Goal: Task Accomplishment & Management: Manage account settings

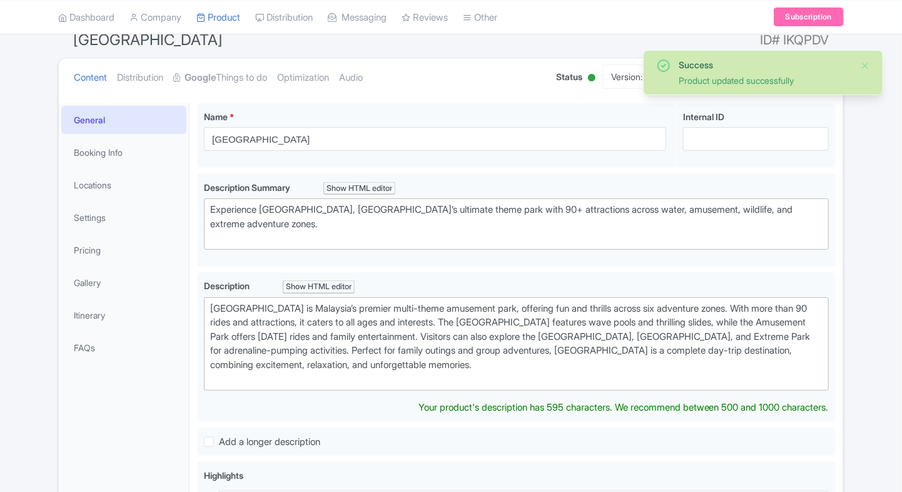
scroll to position [115, 0]
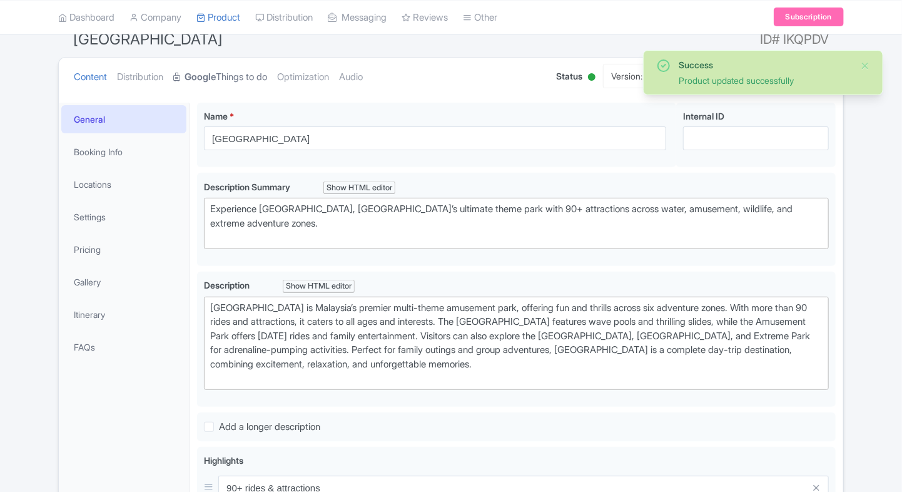
click at [216, 81] on strong "Google" at bounding box center [199, 77] width 31 height 14
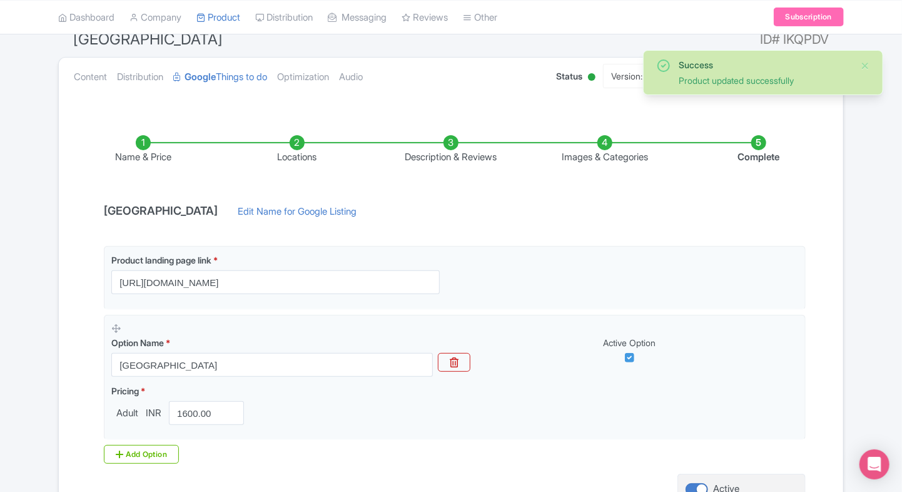
scroll to position [235, 0]
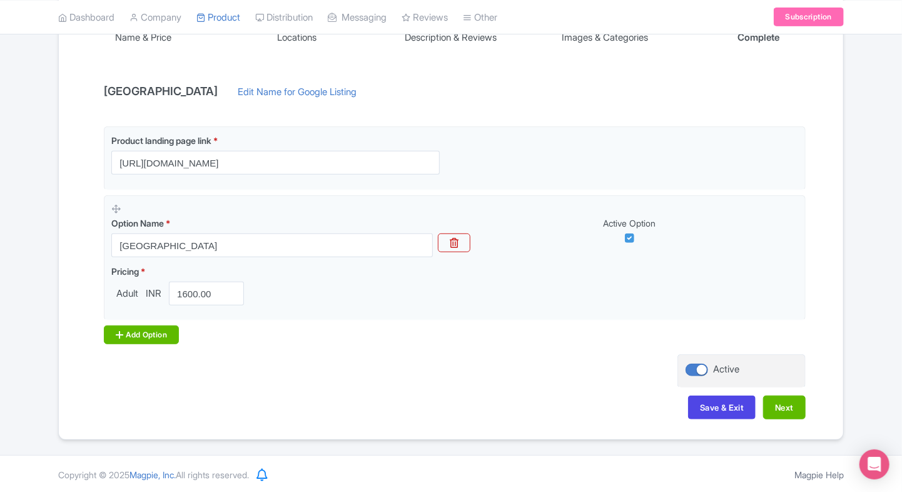
click at [111, 326] on div "Add Option" at bounding box center [141, 334] width 75 height 19
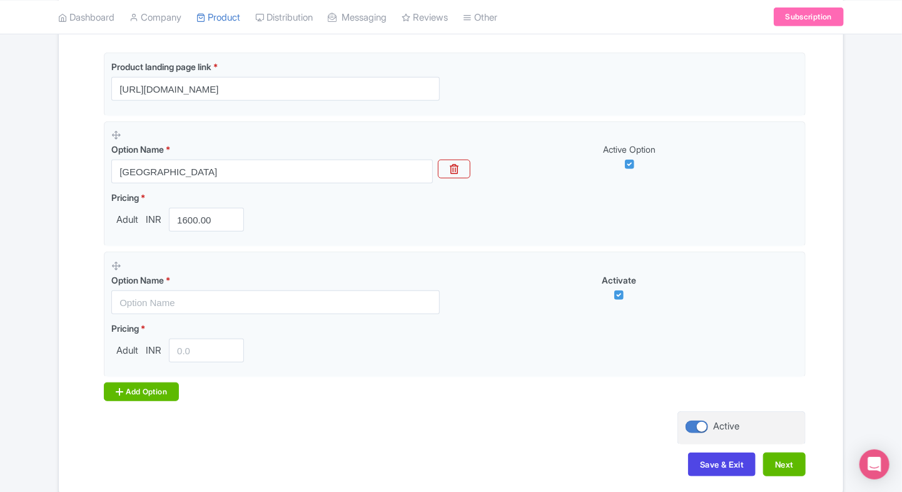
click at [144, 385] on div "Add Option" at bounding box center [141, 391] width 75 height 19
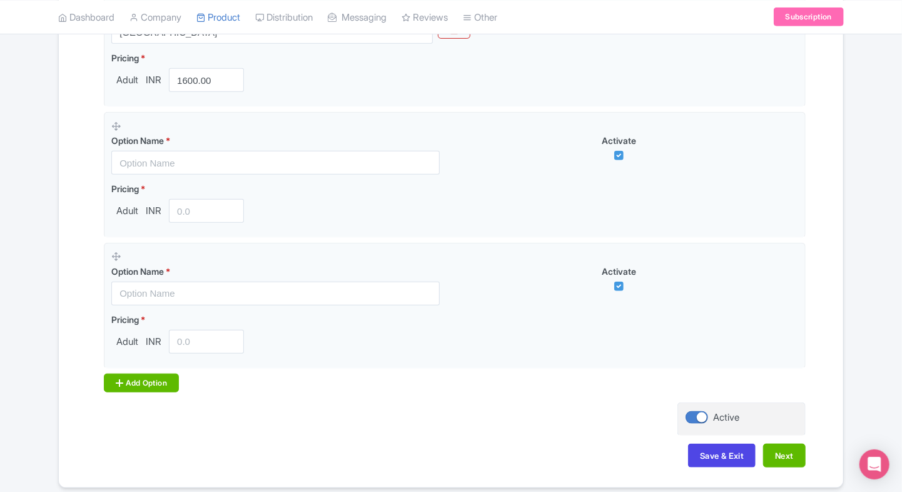
scroll to position [448, 0]
click at [144, 385] on div "Add Option" at bounding box center [141, 382] width 75 height 19
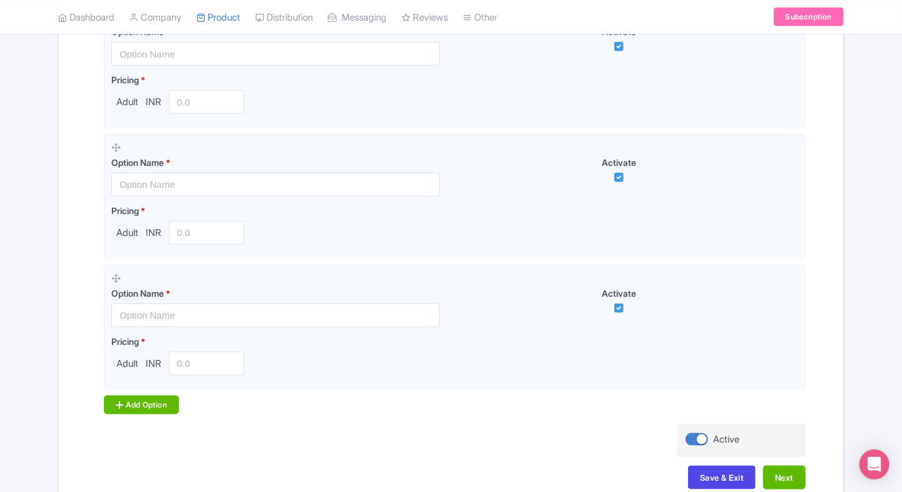
scroll to position [560, 0]
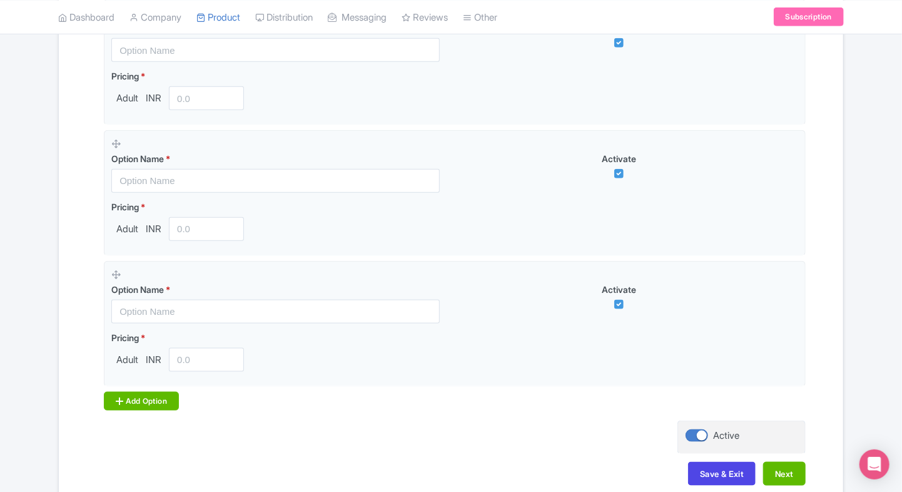
click at [135, 392] on div "Add Option" at bounding box center [141, 401] width 75 height 19
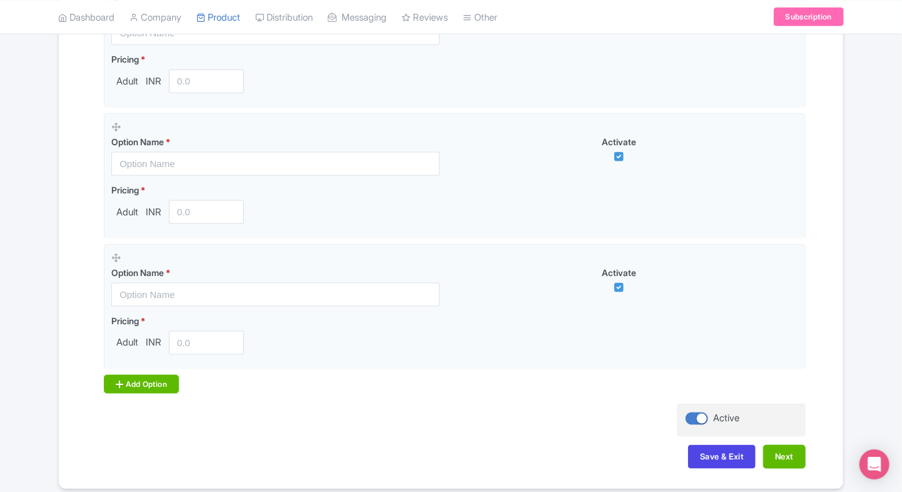
click at [144, 387] on div "Add Option" at bounding box center [141, 384] width 75 height 19
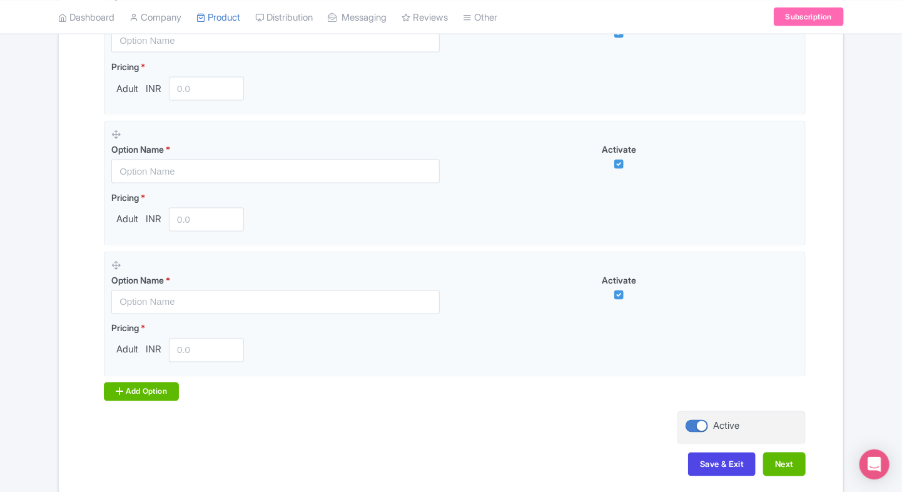
scroll to position [833, 0]
click at [138, 390] on div "Add Option" at bounding box center [141, 389] width 75 height 19
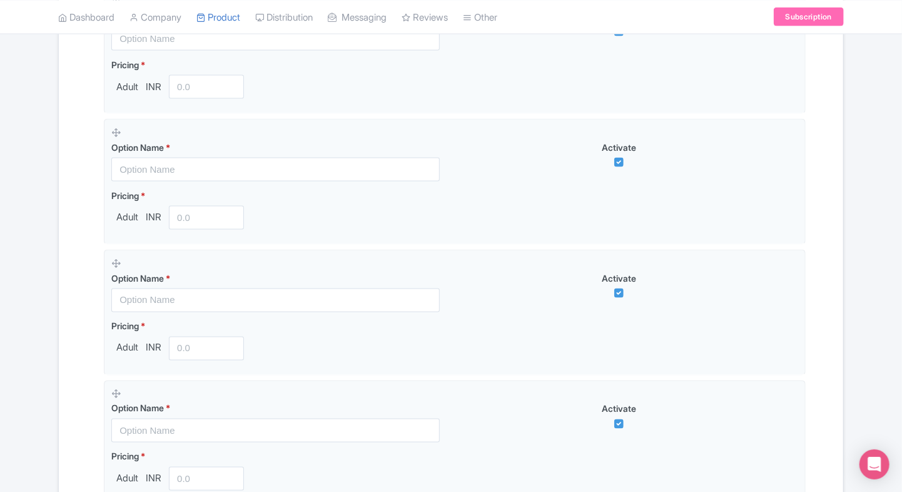
scroll to position [1017, 0]
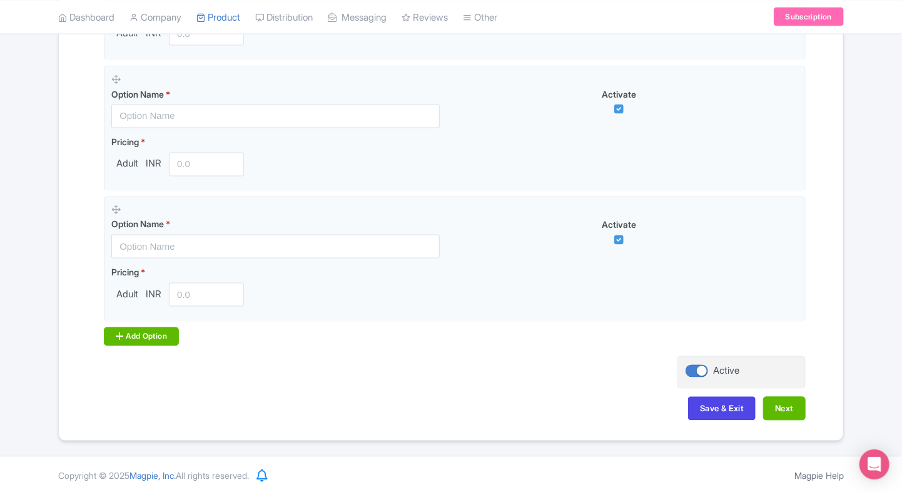
click at [141, 327] on div "Add Option" at bounding box center [141, 336] width 75 height 19
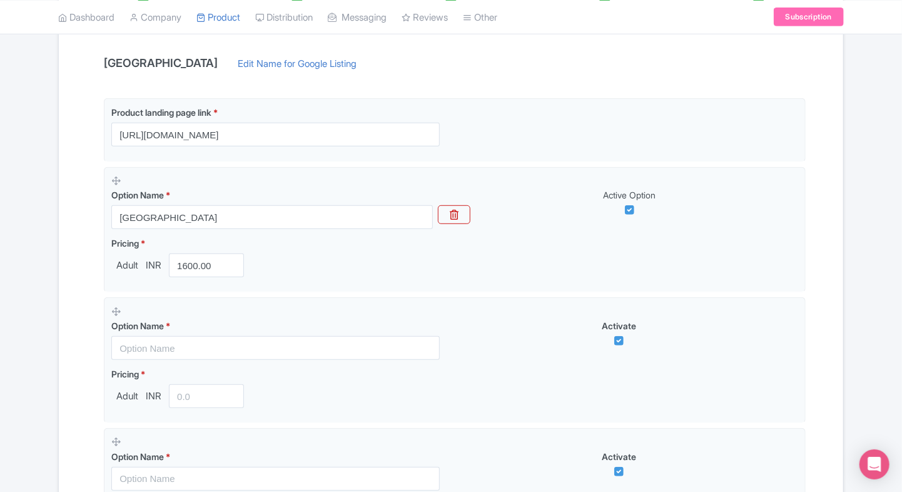
scroll to position [262, 0]
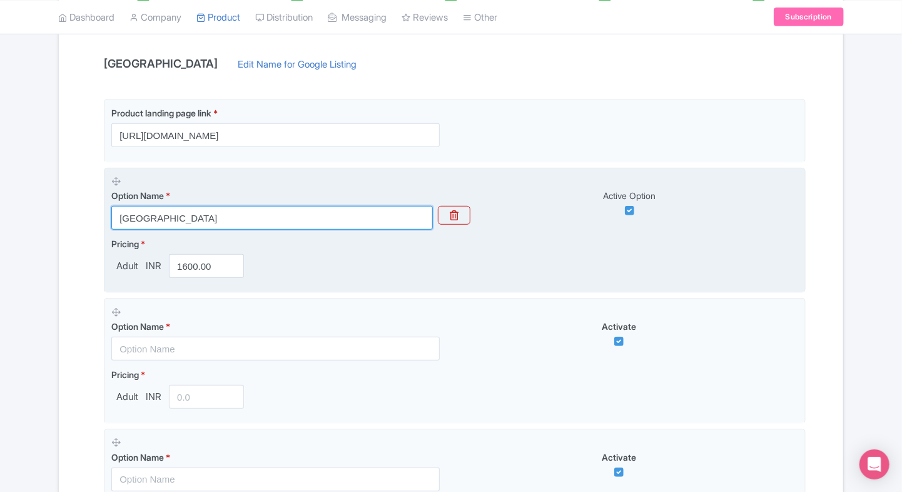
click at [225, 209] on input "[GEOGRAPHIC_DATA]" at bounding box center [271, 218] width 321 height 24
paste input "Sunway Lagoon Night Entry Pass"
type input "Sunway Lagoon Night Entry Pass"
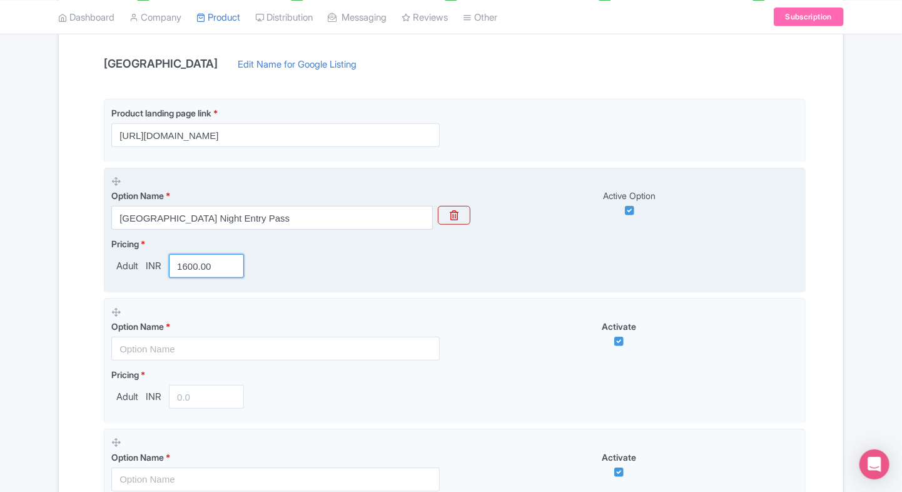
click at [182, 261] on input "1600.00" at bounding box center [206, 266] width 75 height 24
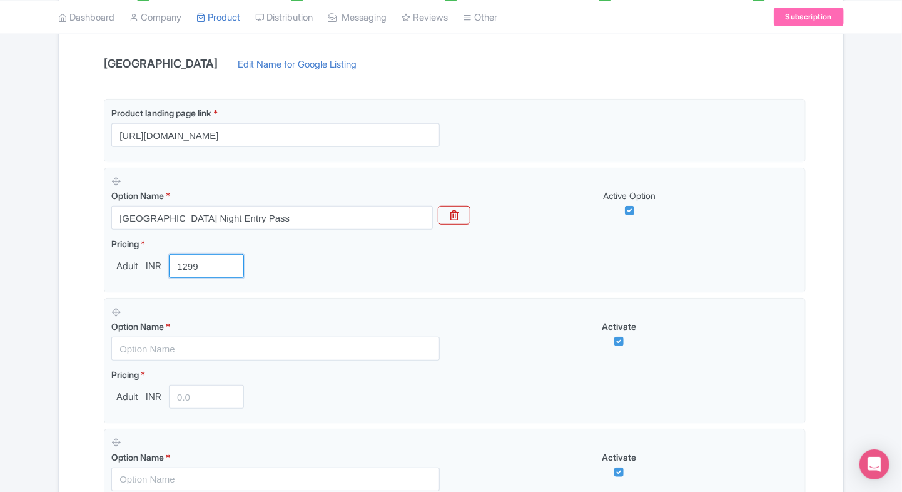
type input "1299"
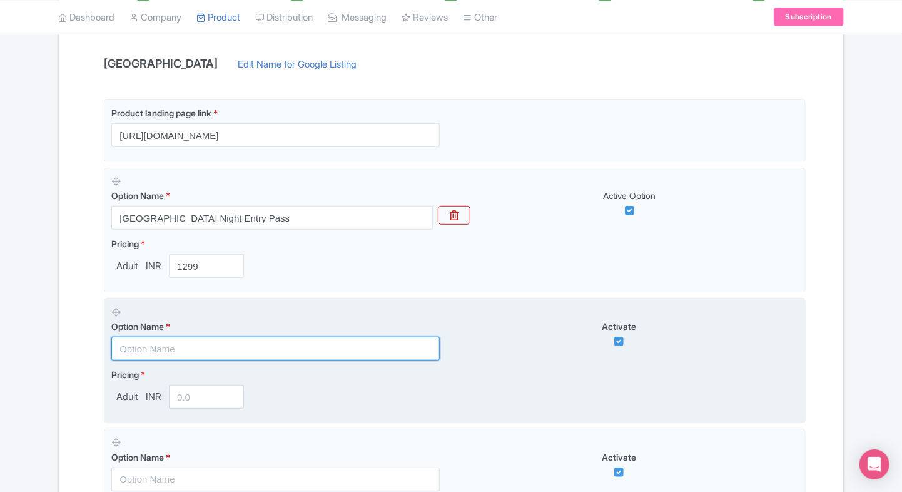
paste input "Sunway Lagoon Day Ticket – International Visitors"
click at [148, 348] on input "text" at bounding box center [275, 348] width 328 height 24
type input "Sunway Lagoon Day Ticket – International Visitors"
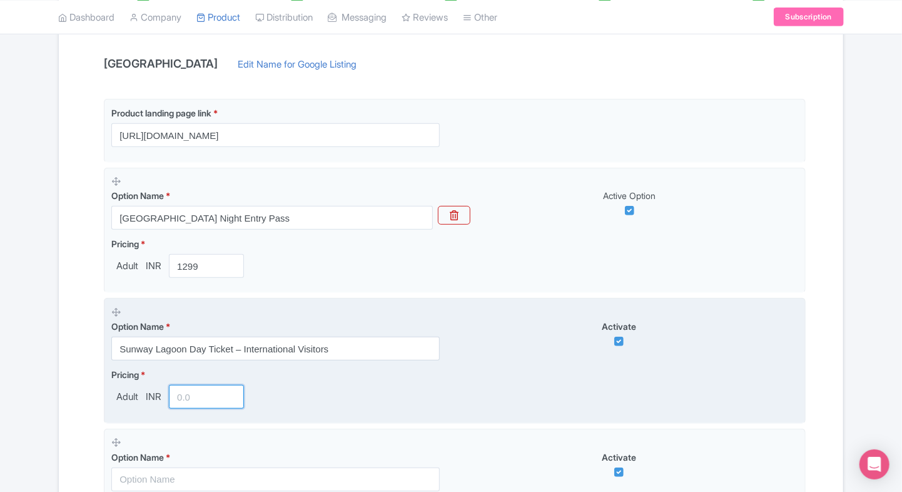
click at [191, 396] on input "number" at bounding box center [206, 397] width 75 height 24
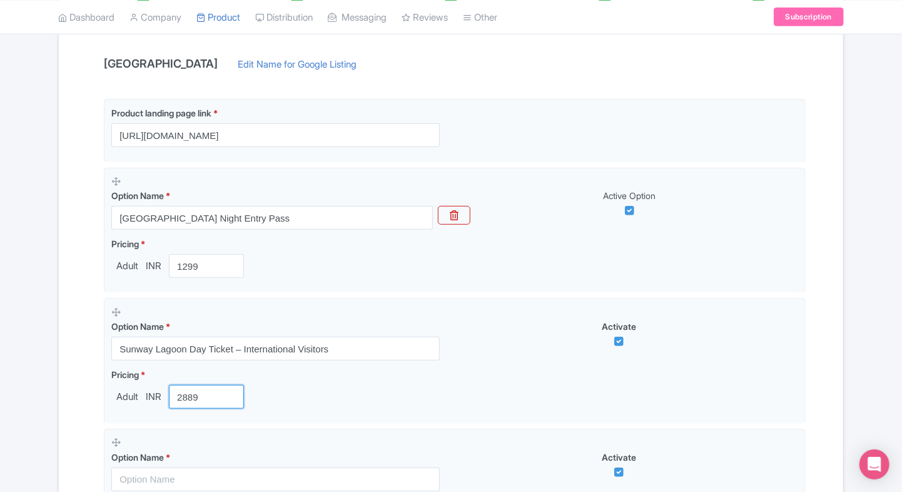
type input "2889"
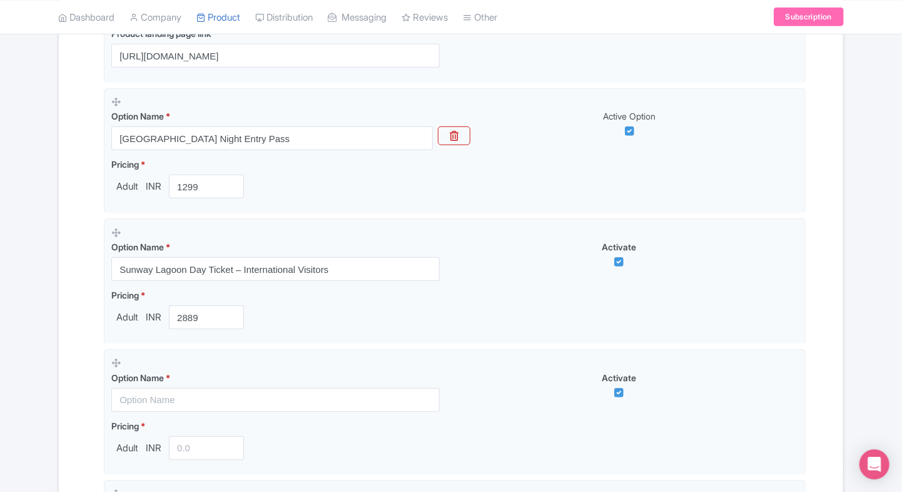
scroll to position [405, 0]
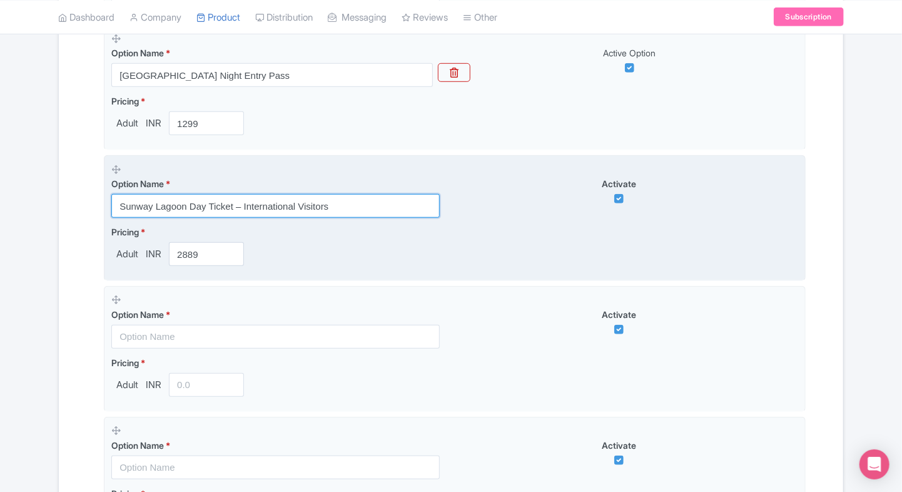
click at [204, 210] on input "Sunway Lagoon Day Ticket – International Visitors" at bounding box center [275, 206] width 328 height 24
paste input "Quack Xpress Pass (Requires Entry Ticket)"
type input "Sunway Lagoon Quack Xpress Pass (Requires Entry Ticket)"
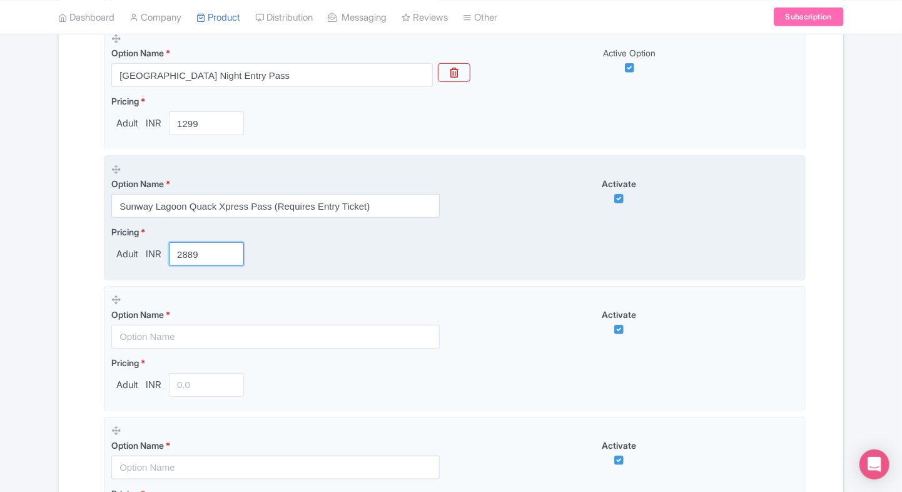
click at [195, 259] on input "2889" at bounding box center [206, 254] width 75 height 24
type input "1499"
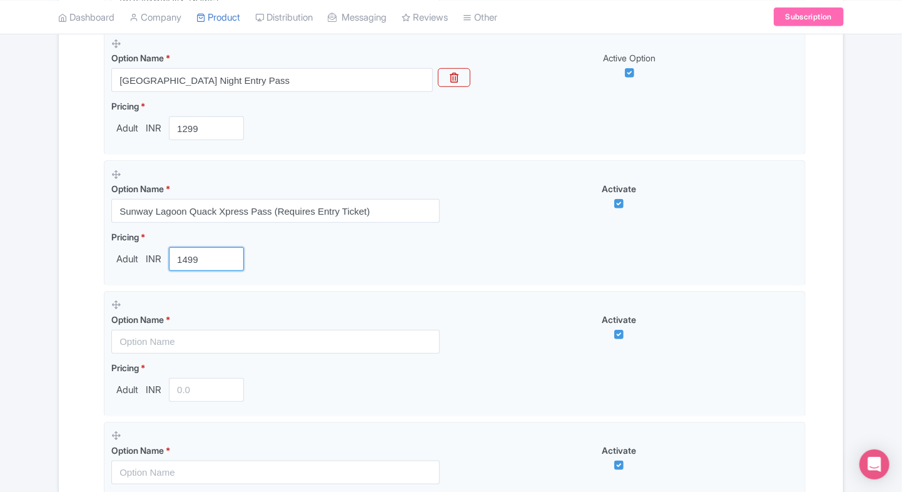
scroll to position [401, 0]
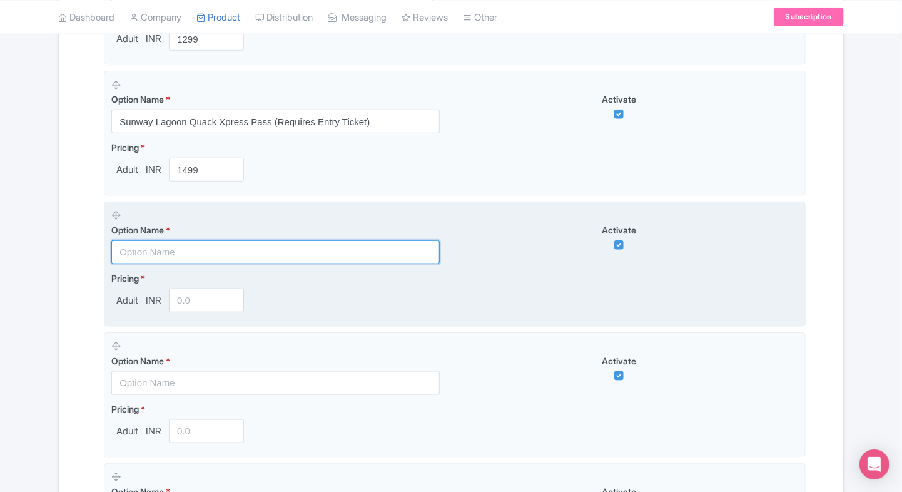
click at [133, 248] on input "text" at bounding box center [275, 252] width 328 height 24
paste input "Sunway Lagoon Family Package (2 Adults + 2 Children)"
type input "Sunway Lagoon Family Package (2 Adults + 2 Children)"
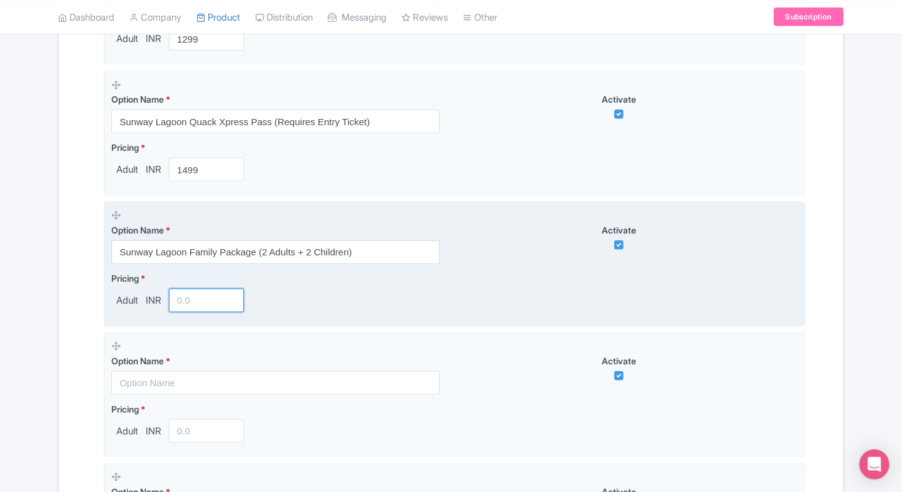
paste input "15900"
click at [183, 303] on input "number" at bounding box center [206, 300] width 75 height 24
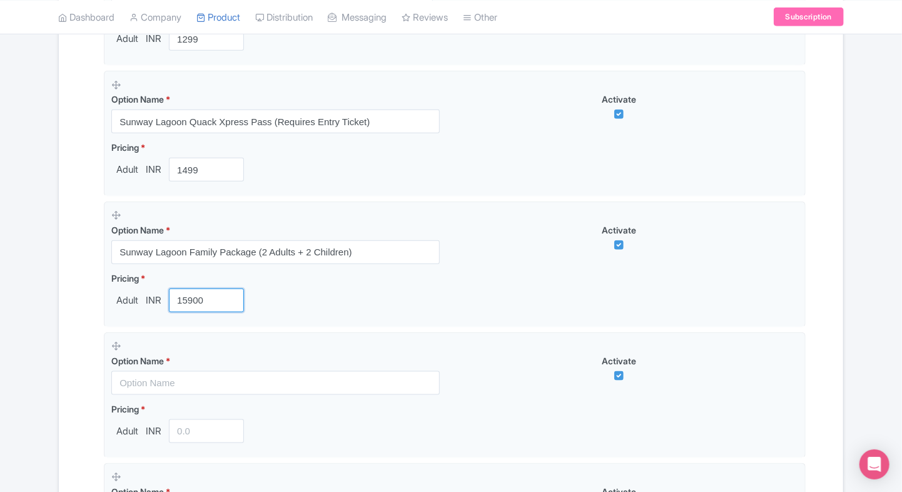
type input "15900"
click at [99, 291] on div "Product landing page link * https://www.ticketex.co/activity/427/sunway-lagoon-…" at bounding box center [450, 438] width 709 height 1132
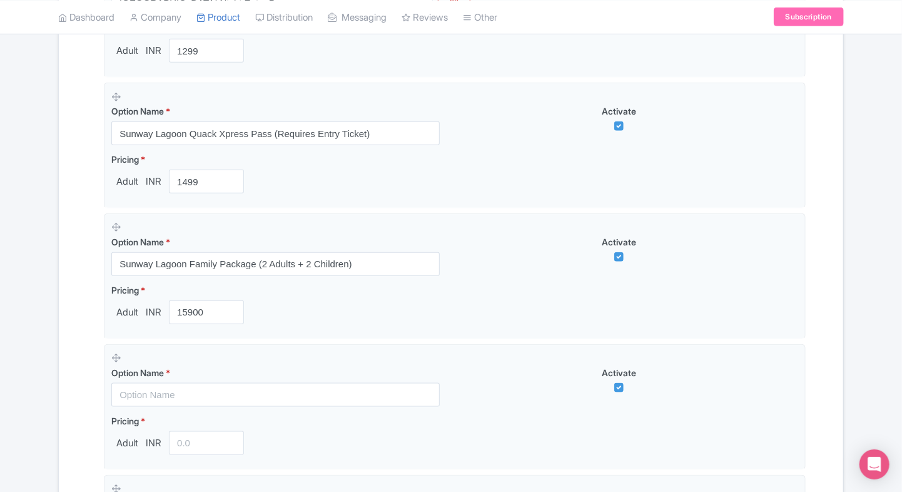
scroll to position [488, 0]
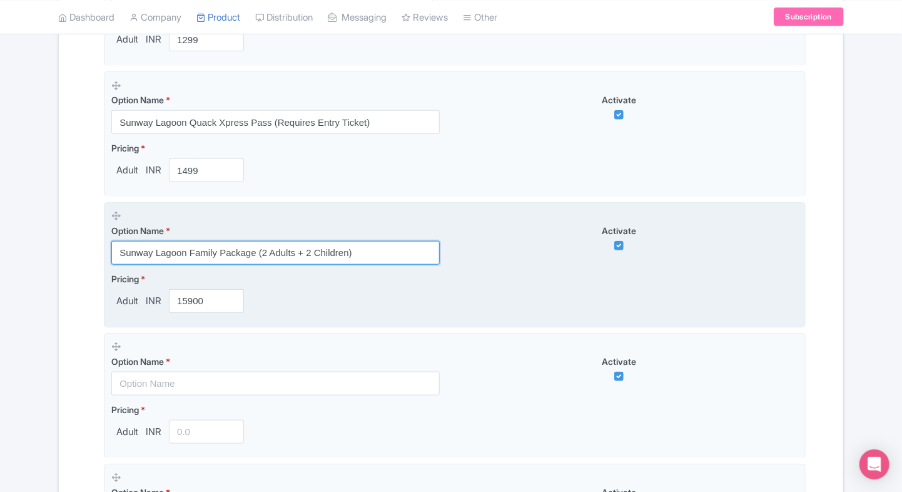
click at [227, 258] on input "Sunway Lagoon Family Package (2 Adults + 2 Children)" at bounding box center [275, 253] width 328 height 24
paste input "Day Ticket – International Visitors"
type input "Sunway Lagoon Day Ticket – International Visitors"
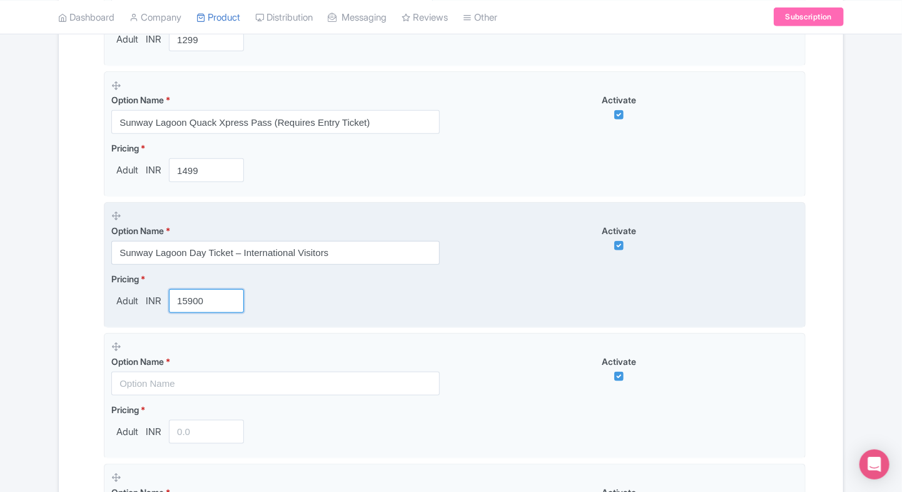
click at [186, 305] on input "15900" at bounding box center [206, 301] width 75 height 24
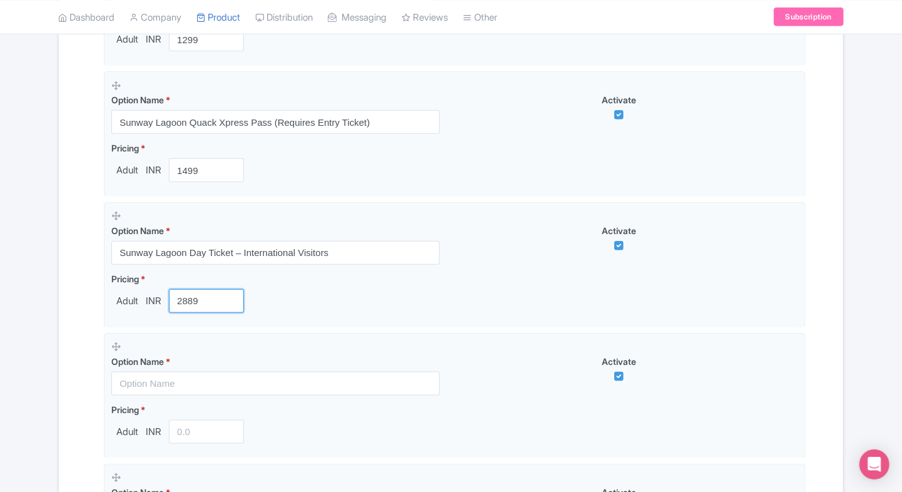
type input "2889"
click at [81, 311] on div "Name & Price Locations Description & Reviews Images & Categories Complete Sunwa…" at bounding box center [450, 414] width 769 height 1355
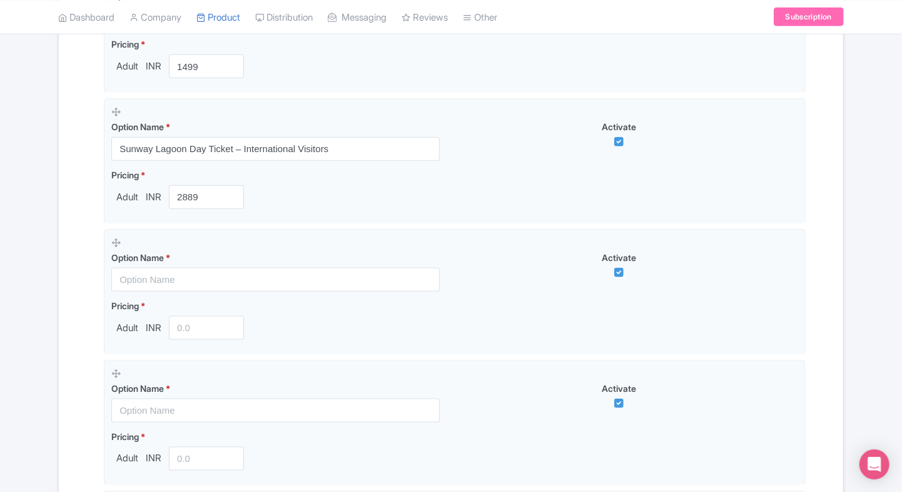
scroll to position [593, 0]
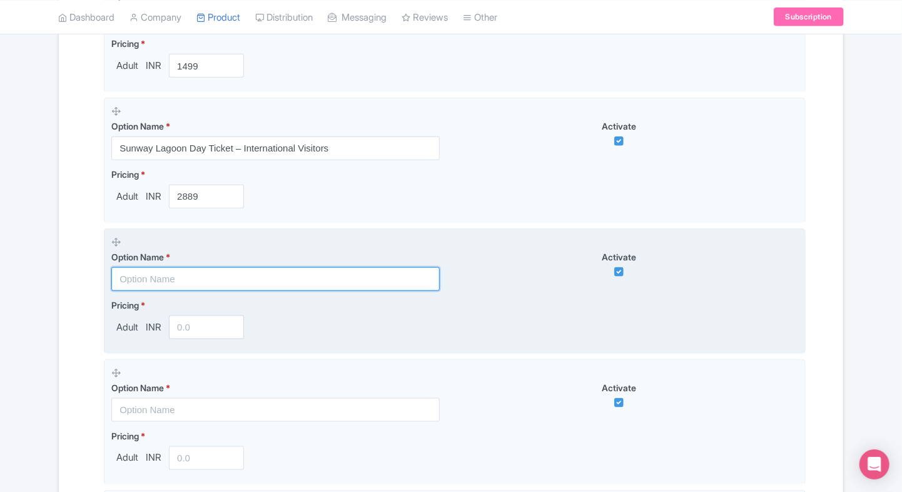
click at [215, 283] on input "text" at bounding box center [275, 279] width 328 height 24
paste input "Sunway Lagoon Day Ticket – [DEMOGRAPHIC_DATA] Visitors"
type input "Sunway Lagoon Day Ticket – [DEMOGRAPHIC_DATA] Visitors"
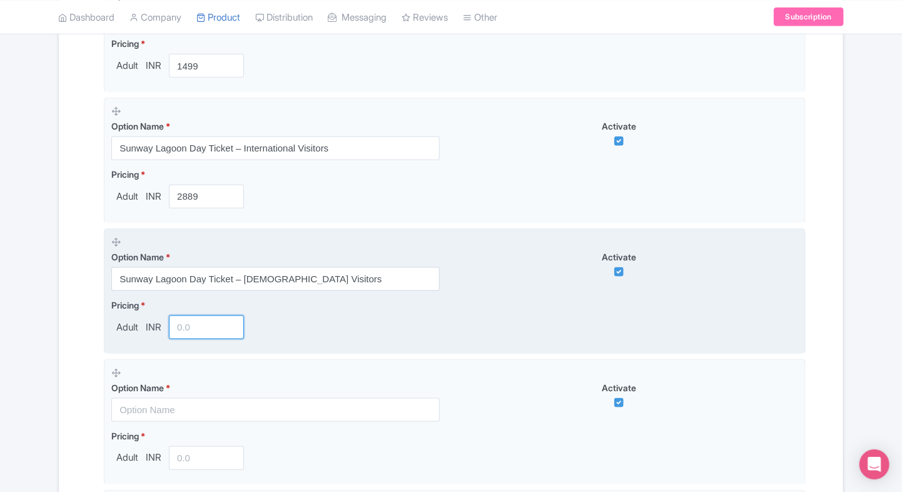
click at [192, 331] on input "number" at bounding box center [206, 327] width 75 height 24
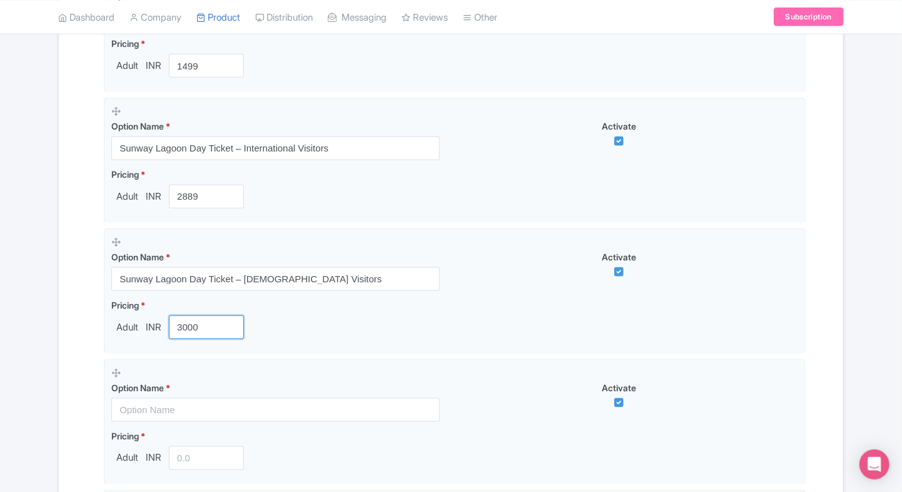
type input "3000"
click at [58, 315] on div "Content Distribution Google Things to do Optimization Audio Status Active Inact…" at bounding box center [451, 287] width 786 height 1417
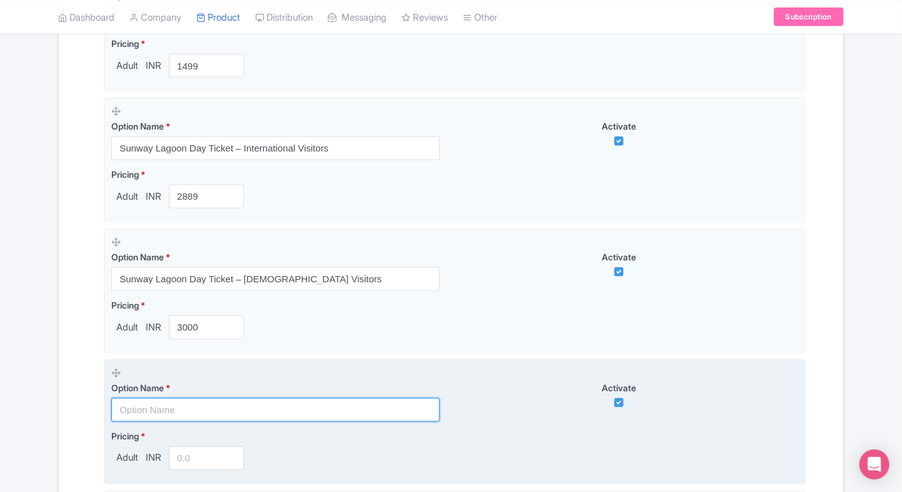
paste input "Combo: Sunway Lagoon Day Ticket + Quack Xpress (Malaysian Visitors)"
click at [198, 412] on input "text" at bounding box center [275, 410] width 328 height 24
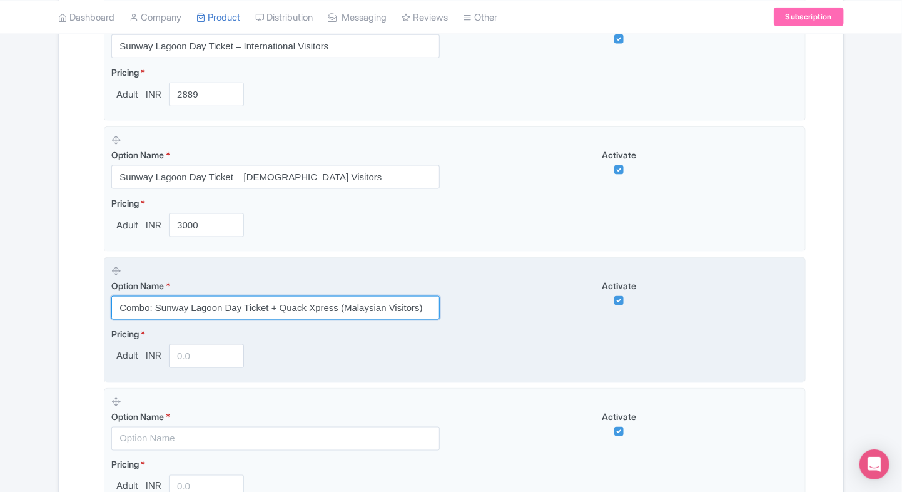
scroll to position [697, 0]
type input "Combo: Sunway Lagoon Day Ticket + Quack Xpress (Malaysian Visitors)"
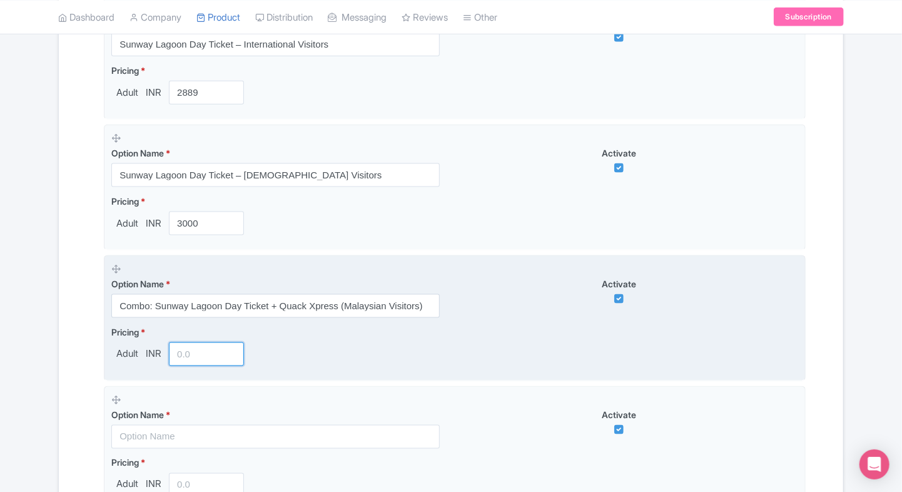
click at [186, 357] on input "number" at bounding box center [206, 354] width 75 height 24
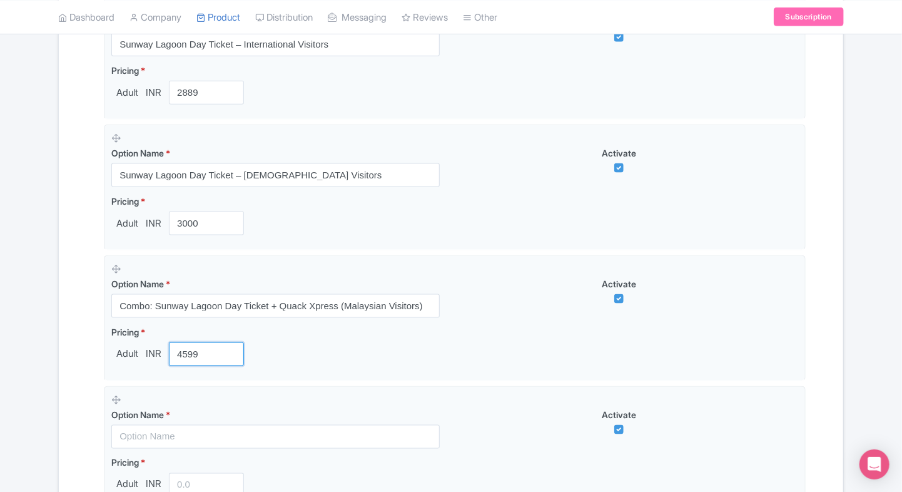
type input "4599"
click at [34, 329] on div "Success Product updated successfully ← Back to Products Sunway Lagoon Malaysia …" at bounding box center [451, 156] width 902 height 1471
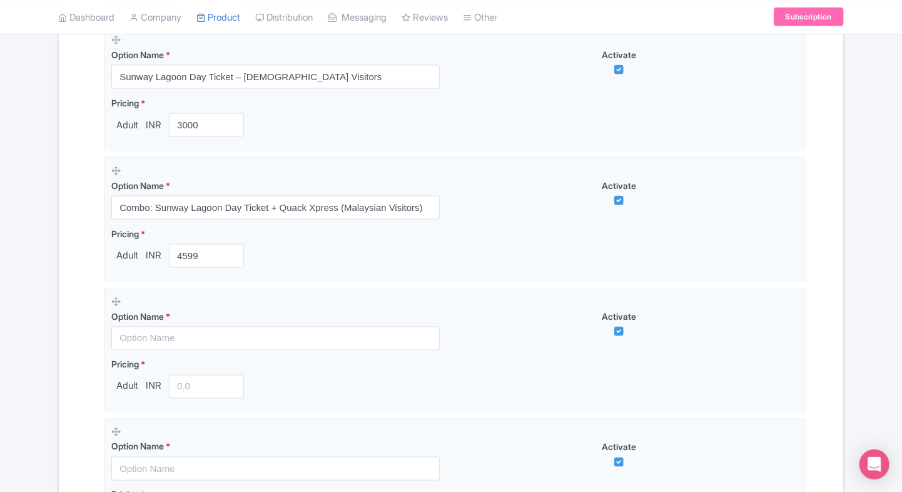
scroll to position [799, 0]
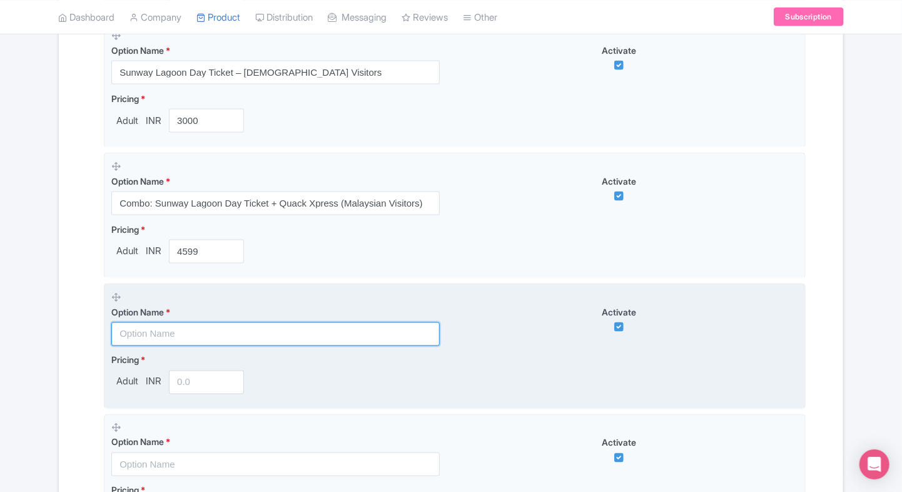
click at [230, 332] on input "text" at bounding box center [275, 334] width 328 height 24
paste input "Combo: Sunway Lagoon Day Ticket + Quack Xpress (International Visitors)"
type input "Combo: Sunway Lagoon Day Ticket + Quack Xpress (International Visitors)"
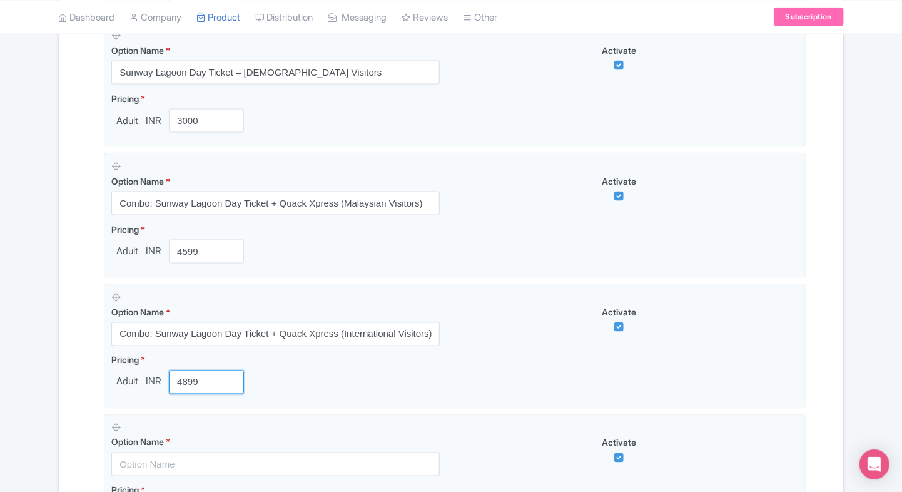
type input "4899"
click at [56, 358] on div "Success Product updated successfully ← Back to Products Sunway Lagoon Malaysia …" at bounding box center [451, 53] width 801 height 1471
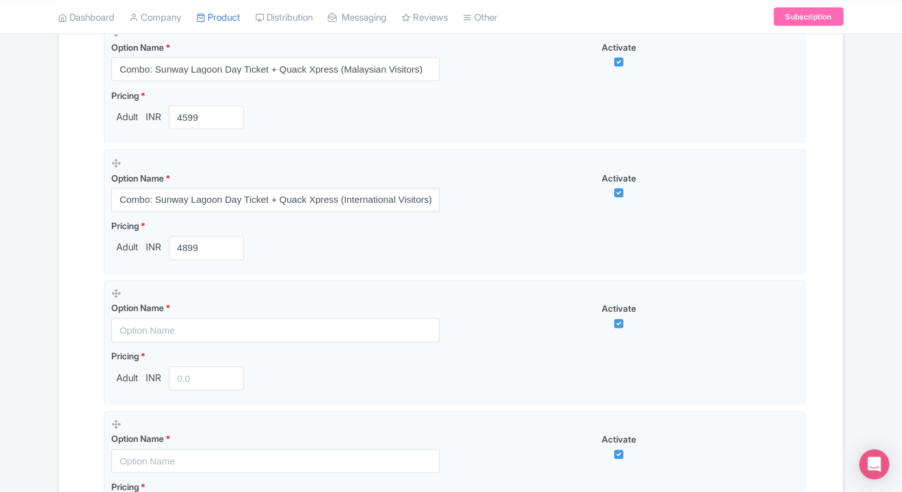
scroll to position [936, 0]
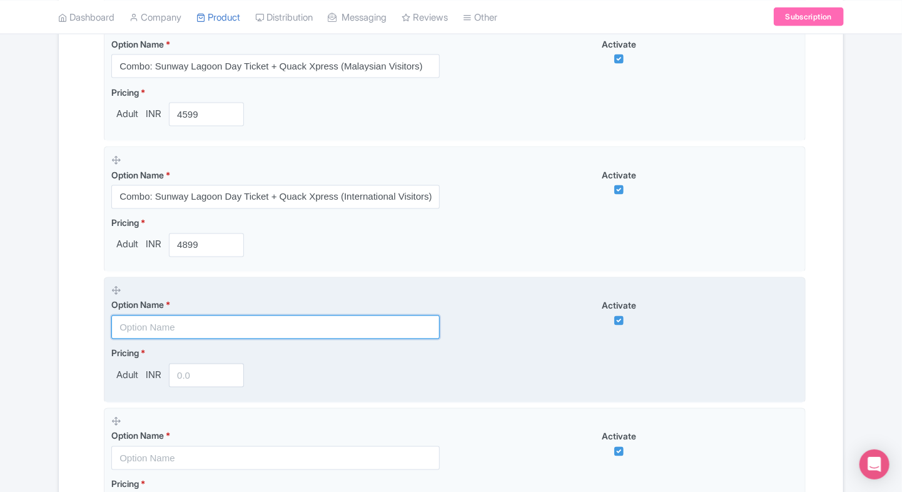
paste input "[GEOGRAPHIC_DATA] 2-Adult Day Ticket"
click at [185, 317] on input "text" at bounding box center [275, 327] width 328 height 24
type input "[GEOGRAPHIC_DATA] 2-Adult Day Ticket"
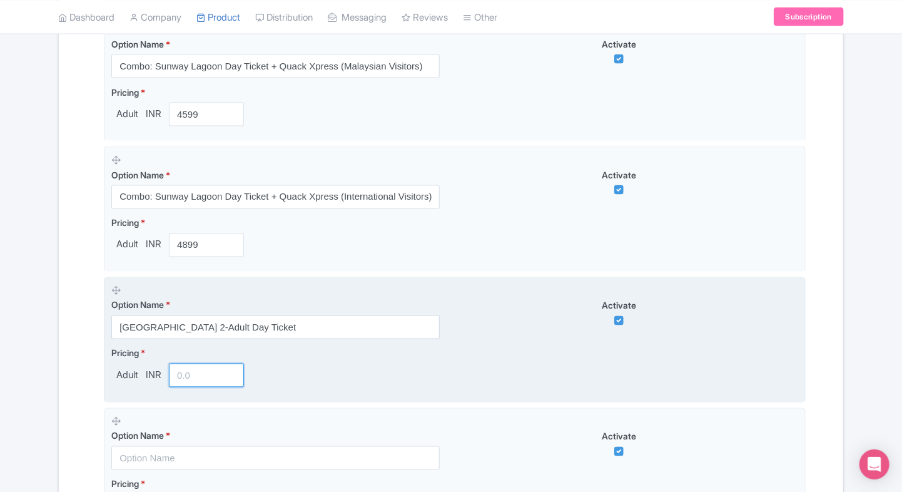
click at [196, 374] on input "number" at bounding box center [206, 375] width 75 height 24
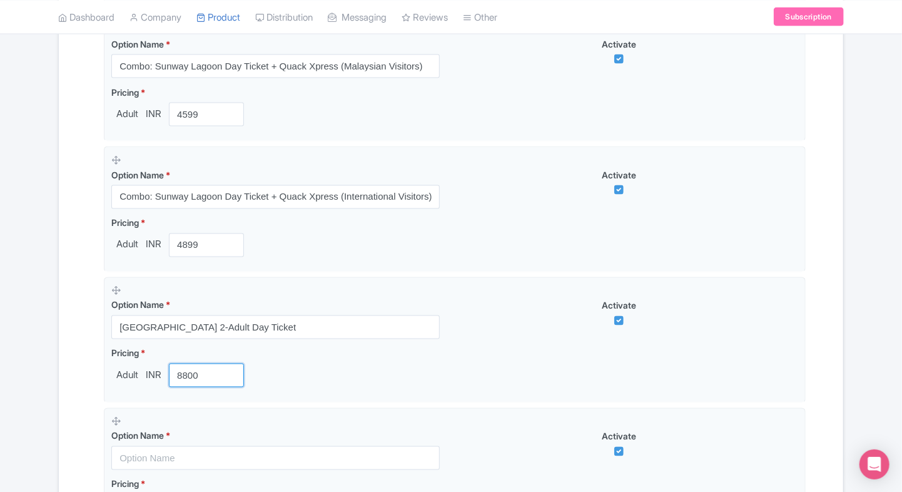
type input "8800"
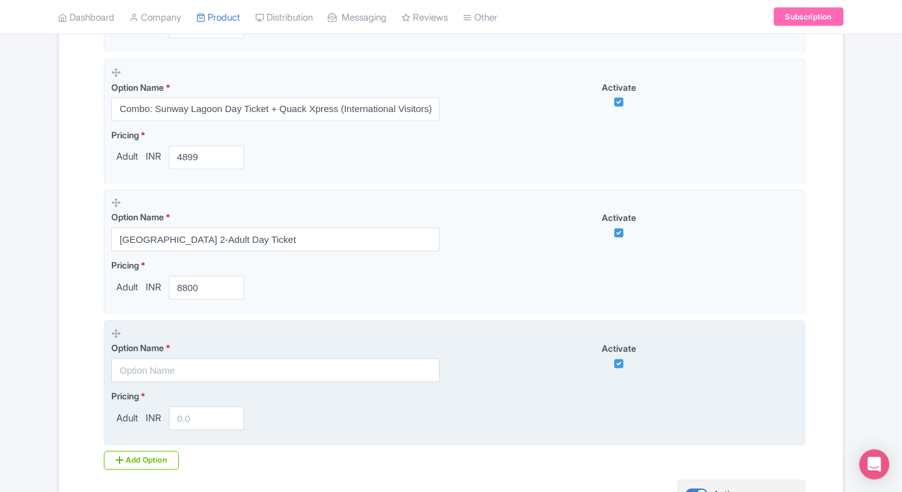
scroll to position [1025, 0]
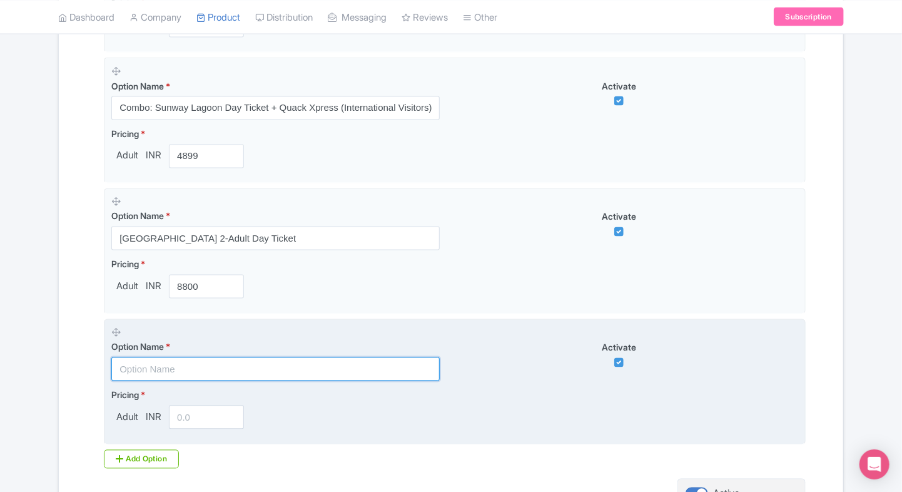
paste input "Sunway Lagoon Family Package (2 Adults + 2 Children)"
click at [218, 362] on input "Sunway Lagoon Family Package (2 Adults + 2 Children)" at bounding box center [275, 369] width 328 height 24
type input "Sunway Lagoon Family Package (2 Adults + 2 Children)"
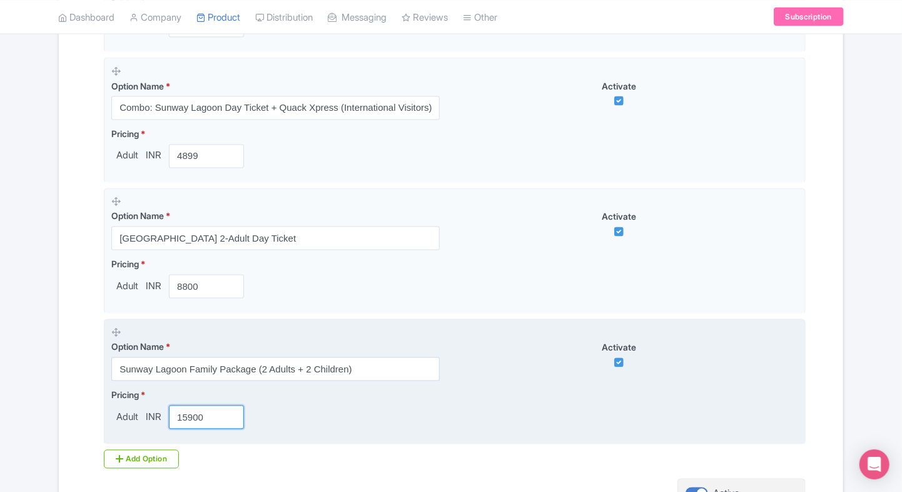
type input "15900"
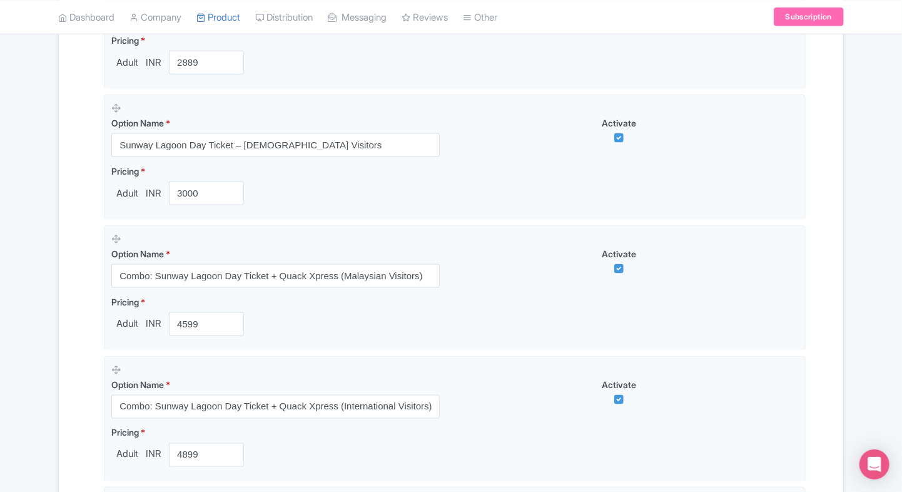
scroll to position [694, 0]
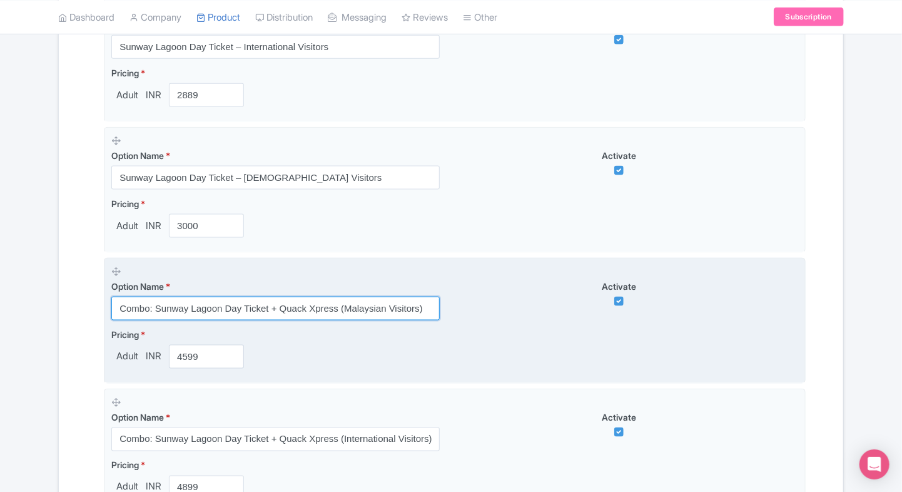
click at [163, 309] on input "Combo: Sunway Lagoon Day Ticket + Quack Xpress (Malaysian Visitors)" at bounding box center [275, 308] width 328 height 24
paste input "Sunway Lagoon Night Entry – 2-Adult Package"
type input "Sunway Lagoon Night Entry – 2-Adult Package"
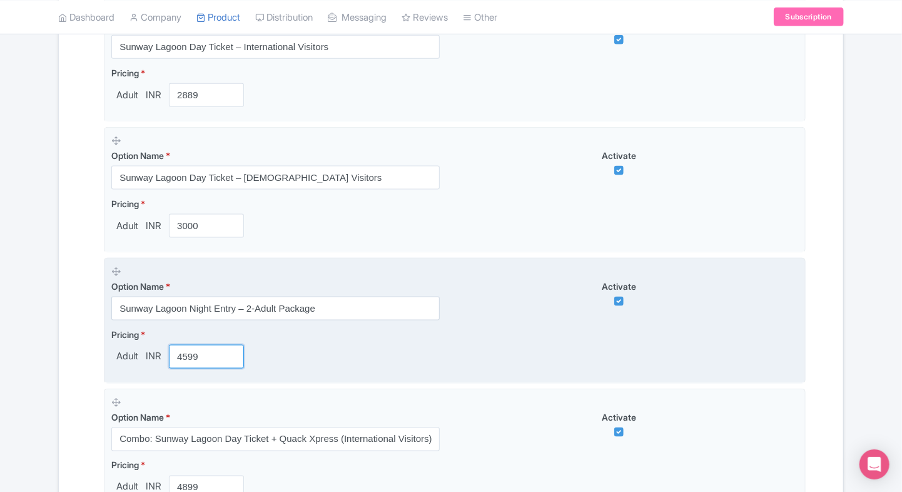
click at [193, 364] on input "4599" at bounding box center [206, 357] width 75 height 24
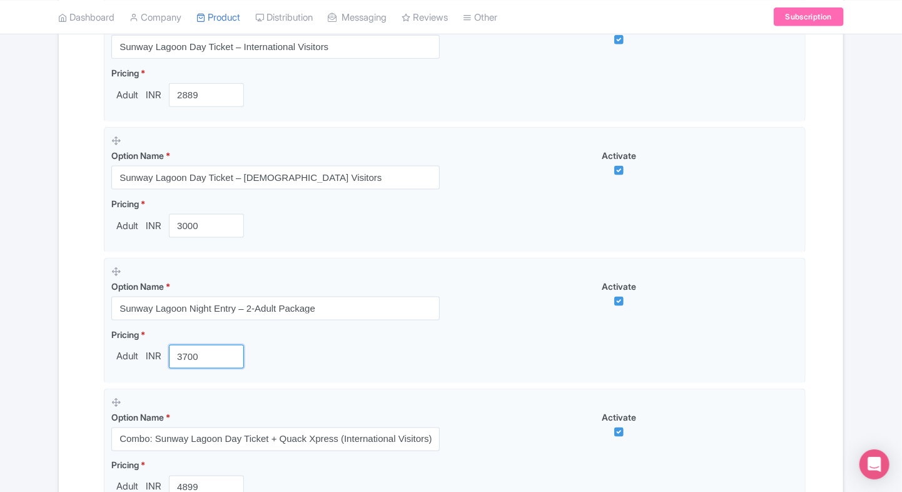
type input "3700"
click at [69, 361] on div "Name & Price Locations Description & Reviews Images & Categories Complete Sunwa…" at bounding box center [450, 208] width 769 height 1355
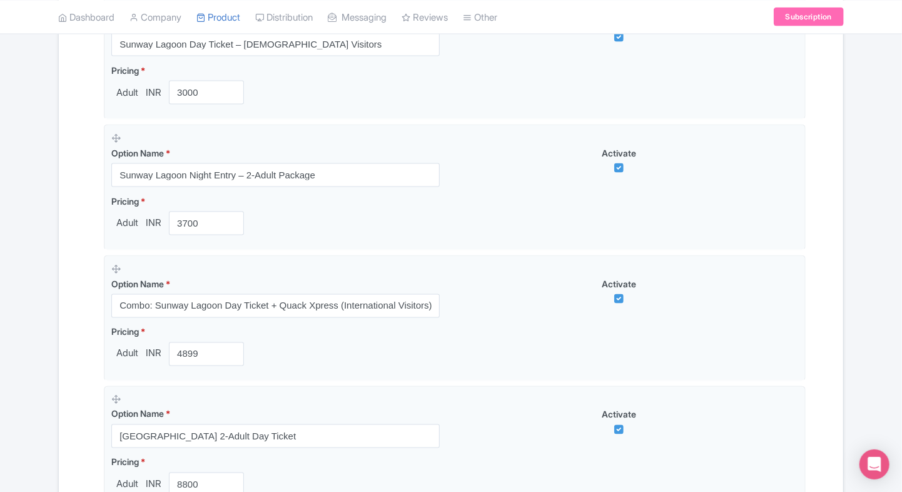
scroll to position [829, 0]
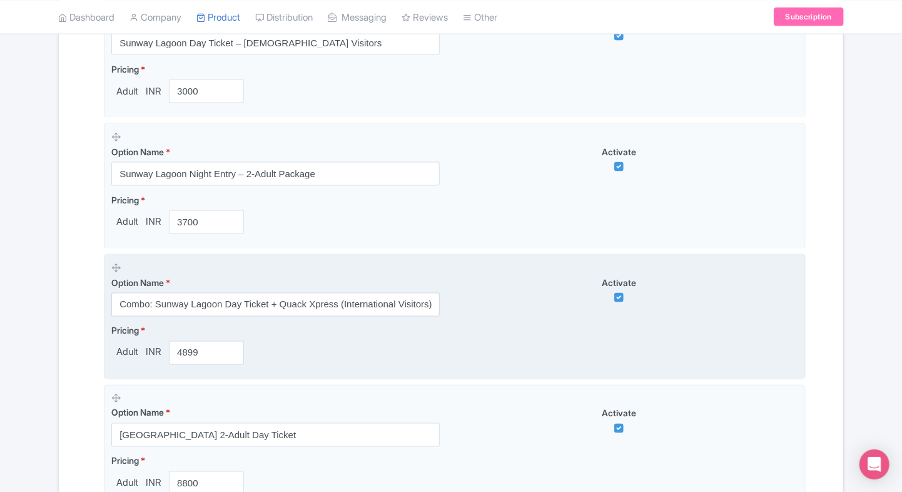
drag, startPoint x: 179, startPoint y: 289, endPoint x: 164, endPoint y: 300, distance: 18.4
click at [164, 300] on div "Option Name * Combo: Sunway Lagoon Day Ticket + Quack Xpress (International Vis…" at bounding box center [275, 296] width 328 height 41
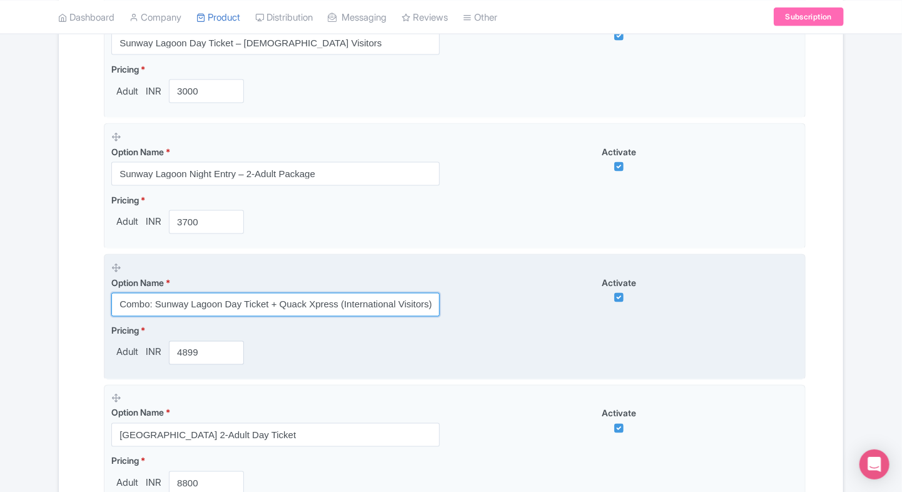
click at [164, 300] on input "Combo: Sunway Lagoon Day Ticket + Quack Xpress (International Visitors)" at bounding box center [275, 305] width 328 height 24
paste input "Malaysian"
type input "Combo: Sunway Lagoon Day Ticket + Quack Xpress (Malaysian Visitors)"
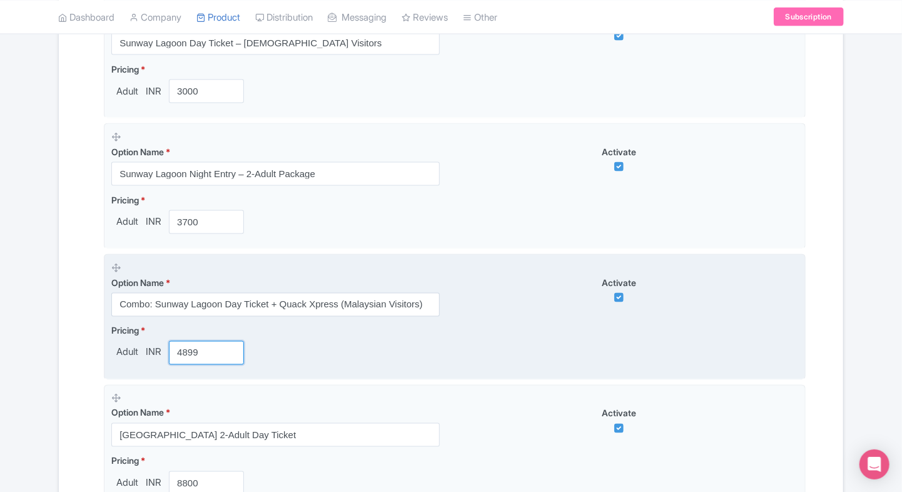
click at [185, 348] on input "4899" at bounding box center [206, 353] width 75 height 24
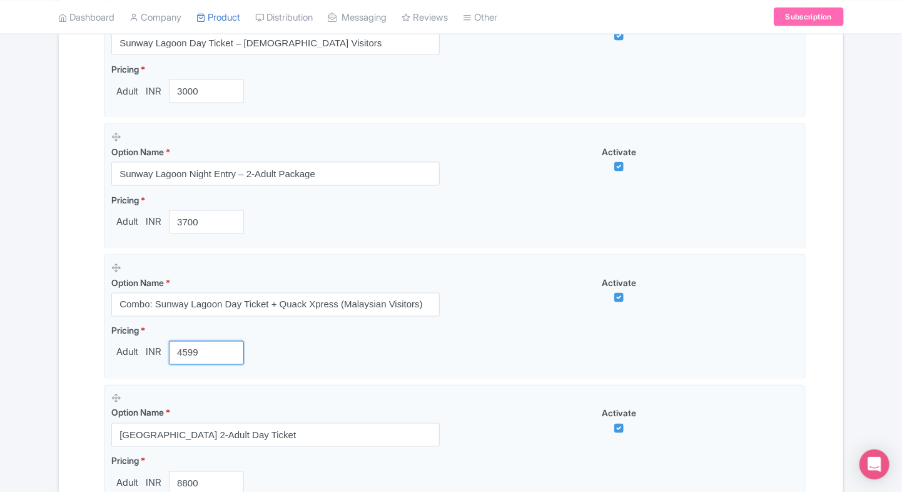
type input "4599"
click at [59, 347] on div "Name & Price Locations Description & Reviews Images & Categories Complete Sunwa…" at bounding box center [451, 73] width 784 height 1355
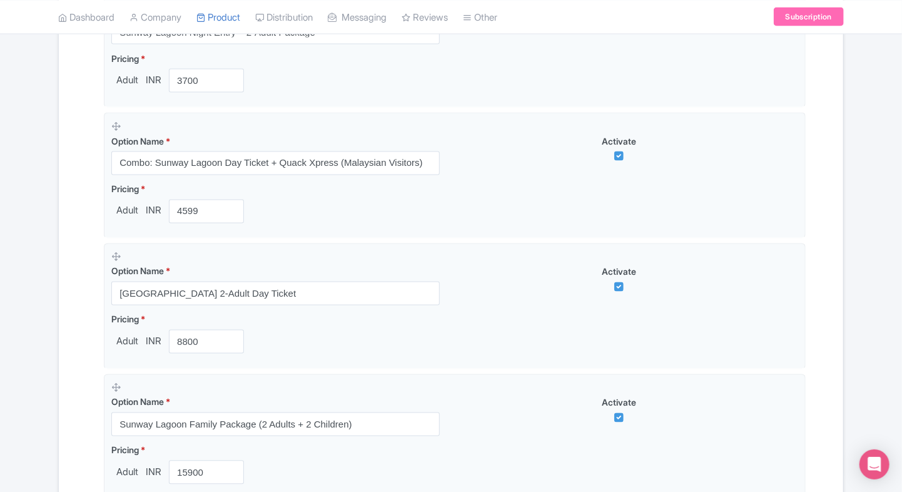
scroll to position [975, 0]
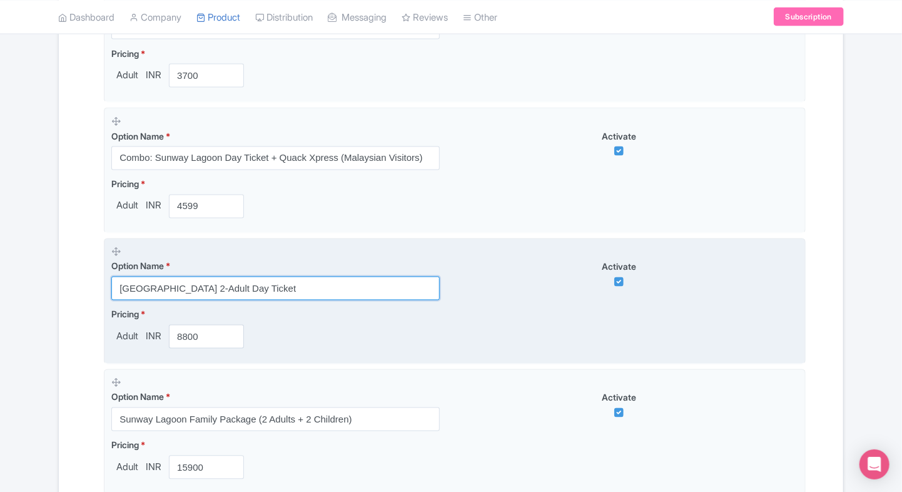
click at [145, 291] on input "[GEOGRAPHIC_DATA] 2-Adult Day Ticket" at bounding box center [275, 288] width 328 height 24
paste input "Combo: Sunway Lagoon Day Ticket + Quack Xpress (International Visitors)"
type input "Combo: Sunway Lagoon Day Ticket + Quack Xpress (International Visitors)"
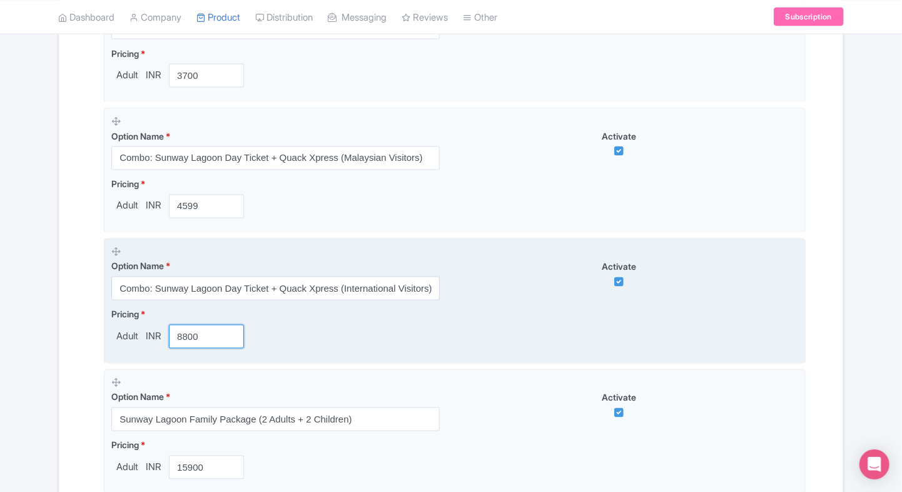
click at [203, 334] on input "8800" at bounding box center [206, 337] width 75 height 24
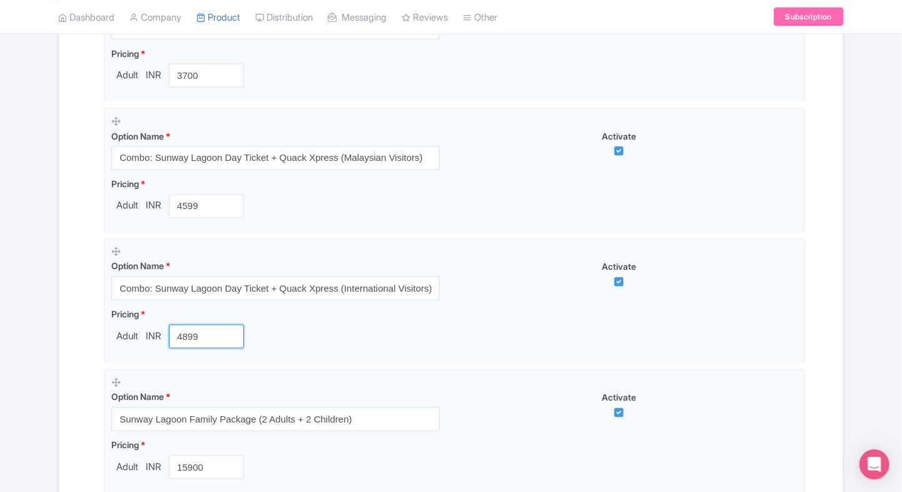
type input "4899"
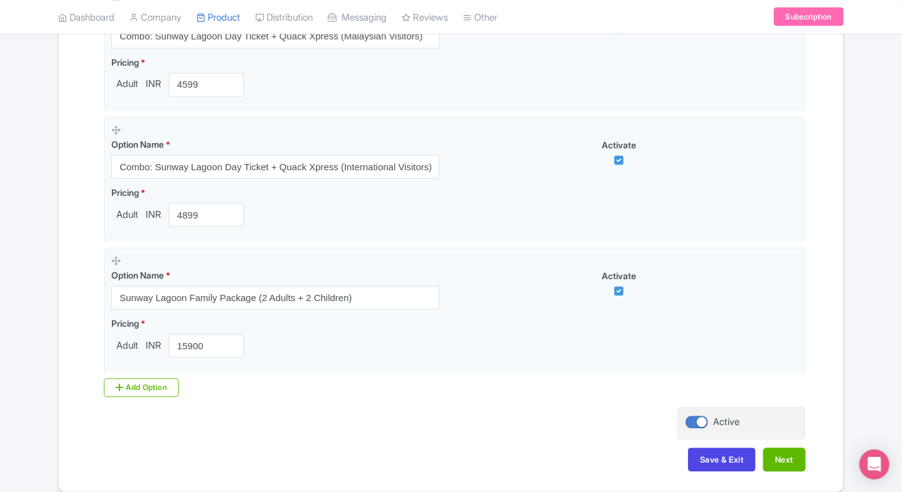
scroll to position [1104, 0]
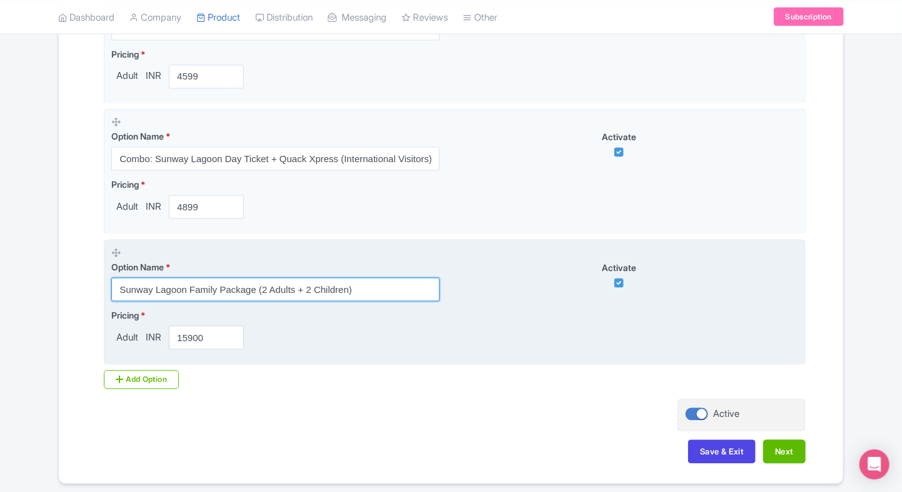
click at [230, 284] on input "Sunway Lagoon Family Package (2 Adults + 2 Children)" at bounding box center [275, 290] width 328 height 24
paste input "2-Adult Day Ticket"
type input "[GEOGRAPHIC_DATA] 2-Adult Day Ticket"
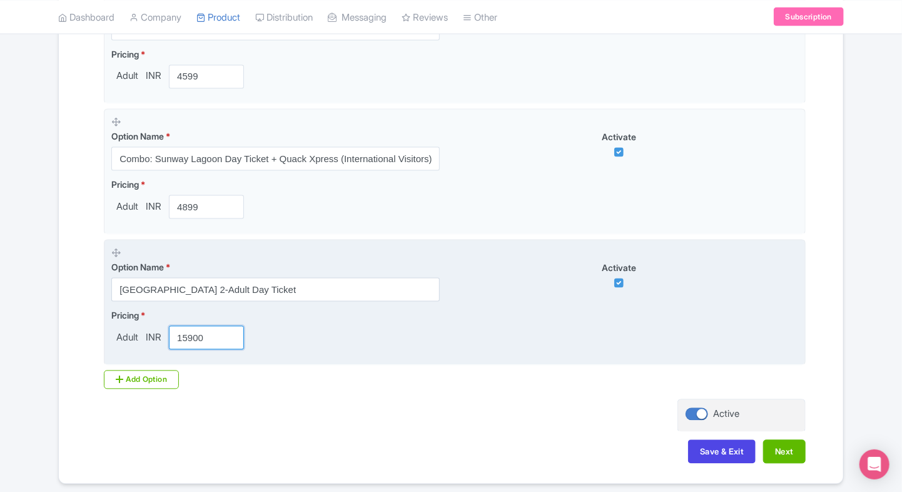
click at [188, 339] on input "15900" at bounding box center [206, 338] width 75 height 24
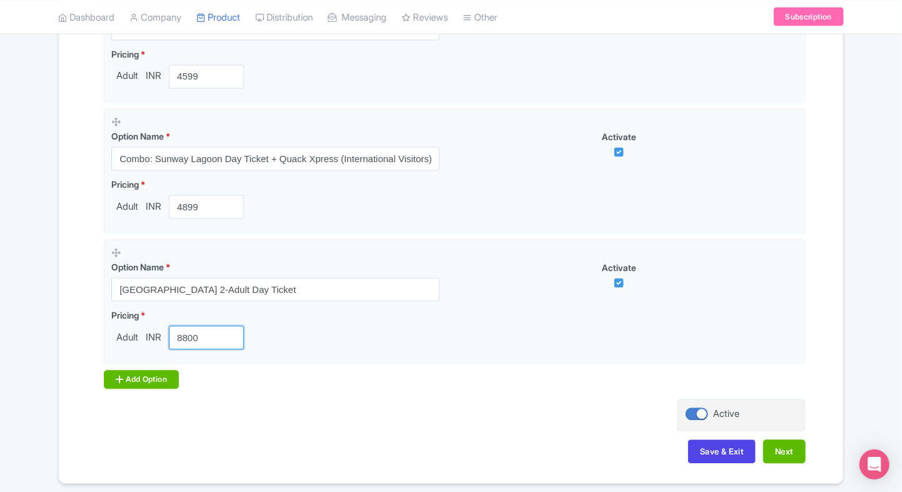
type input "8800"
click at [119, 379] on icon at bounding box center [120, 380] width 8 height 10
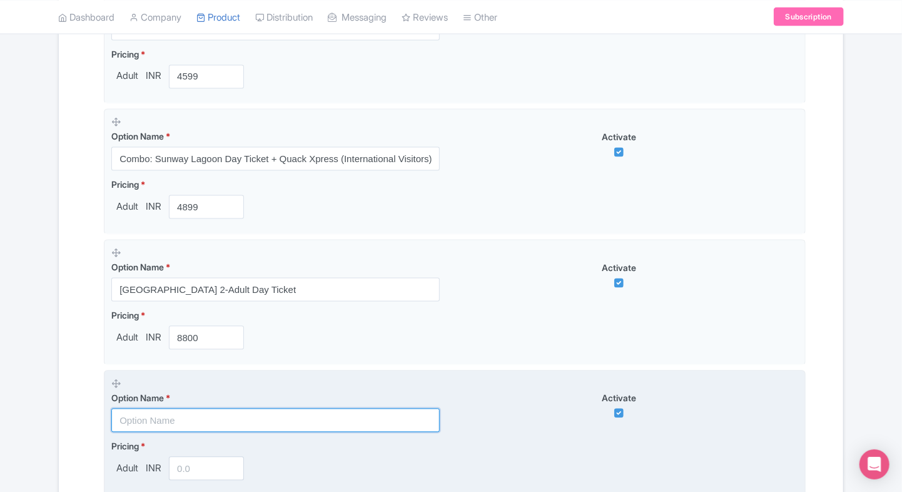
click at [183, 419] on input "text" at bounding box center [275, 420] width 328 height 24
paste input "Sunway Lagoon Family Package (2 Adults + 2 Children)"
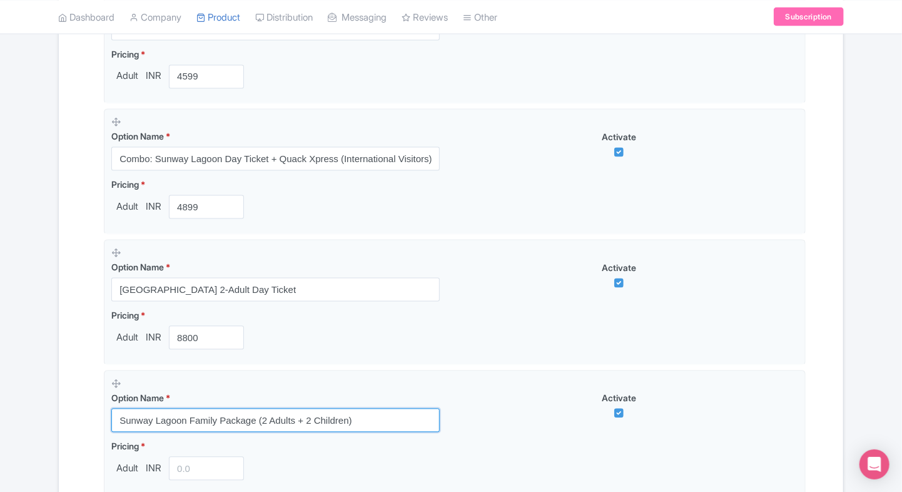
type input "Sunway Lagoon Family Package (2 Adults + 2 Children)"
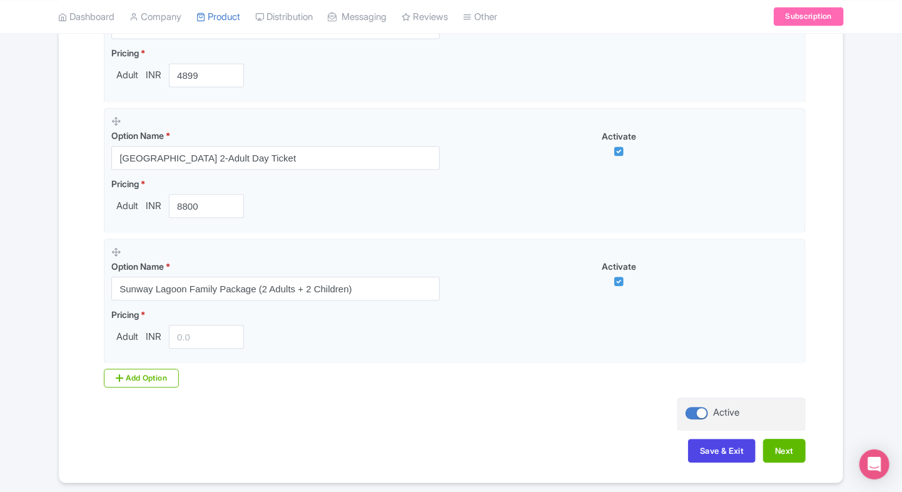
scroll to position [1240, 0]
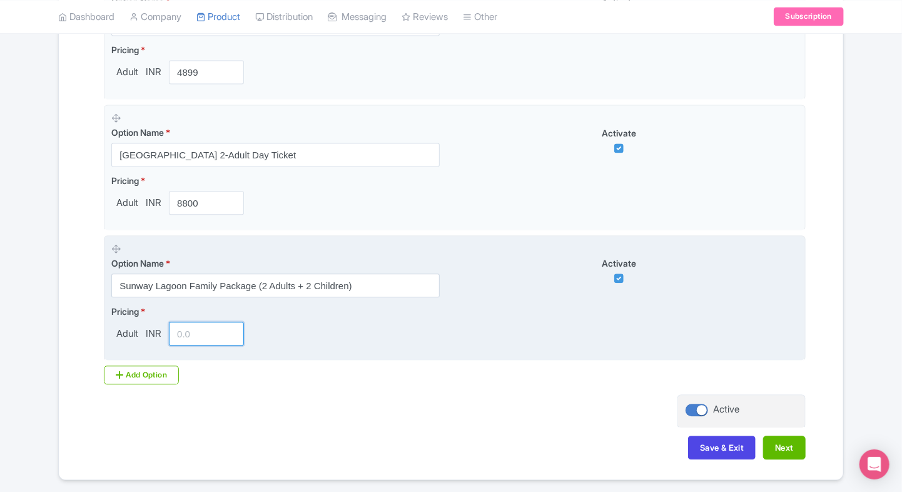
click at [181, 324] on input "number" at bounding box center [206, 333] width 75 height 24
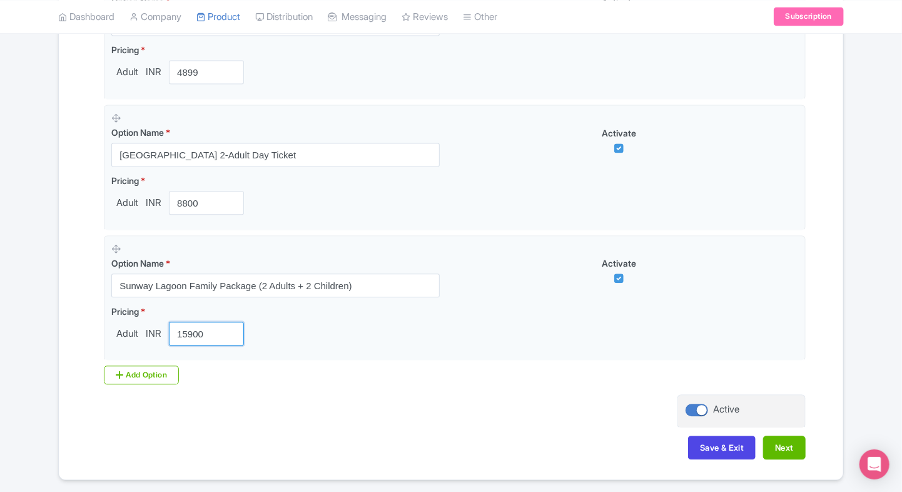
type input "15900"
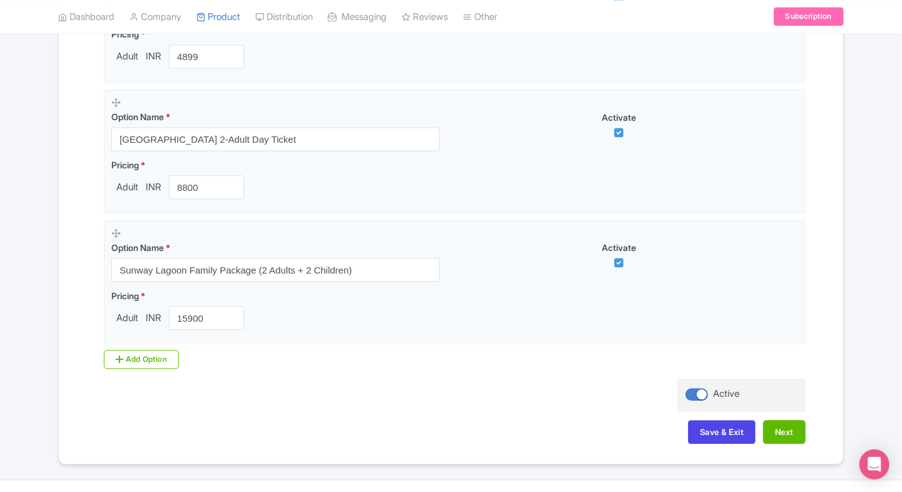
scroll to position [1278, 0]
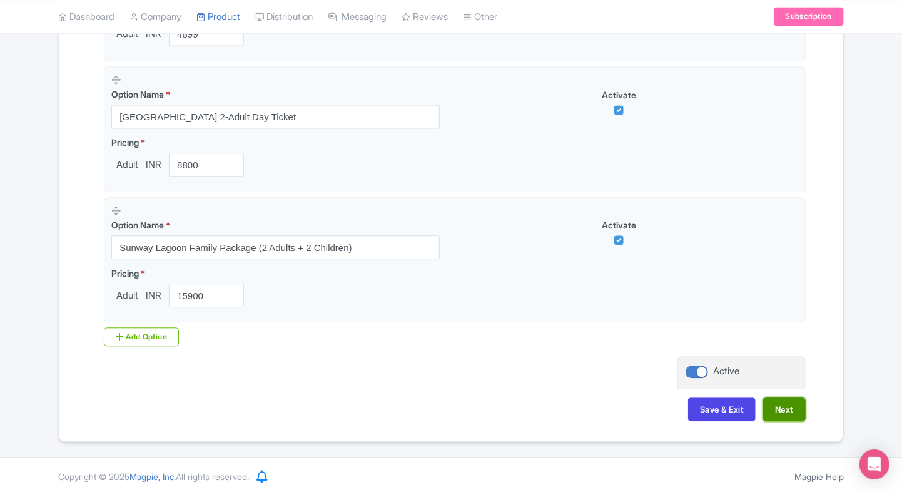
click at [803, 407] on button "Next" at bounding box center [784, 409] width 43 height 24
click at [721, 417] on button "Save & Exit" at bounding box center [722, 409] width 68 height 24
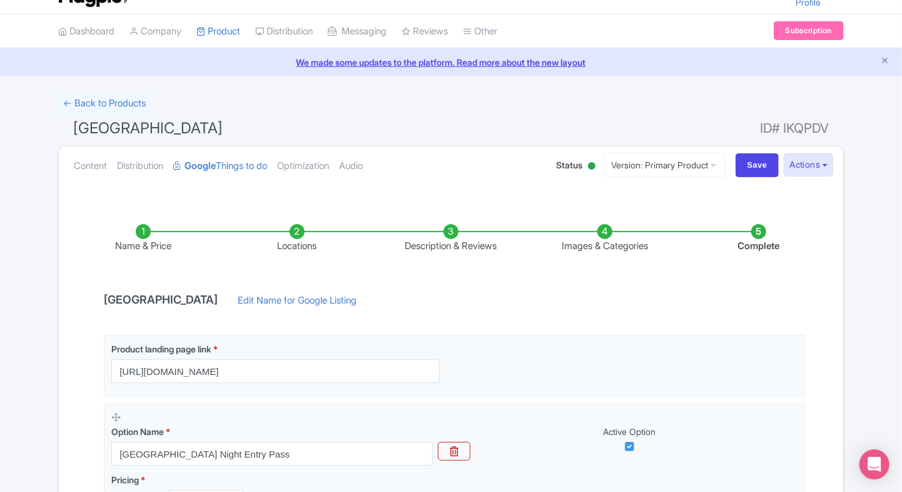
scroll to position [0, 0]
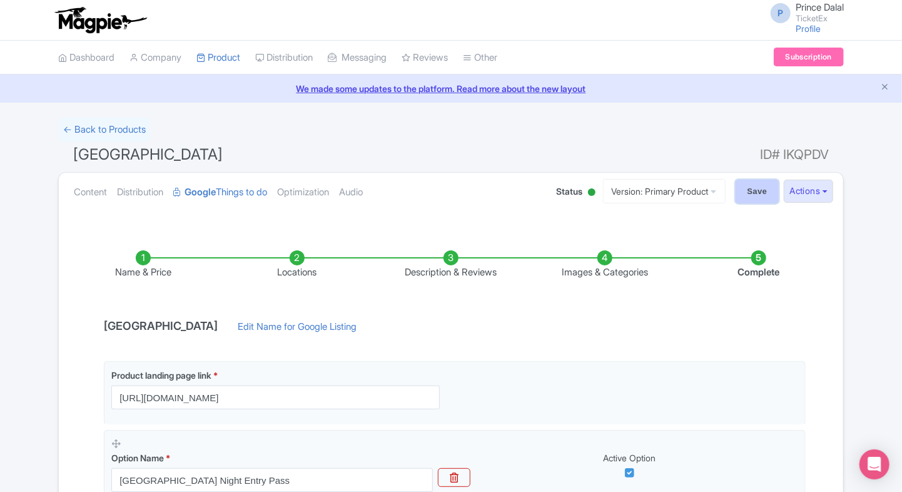
click at [752, 196] on input "Save" at bounding box center [757, 191] width 44 height 24
type input "Saving..."
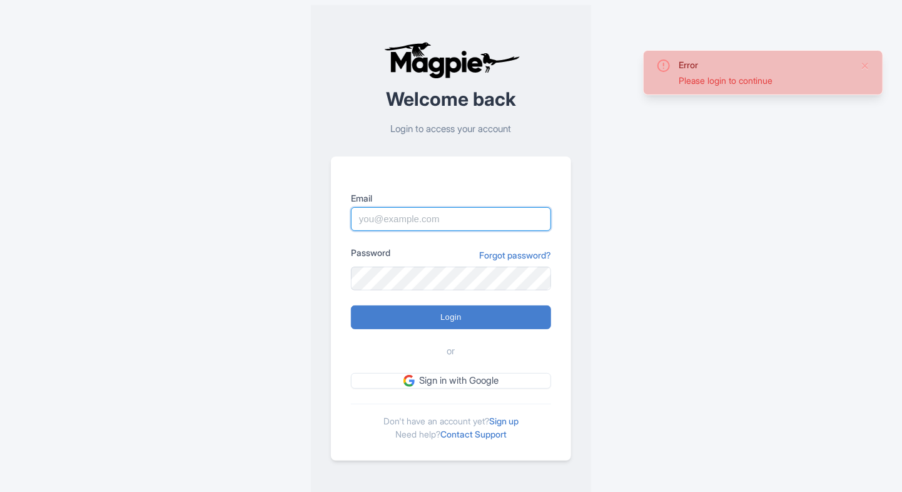
type input "Prince.dalal@ticketex.co"
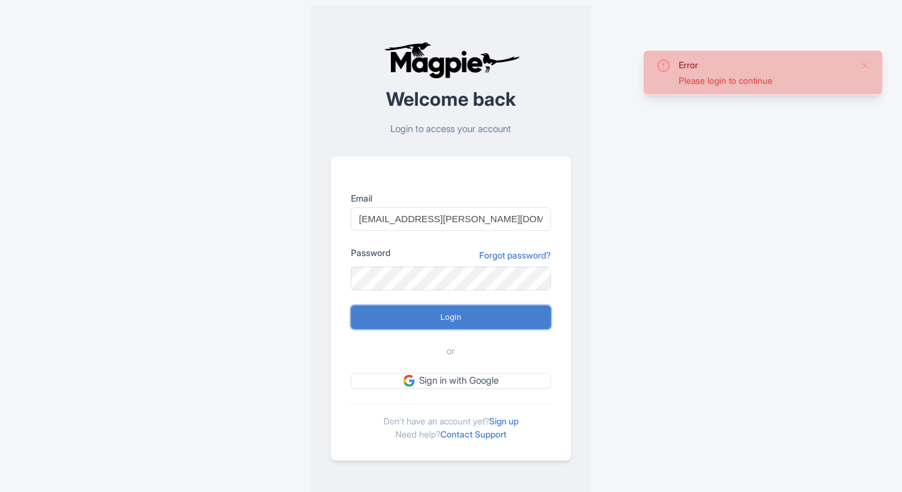
click at [485, 326] on input "Login" at bounding box center [451, 317] width 200 height 24
type input "Logging in..."
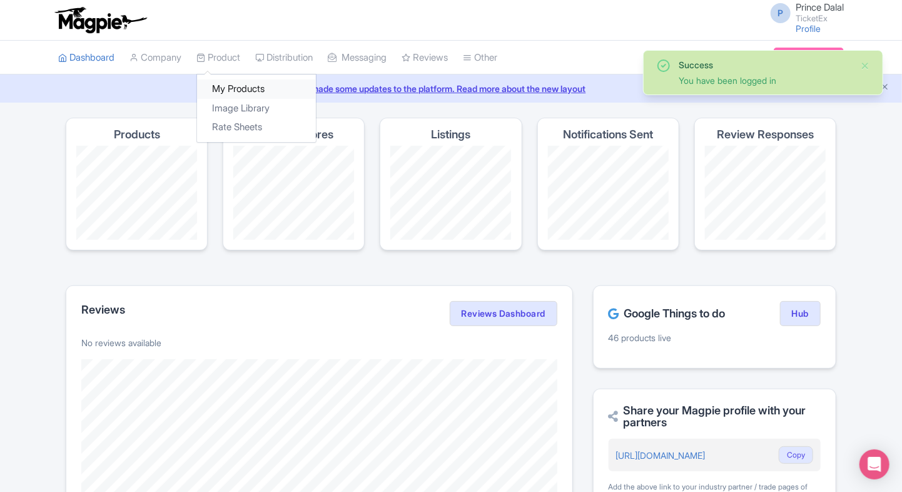
click at [243, 85] on link "My Products" at bounding box center [256, 88] width 119 height 19
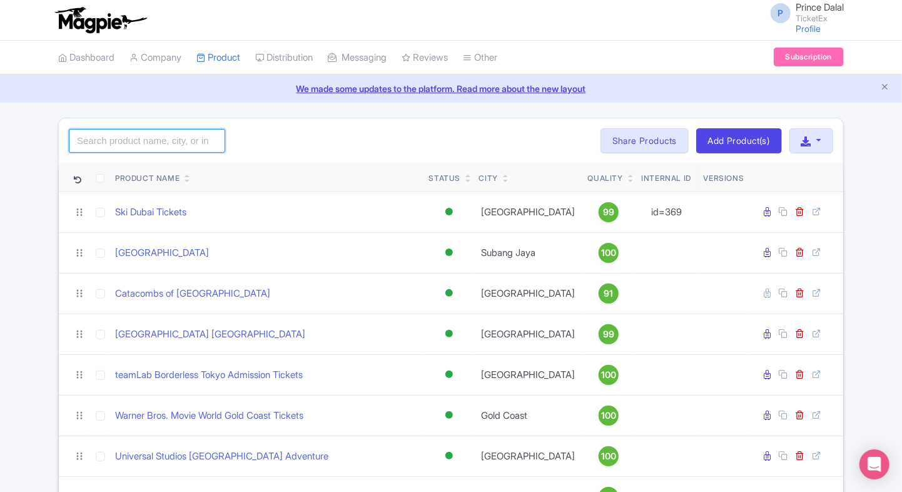
click at [150, 136] on input "search" at bounding box center [147, 141] width 156 height 24
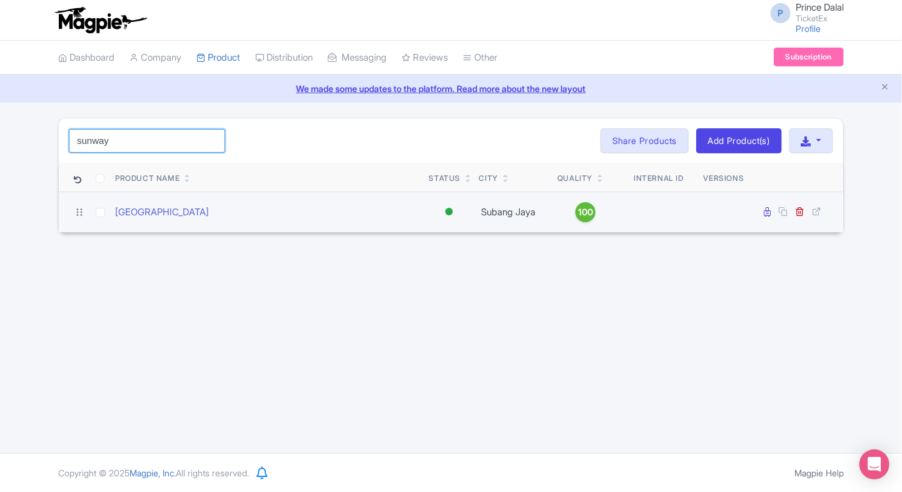
type input "sunway"
click at [179, 219] on td "[GEOGRAPHIC_DATA]" at bounding box center [267, 211] width 314 height 41
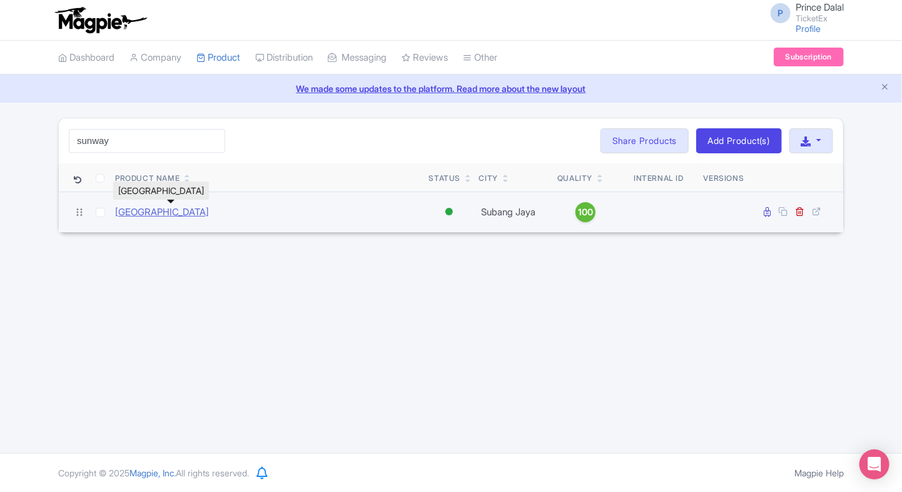
click at [198, 210] on link "[GEOGRAPHIC_DATA]" at bounding box center [162, 212] width 94 height 14
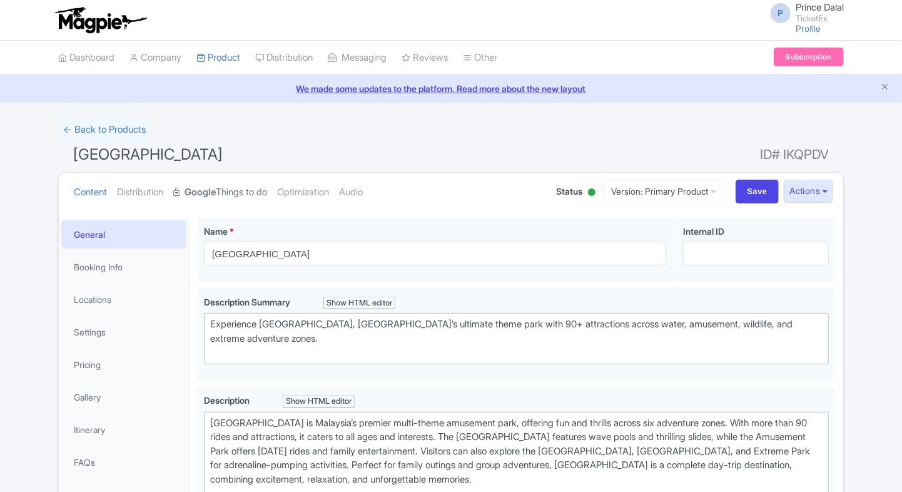
click at [198, 199] on link "Google Things to do" at bounding box center [220, 192] width 94 height 39
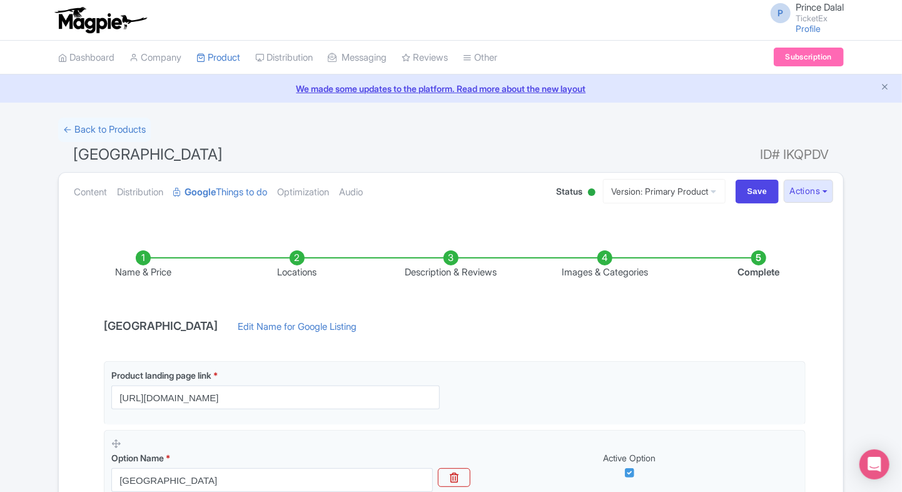
scroll to position [235, 0]
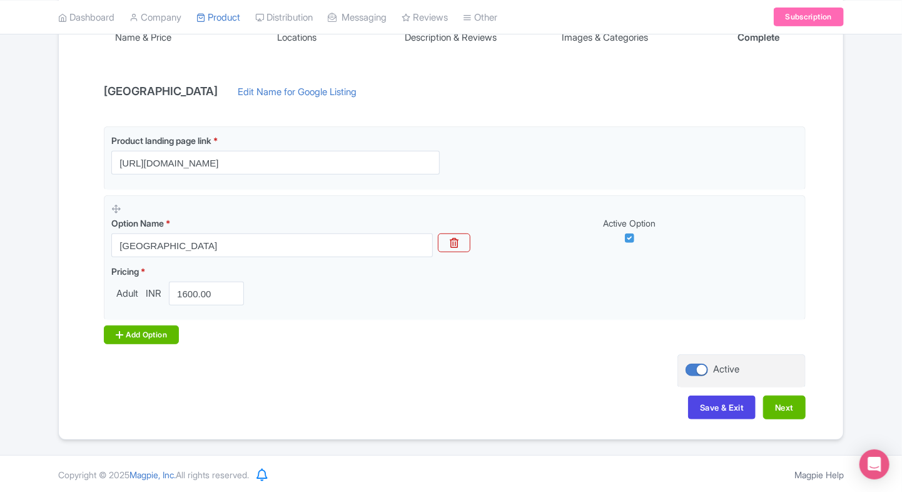
click at [123, 339] on div "Add Option" at bounding box center [141, 334] width 75 height 19
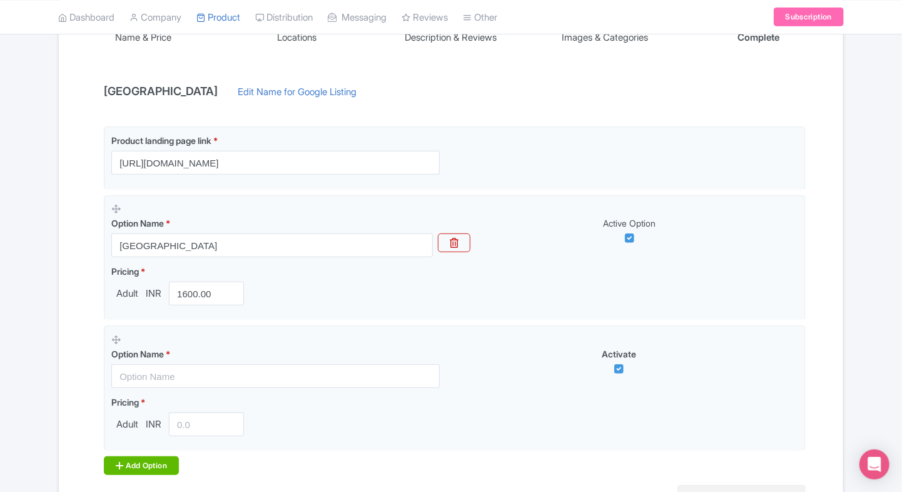
scroll to position [365, 0]
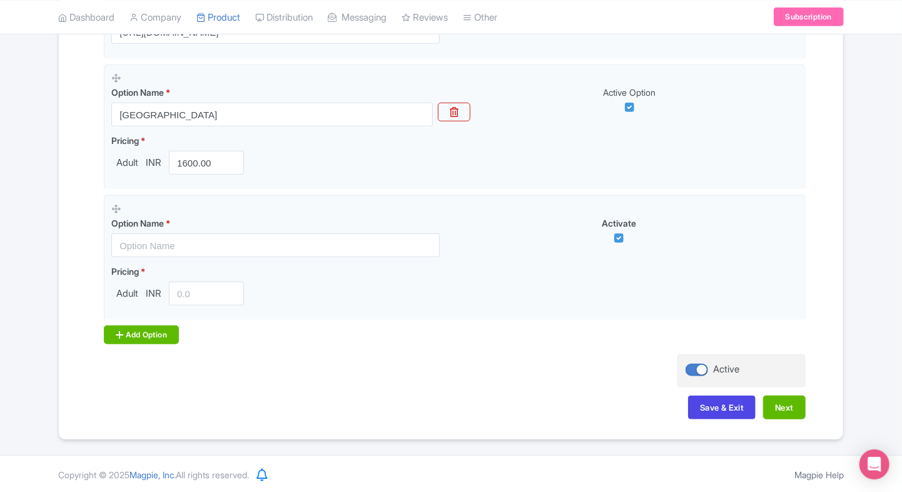
click at [139, 333] on div "Add Option" at bounding box center [141, 334] width 75 height 19
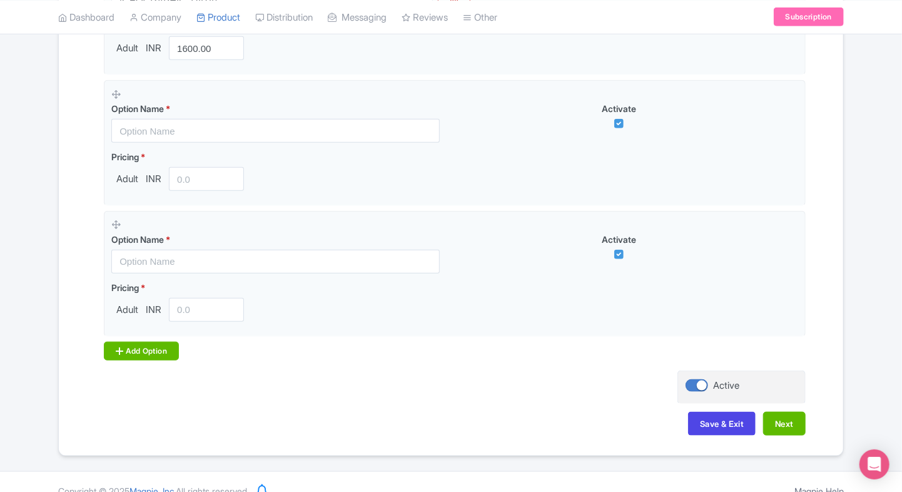
scroll to position [495, 0]
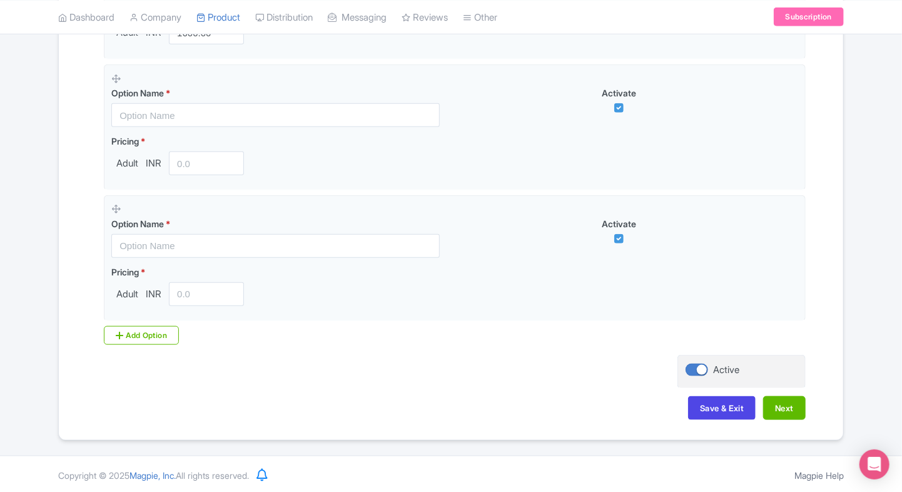
click at [129, 346] on div "Product landing page link * https://www.ticketex.co/activity/427/sunway-lagoon-…" at bounding box center [450, 110] width 709 height 489
click at [148, 336] on div "Add Option" at bounding box center [141, 335] width 75 height 19
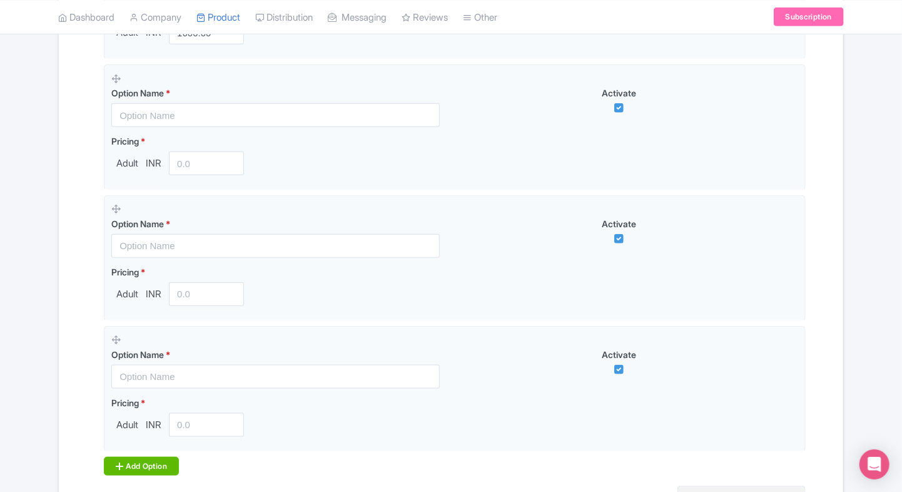
scroll to position [625, 0]
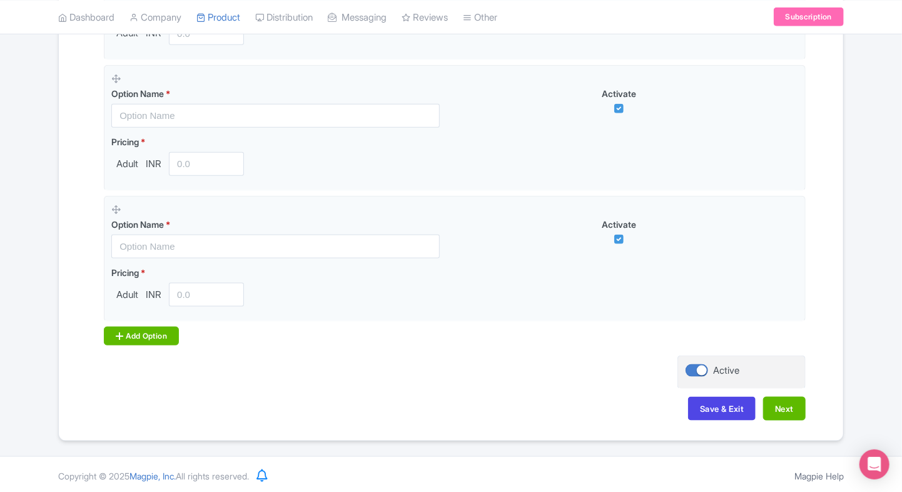
click at [120, 334] on icon at bounding box center [120, 336] width 8 height 10
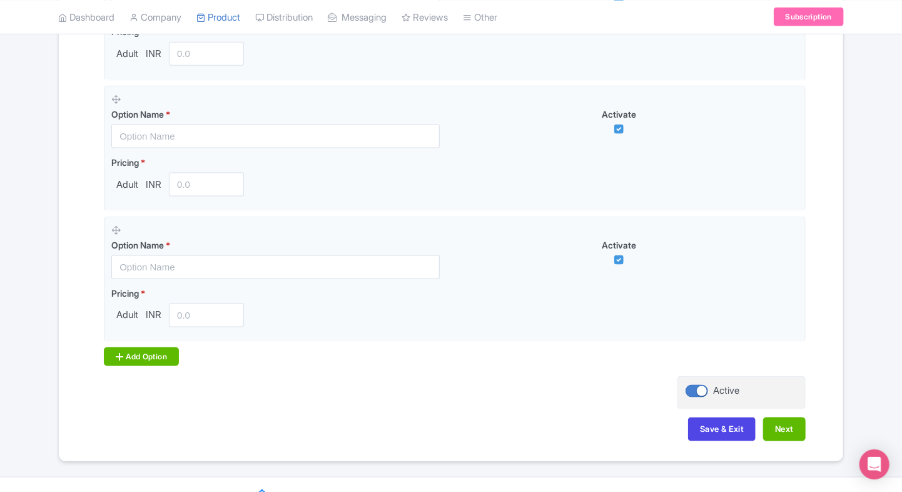
scroll to position [737, 0]
click at [119, 358] on div "Add Option" at bounding box center [141, 354] width 75 height 19
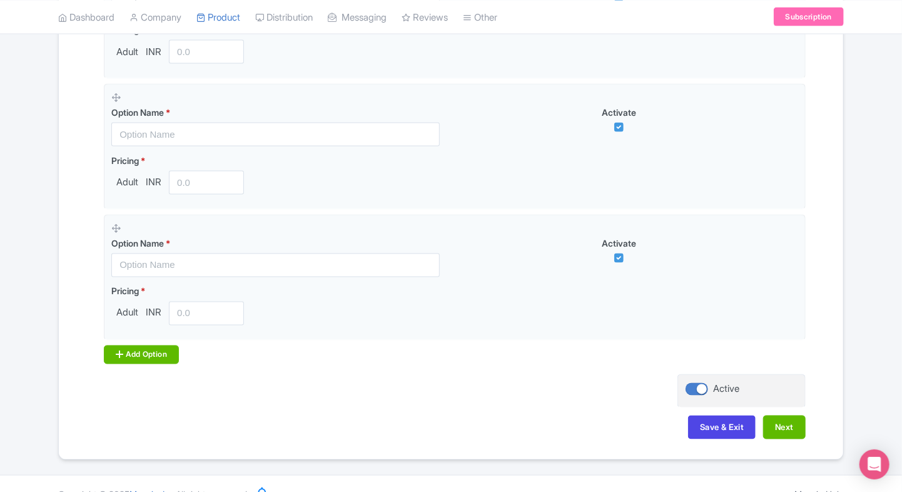
scroll to position [882, 0]
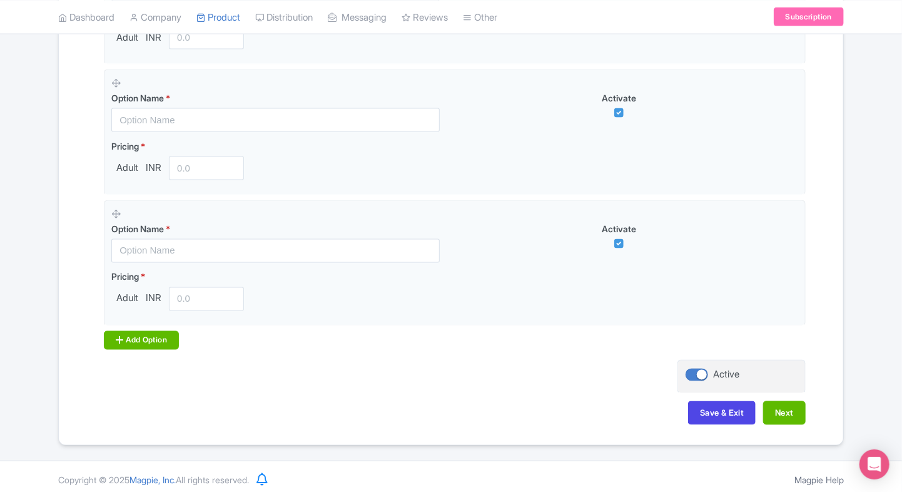
click at [139, 335] on div "Add Option" at bounding box center [141, 340] width 75 height 19
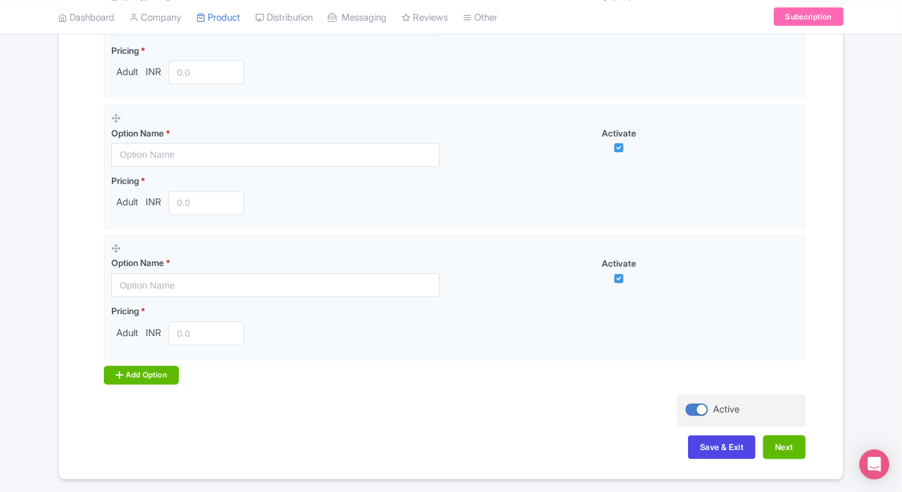
scroll to position [1011, 0]
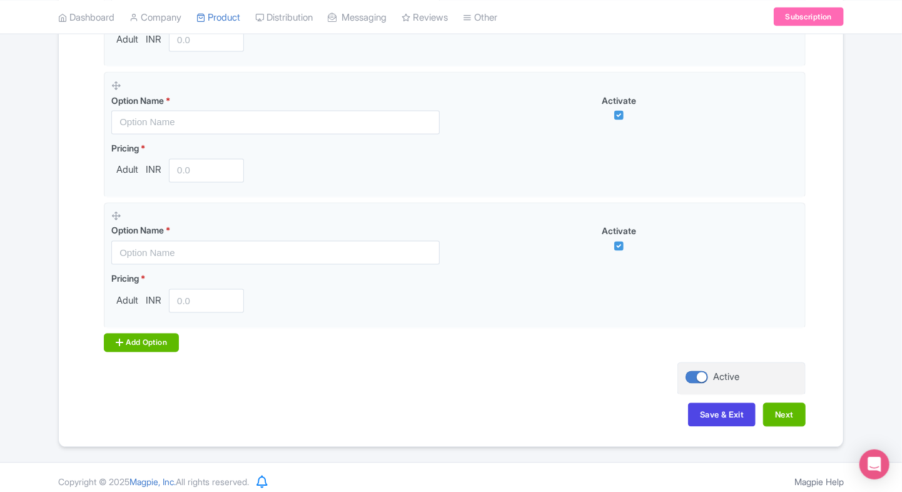
click at [153, 333] on div "Add Option" at bounding box center [141, 342] width 75 height 19
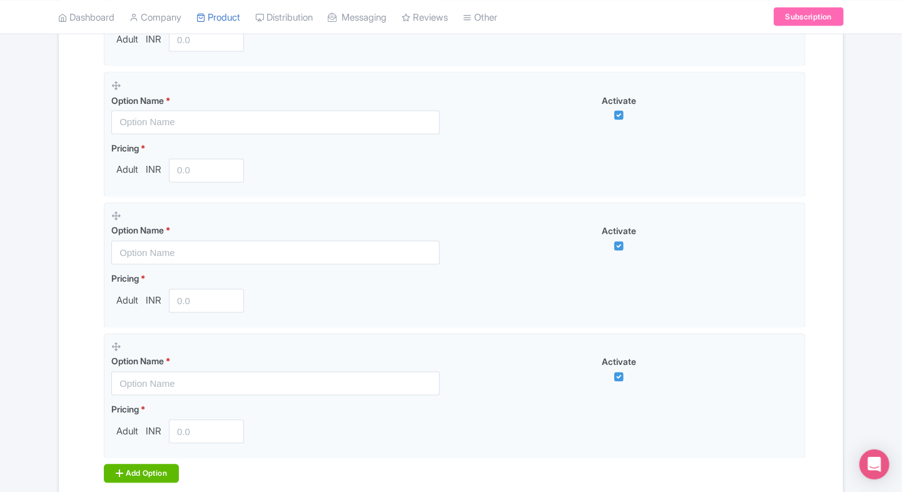
scroll to position [1147, 0]
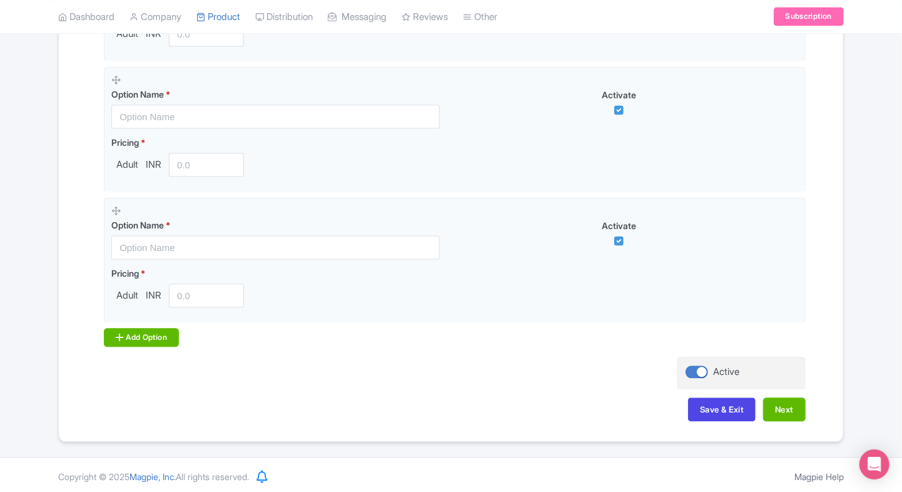
click at [153, 331] on div "Add Option" at bounding box center [141, 337] width 75 height 19
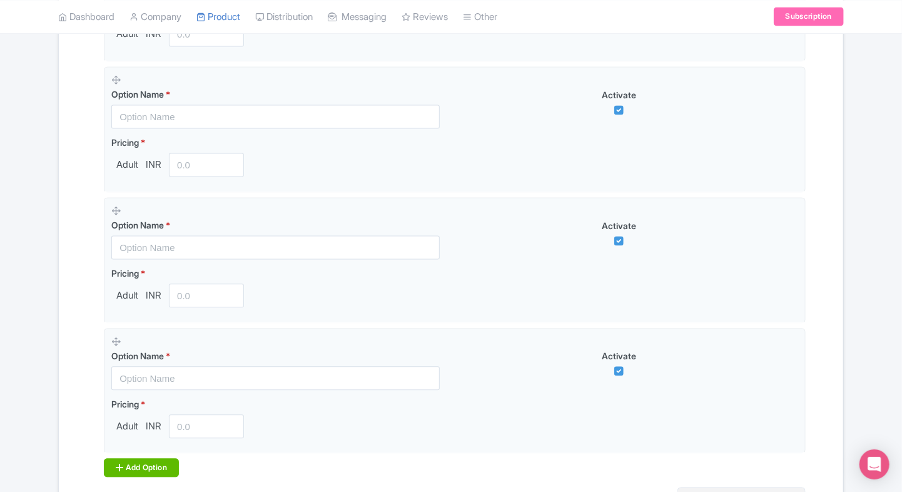
scroll to position [1278, 0]
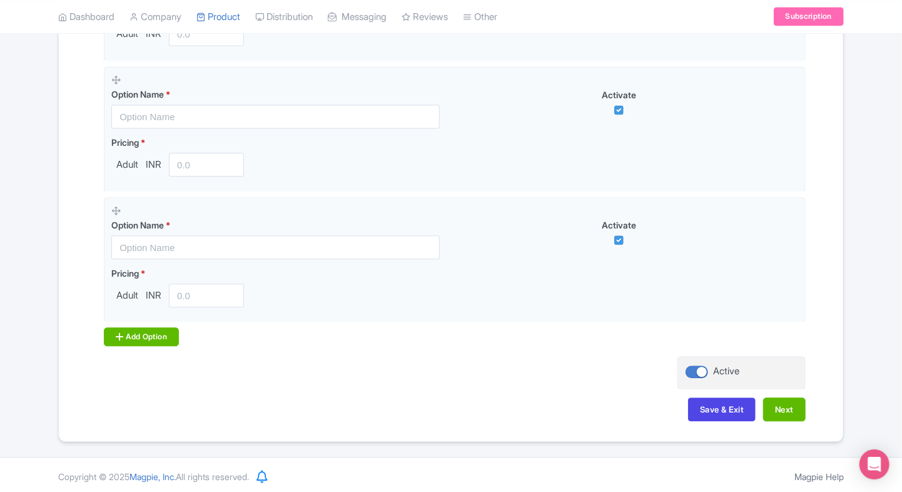
click at [136, 335] on div "Add Option" at bounding box center [141, 336] width 75 height 19
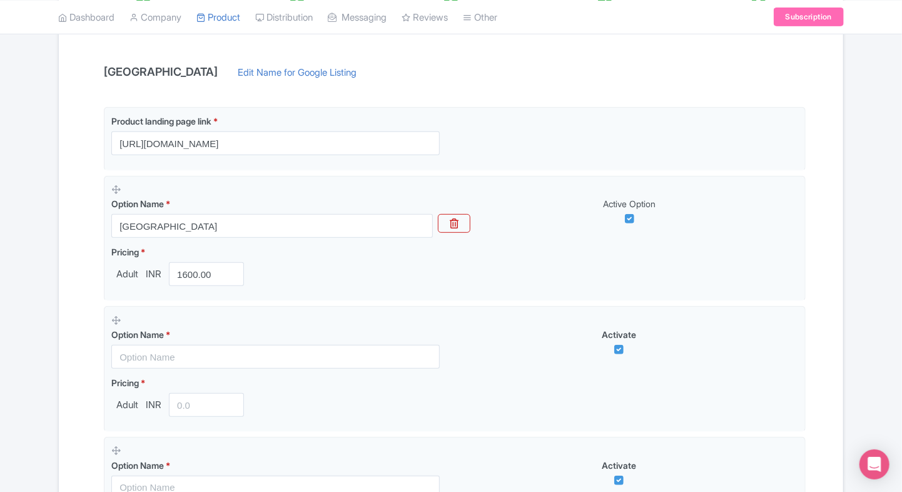
scroll to position [255, 0]
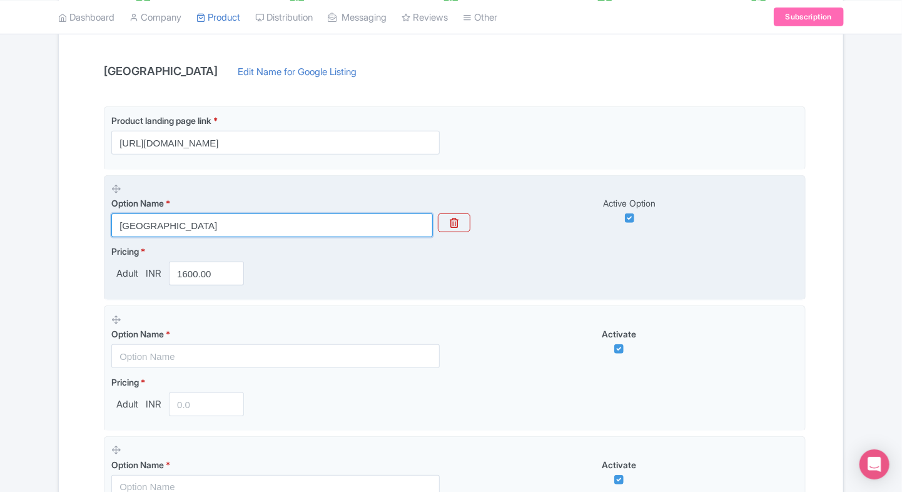
click at [200, 229] on input "[GEOGRAPHIC_DATA]" at bounding box center [271, 225] width 321 height 24
paste input "[GEOGRAPHIC_DATA] Night Entry Pass"
type input "[GEOGRAPHIC_DATA] Night Entry Pass"
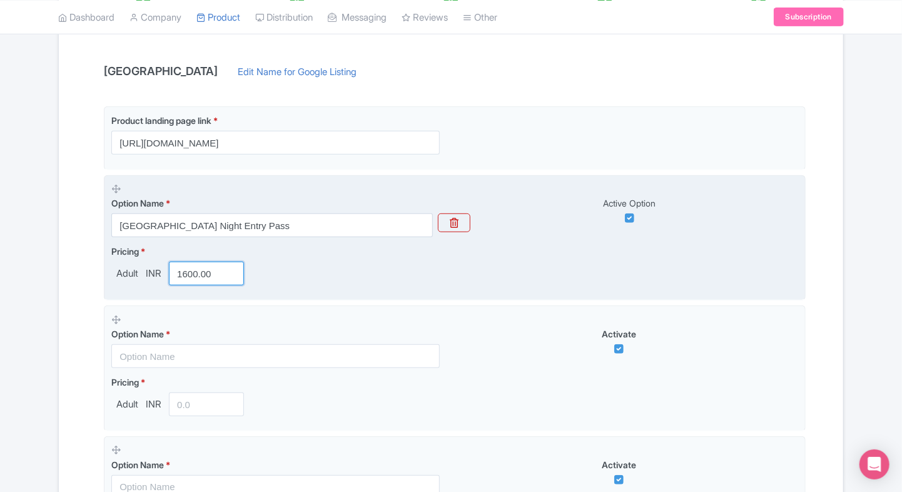
click at [196, 274] on input "1600.00" at bounding box center [206, 273] width 75 height 24
click at [200, 271] on input "11299" at bounding box center [206, 273] width 75 height 24
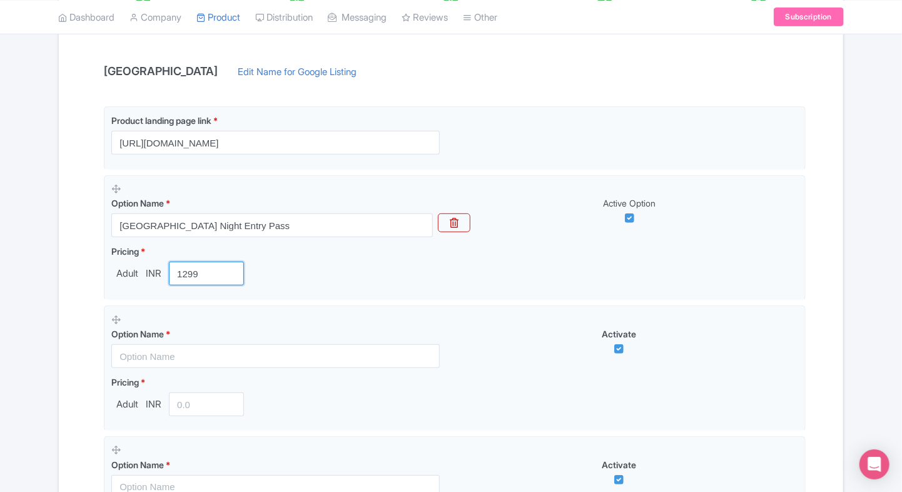
type input "1299"
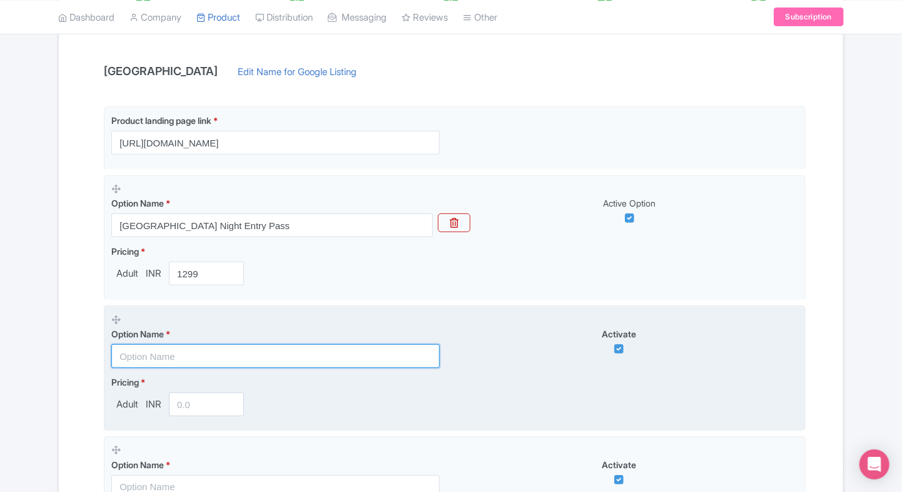
click at [174, 355] on input "text" at bounding box center [275, 356] width 328 height 24
paste input "Sunway Lagoon Quack Xpress Pass (Requires Entry Ticket)"
type input "Sunway Lagoon Quack Xpress Pass (Requires Entry Ticket)"
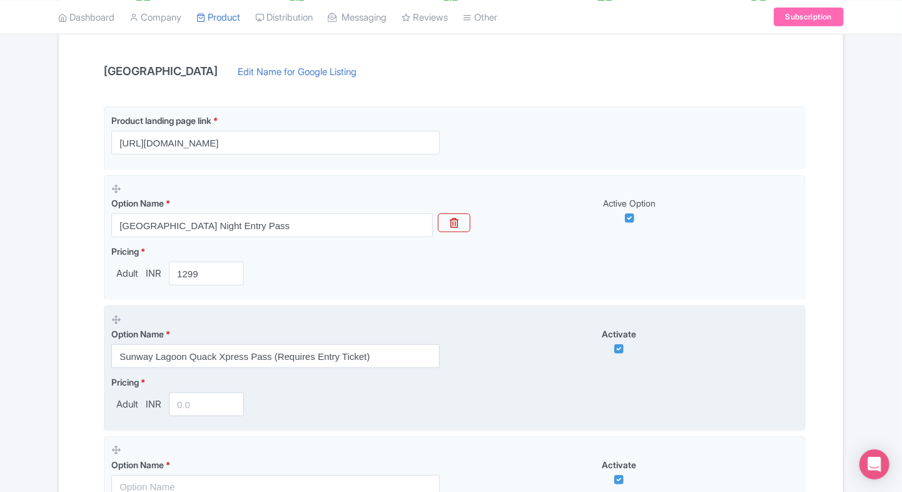
click at [188, 400] on input "number" at bounding box center [206, 404] width 75 height 24
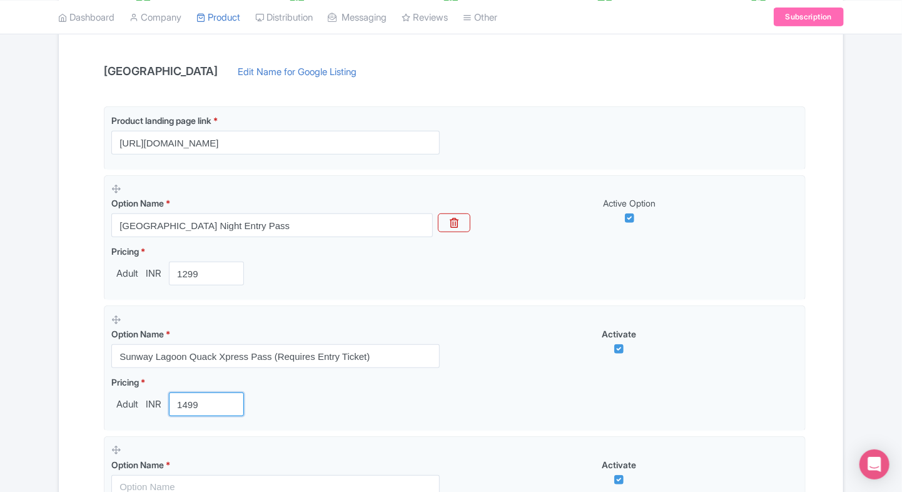
type input "1499"
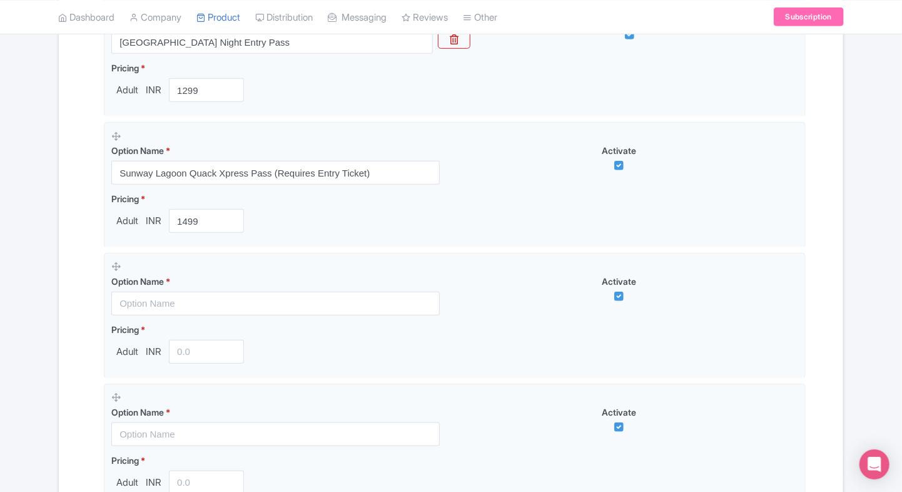
scroll to position [439, 0]
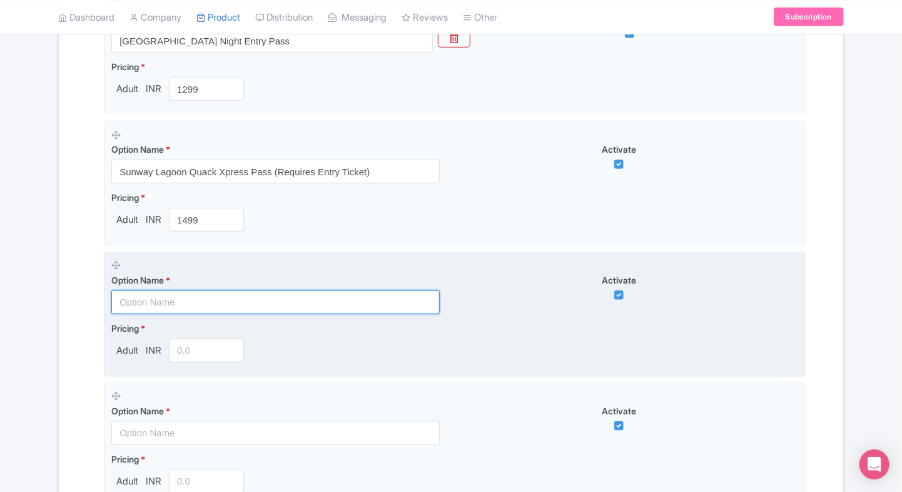
click at [178, 298] on input "text" at bounding box center [275, 302] width 328 height 24
paste input "Sunway Lagoon Day Ticket – International Visitors"
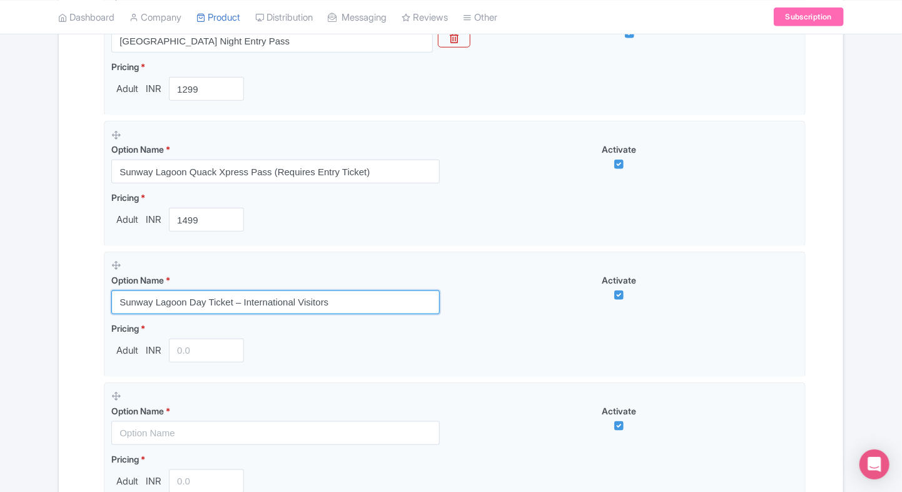
type input "Sunway Lagoon Day Ticket – International Visitors"
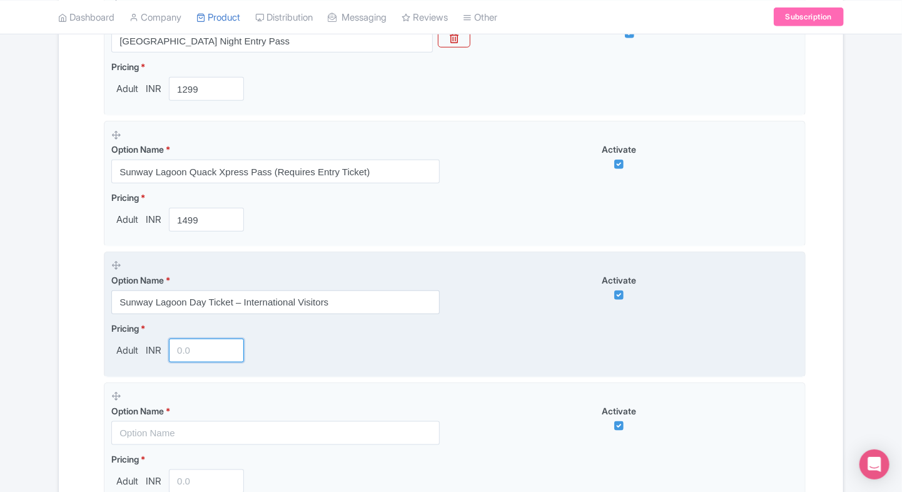
click at [201, 353] on input "number" at bounding box center [206, 350] width 75 height 24
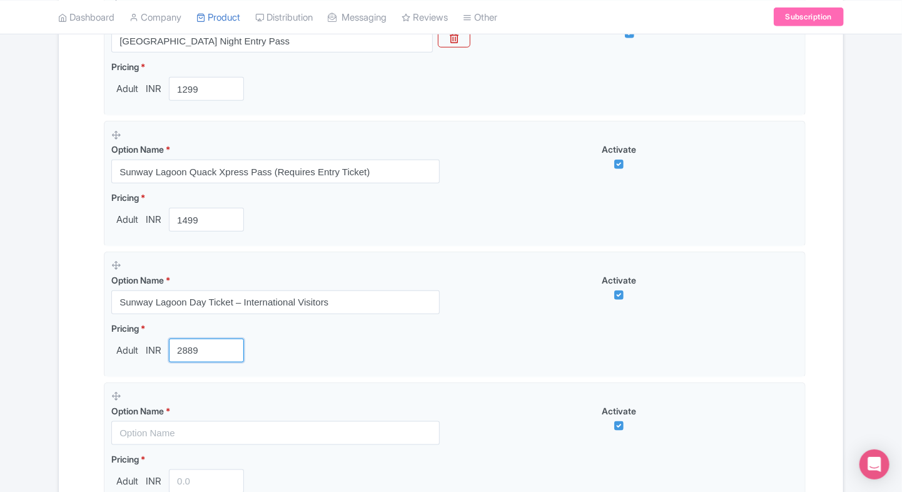
type input "2889"
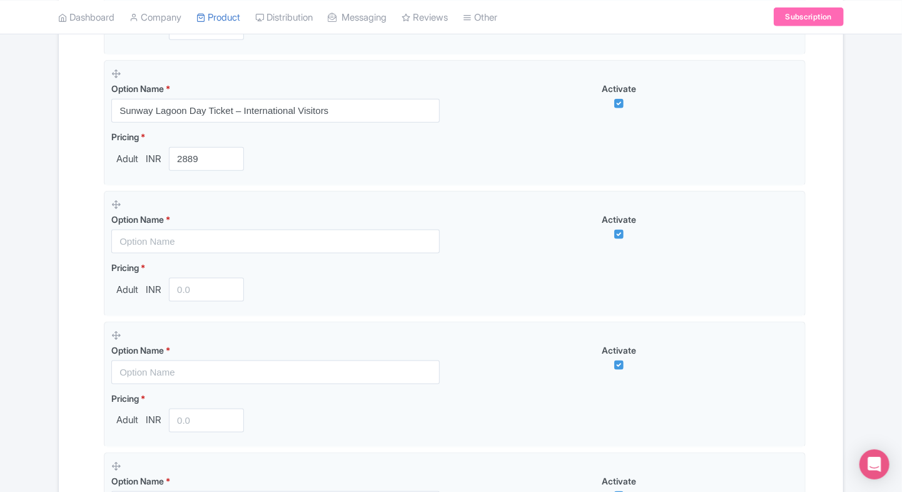
scroll to position [632, 0]
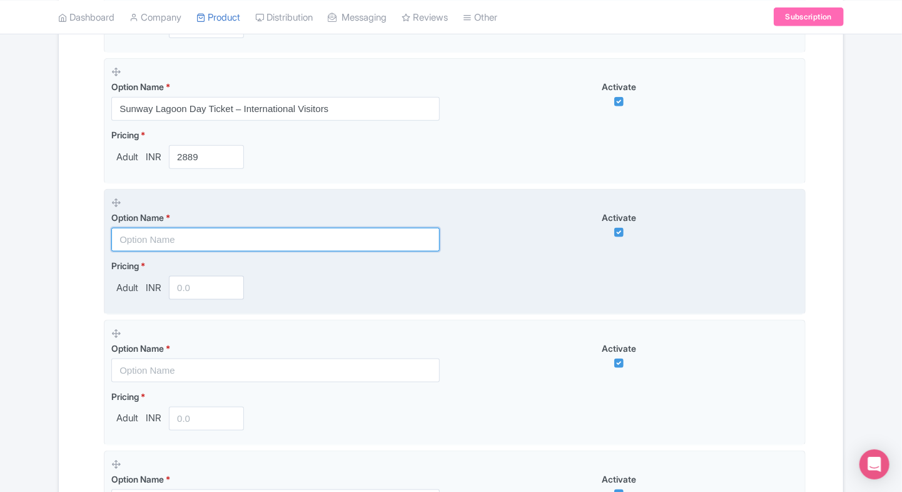
click at [249, 238] on input "text" at bounding box center [275, 240] width 328 height 24
paste input "Sunway Lagoon Day Ticket – [DEMOGRAPHIC_DATA] Visitors"
type input "Sunway Lagoon Day Ticket – [DEMOGRAPHIC_DATA] Visitors"
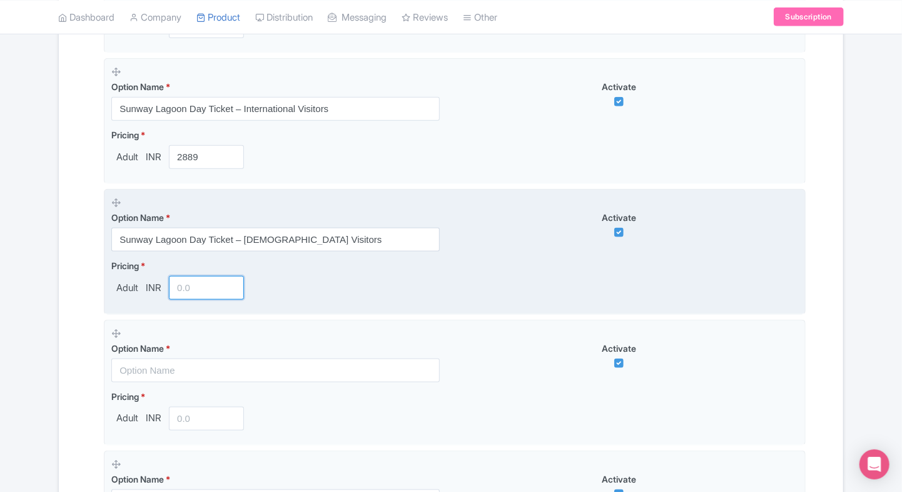
click at [175, 291] on input "number" at bounding box center [206, 288] width 75 height 24
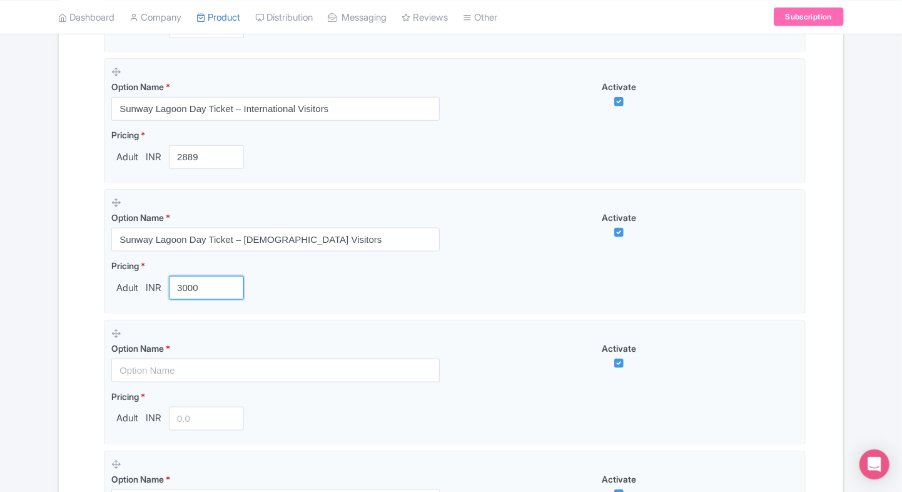
type input "3000"
click at [64, 311] on div "Name & Price Locations Description & Reviews Images & Categories Complete Sunwa…" at bounding box center [451, 401] width 784 height 1617
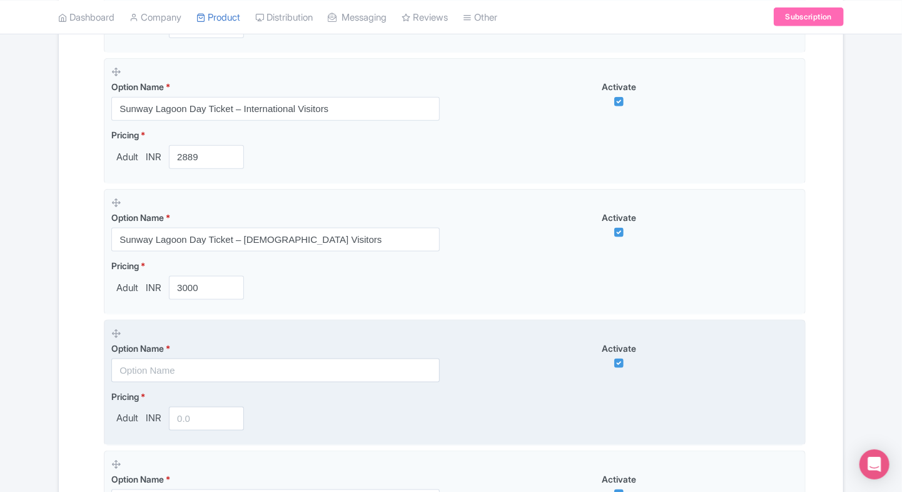
click at [145, 351] on label "Option Name *" at bounding box center [275, 347] width 328 height 13
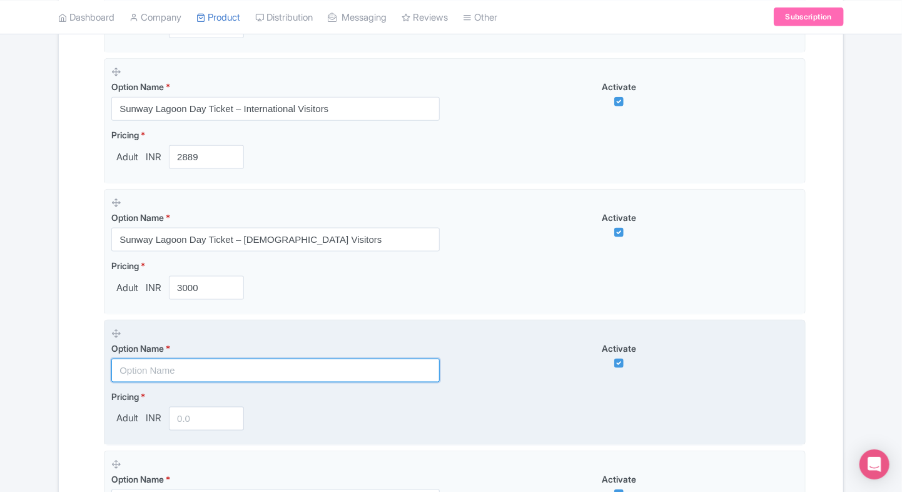
click at [155, 368] on input "text" at bounding box center [275, 370] width 328 height 24
paste input "Sunway Lagoon Night Entry – 2-Adult Package"
type input "Sunway Lagoon Night Entry – 2-Adult Package"
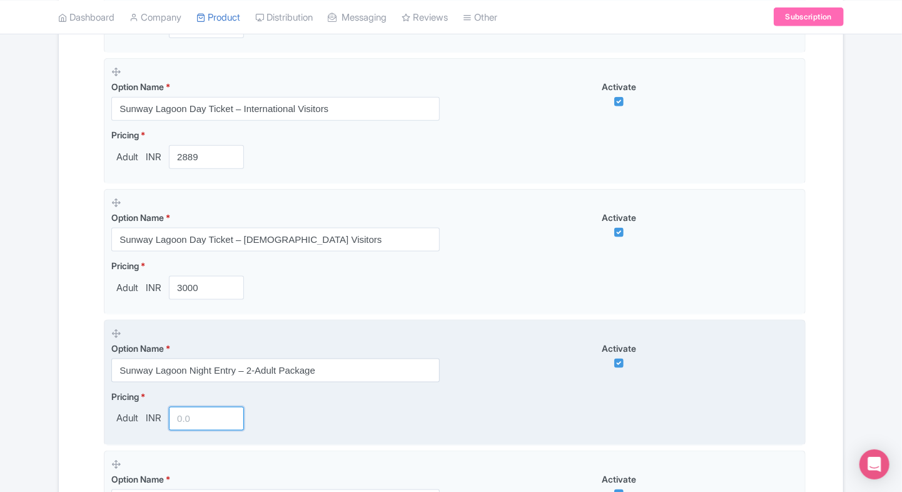
click at [215, 428] on input "number" at bounding box center [206, 419] width 75 height 24
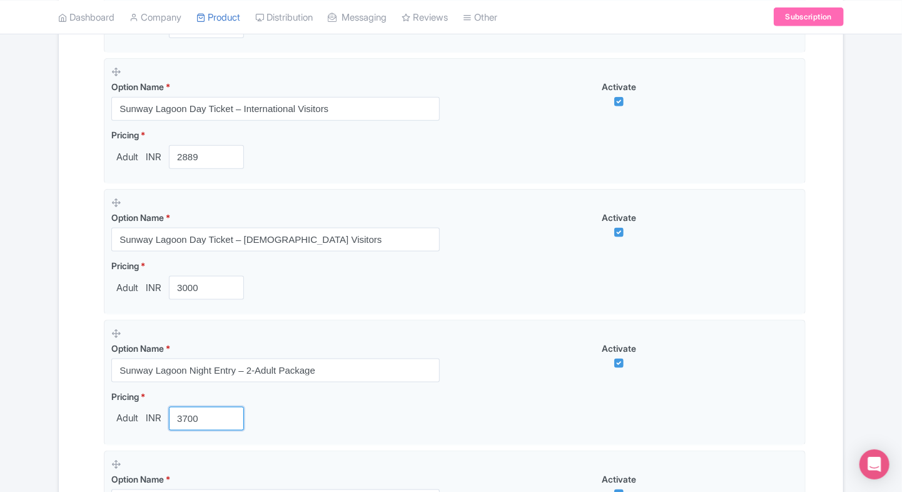
type input "3700"
click at [74, 379] on div "Name & Price Locations Description & Reviews Images & Categories Complete Sunwa…" at bounding box center [450, 401] width 769 height 1617
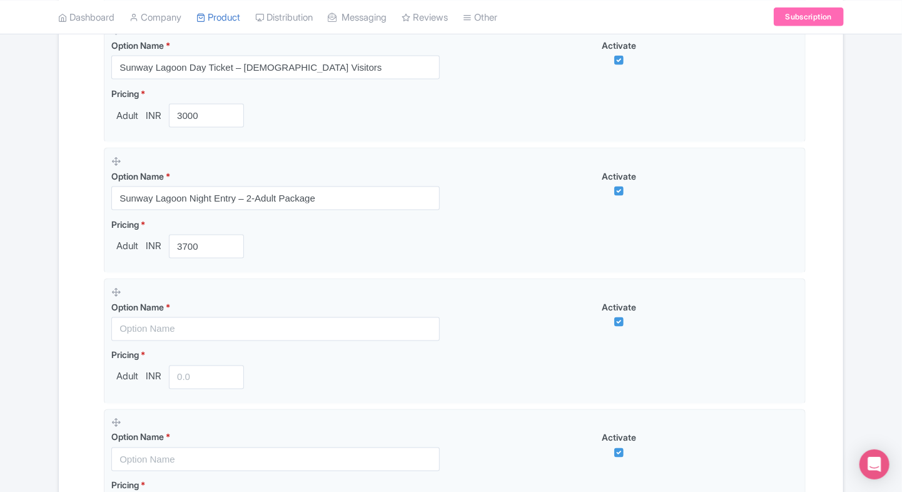
scroll to position [805, 0]
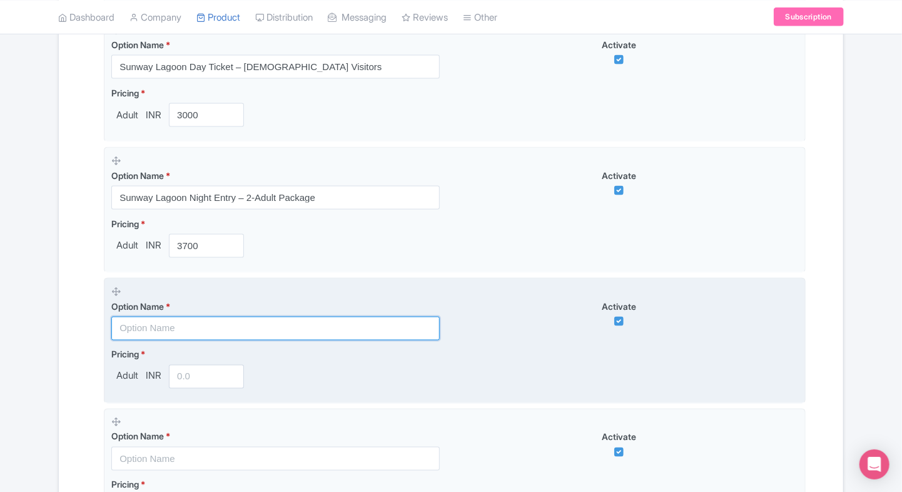
click at [170, 327] on input "text" at bounding box center [275, 328] width 328 height 24
paste input "Combo: Sunway Lagoon Day Ticket + Quack Xpress (Malaysian Visitors)"
type input "Combo: Sunway Lagoon Day Ticket + Quack Xpress (Malaysian Visitors)"
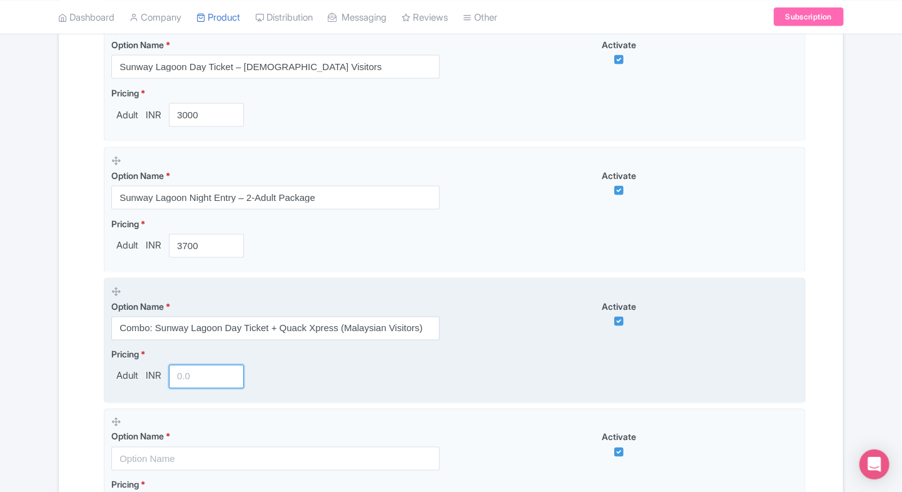
click at [186, 370] on input "number" at bounding box center [206, 377] width 75 height 24
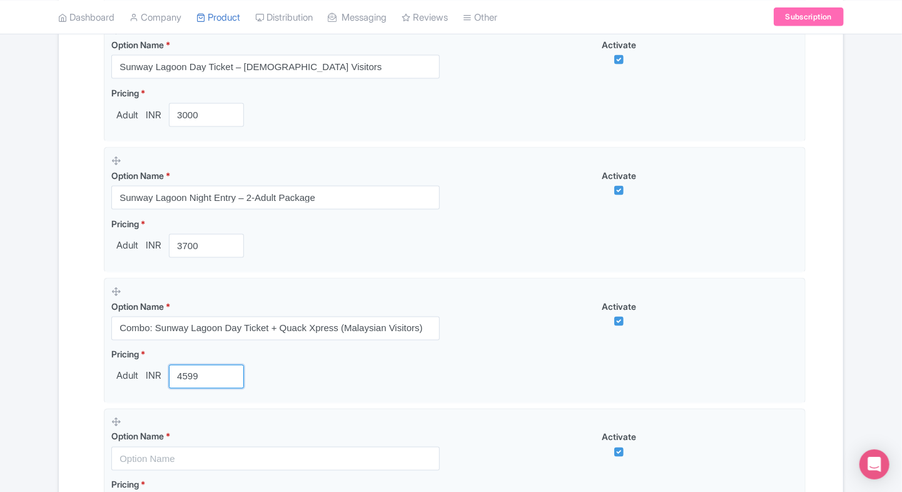
type input "4599"
click at [71, 355] on div "Name & Price Locations Description & Reviews Images & Categories Complete Sunwa…" at bounding box center [450, 228] width 769 height 1617
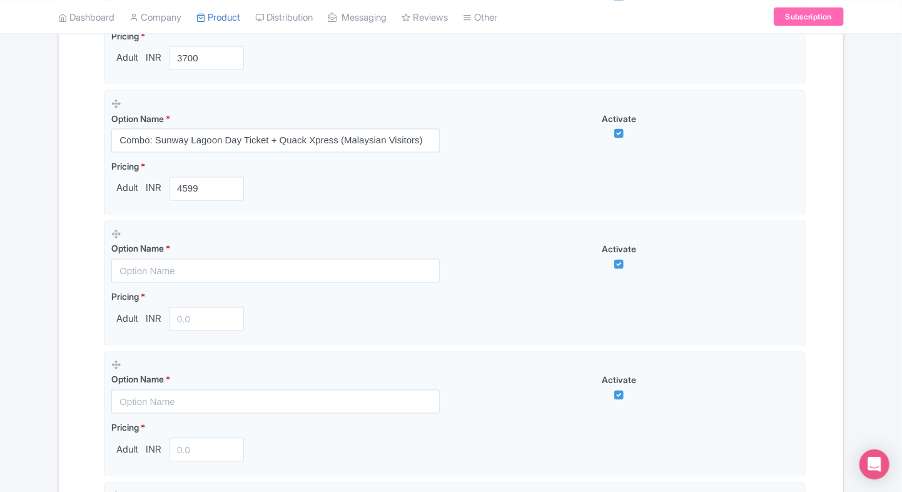
scroll to position [993, 0]
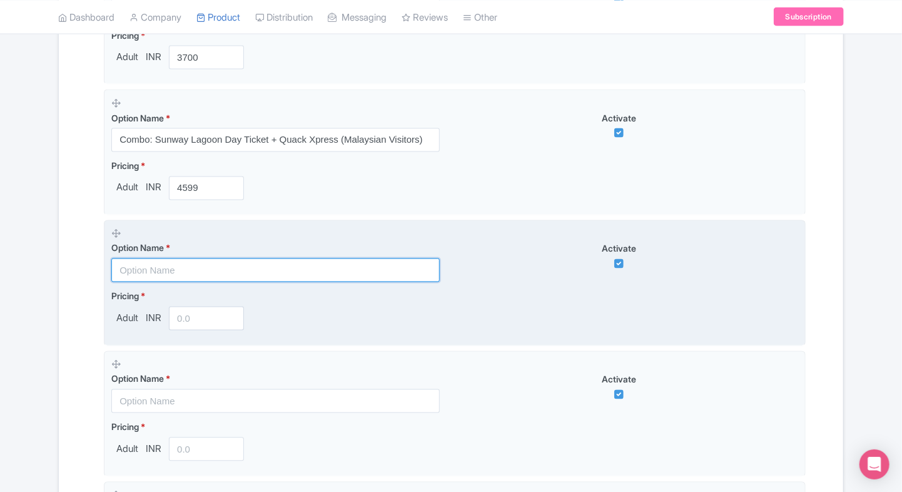
click at [180, 272] on input "text" at bounding box center [275, 270] width 328 height 24
paste input "Combo: Sunway Lagoon Day Ticket + Quack Xpress (International Visitors)"
type input "Combo: Sunway Lagoon Day Ticket + Quack Xpress (International Visitors)"
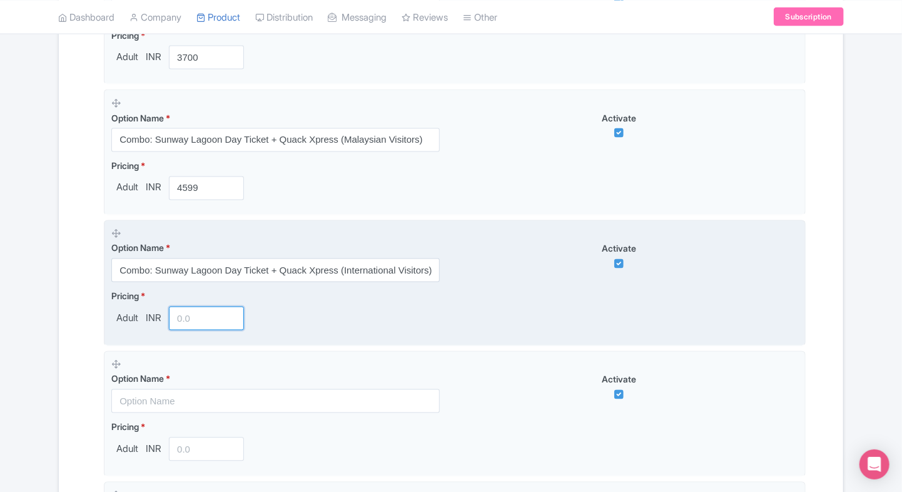
click at [181, 308] on input "number" at bounding box center [206, 318] width 75 height 24
type input "2"
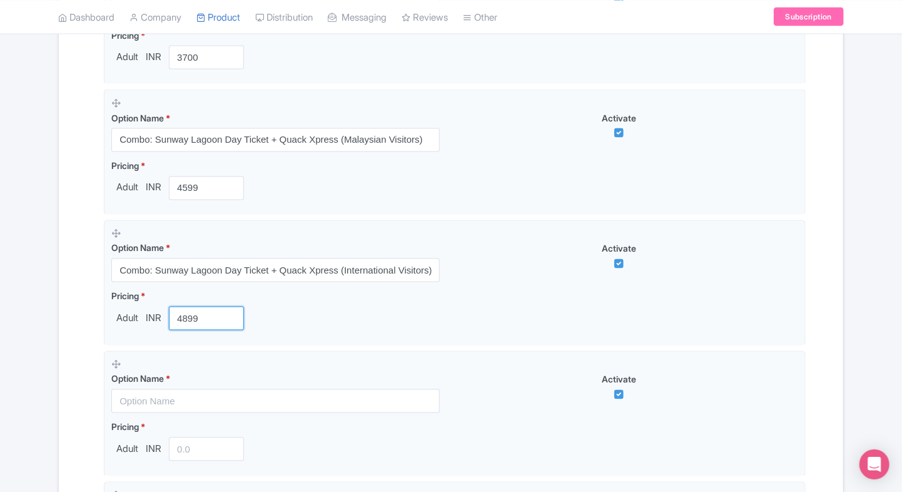
type input "4899"
click at [93, 324] on div "Name & Price Locations Description & Reviews Images & Categories Complete Sunwa…" at bounding box center [450, 40] width 769 height 1617
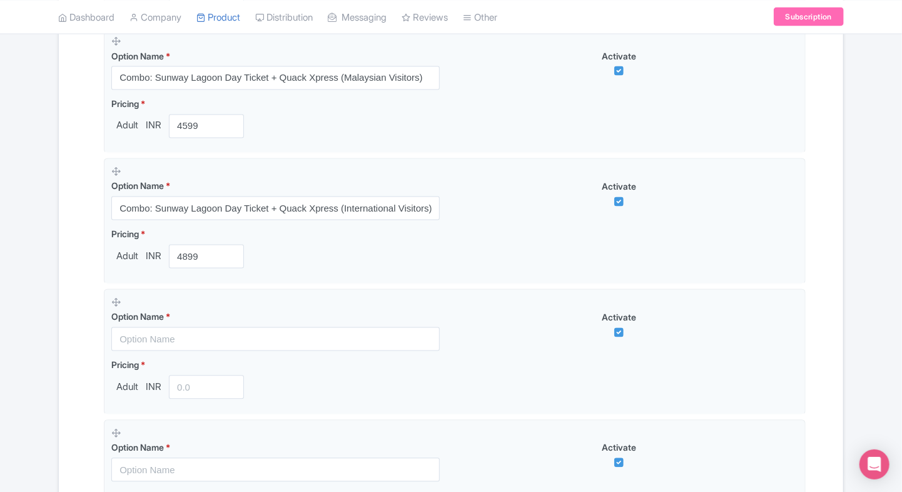
scroll to position [1056, 0]
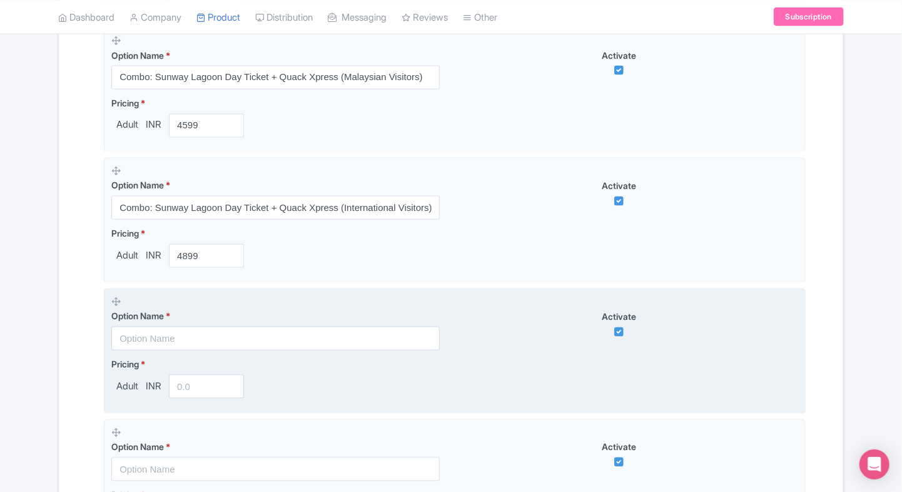
click at [163, 323] on div "Option Name *" at bounding box center [275, 330] width 328 height 41
click at [147, 331] on input "text" at bounding box center [275, 338] width 328 height 24
paste input "[GEOGRAPHIC_DATA] 2-Adult Day Ticket"
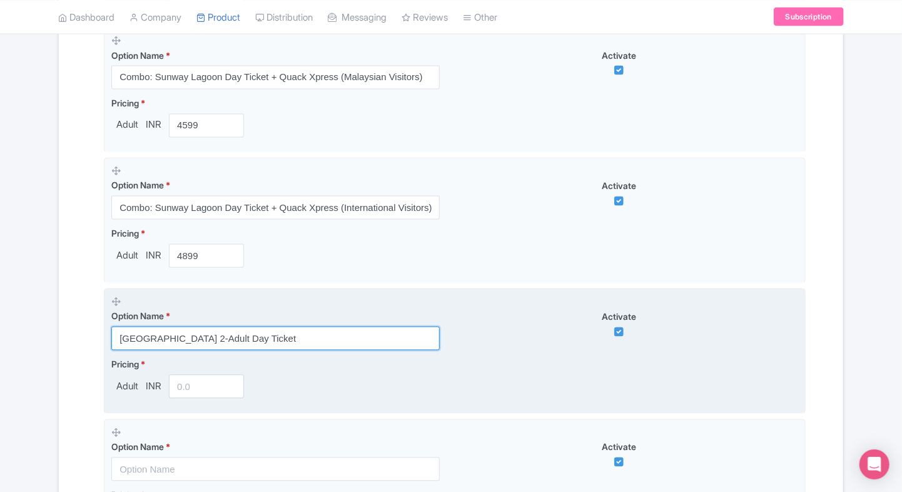
type input "[GEOGRAPHIC_DATA] 2-Adult Day Ticket"
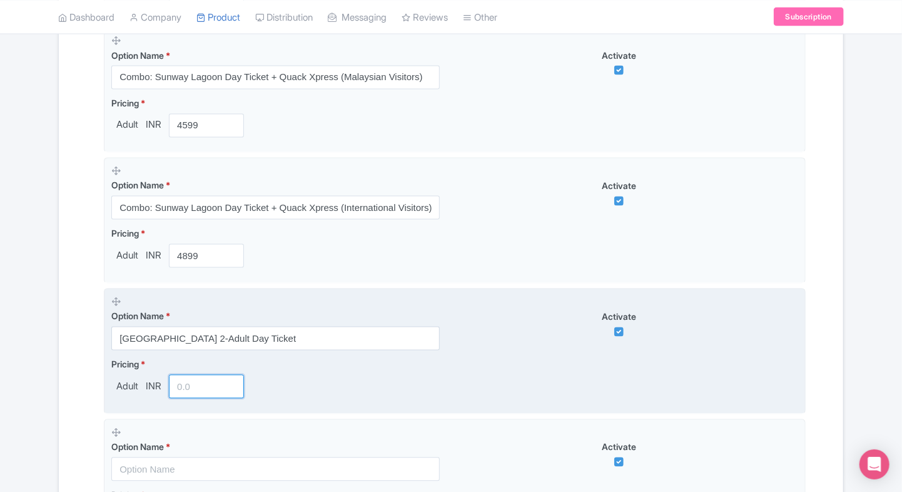
click at [186, 380] on input "number" at bounding box center [206, 387] width 75 height 24
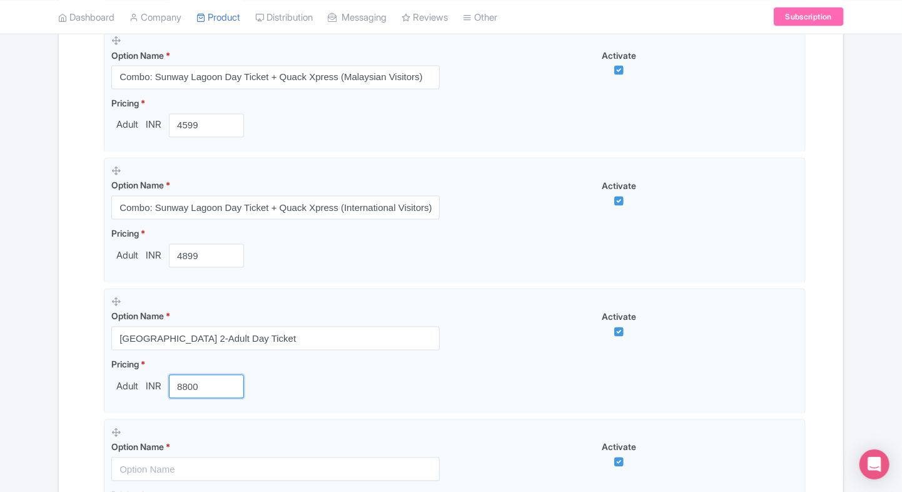
type input "8800"
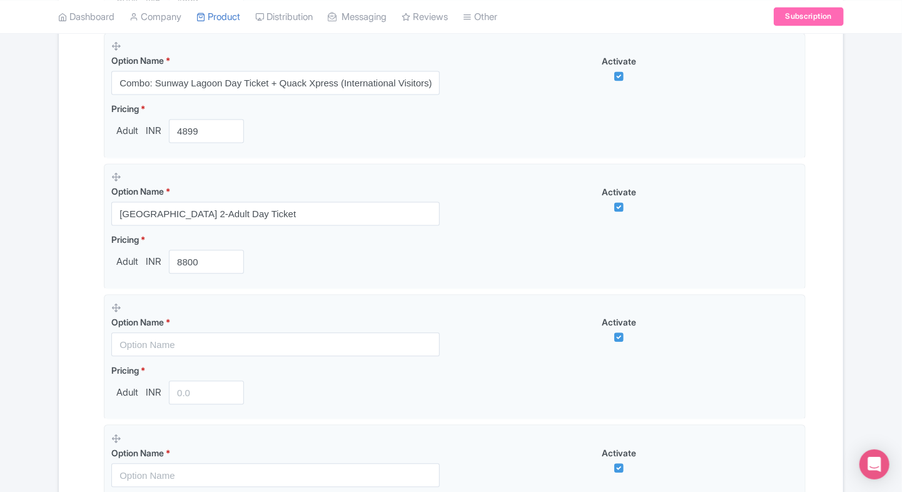
scroll to position [1183, 0]
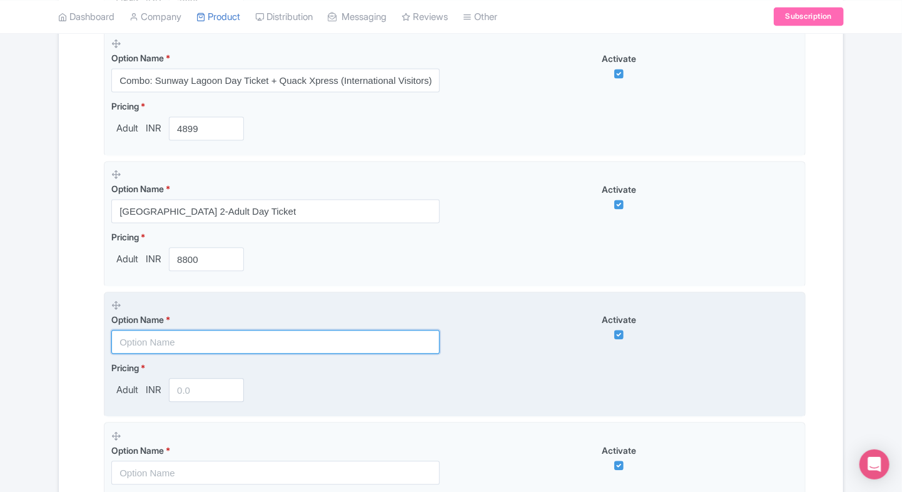
click at [167, 349] on input "text" at bounding box center [275, 342] width 328 height 24
paste input "Sunway Lagoon Family Package (2 Adults + 2 Children)"
type input "Sunway Lagoon Family Package (2 Adults + 2 Children)"
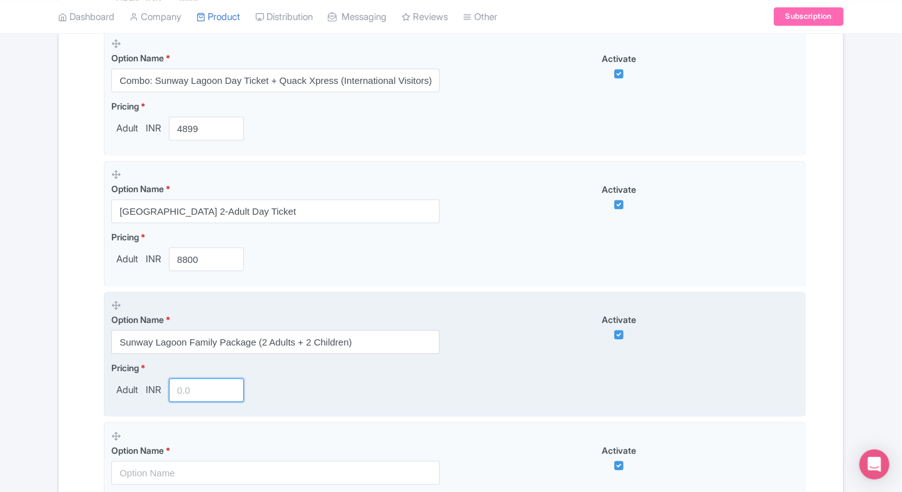
click at [190, 389] on input "number" at bounding box center [206, 390] width 75 height 24
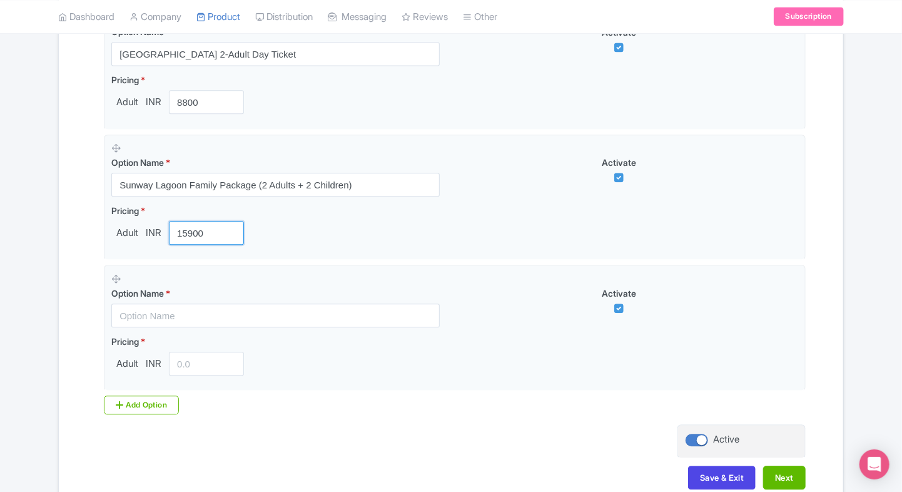
scroll to position [1305, 0]
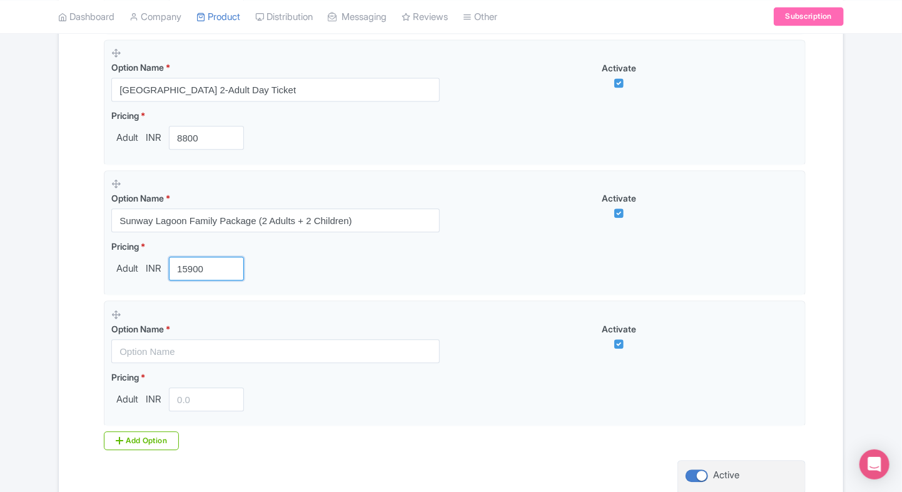
type input "15900"
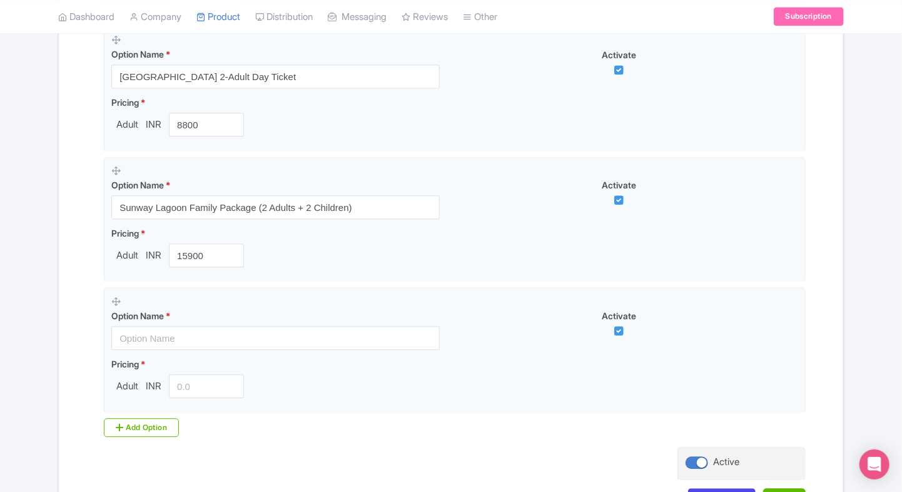
scroll to position [1318, 0]
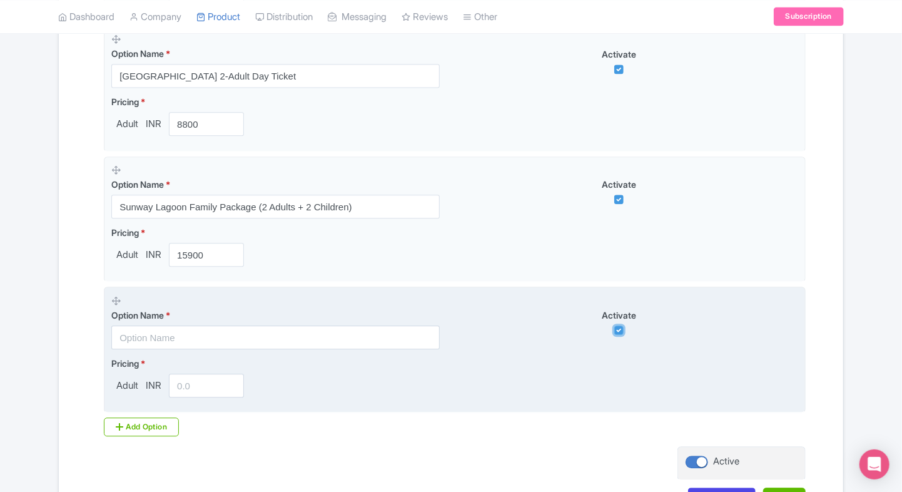
click at [618, 331] on input "checkbox" at bounding box center [618, 329] width 9 height 9
checkbox input "false"
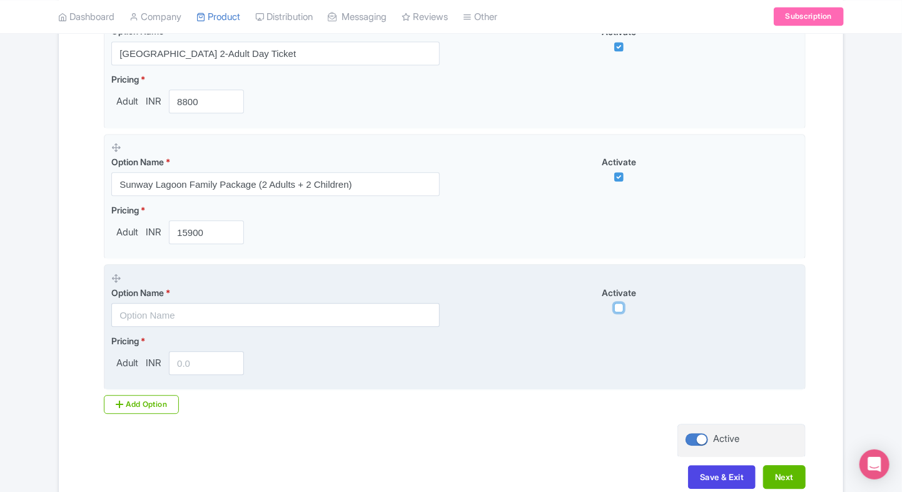
scroll to position [1346, 0]
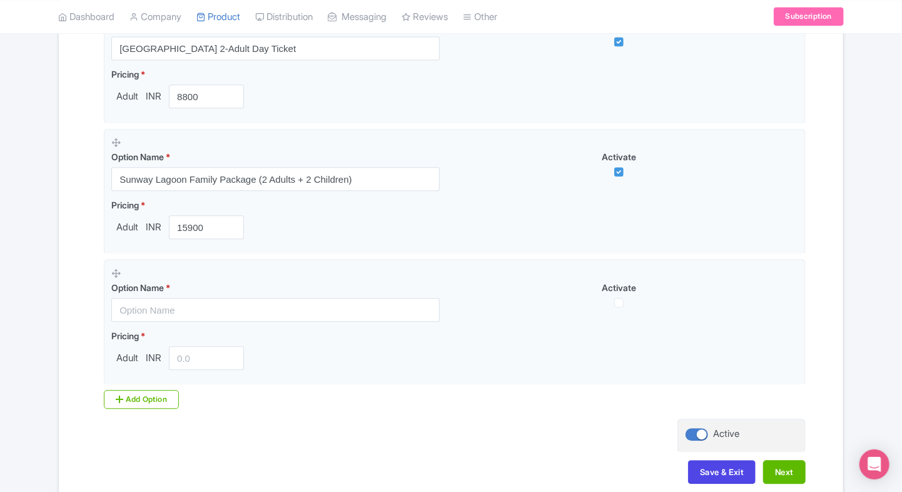
click at [773, 465] on button "Next" at bounding box center [784, 472] width 43 height 24
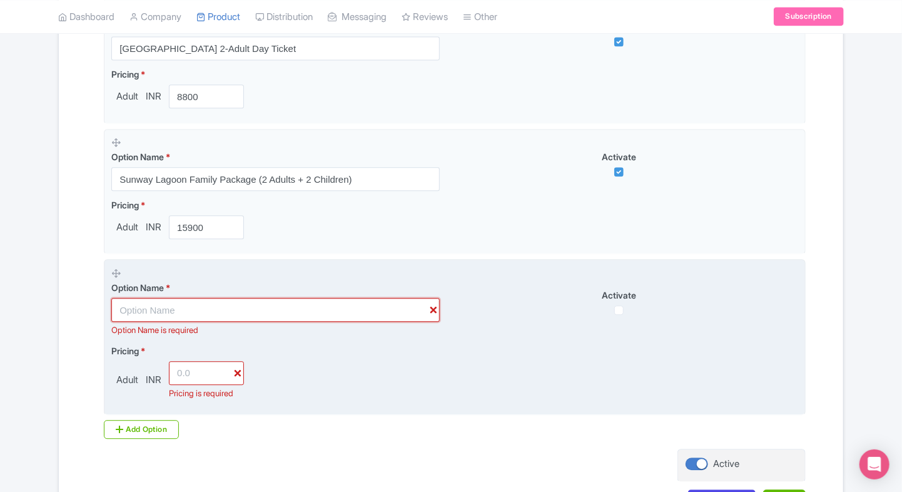
click at [433, 305] on input "text" at bounding box center [275, 310] width 328 height 24
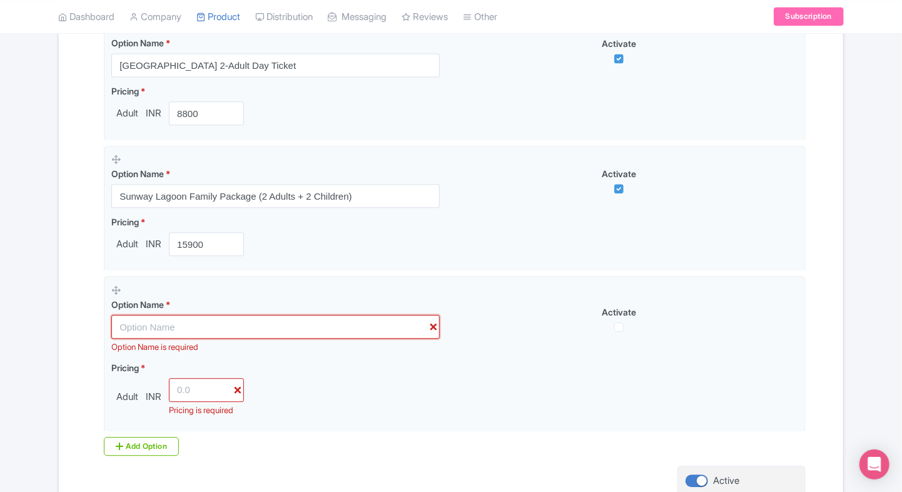
scroll to position [1438, 0]
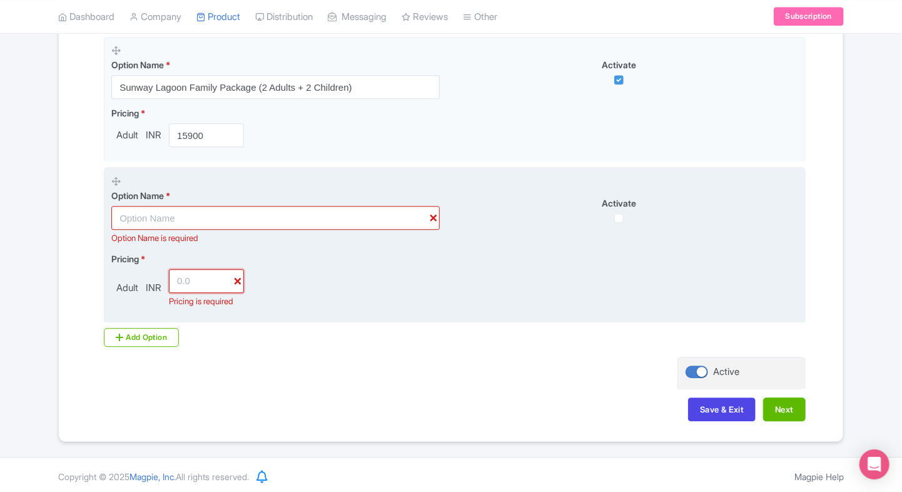
click at [240, 279] on input "number" at bounding box center [206, 281] width 75 height 24
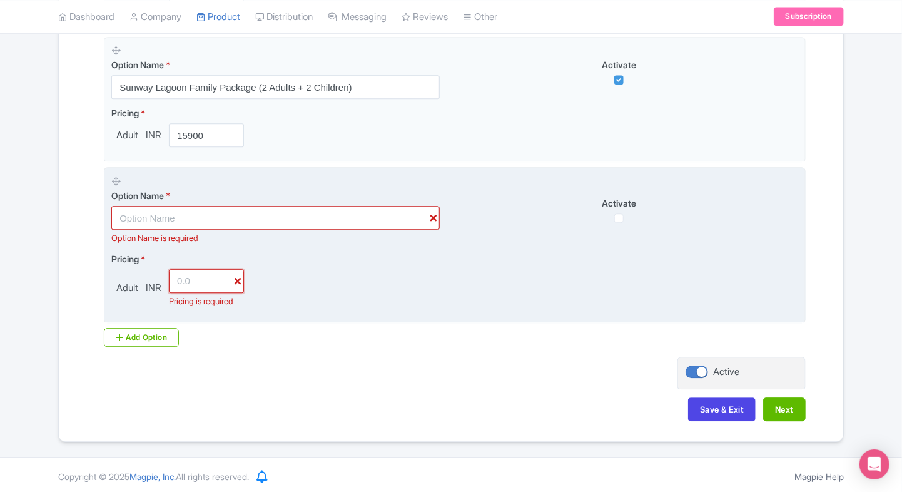
click at [239, 279] on input "number" at bounding box center [206, 281] width 75 height 24
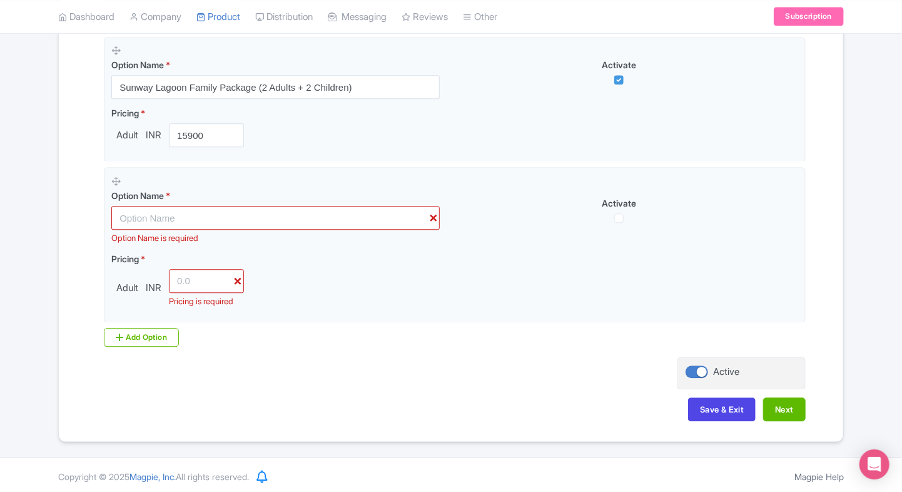
click at [778, 407] on button "Next" at bounding box center [784, 409] width 43 height 24
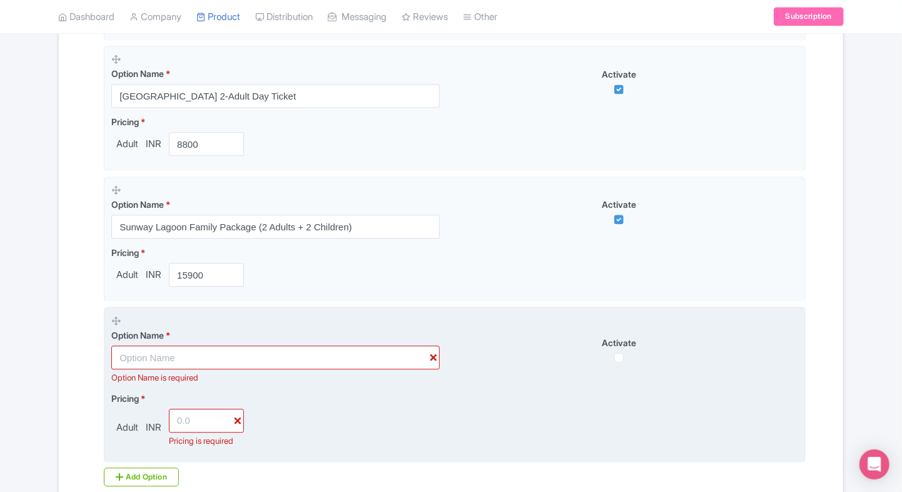
scroll to position [1293, 0]
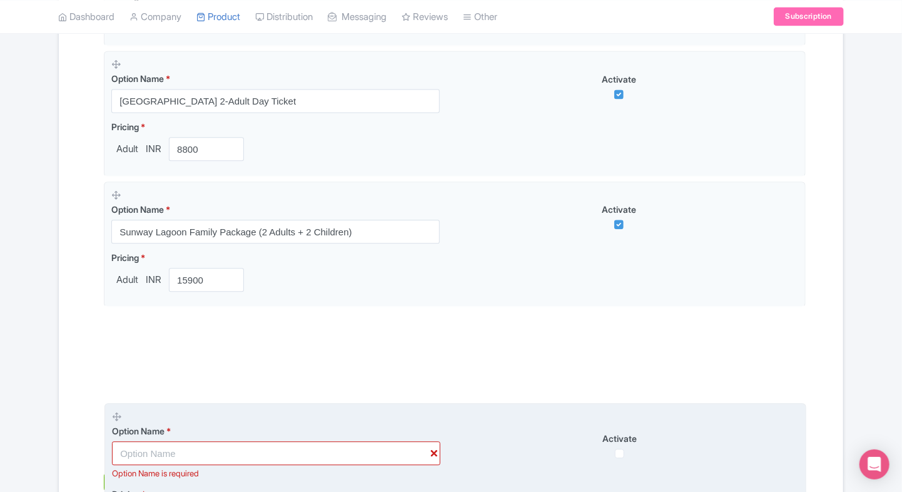
drag, startPoint x: 114, startPoint y: 322, endPoint x: 133, endPoint y: 375, distance: 55.6
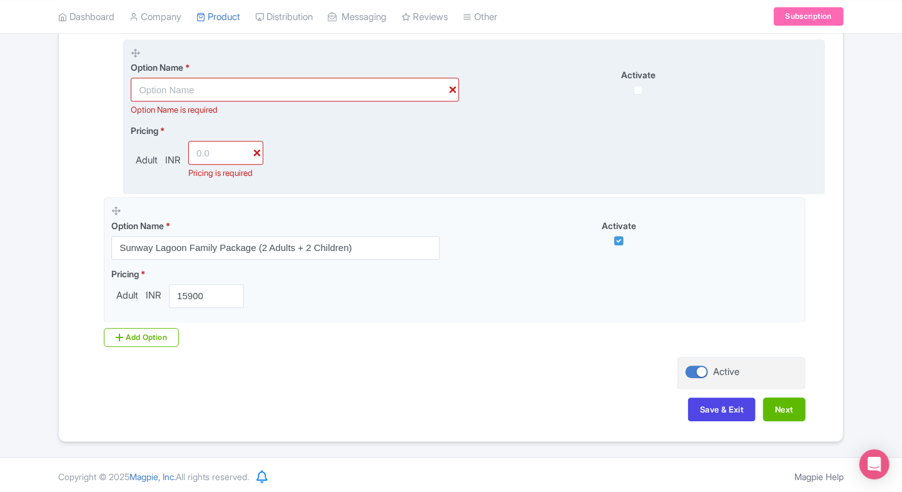
scroll to position [1298, 0]
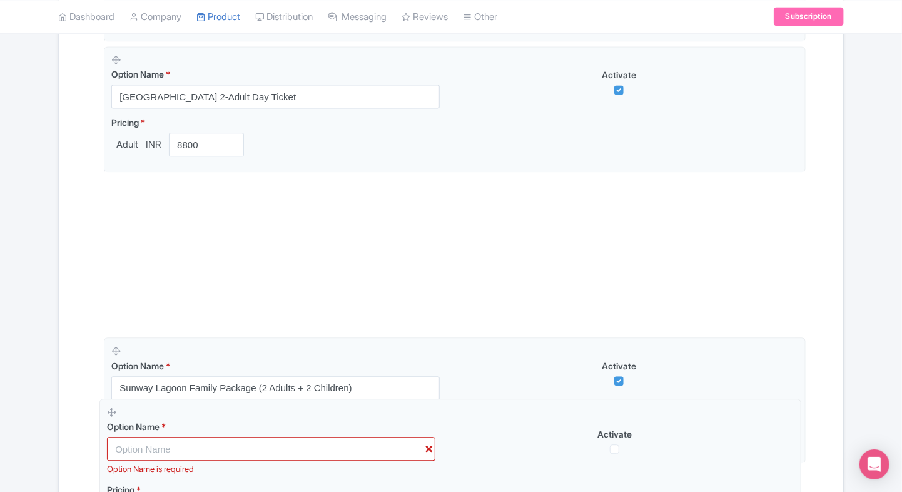
drag, startPoint x: 117, startPoint y: 178, endPoint x: 108, endPoint y: 469, distance: 290.9
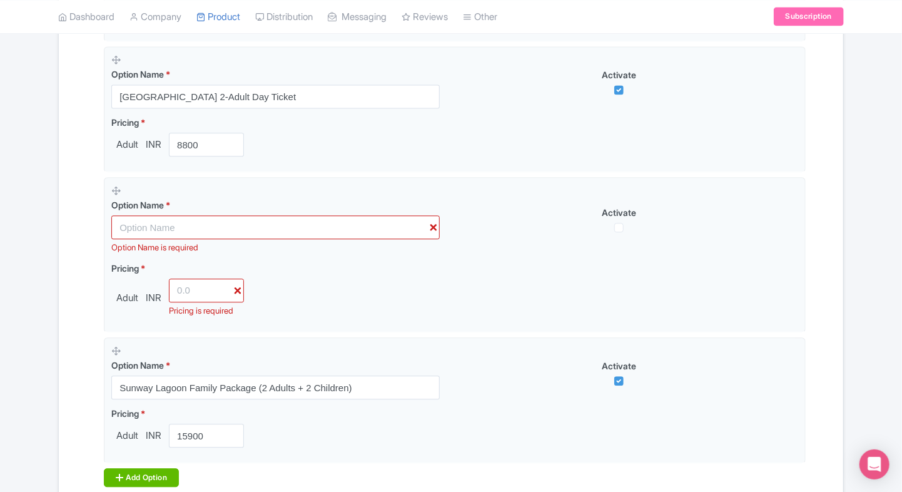
click at [108, 469] on div "Add Option" at bounding box center [141, 477] width 75 height 19
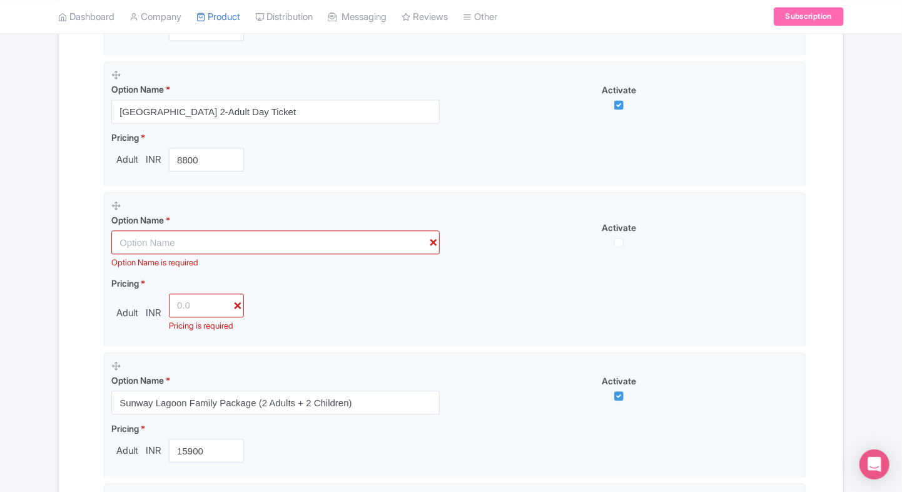
scroll to position [1282, 0]
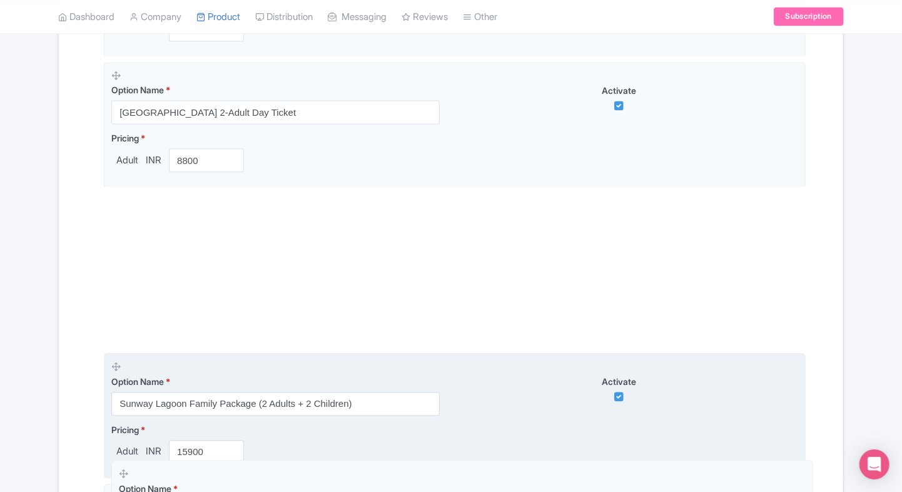
drag, startPoint x: 118, startPoint y: 203, endPoint x: 125, endPoint y: 469, distance: 266.5
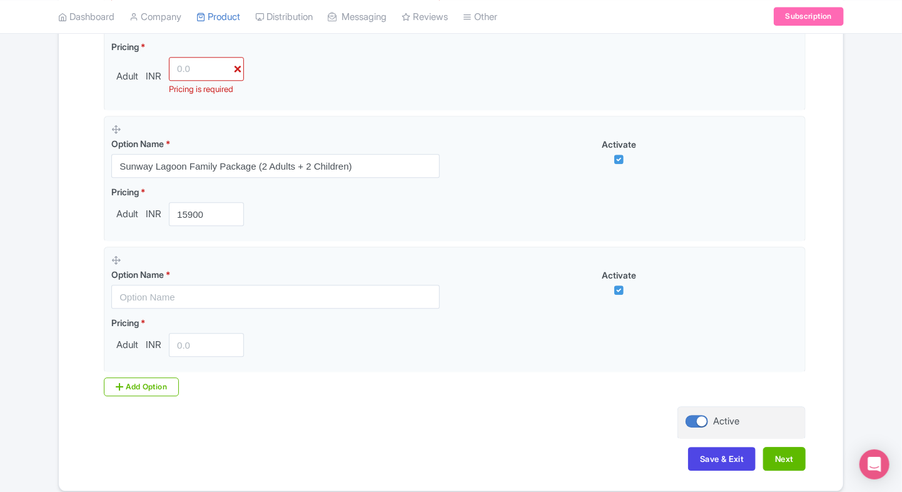
scroll to position [1521, 0]
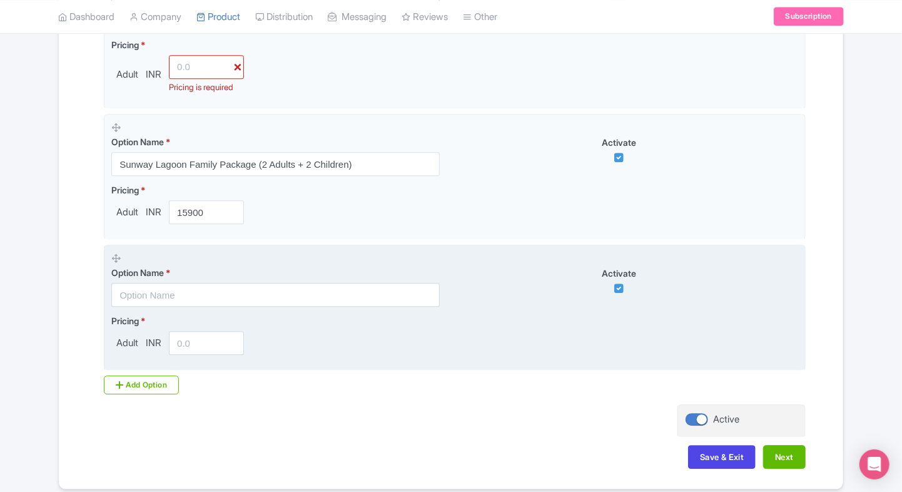
click at [615, 289] on div "Option Name * Activate" at bounding box center [454, 279] width 687 height 55
click at [620, 287] on input "checkbox" at bounding box center [618, 287] width 9 height 9
checkbox input "false"
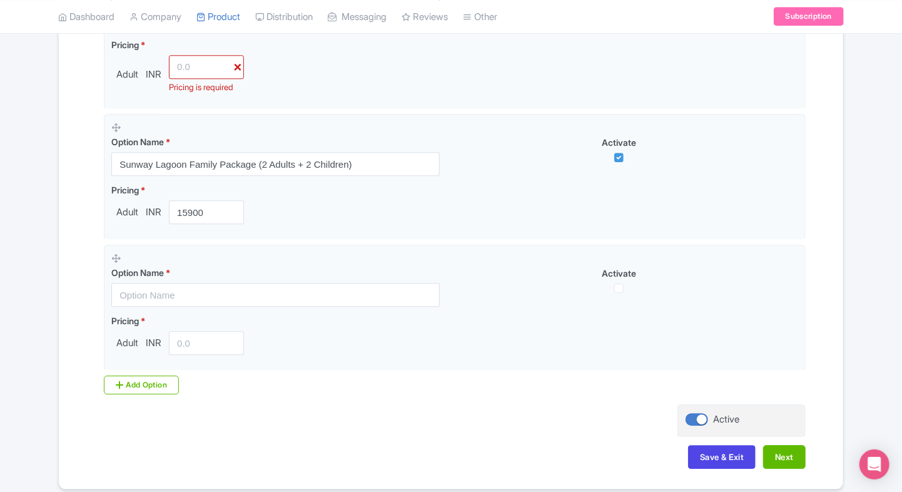
click at [719, 446] on button "Save & Exit" at bounding box center [722, 457] width 68 height 24
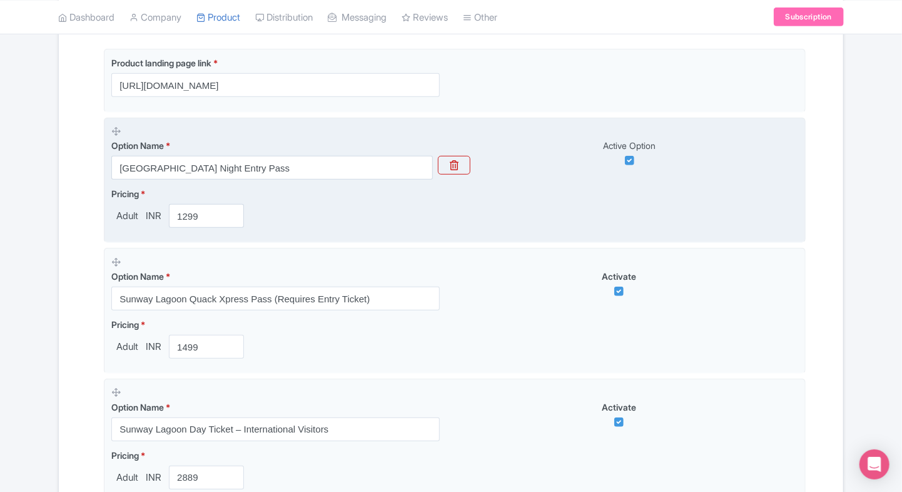
scroll to position [313, 0]
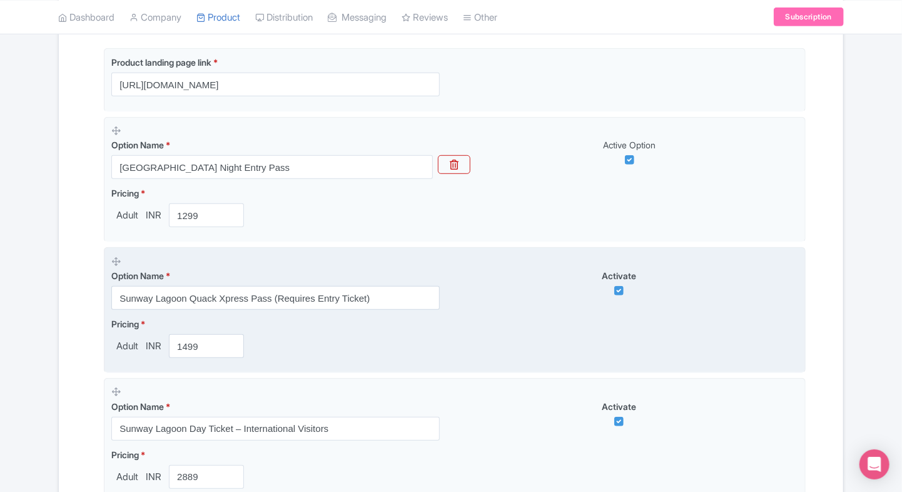
click at [454, 299] on div "Option Name * Sunway Lagoon Quack Xpress Pass (Requires Entry Ticket)" at bounding box center [282, 282] width 343 height 55
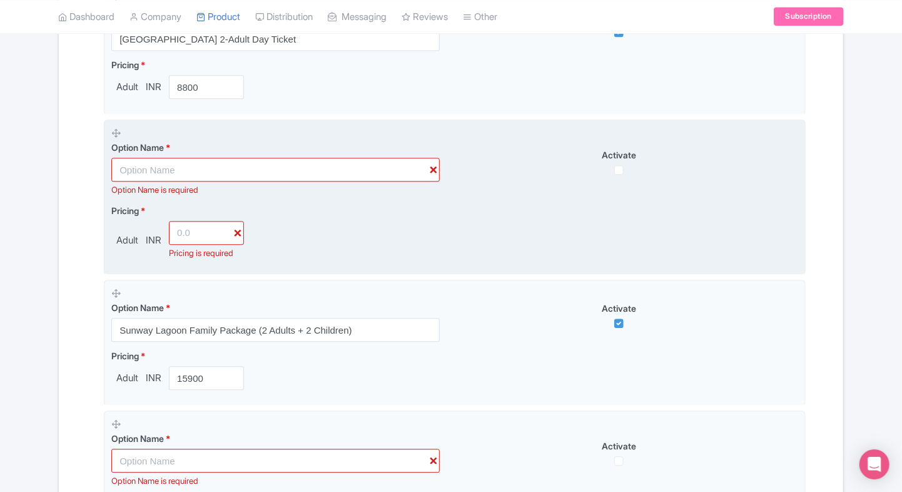
scroll to position [1348, 0]
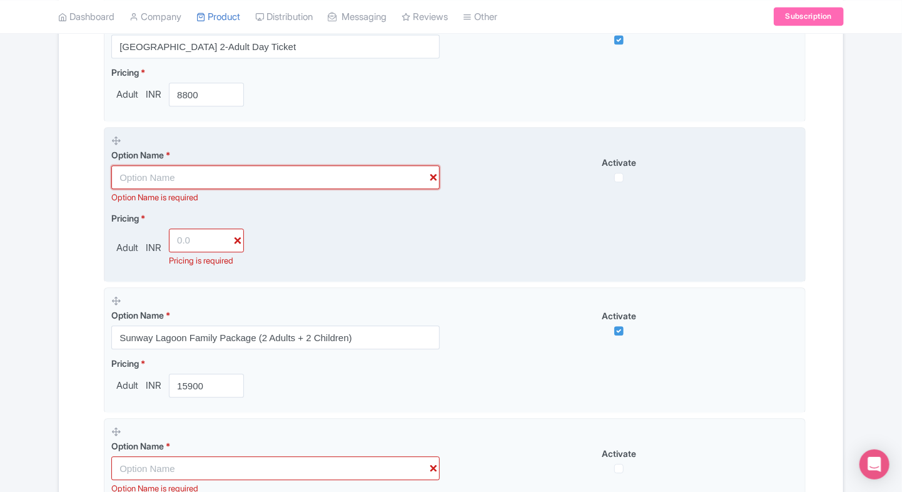
click at [431, 174] on input "text" at bounding box center [275, 177] width 328 height 24
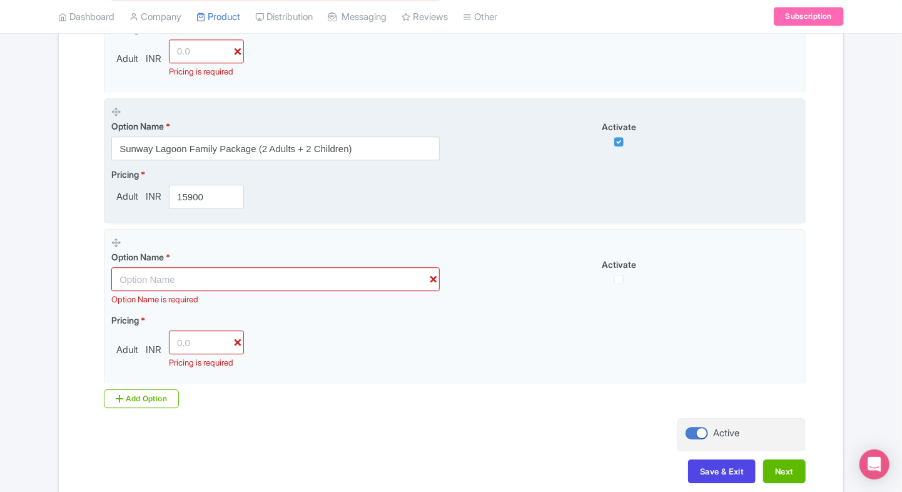
scroll to position [1598, 0]
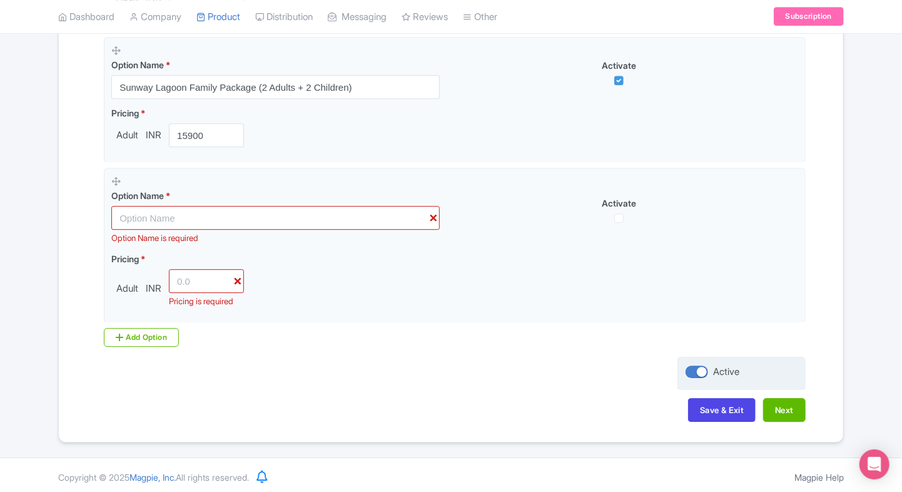
click at [700, 369] on div at bounding box center [696, 371] width 23 height 13
click at [694, 369] on input "Active" at bounding box center [689, 372] width 8 height 8
checkbox input "false"
click at [788, 407] on button "Next" at bounding box center [784, 410] width 43 height 24
click at [728, 412] on button "Save & Exit" at bounding box center [722, 410] width 68 height 24
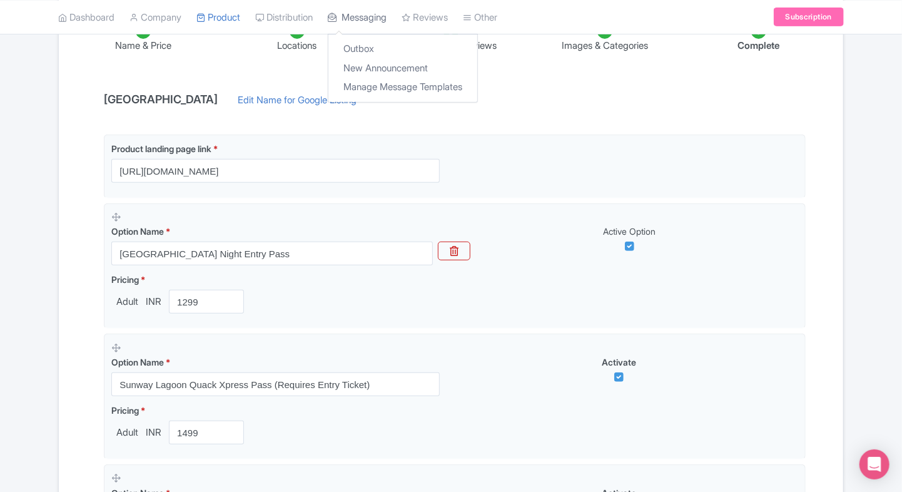
scroll to position [205, 0]
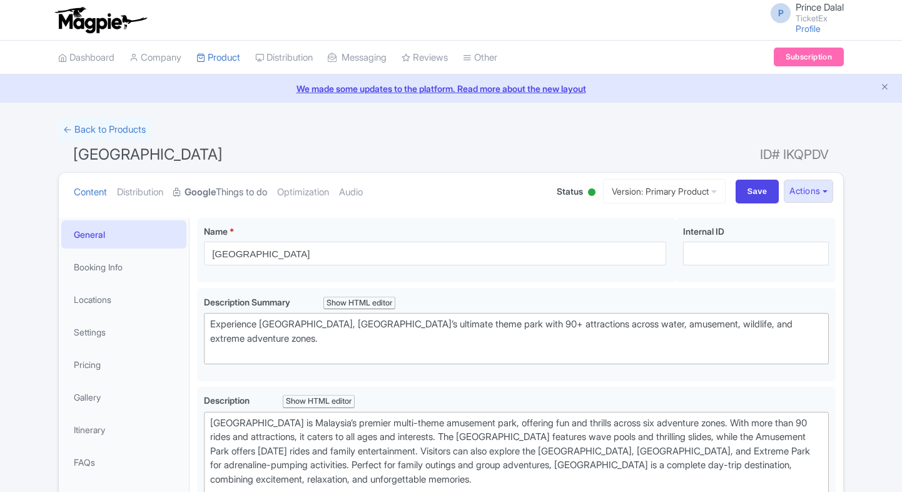
scroll to position [89, 0]
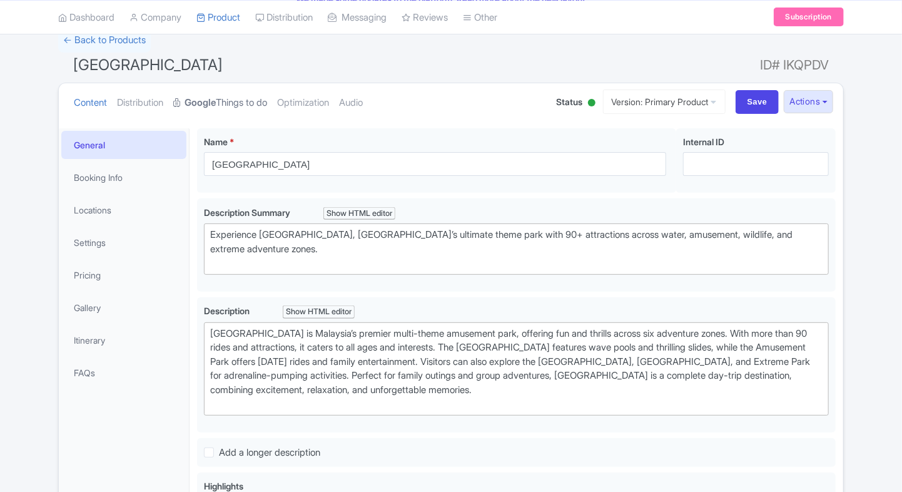
click at [207, 101] on strong "Google" at bounding box center [199, 103] width 31 height 14
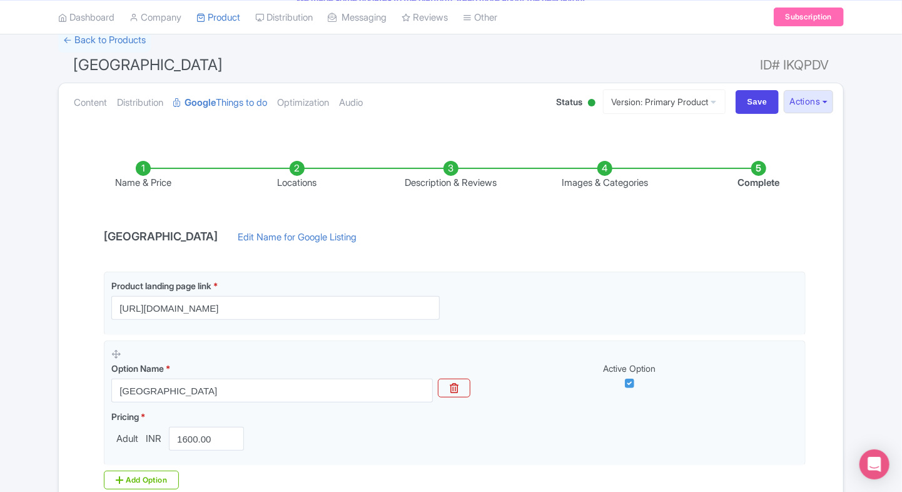
scroll to position [235, 0]
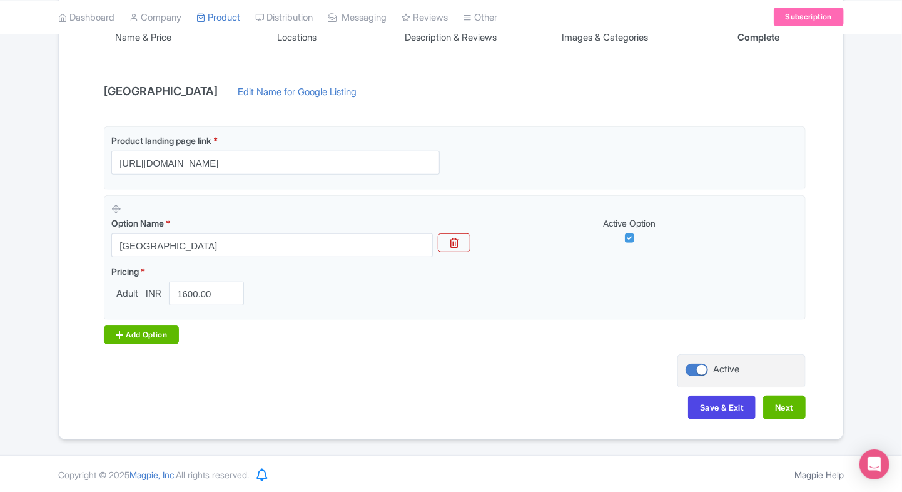
click at [123, 330] on icon at bounding box center [120, 335] width 8 height 10
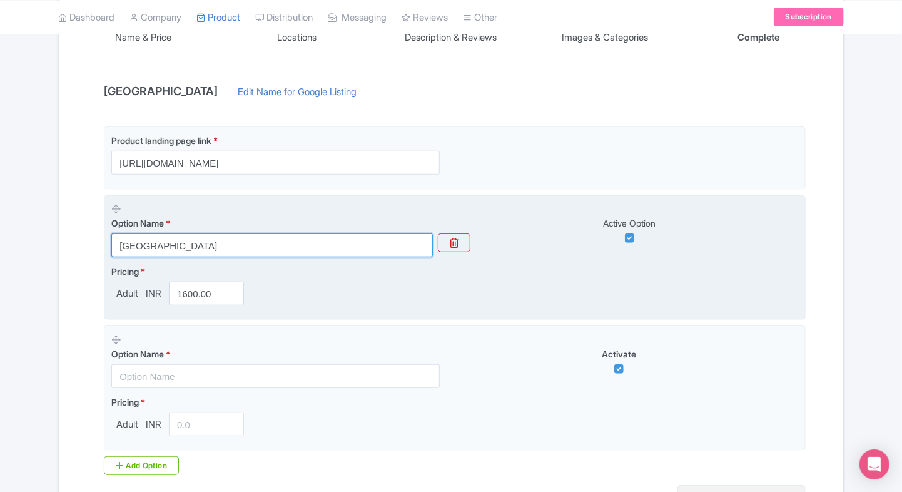
click at [220, 255] on input "[GEOGRAPHIC_DATA]" at bounding box center [271, 245] width 321 height 24
paste input "Sunway Lagoon Night Entry Pass"
type input "Sunway Lagoon Night Entry Pass"
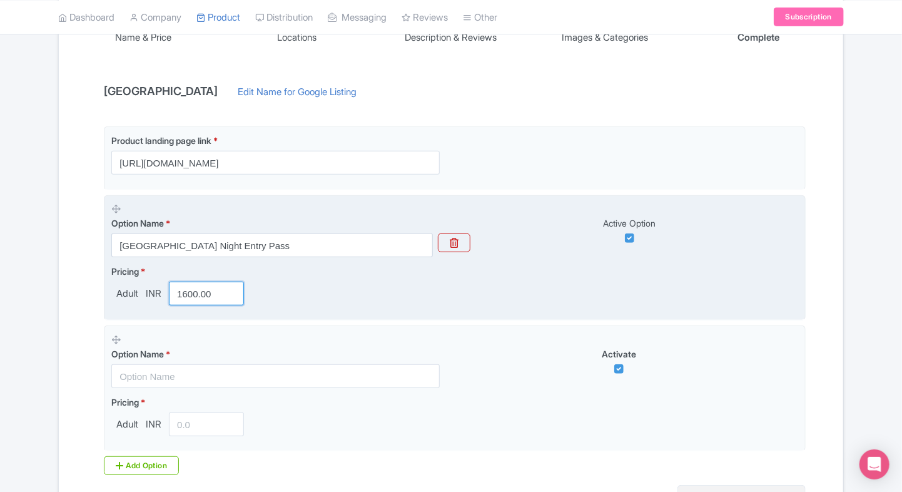
click at [194, 297] on input "1600.00" at bounding box center [206, 293] width 75 height 24
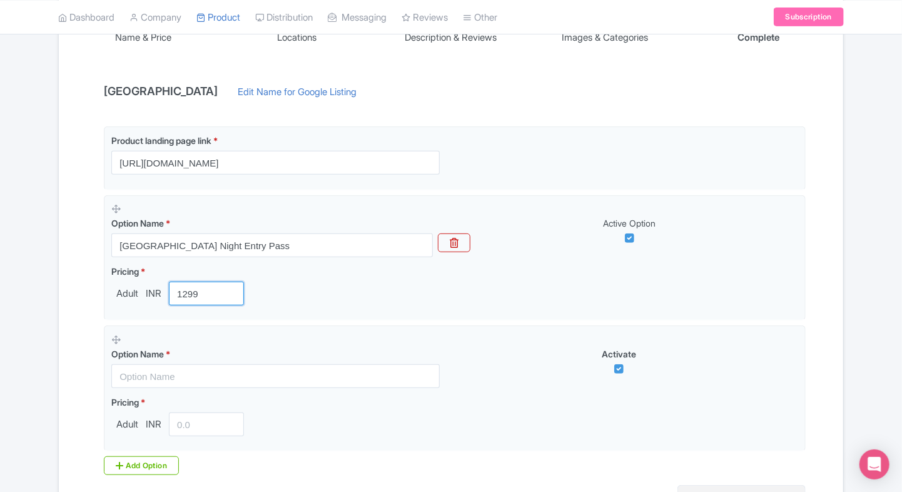
type input "1299"
click at [38, 296] on div "← Back to Products Sunway Lagoon Malaysia ID# IKQPDV Content Distribution Googl…" at bounding box center [451, 226] width 902 height 687
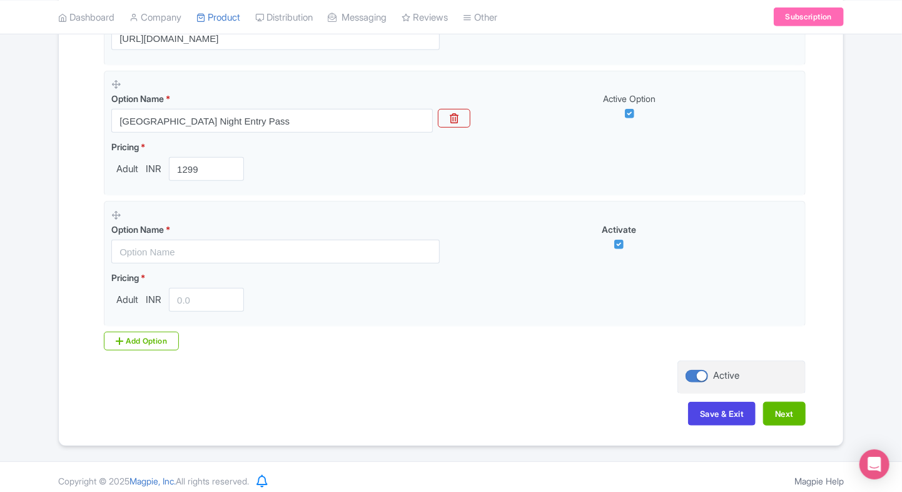
scroll to position [365, 0]
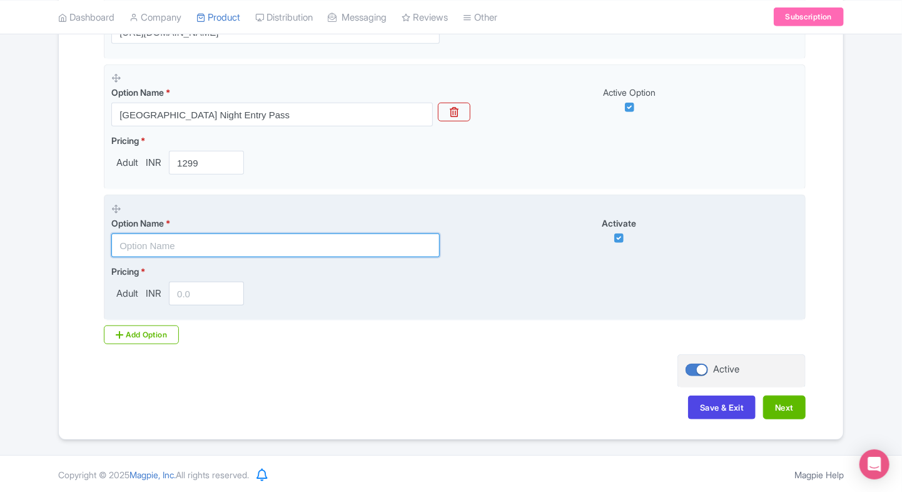
click at [210, 250] on input "text" at bounding box center [275, 245] width 328 height 24
paste input "Sunway Lagoon Quack Xpress Pass (Requires Entry Ticket)"
type input "Sunway Lagoon Quack Xpress Pass (Requires Entry Ticket)"
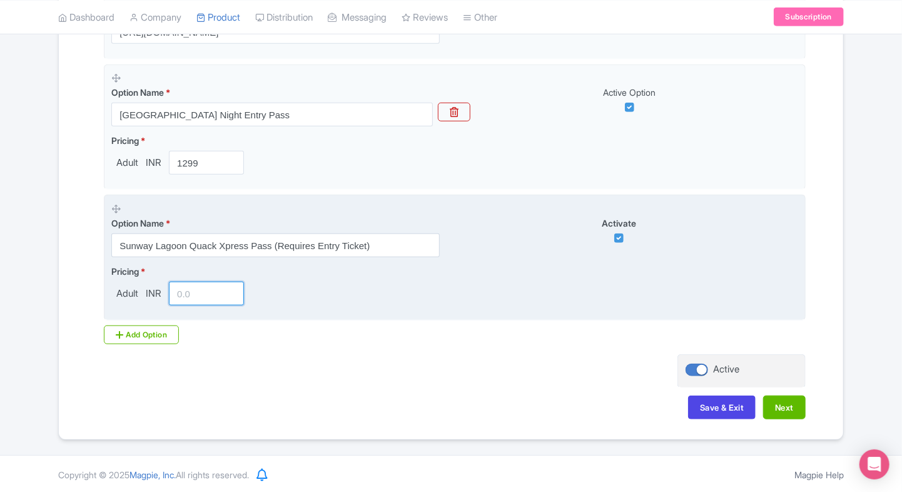
click at [191, 300] on input "number" at bounding box center [206, 293] width 75 height 24
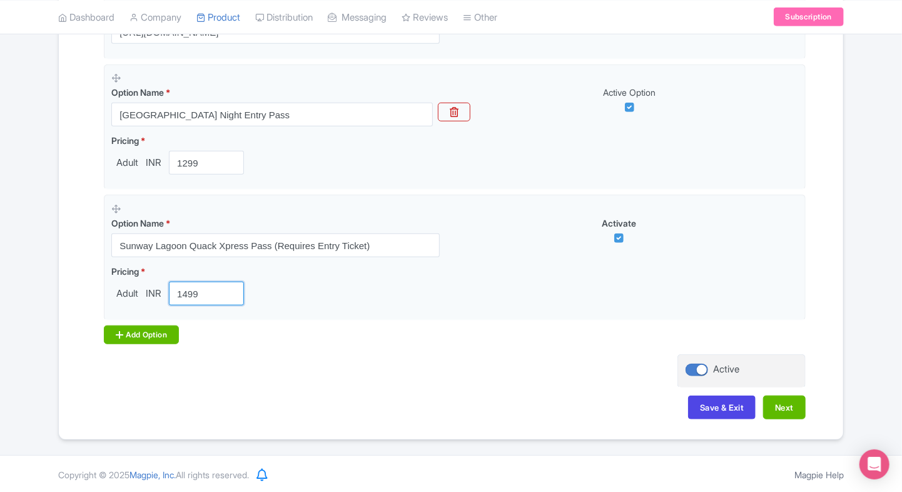
type input "1499"
click at [135, 328] on div "Add Option" at bounding box center [141, 334] width 75 height 19
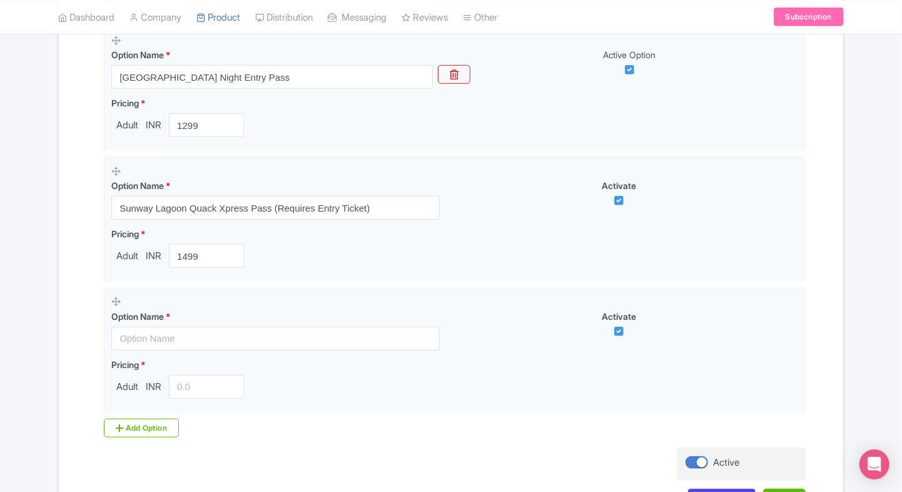
scroll to position [405, 0]
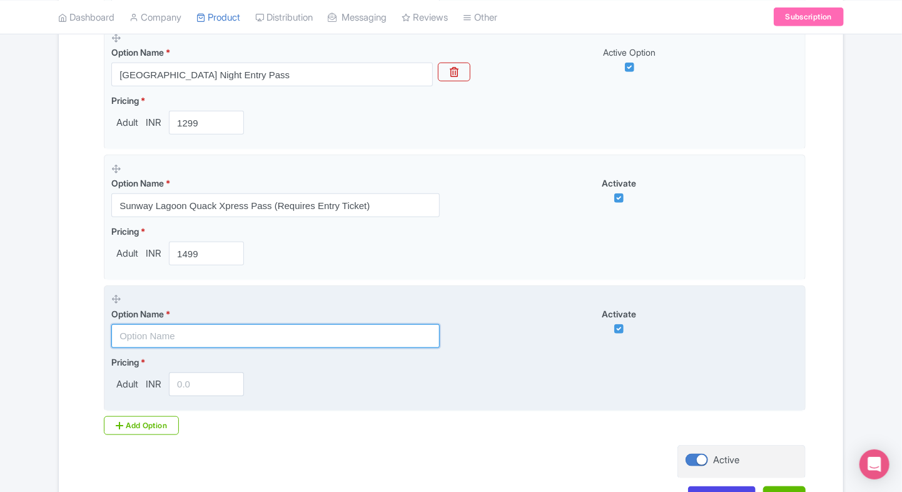
click at [142, 331] on input "text" at bounding box center [275, 336] width 328 height 24
paste input "Sunway Lagoon Day Ticket – International Visitors"
type input "Sunway Lagoon Day Ticket – International Visitors"
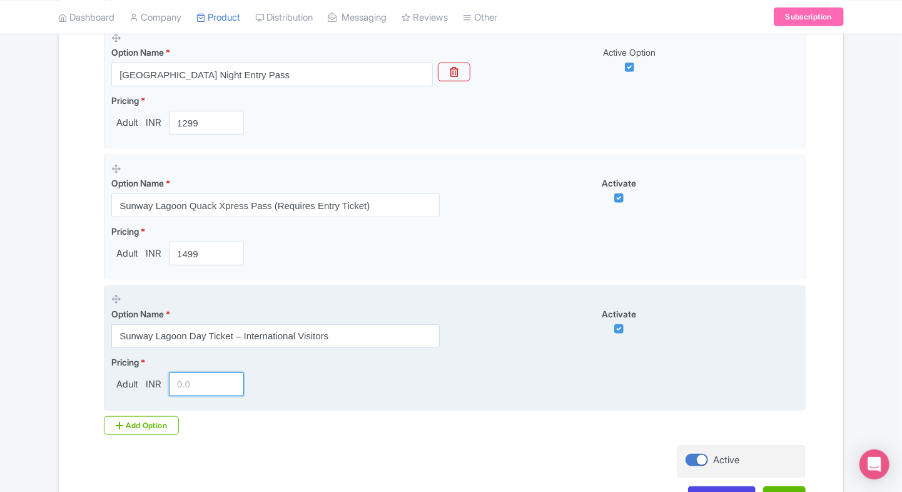
click at [184, 384] on input "number" at bounding box center [206, 384] width 75 height 24
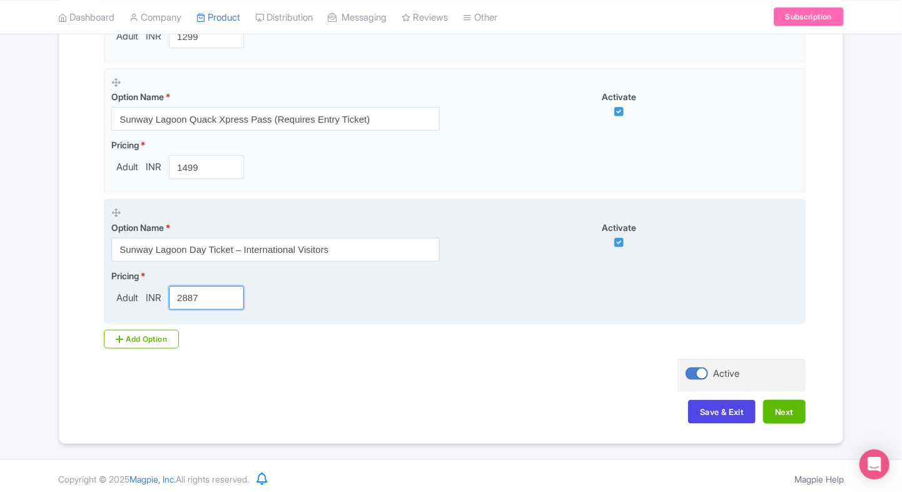
scroll to position [495, 0]
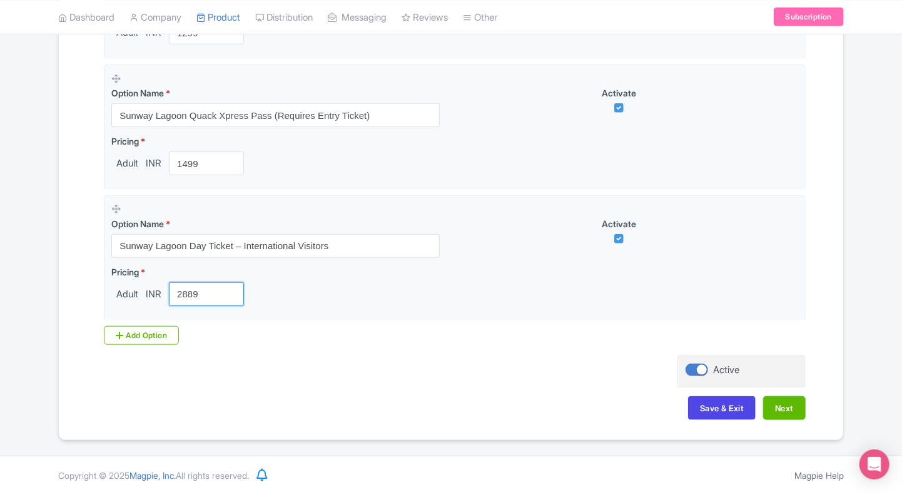
type input "2889"
click at [134, 363] on div "Name & Price Locations Description & Reviews Images & Categories Complete Sunwa…" at bounding box center [450, 81] width 769 height 702
click at [117, 336] on icon at bounding box center [120, 335] width 8 height 10
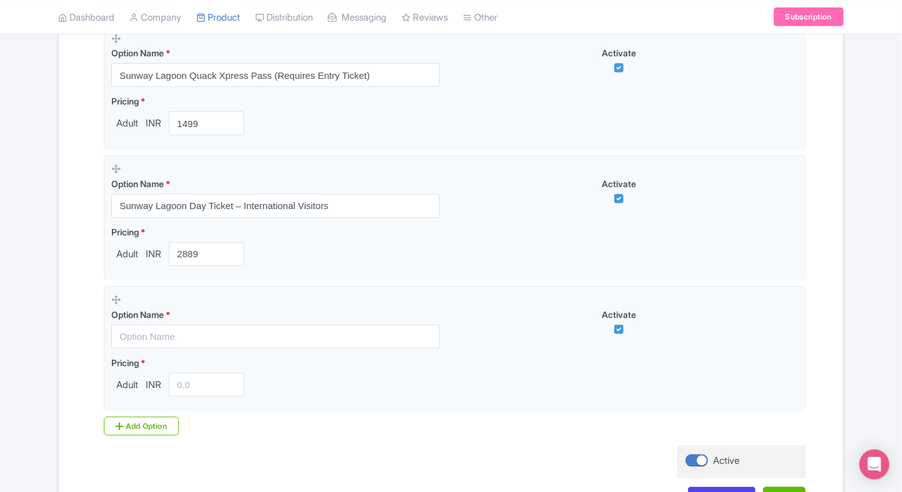
scroll to position [537, 0]
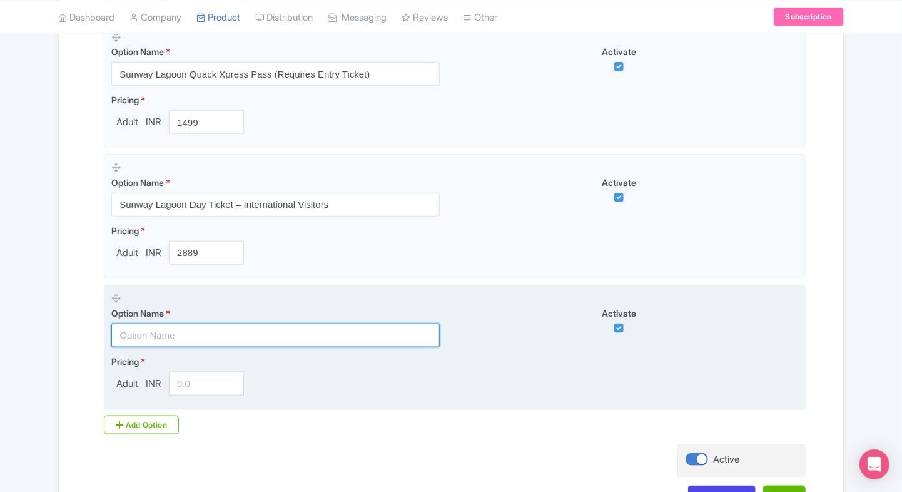
click at [189, 333] on input "text" at bounding box center [275, 335] width 328 height 24
paste input "Sunway Lagoon Day Ticket – [DEMOGRAPHIC_DATA] Visitors"
type input "Sunway Lagoon Day Ticket – [DEMOGRAPHIC_DATA] Visitors"
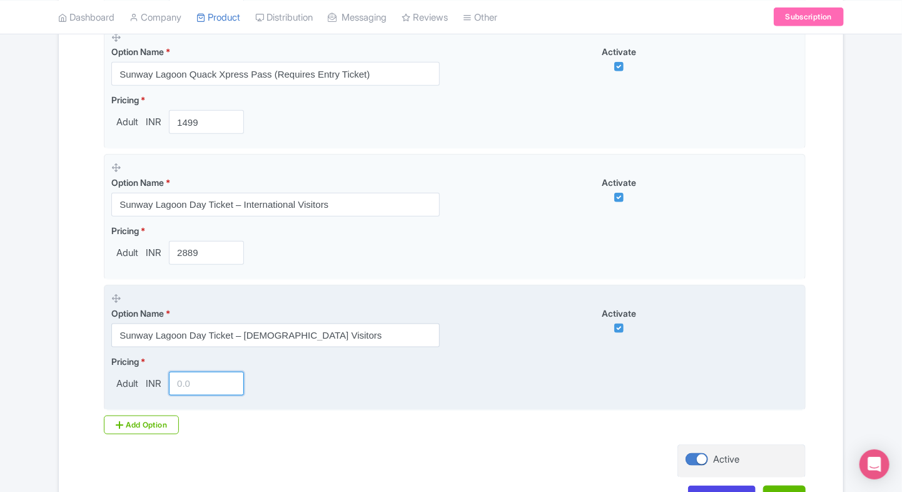
click at [185, 383] on input "number" at bounding box center [206, 383] width 75 height 24
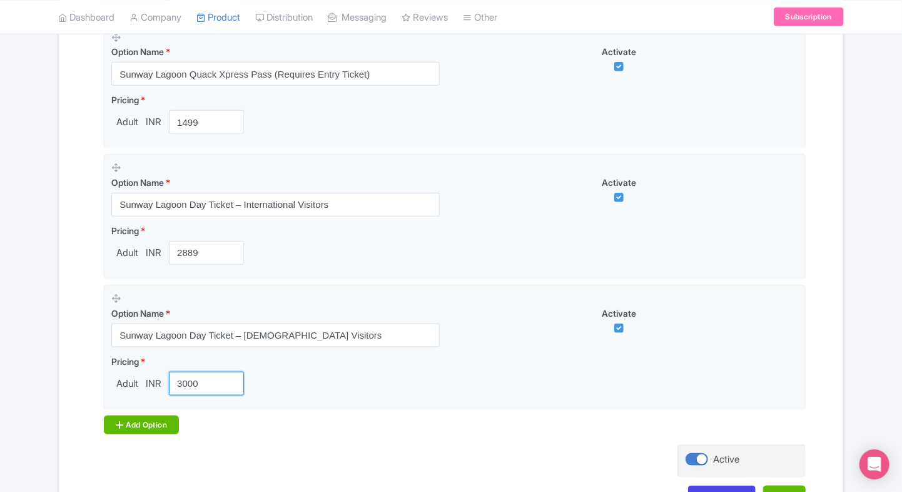
type input "3000"
click at [133, 419] on div "Add Option" at bounding box center [141, 424] width 75 height 19
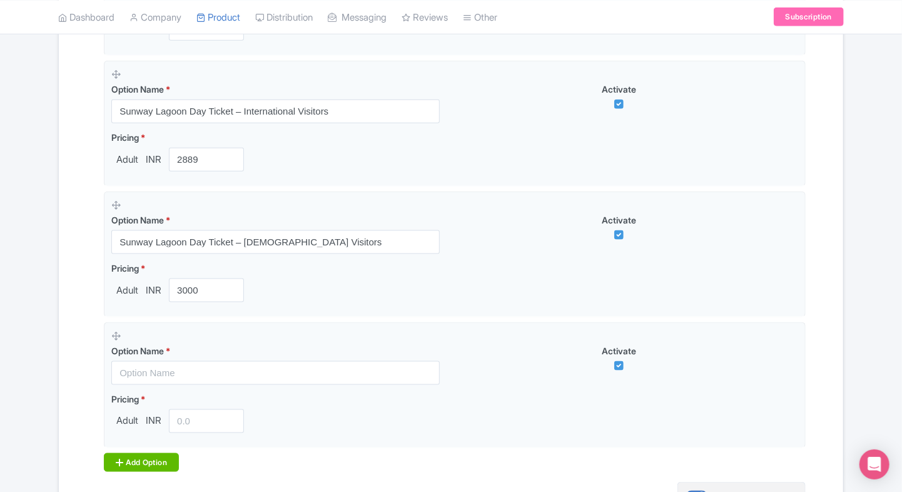
scroll to position [632, 0]
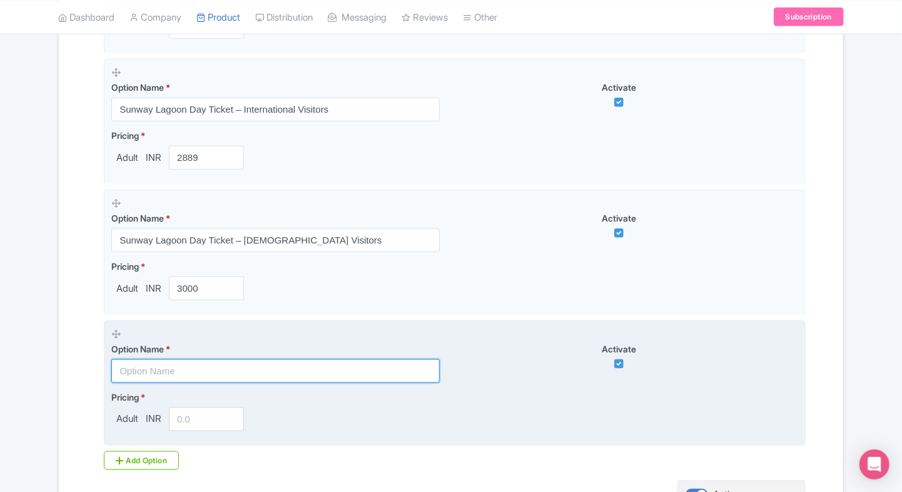
click at [153, 365] on input "text" at bounding box center [275, 371] width 328 height 24
paste input "Sunway Lagoon Night Entry – 2-Adult Package"
type input "Sunway Lagoon Night Entry – 2-Adult Package"
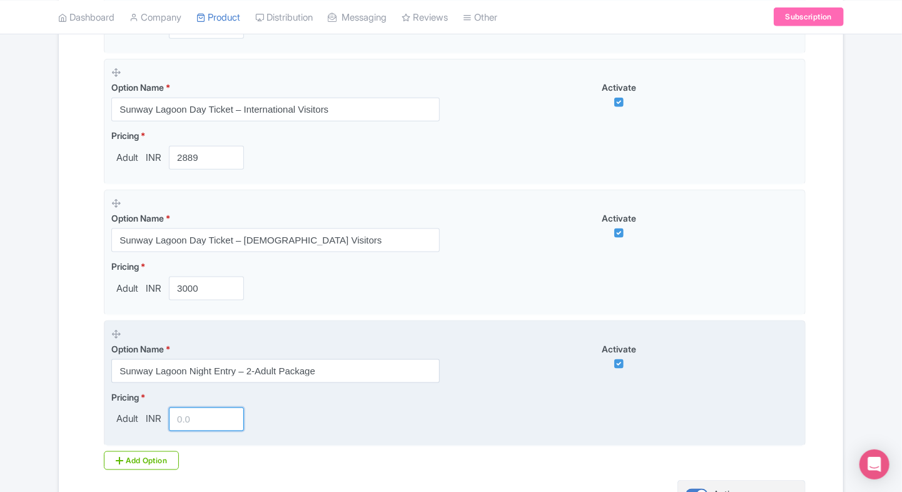
click at [196, 413] on input "number" at bounding box center [206, 419] width 75 height 24
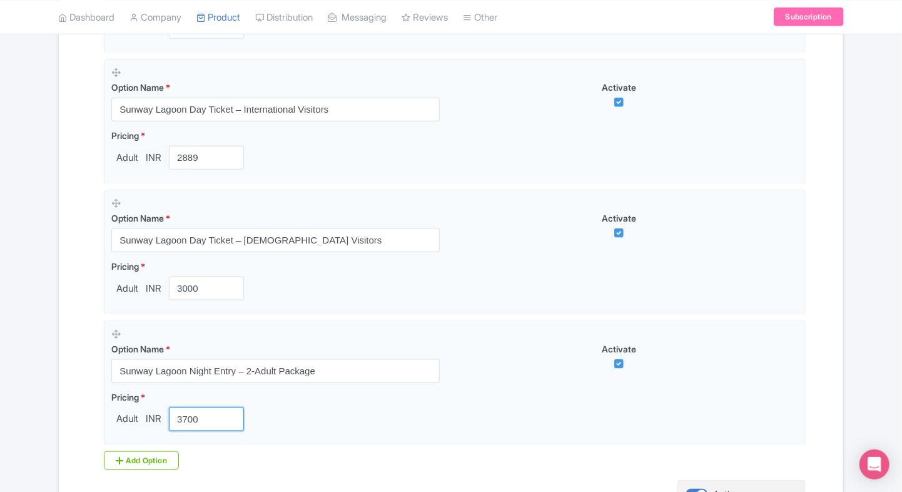
type input "3700"
click at [83, 372] on div "Name & Price Locations Description & Reviews Images & Categories Complete Sunwa…" at bounding box center [450, 75] width 769 height 964
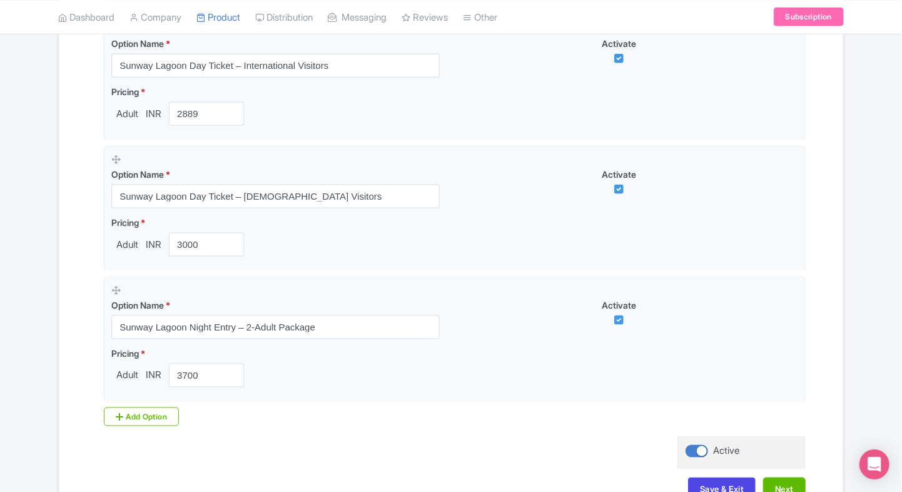
scroll to position [677, 0]
click at [131, 405] on div "Add Option" at bounding box center [141, 414] width 75 height 19
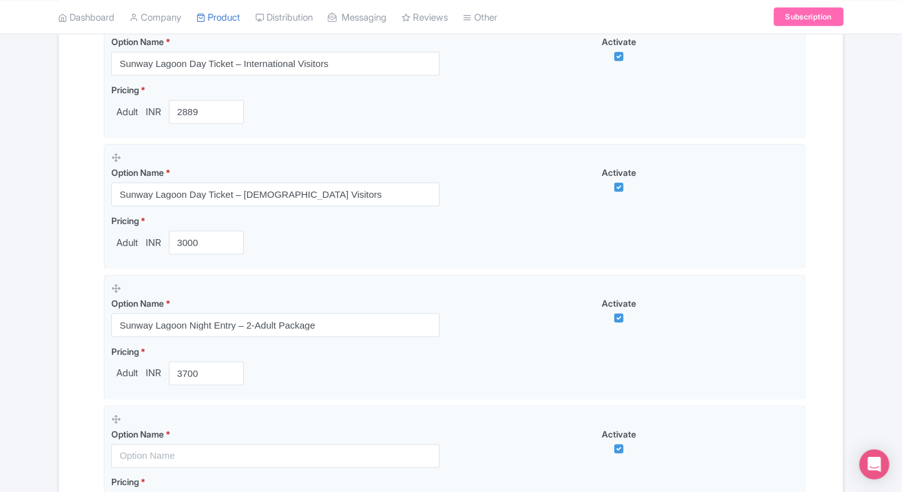
scroll to position [745, 0]
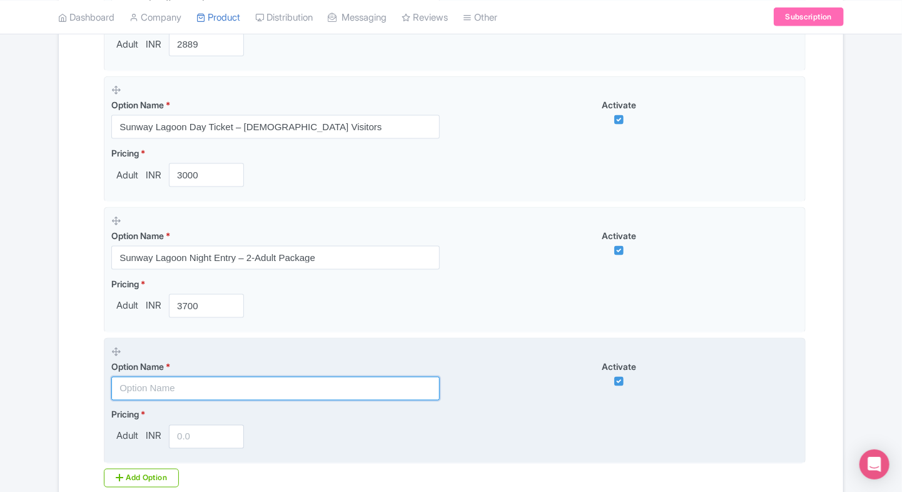
click at [221, 377] on input "text" at bounding box center [275, 388] width 328 height 24
paste input "Combo: Sunway Lagoon Day Ticket + Quack Xpress (Malaysian Visitors)"
type input "Combo: Sunway Lagoon Day Ticket + Quack Xpress (Malaysian Visitors)"
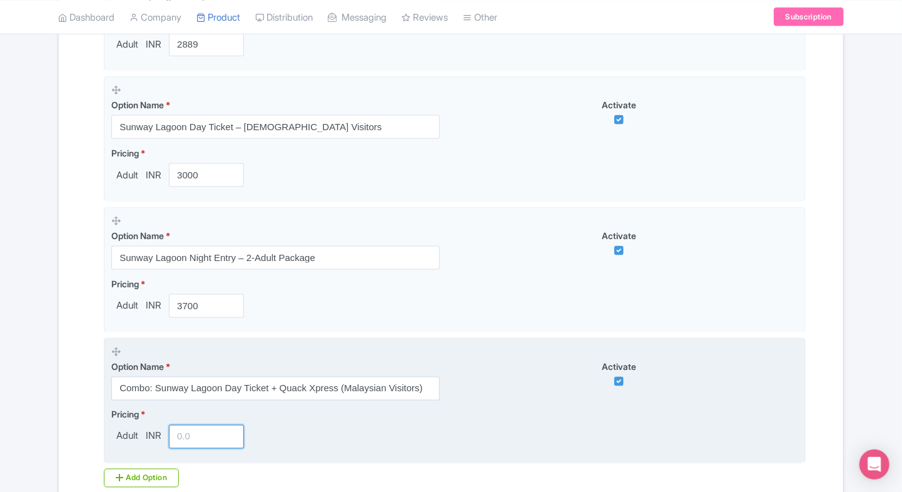
click at [203, 432] on input "number" at bounding box center [206, 437] width 75 height 24
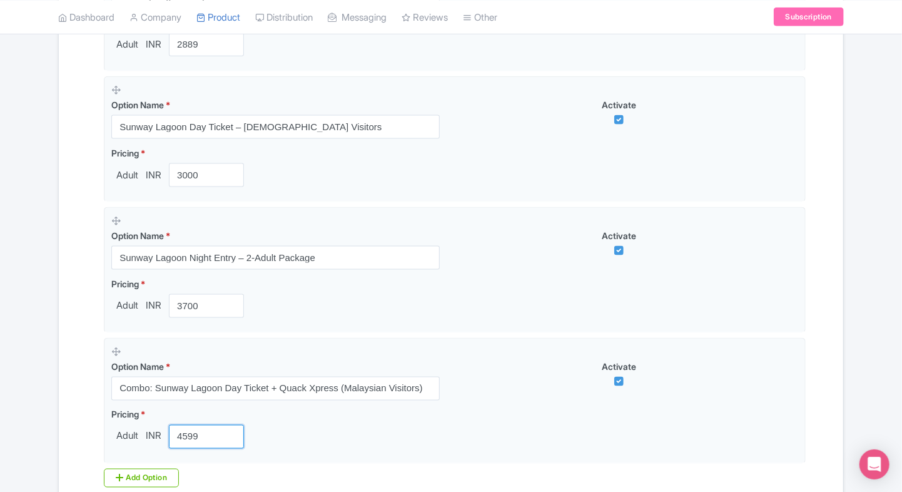
type input "4599"
click at [69, 375] on div "Name & Price Locations Description & Reviews Images & Categories Complete Sunwa…" at bounding box center [450, 27] width 769 height 1094
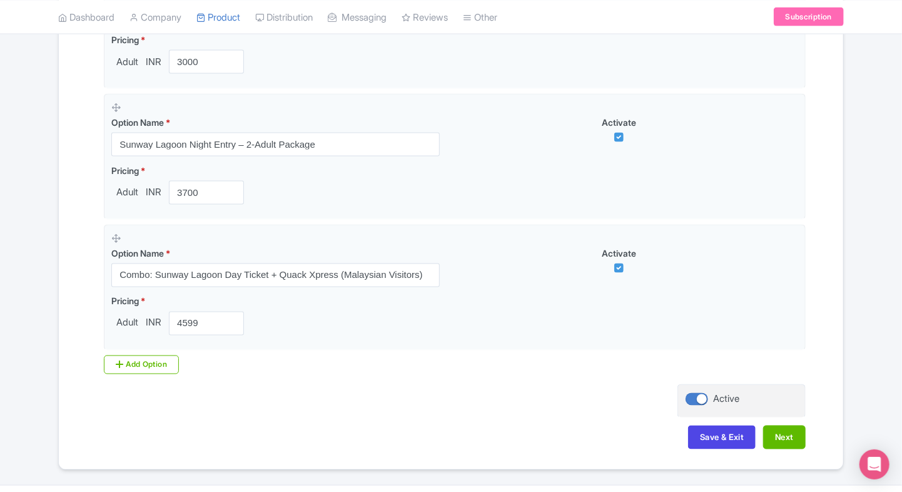
scroll to position [886, 0]
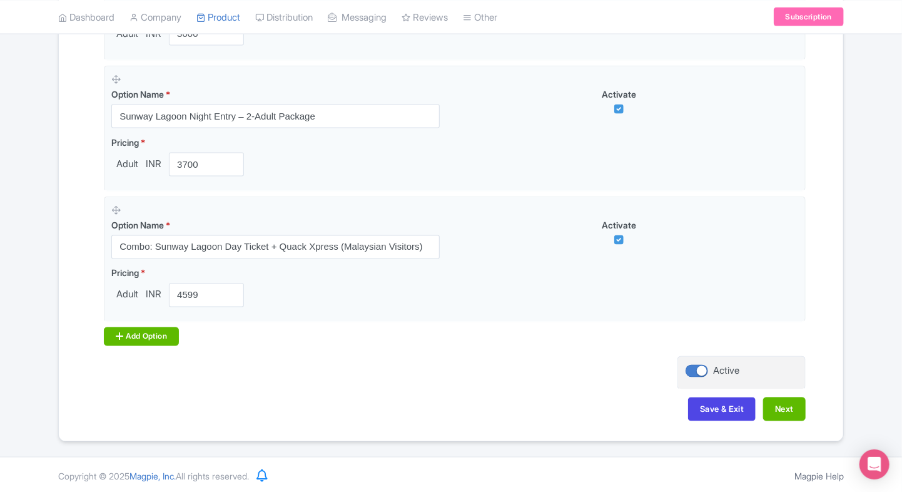
click at [141, 336] on div "Add Option" at bounding box center [141, 336] width 75 height 19
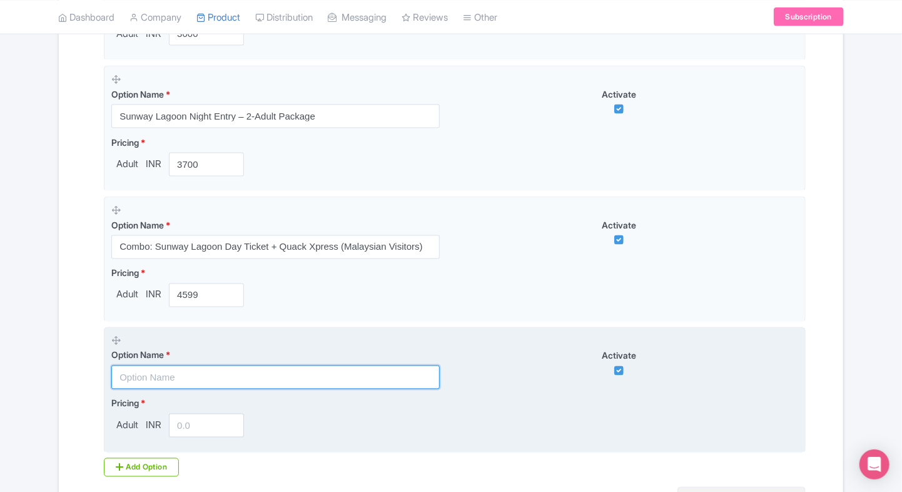
click at [159, 366] on input "text" at bounding box center [275, 377] width 328 height 24
paste input "Combo: Sunway Lagoon Day Ticket + Quack Xpress (International Visitors)"
type input "Combo: Sunway Lagoon Day Ticket + Quack Xpress (International Visitors)"
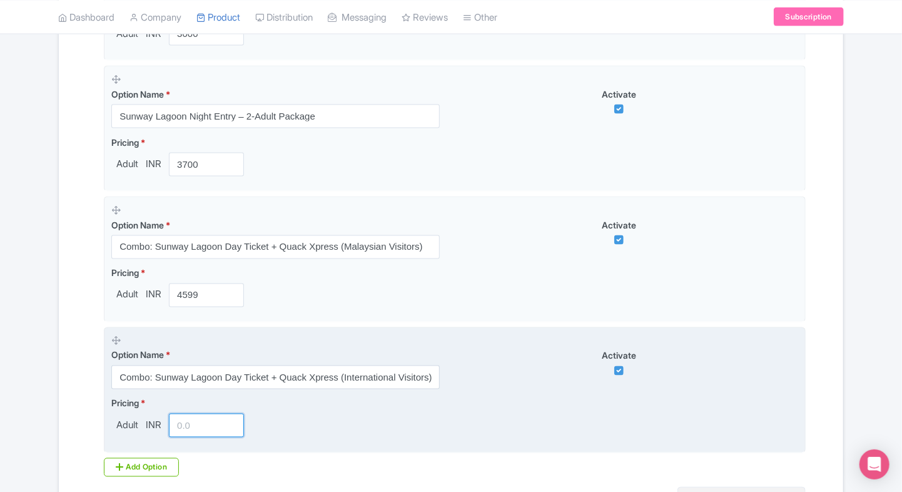
click at [192, 418] on input "number" at bounding box center [206, 425] width 75 height 24
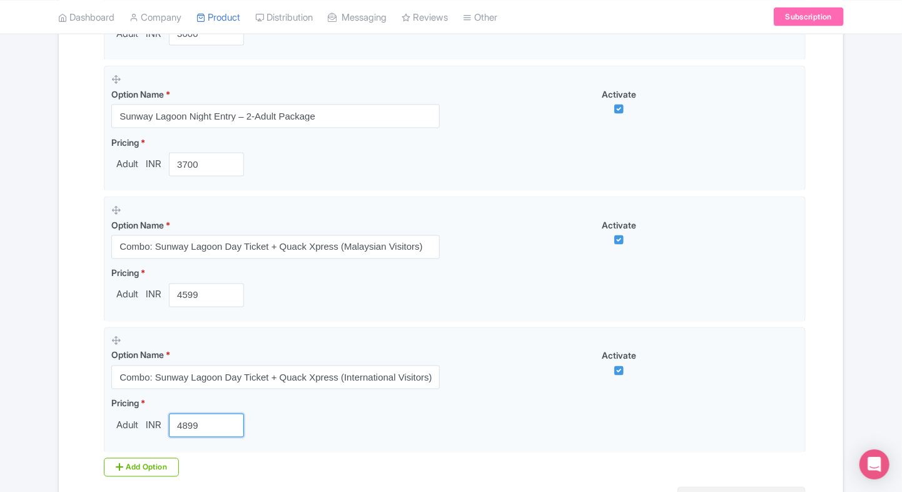
type input "4899"
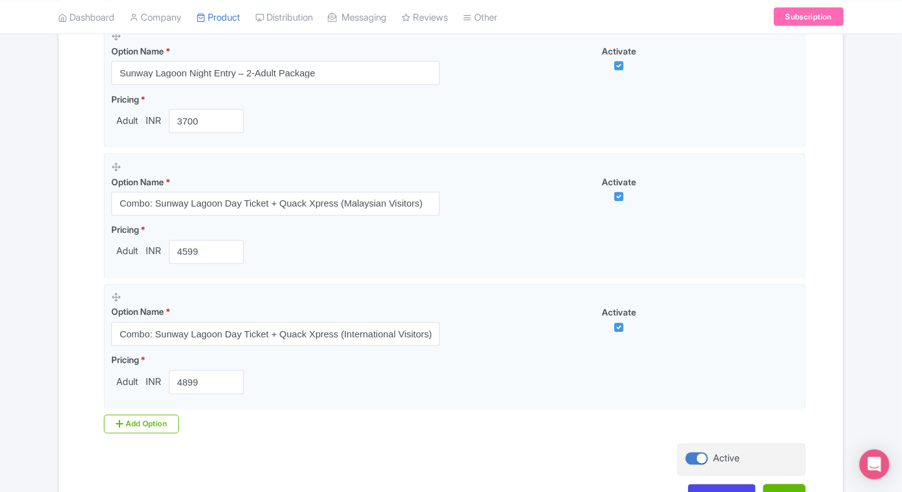
scroll to position [931, 0]
click at [129, 417] on div "Add Option" at bounding box center [141, 422] width 75 height 19
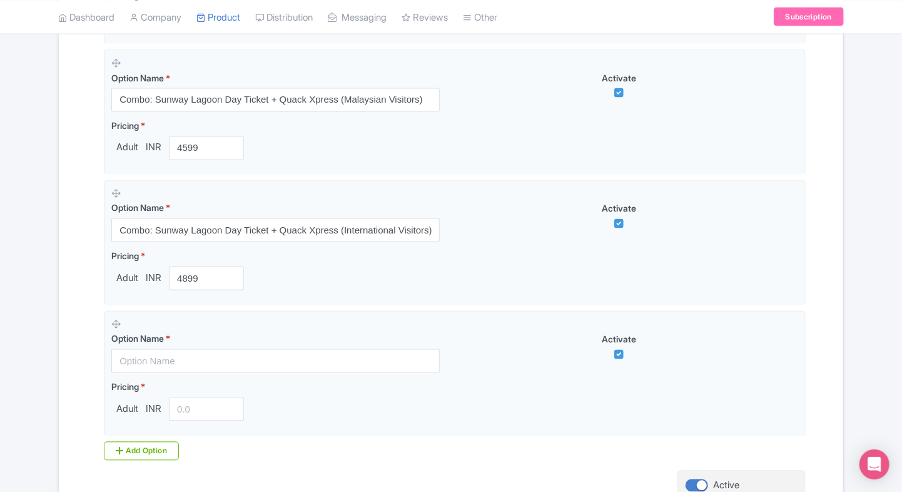
scroll to position [1036, 0]
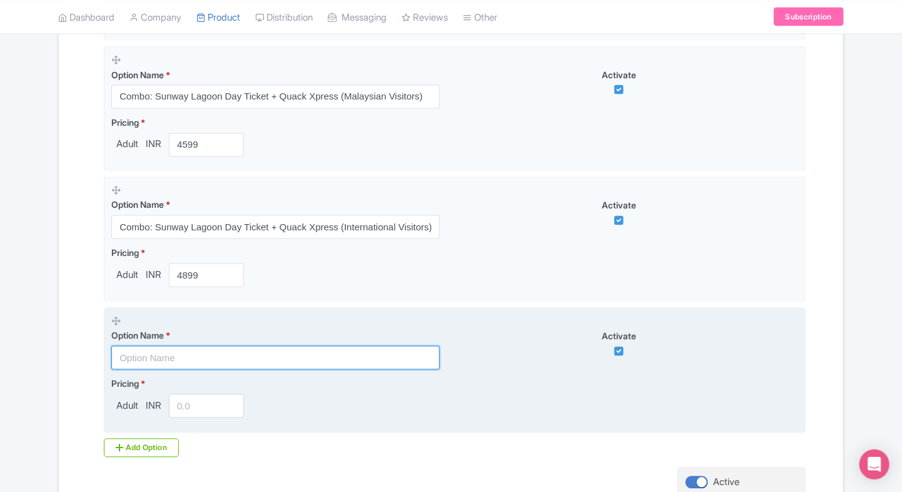
click at [175, 346] on input "text" at bounding box center [275, 358] width 328 height 24
paste input "[GEOGRAPHIC_DATA] 2-Adult Day Ticket"
type input "[GEOGRAPHIC_DATA] 2-Adult Day Ticket"
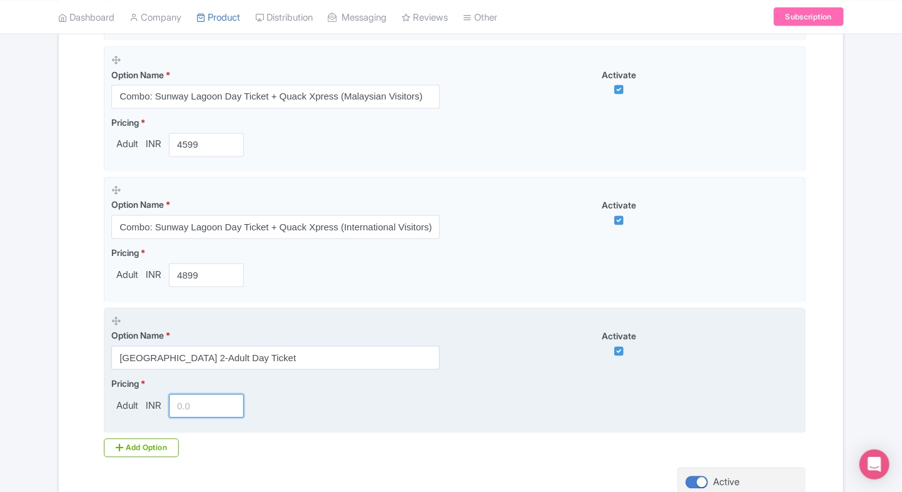
click at [178, 409] on input "number" at bounding box center [206, 406] width 75 height 24
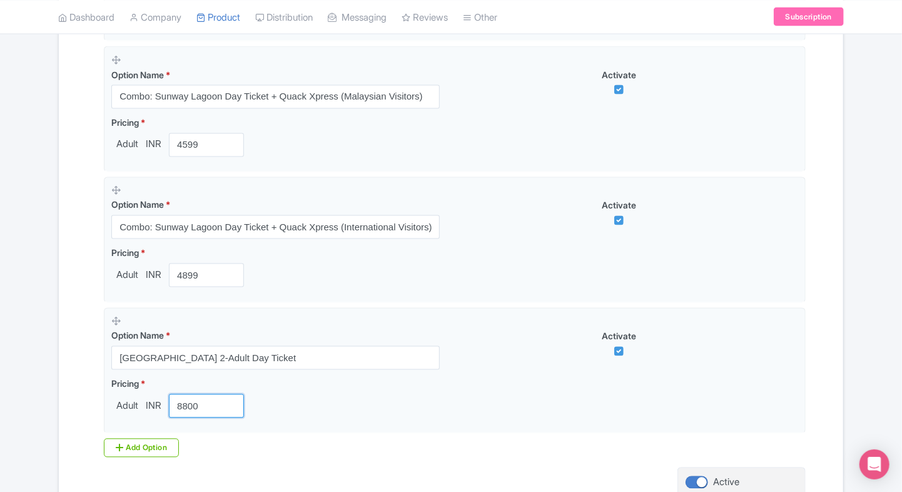
type input "8800"
click at [109, 447] on div "Add Option" at bounding box center [141, 447] width 75 height 19
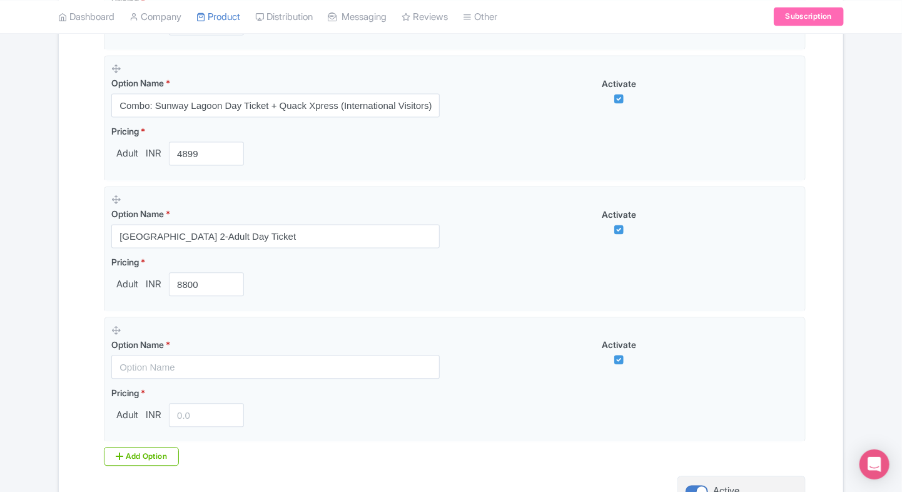
scroll to position [1159, 0]
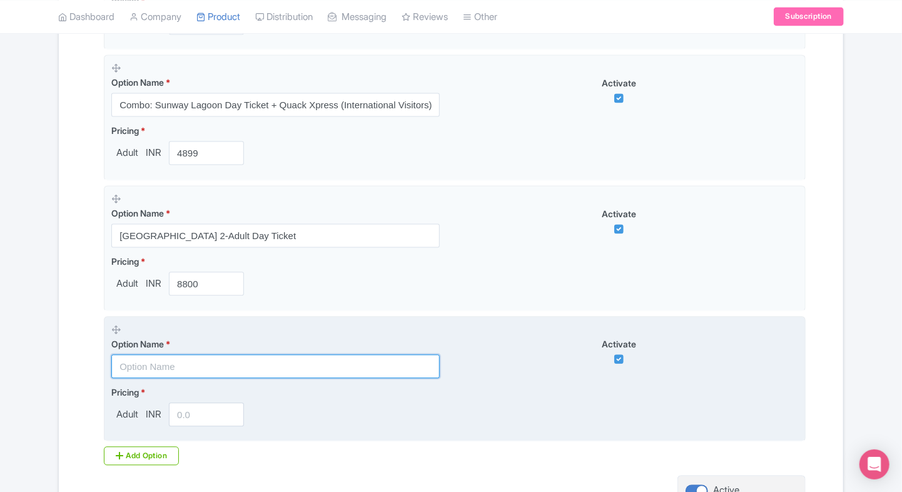
click at [188, 369] on input "text" at bounding box center [275, 366] width 328 height 24
paste input "Sunway Lagoon Family Package (2 Adults + 2 Children)"
type input "Sunway Lagoon Family Package (2 Adults + 2 Children)"
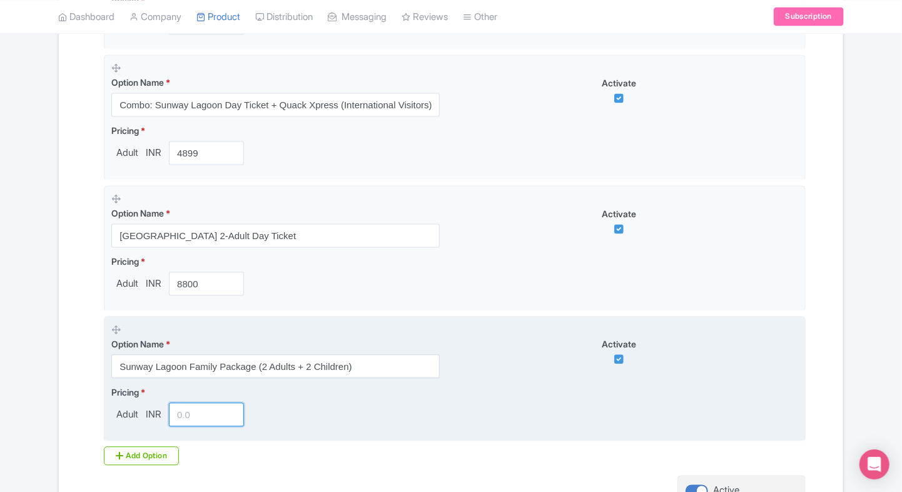
click at [188, 414] on input "number" at bounding box center [206, 414] width 75 height 24
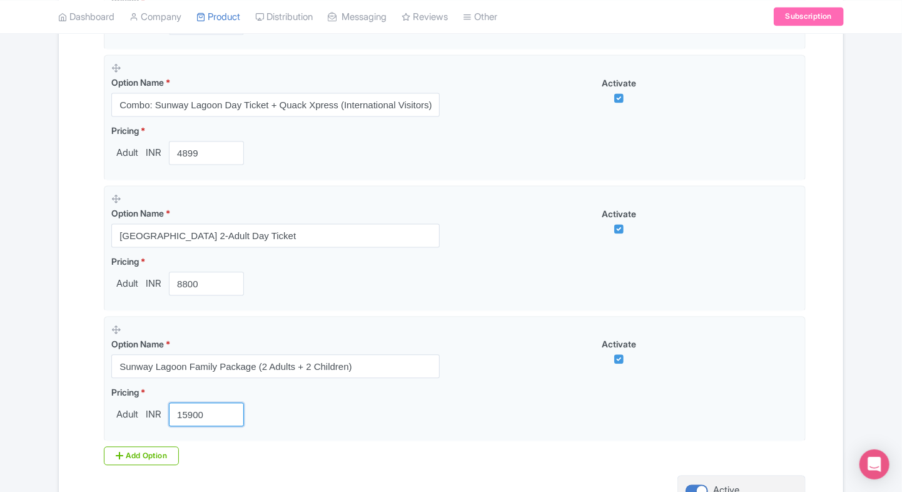
type input "15900"
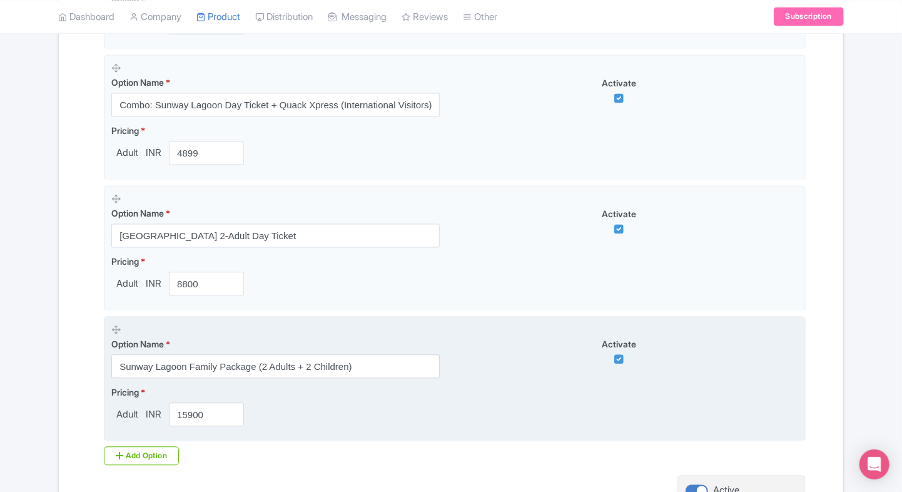
scroll to position [1278, 0]
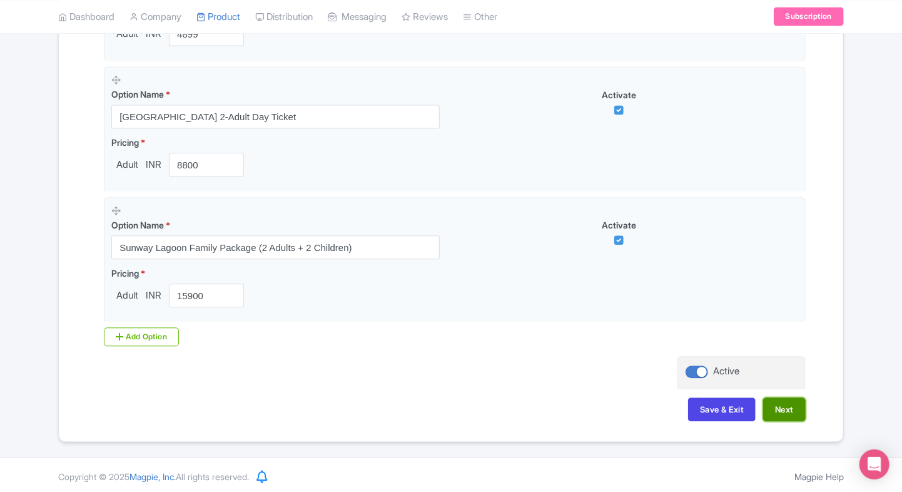
click at [796, 410] on button "Next" at bounding box center [784, 409] width 43 height 24
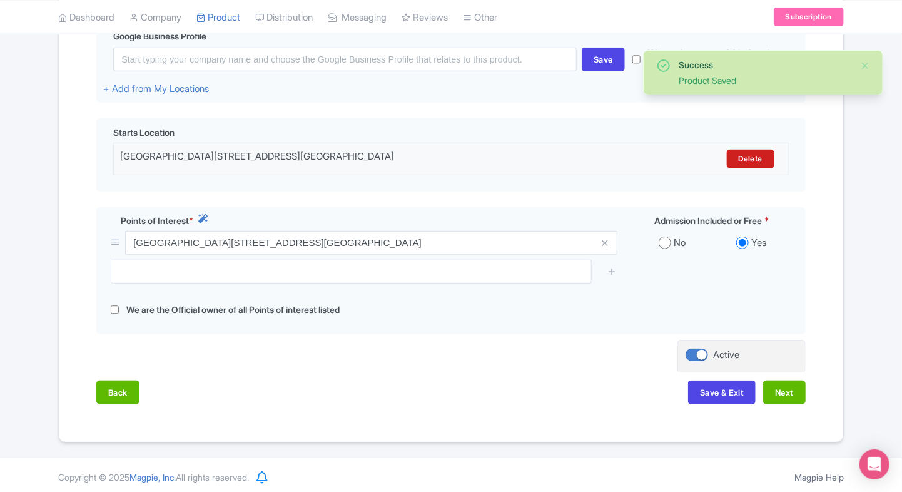
scroll to position [323, 0]
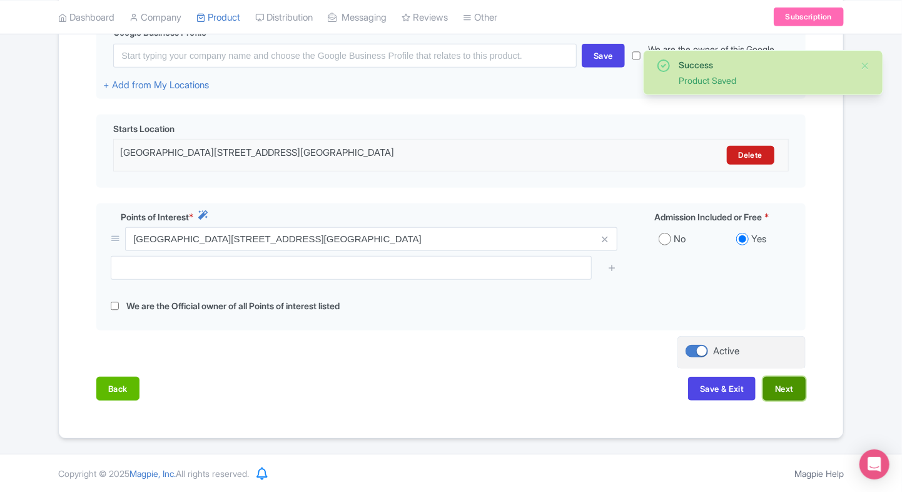
click at [787, 383] on button "Next" at bounding box center [784, 388] width 43 height 24
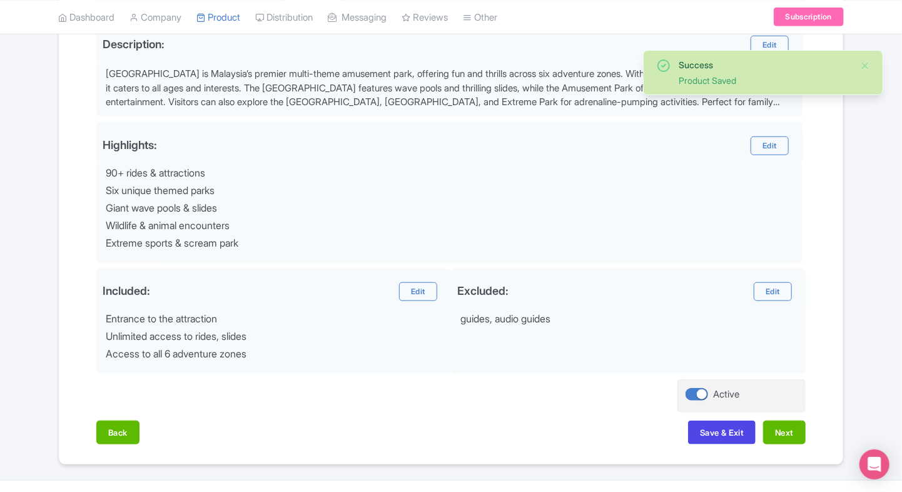
scroll to position [446, 0]
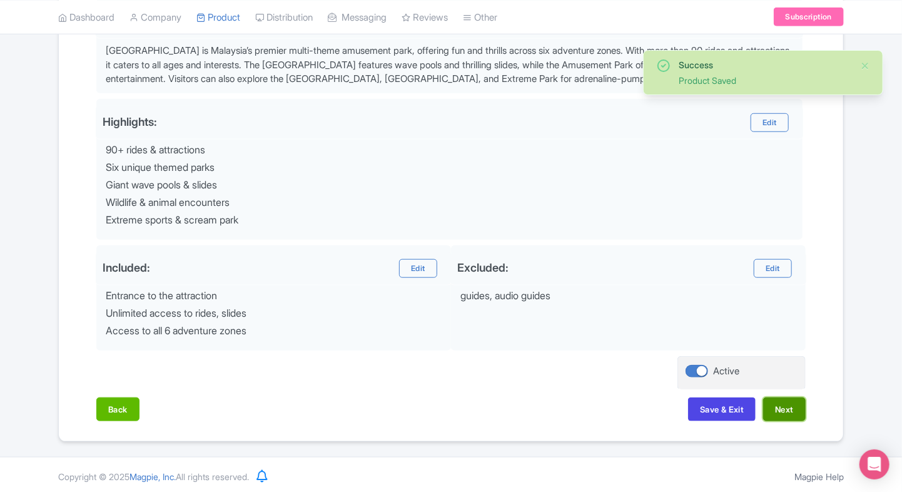
click at [797, 402] on button "Next" at bounding box center [784, 409] width 43 height 24
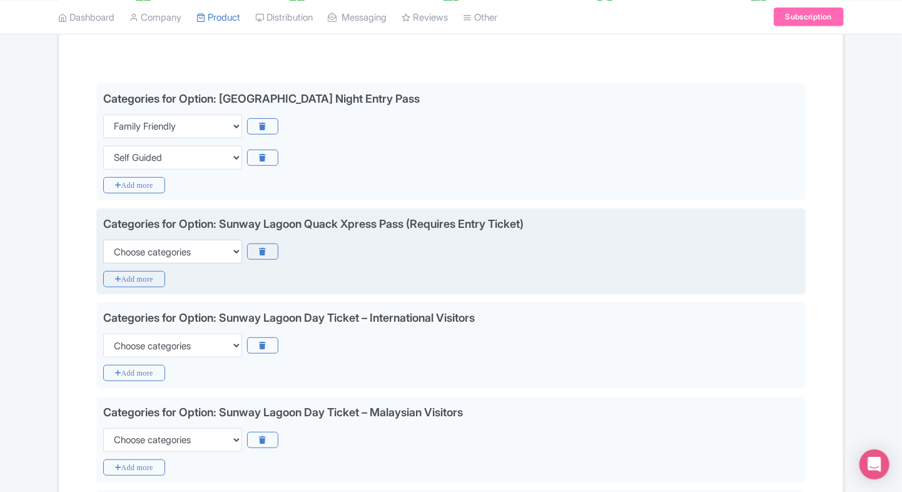
scroll to position [264, 0]
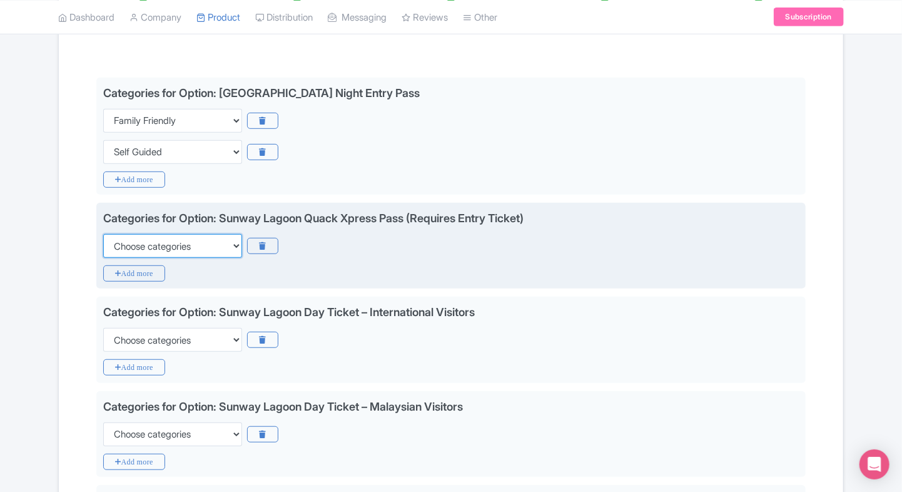
click at [173, 246] on select "Choose categories Adults Only Animals Audio Guide Beaches Bike Tours Boat Tours…" at bounding box center [172, 246] width 139 height 24
select select "family-friendly"
click at [103, 234] on select "Choose categories Adults Only Animals Audio Guide Beaches Bike Tours Boat Tours…" at bounding box center [172, 246] width 139 height 24
click at [141, 270] on icon "Add more" at bounding box center [134, 273] width 62 height 16
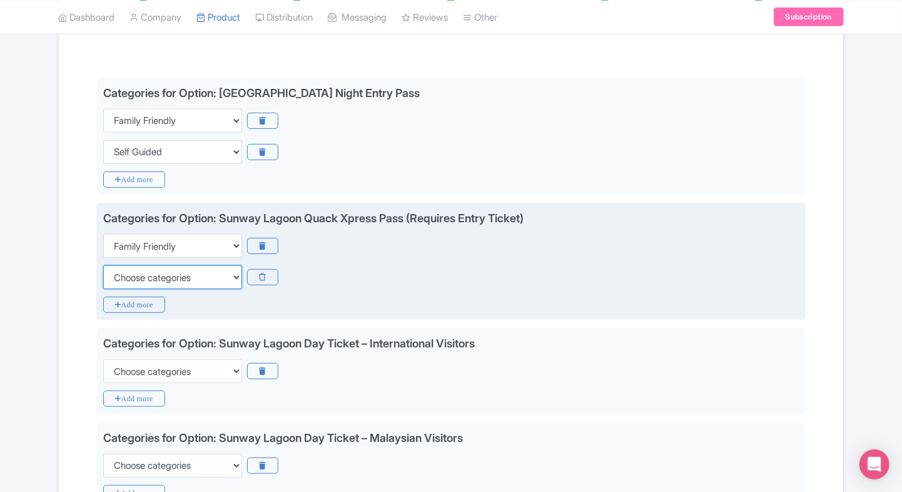
click at [141, 270] on select "Choose categories Adults Only Animals Audio Guide Beaches Bike Tours Boat Tours…" at bounding box center [172, 277] width 139 height 24
select select "self-guided"
click at [103, 265] on select "Choose categories Adults Only Animals Audio Guide Beaches Bike Tours Boat Tours…" at bounding box center [172, 277] width 139 height 24
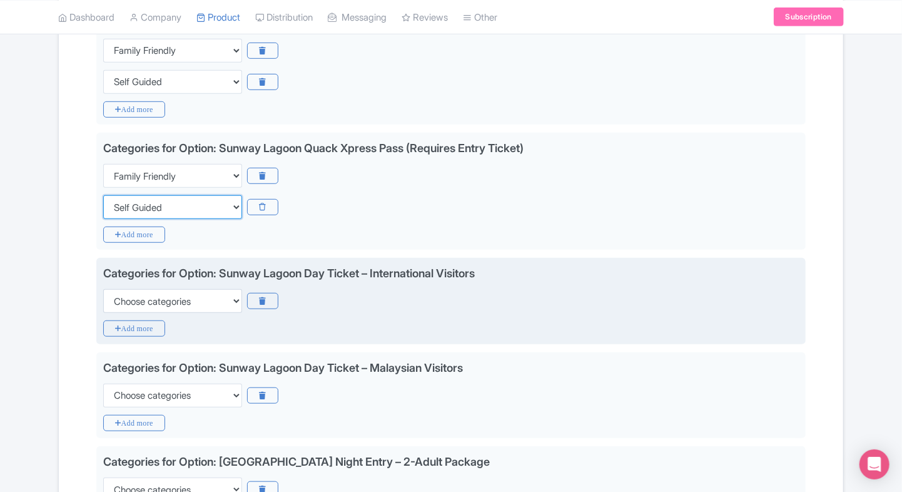
scroll to position [338, 0]
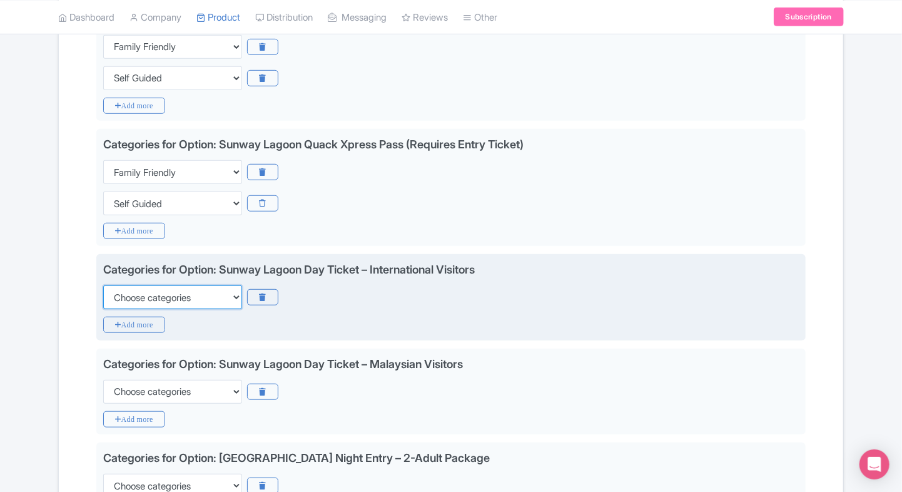
click at [197, 296] on select "Choose categories Adults Only Animals Audio Guide Beaches Bike Tours Boat Tours…" at bounding box center [172, 297] width 139 height 24
select select "family-friendly"
click at [103, 285] on select "Choose categories Adults Only Animals Audio Guide Beaches Bike Tours Boat Tours…" at bounding box center [172, 297] width 139 height 24
click at [131, 319] on icon "Add more" at bounding box center [134, 324] width 62 height 16
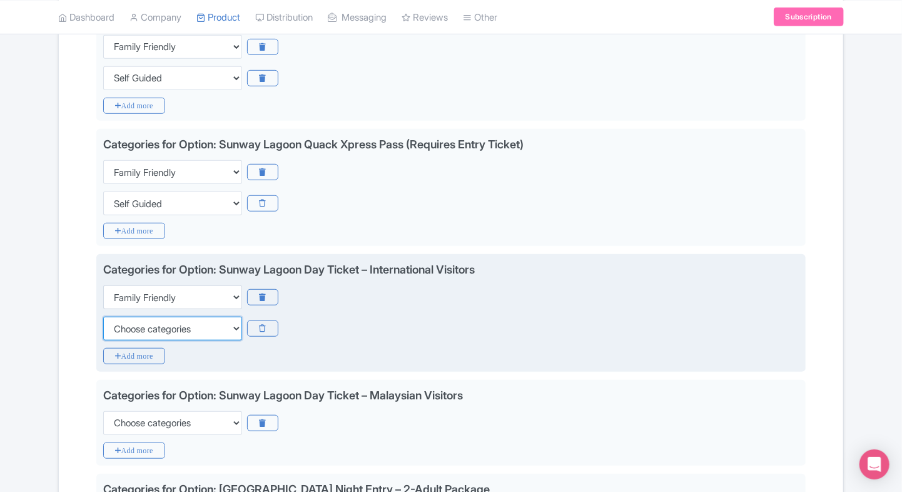
click at [138, 324] on select "Choose categories Adults Only Animals Audio Guide Beaches Bike Tours Boat Tours…" at bounding box center [172, 328] width 139 height 24
select select "self-guided"
click at [103, 316] on select "Choose categories Adults Only Animals Audio Guide Beaches Bike Tours Boat Tours…" at bounding box center [172, 328] width 139 height 24
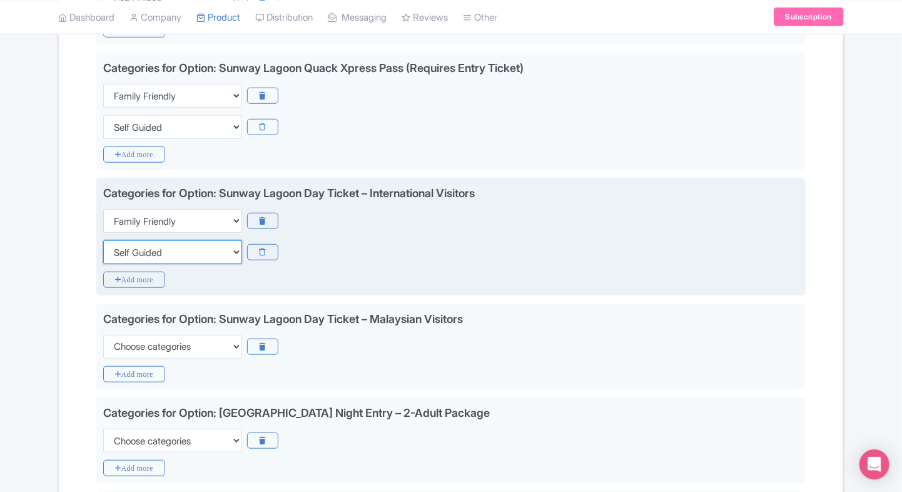
scroll to position [455, 0]
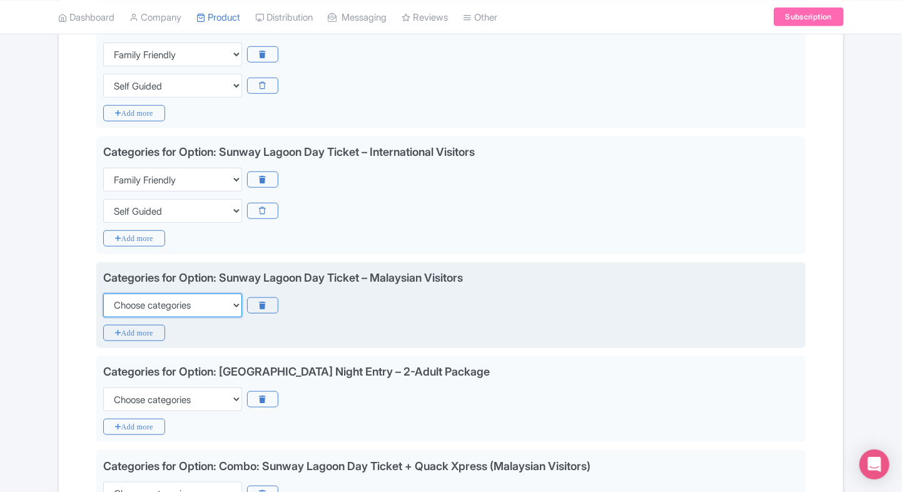
click at [171, 301] on select "Choose categories Adults Only Animals Audio Guide Beaches Bike Tours Boat Tours…" at bounding box center [172, 305] width 139 height 24
select select "family-friendly"
click at [103, 293] on select "Choose categories Adults Only Animals Audio Guide Beaches Bike Tours Boat Tours…" at bounding box center [172, 305] width 139 height 24
click at [136, 325] on icon "Add more" at bounding box center [134, 333] width 62 height 16
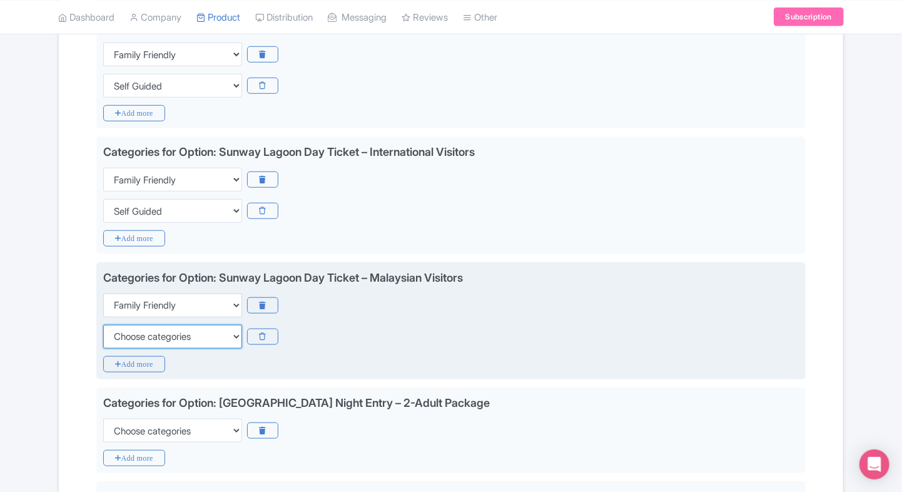
click at [136, 325] on select "Choose categories Adults Only Animals Audio Guide Beaches Bike Tours Boat Tours…" at bounding box center [172, 337] width 139 height 24
select select "self-guided"
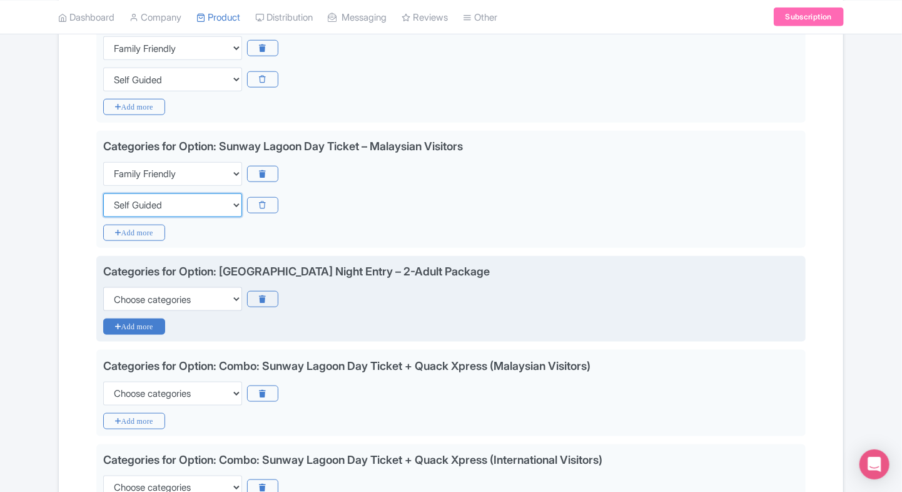
scroll to position [588, 0]
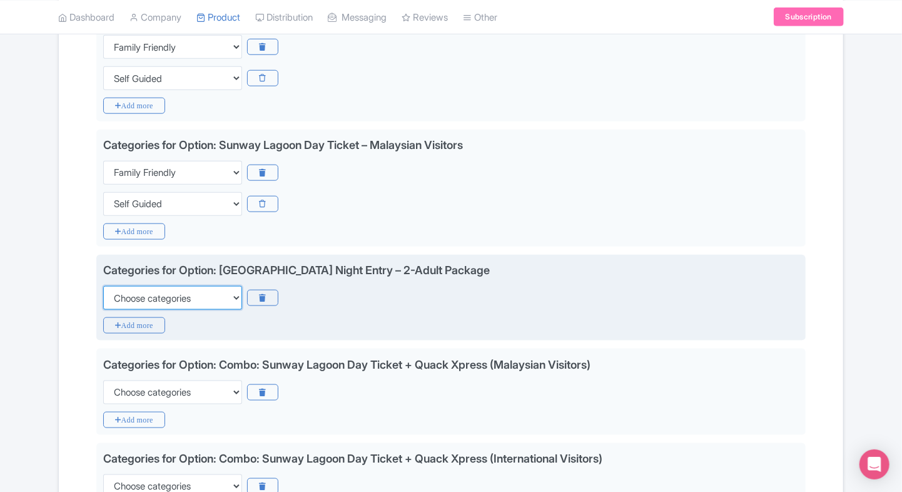
click at [197, 294] on select "Choose categories Adults Only Animals Audio Guide Beaches Bike Tours Boat Tours…" at bounding box center [172, 298] width 139 height 24
select select "family-friendly"
click at [118, 323] on icon "Add more" at bounding box center [134, 325] width 62 height 16
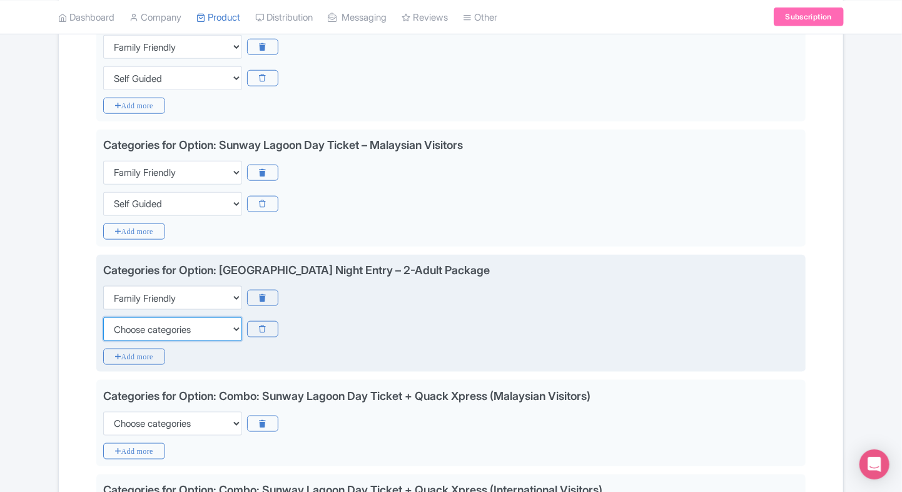
click at [133, 326] on select "Choose categories Adults Only Animals Audio Guide Beaches Bike Tours Boat Tours…" at bounding box center [172, 329] width 139 height 24
select select "self-guided"
click at [103, 317] on select "Choose categories Adults Only Animals Audio Guide Beaches Bike Tours Boat Tours…" at bounding box center [172, 329] width 139 height 24
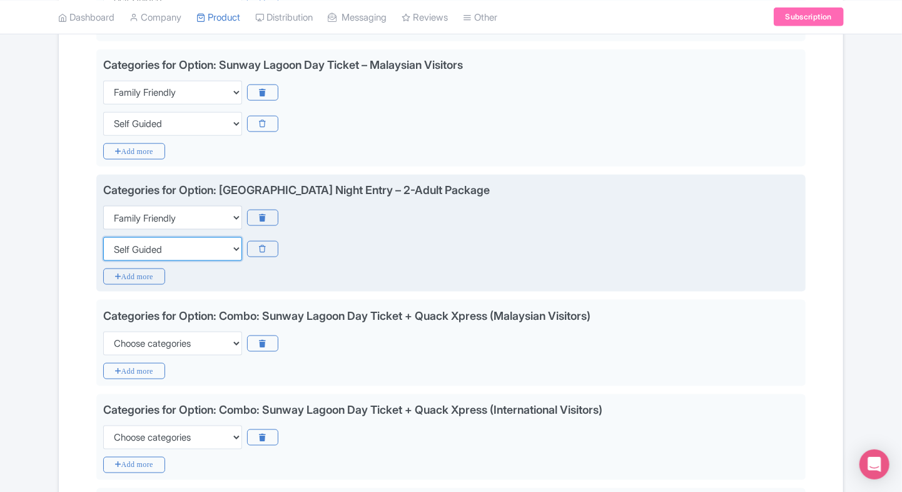
scroll to position [673, 0]
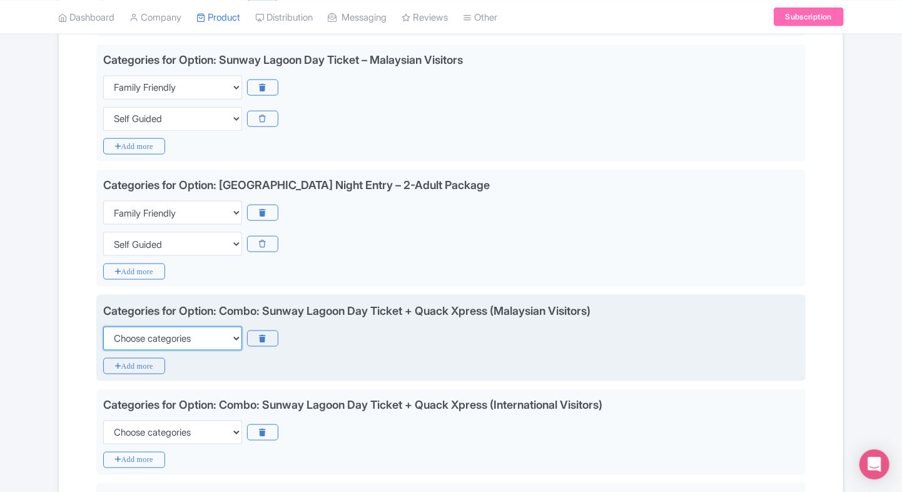
click at [154, 336] on select "Choose categories Adults Only Animals Audio Guide Beaches Bike Tours Boat Tours…" at bounding box center [172, 338] width 139 height 24
select select "family-friendly"
click at [103, 326] on select "Choose categories Adults Only Animals Audio Guide Beaches Bike Tours Boat Tours…" at bounding box center [172, 338] width 139 height 24
click at [119, 362] on icon "Add more" at bounding box center [134, 366] width 62 height 16
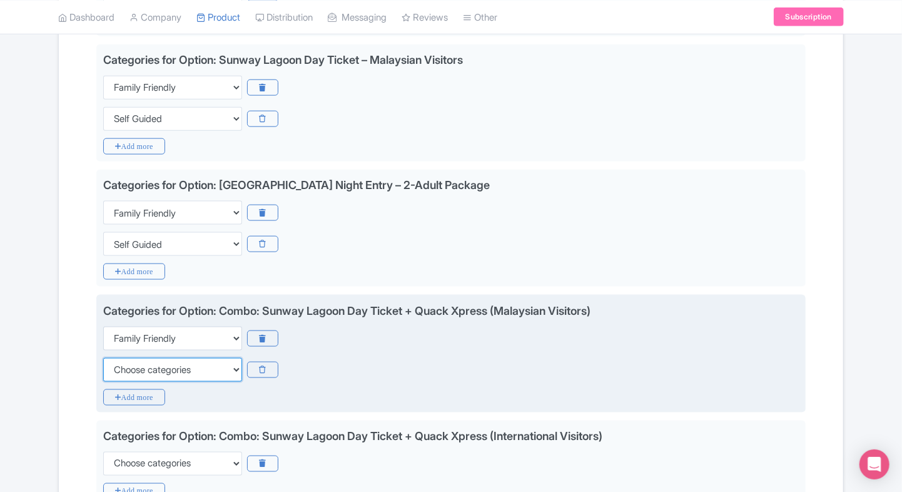
click at [119, 362] on select "Choose categories Adults Only Animals Audio Guide Beaches Bike Tours Boat Tours…" at bounding box center [172, 370] width 139 height 24
select select "self-guided"
click at [103, 358] on select "Choose categories Adults Only Animals Audio Guide Beaches Bike Tours Boat Tours…" at bounding box center [172, 370] width 139 height 24
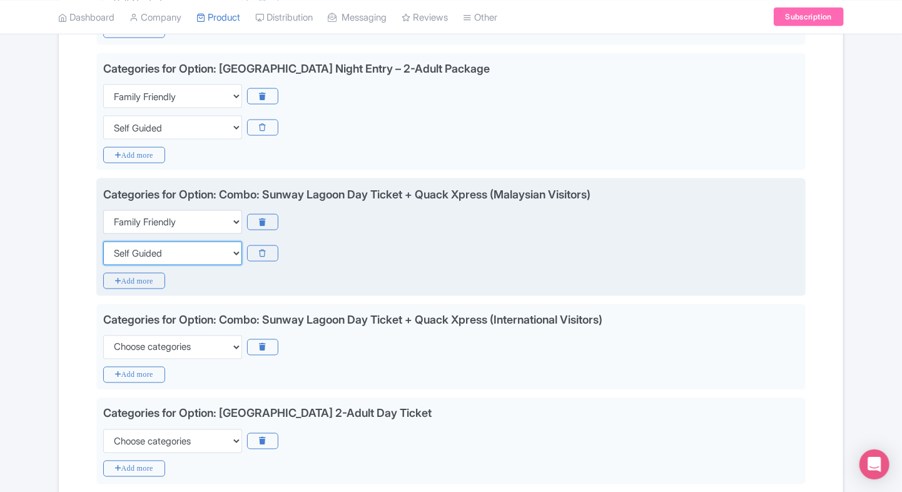
scroll to position [793, 0]
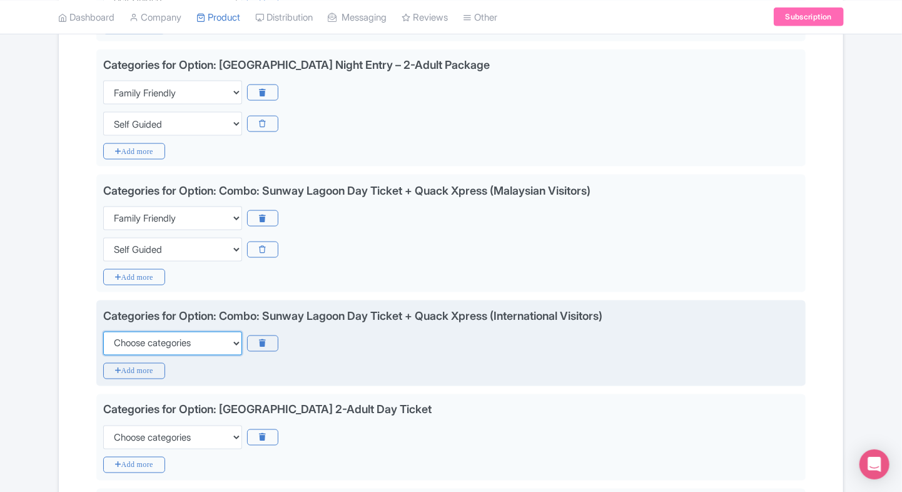
click at [161, 346] on select "Choose categories Adults Only Animals Audio Guide Beaches Bike Tours Boat Tours…" at bounding box center [172, 343] width 139 height 24
select select "family-friendly"
click at [103, 331] on select "Choose categories Adults Only Animals Audio Guide Beaches Bike Tours Boat Tours…" at bounding box center [172, 343] width 139 height 24
click at [136, 363] on icon "Add more" at bounding box center [134, 371] width 62 height 16
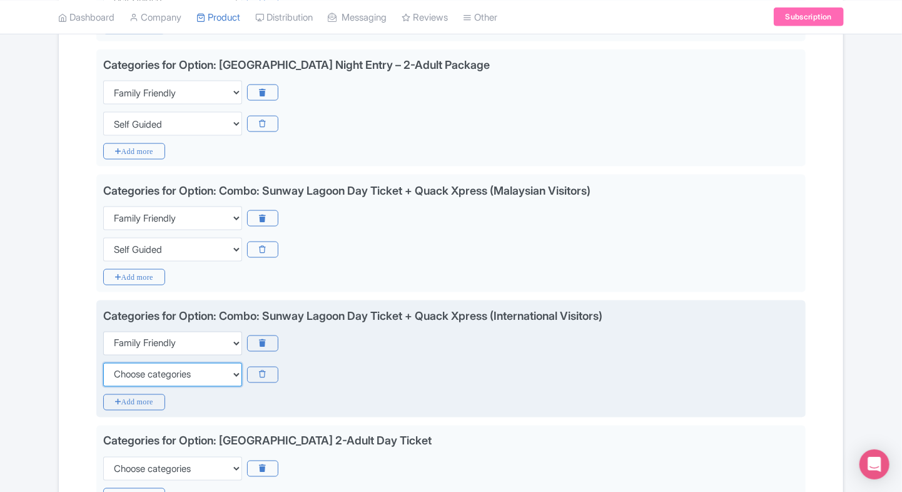
click at [136, 363] on select "Choose categories Adults Only Animals Audio Guide Beaches Bike Tours Boat Tours…" at bounding box center [172, 375] width 139 height 24
select select "self-guided"
click at [103, 363] on select "Choose categories Adults Only Animals Audio Guide Beaches Bike Tours Boat Tours…" at bounding box center [172, 375] width 139 height 24
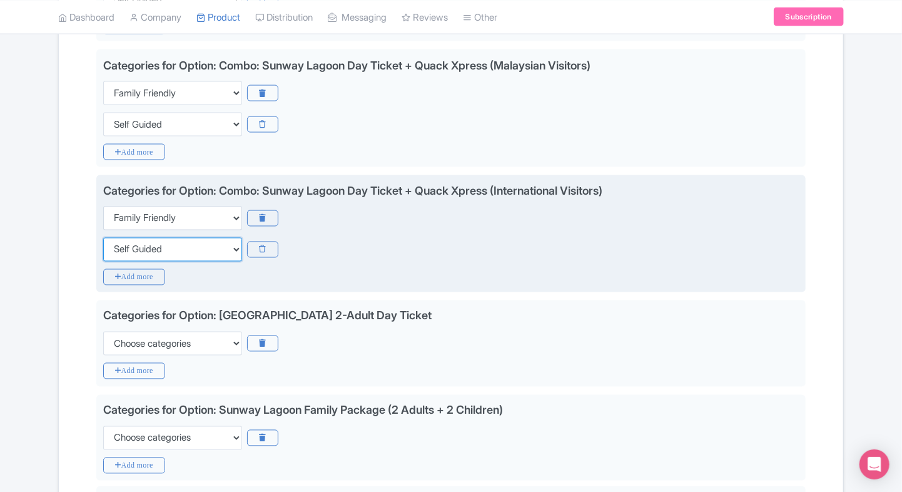
scroll to position [926, 0]
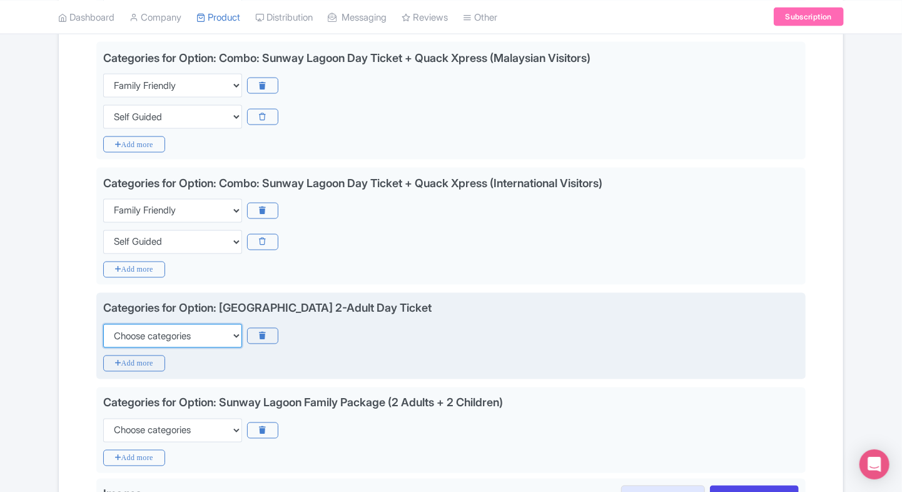
click at [184, 333] on select "Choose categories Adults Only Animals Audio Guide Beaches Bike Tours Boat Tours…" at bounding box center [172, 336] width 139 height 24
select select "family-friendly"
click at [131, 359] on icon "Add more" at bounding box center [134, 363] width 62 height 16
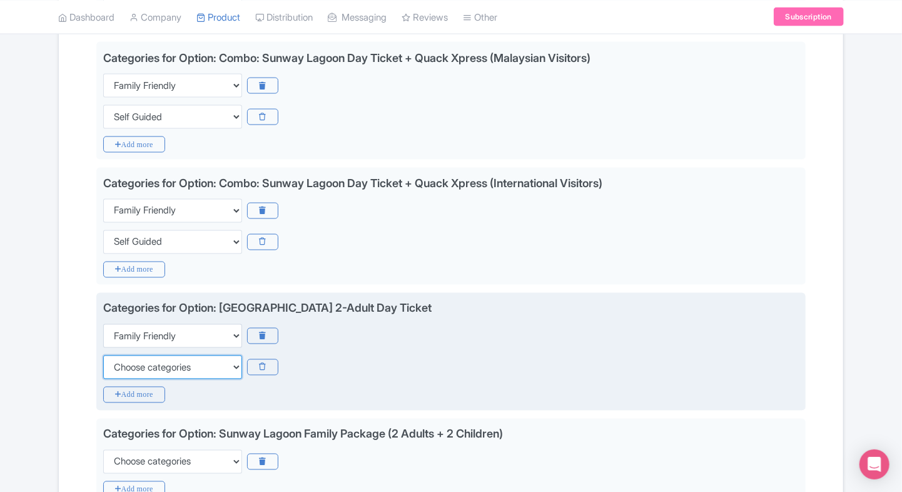
click at [131, 359] on select "Choose categories Adults Only Animals Audio Guide Beaches Bike Tours Boat Tours…" at bounding box center [172, 367] width 139 height 24
select select "self-guided"
click at [103, 355] on select "Choose categories Adults Only Animals Audio Guide Beaches Bike Tours Boat Tours…" at bounding box center [172, 367] width 139 height 24
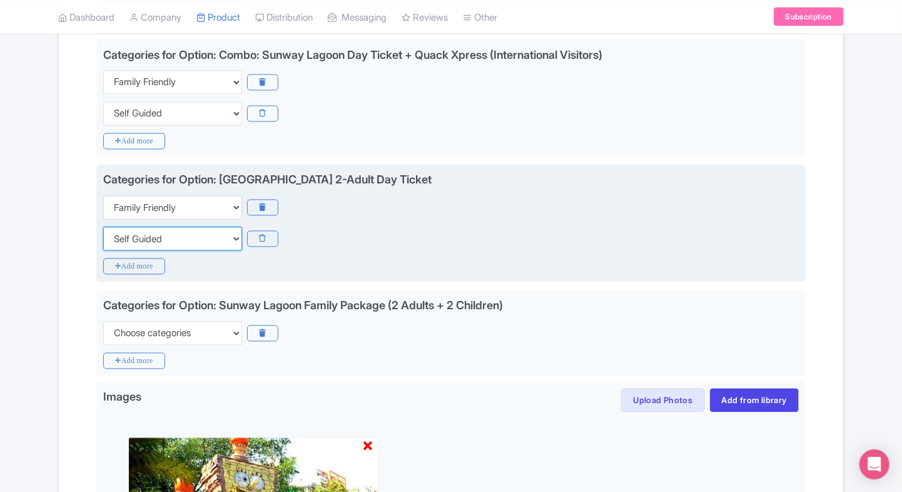
scroll to position [1058, 0]
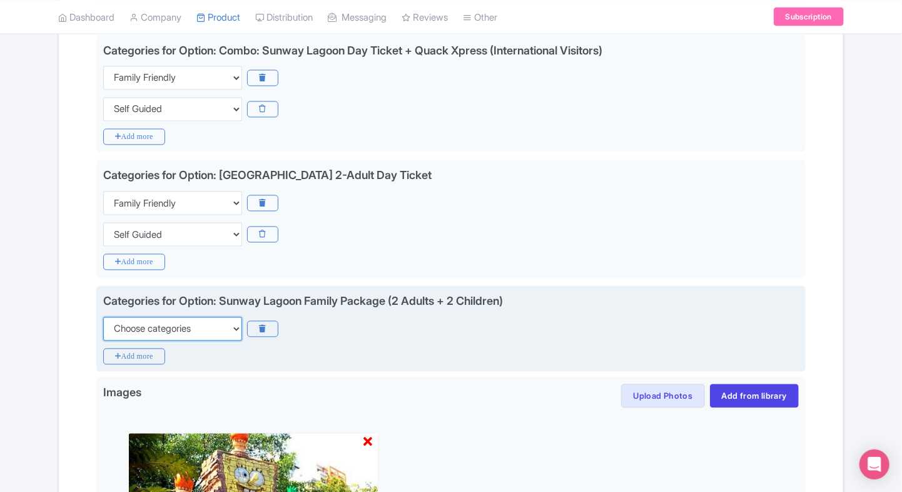
click at [181, 322] on select "Choose categories Adults Only Animals Audio Guide Beaches Bike Tours Boat Tours…" at bounding box center [172, 329] width 139 height 24
select select "family-friendly"
click at [103, 317] on select "Choose categories Adults Only Animals Audio Guide Beaches Bike Tours Boat Tours…" at bounding box center [172, 329] width 139 height 24
click at [133, 351] on icon "Add more" at bounding box center [134, 356] width 62 height 16
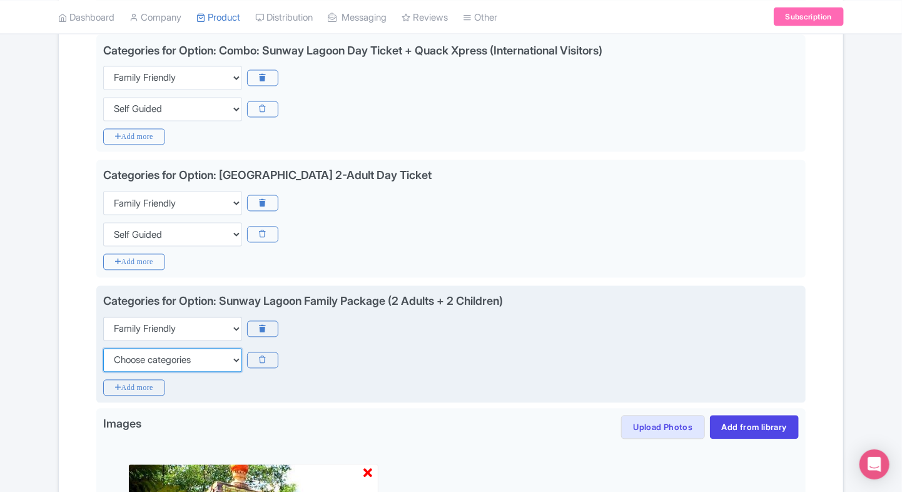
click at [133, 351] on select "Choose categories Adults Only Animals Audio Guide Beaches Bike Tours Boat Tours…" at bounding box center [172, 360] width 139 height 24
select select "self-guided"
click at [103, 348] on select "Choose categories Adults Only Animals Audio Guide Beaches Bike Tours Boat Tours…" at bounding box center [172, 360] width 139 height 24
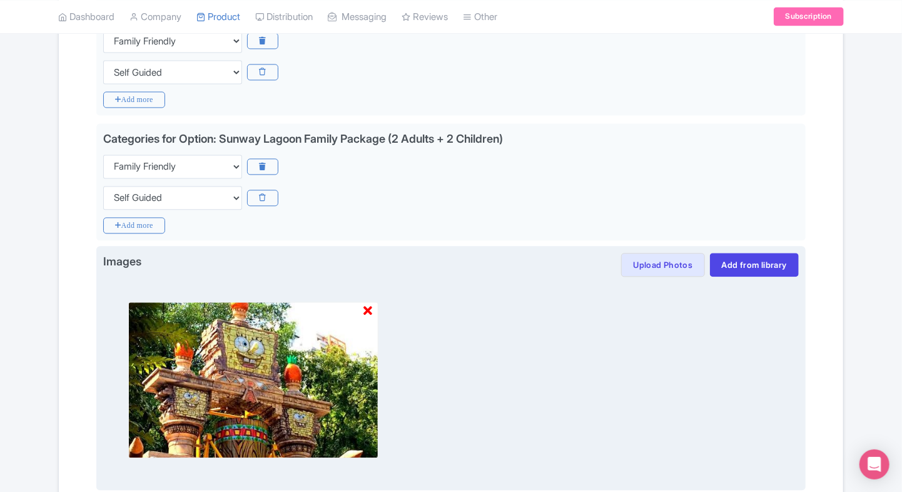
scroll to position [1358, 0]
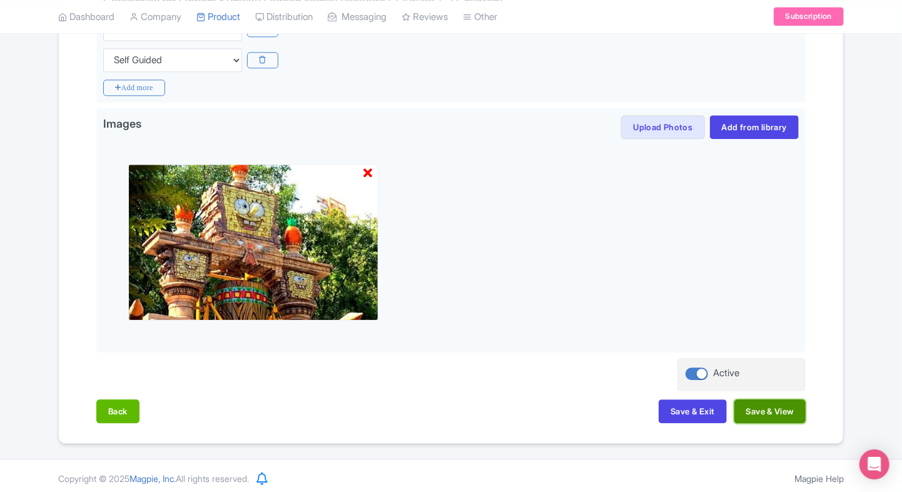
click at [763, 403] on button "Save & View" at bounding box center [769, 411] width 71 height 24
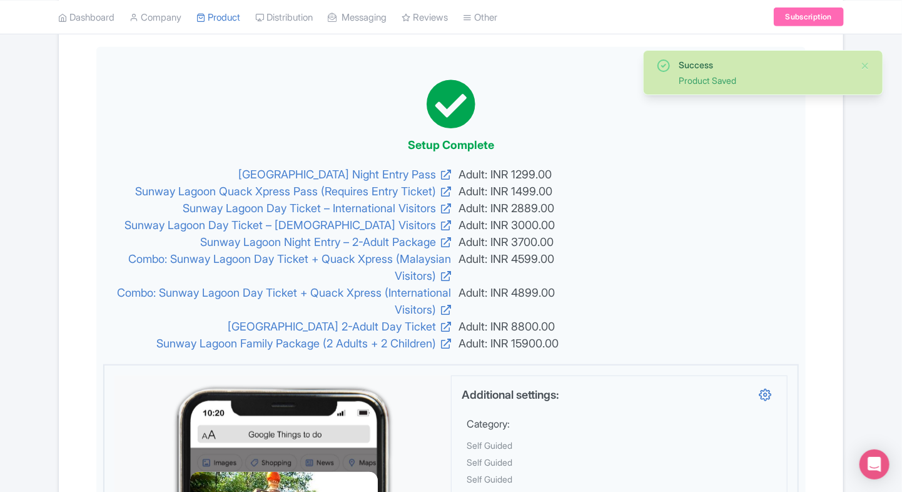
scroll to position [0, 0]
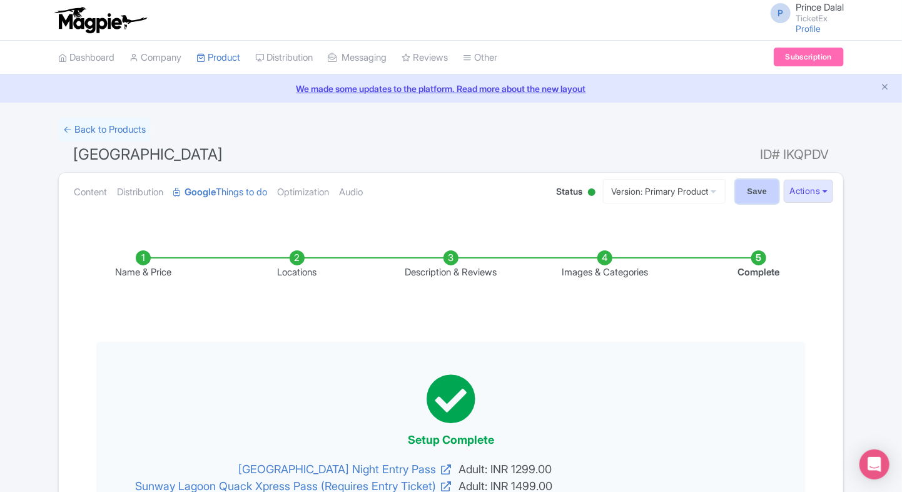
click at [742, 199] on input "Save" at bounding box center [757, 191] width 44 height 24
type input "Saving..."
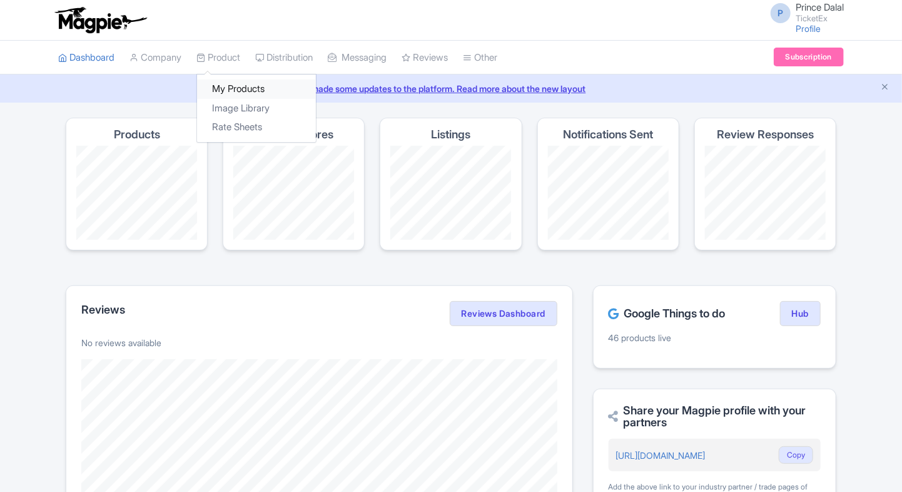
click at [228, 83] on link "My Products" at bounding box center [256, 88] width 119 height 19
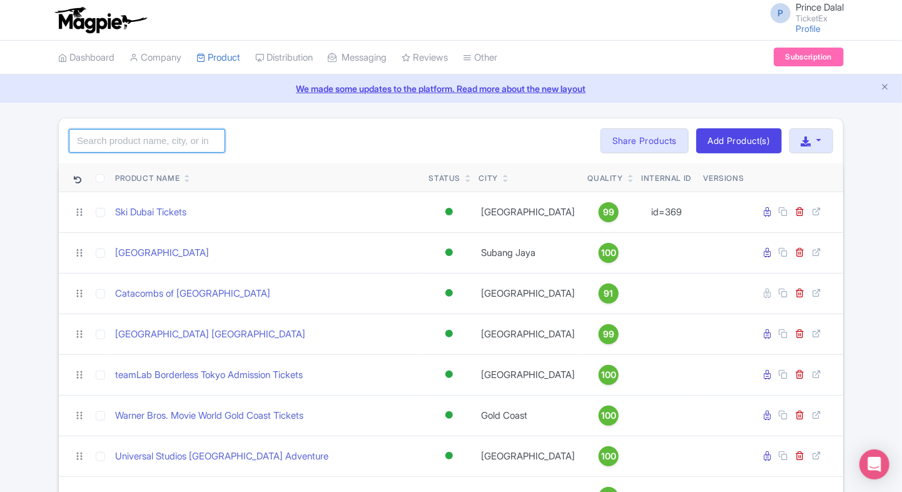
click at [114, 131] on input "search" at bounding box center [147, 141] width 156 height 24
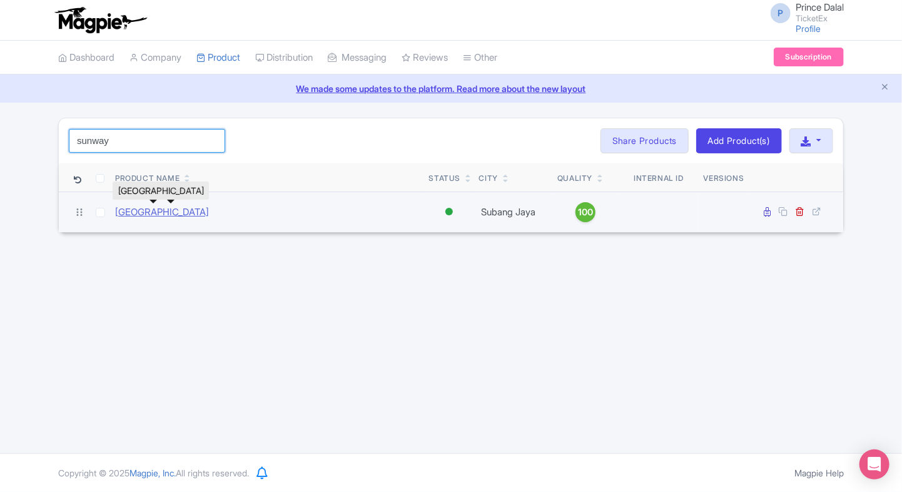
type input "sunway"
click at [149, 213] on link "[GEOGRAPHIC_DATA]" at bounding box center [162, 212] width 94 height 14
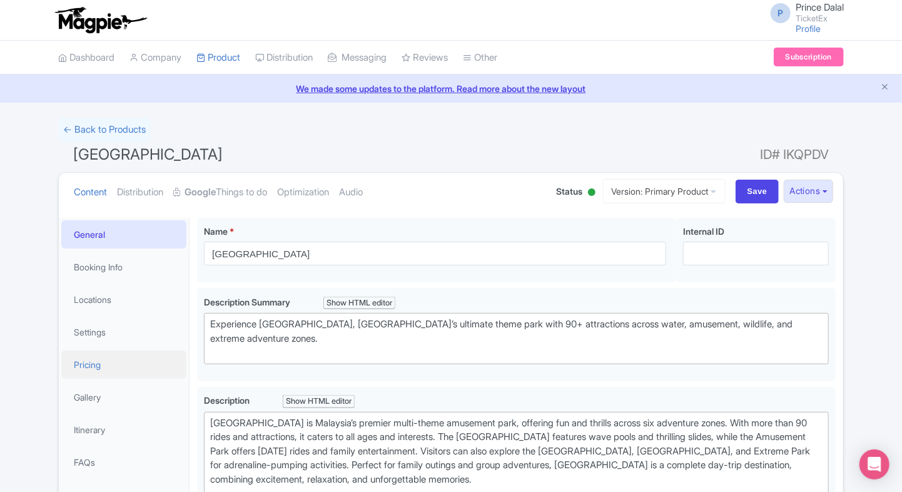
click at [88, 359] on link "Pricing" at bounding box center [123, 364] width 125 height 28
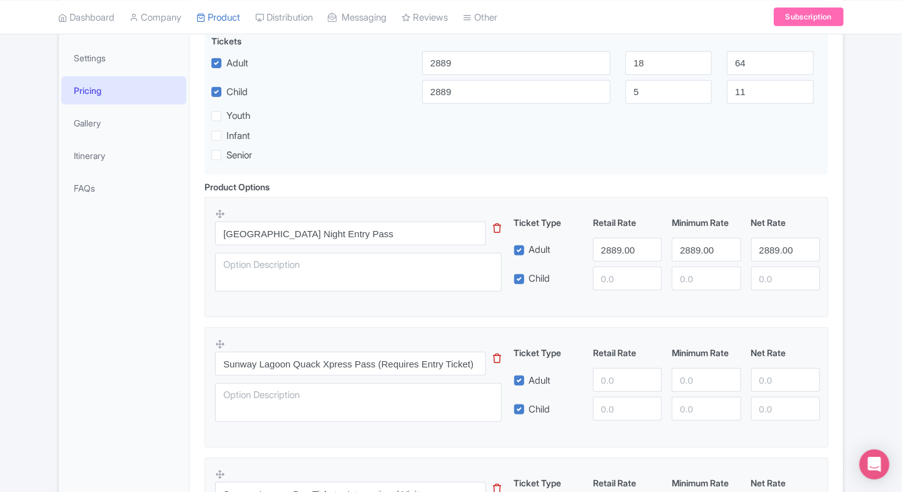
scroll to position [306, 0]
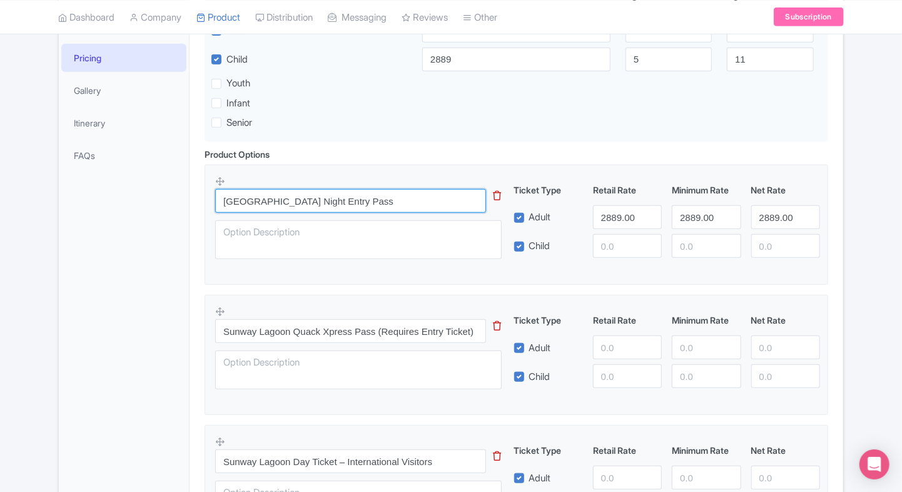
click at [288, 207] on input "[GEOGRAPHIC_DATA] Night Entry Pass" at bounding box center [350, 201] width 271 height 24
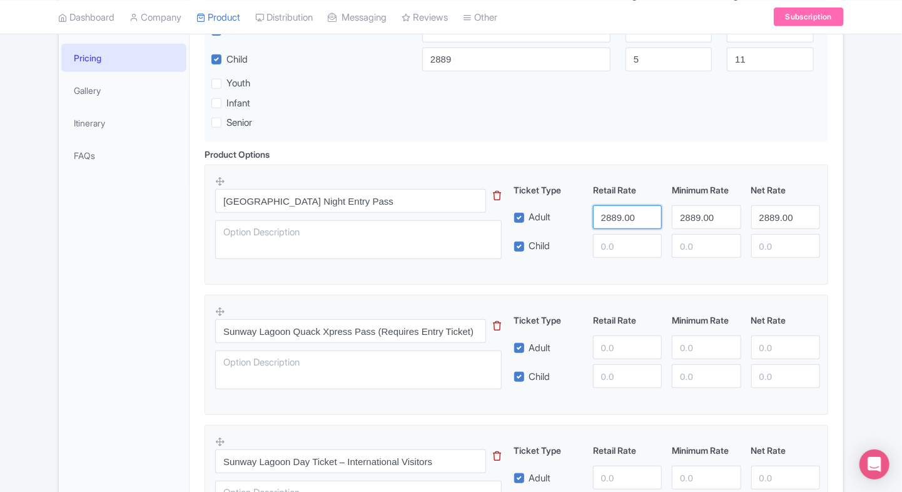
click at [602, 216] on input "2889.00" at bounding box center [627, 217] width 69 height 24
type input "1299"
click at [604, 240] on input "number" at bounding box center [627, 246] width 69 height 24
paste input "1299"
type input "1299"
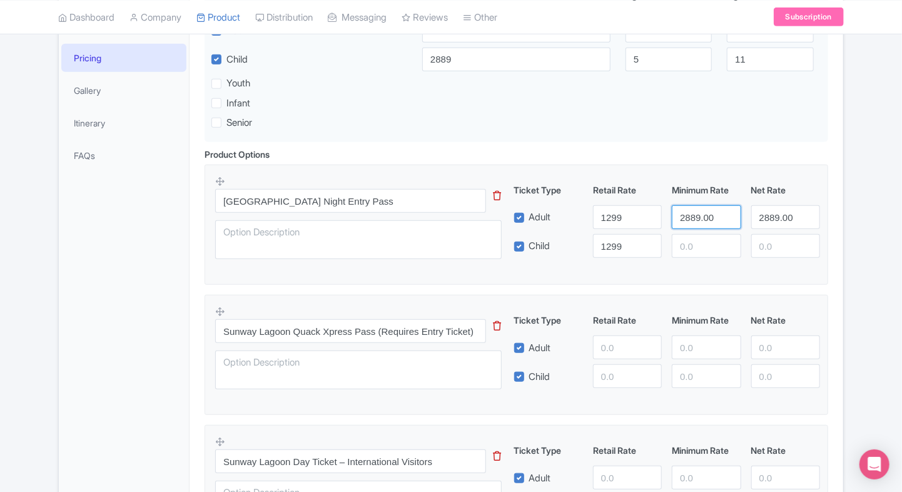
click at [704, 218] on input "2889.00" at bounding box center [706, 217] width 69 height 24
paste input "1299"
click at [704, 218] on input "1299" at bounding box center [706, 217] width 69 height 24
type input "1299"
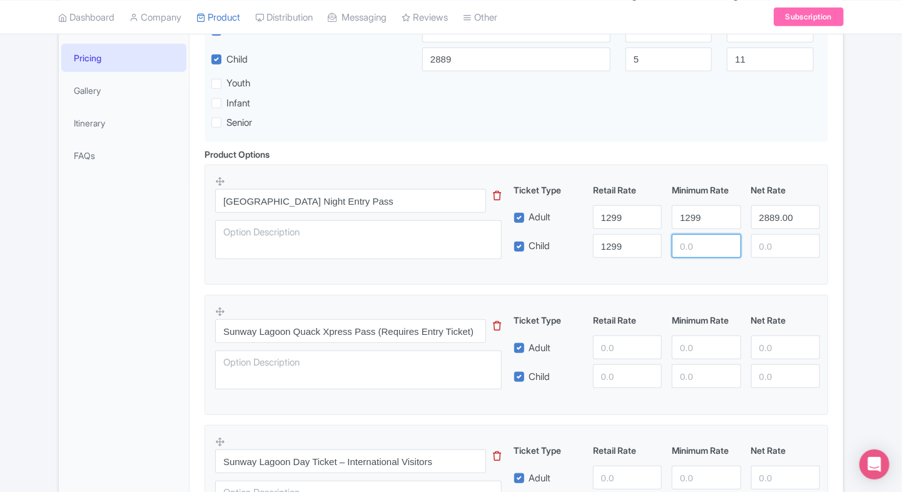
paste input "1299"
click at [694, 243] on input "number" at bounding box center [706, 246] width 69 height 24
type input "1299"
click at [776, 216] on input "2889.00" at bounding box center [785, 217] width 69 height 24
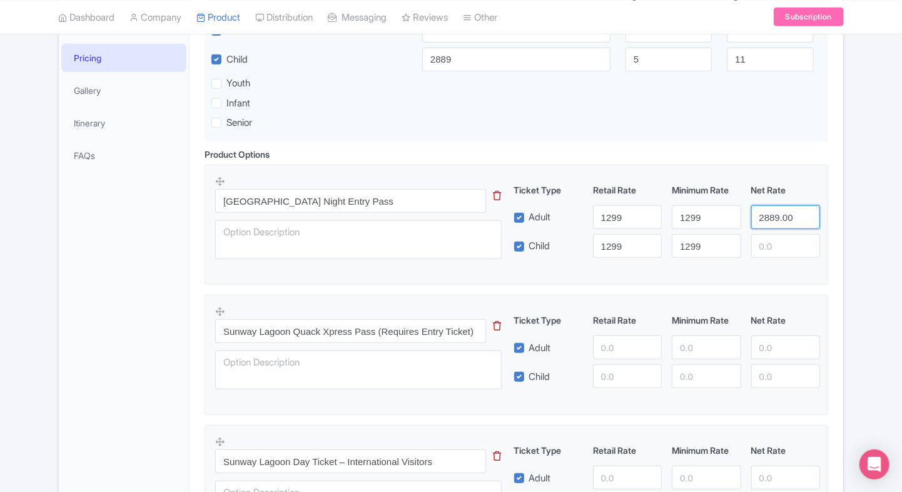
paste input "1299"
click at [776, 216] on input "1299" at bounding box center [785, 217] width 69 height 24
type input "1299"
click at [764, 254] on input "number" at bounding box center [785, 246] width 69 height 24
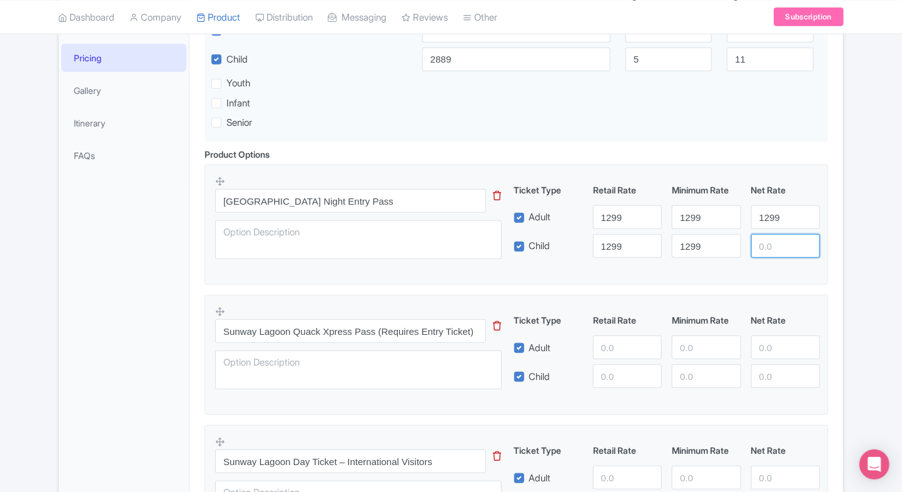
paste input "1299"
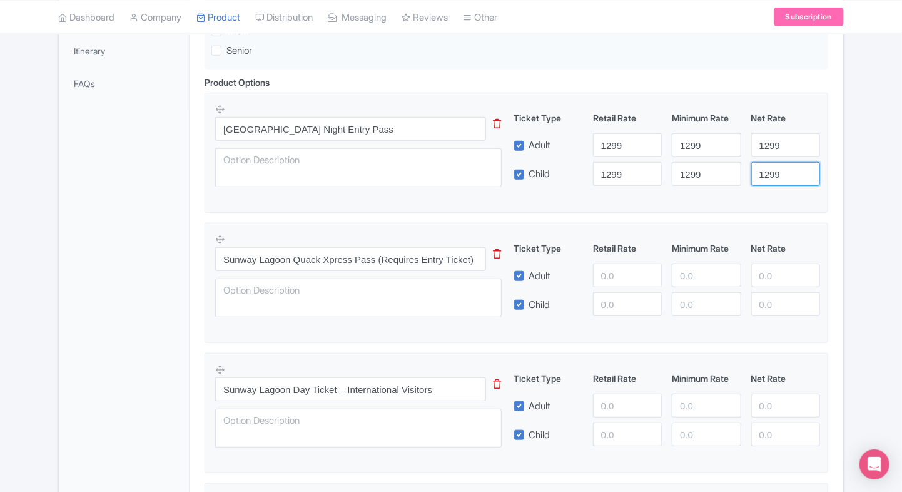
scroll to position [380, 0]
type input "1299"
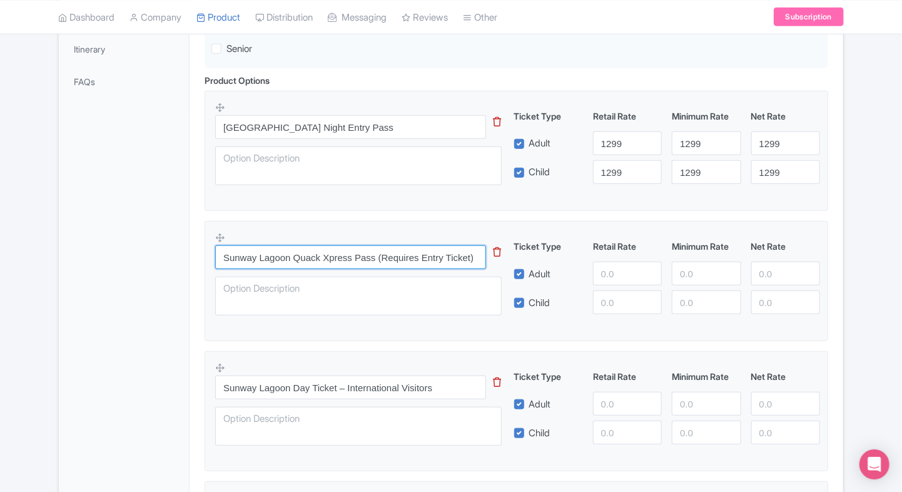
click at [389, 246] on input "Sunway Lagoon Quack Xpress Pass (Requires Entry Ticket)" at bounding box center [350, 257] width 271 height 24
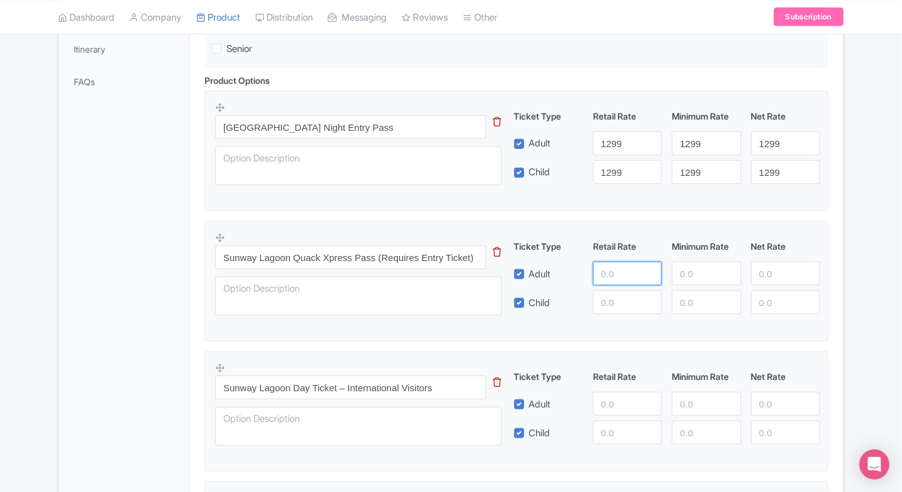
click at [610, 267] on input "number" at bounding box center [627, 273] width 69 height 24
type input "1499"
click at [612, 305] on input "number" at bounding box center [627, 302] width 69 height 24
paste input "1499"
type input "1499"
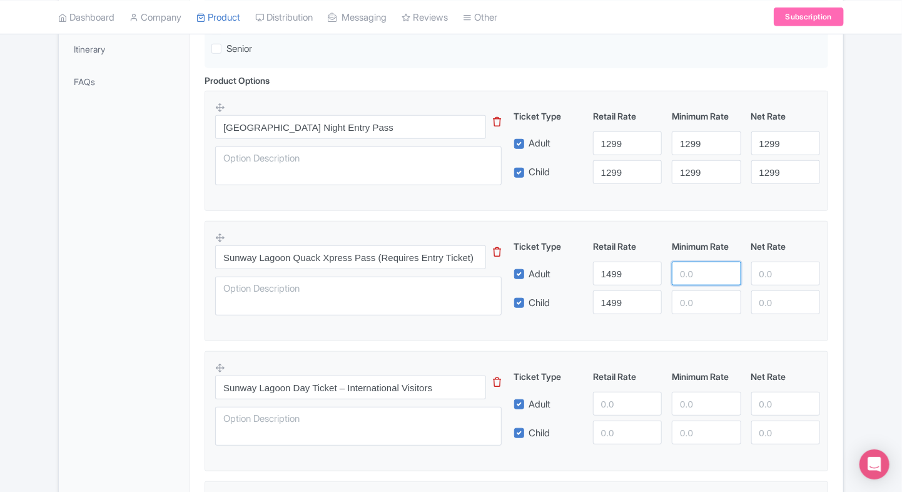
click at [710, 263] on input "number" at bounding box center [706, 273] width 69 height 24
paste input "1499"
type input "1499"
paste input "1499"
click at [692, 303] on input "1499" at bounding box center [706, 302] width 69 height 24
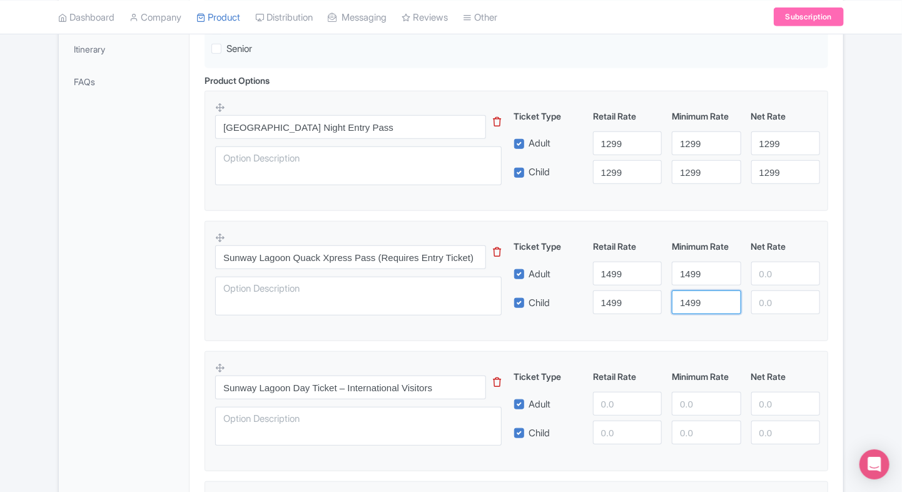
type input "1499"
paste input "1499"
click at [777, 273] on input "1499" at bounding box center [785, 273] width 69 height 24
type input "1499"
click at [772, 291] on input "number" at bounding box center [785, 302] width 69 height 24
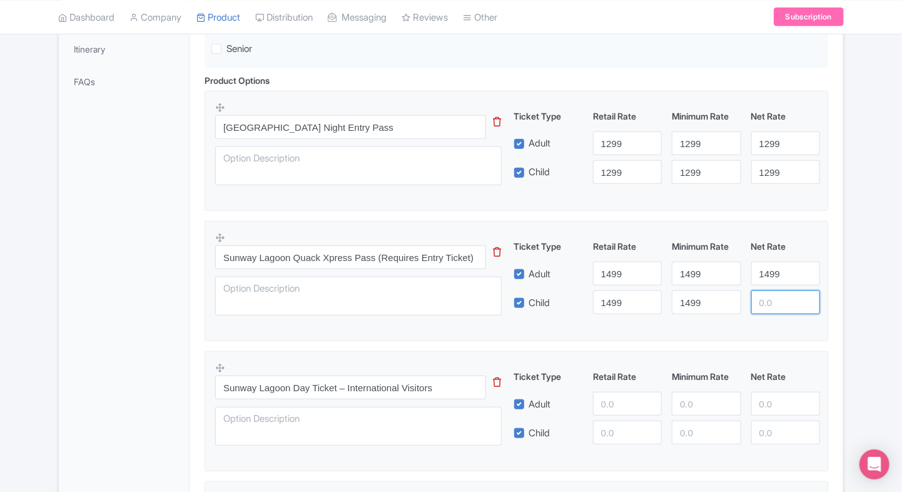
paste input "1499"
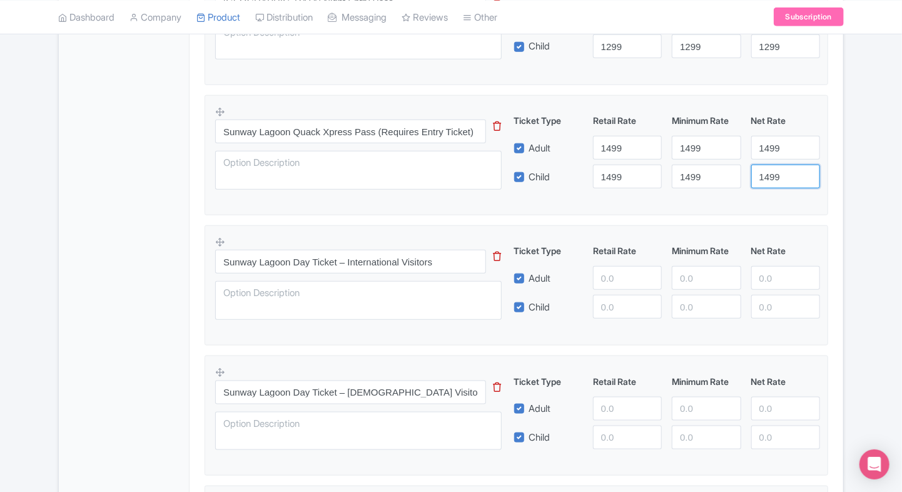
scroll to position [513, 0]
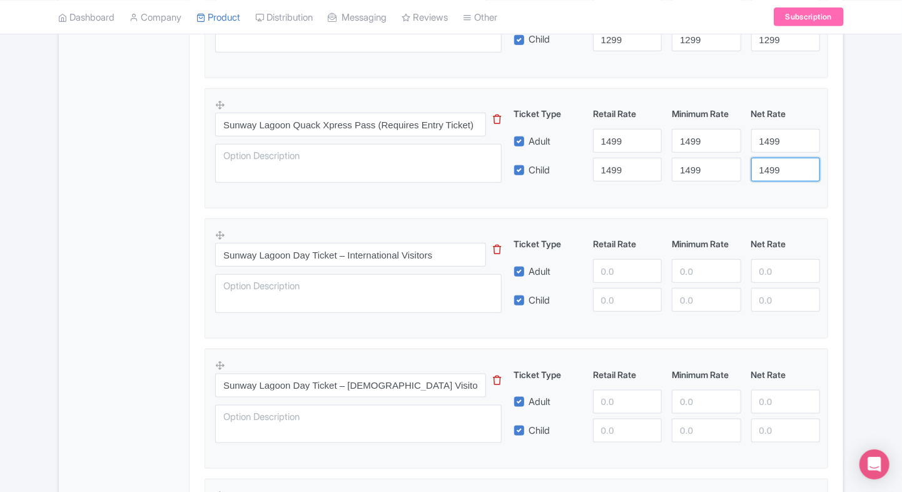
type input "1499"
click at [151, 266] on div "General Booking Info Locations Settings Pricing Gallery Itinerary FAQs" at bounding box center [124, 455] width 131 height 1500
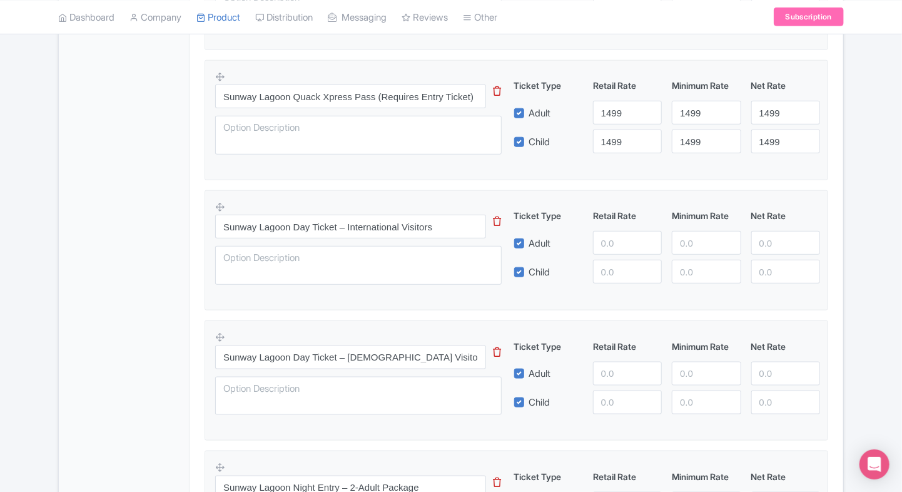
scroll to position [543, 0]
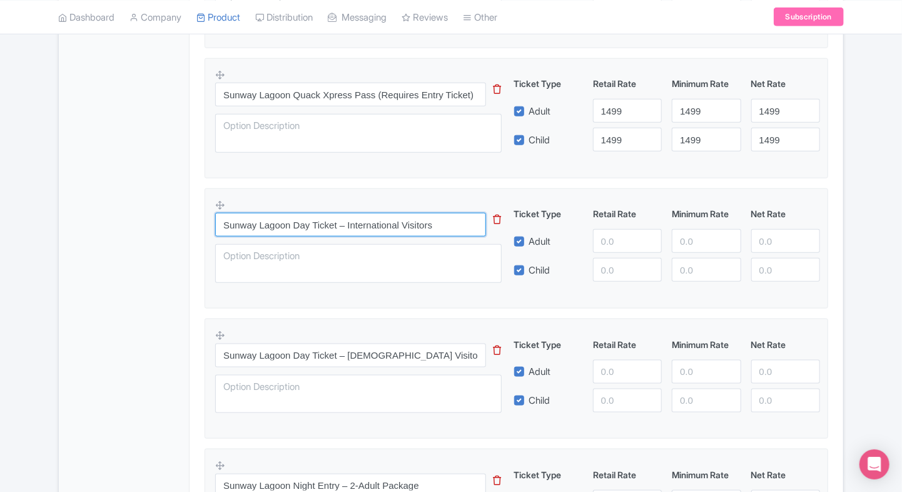
click at [415, 220] on input "Sunway Lagoon Day Ticket – International Visitors" at bounding box center [350, 225] width 271 height 24
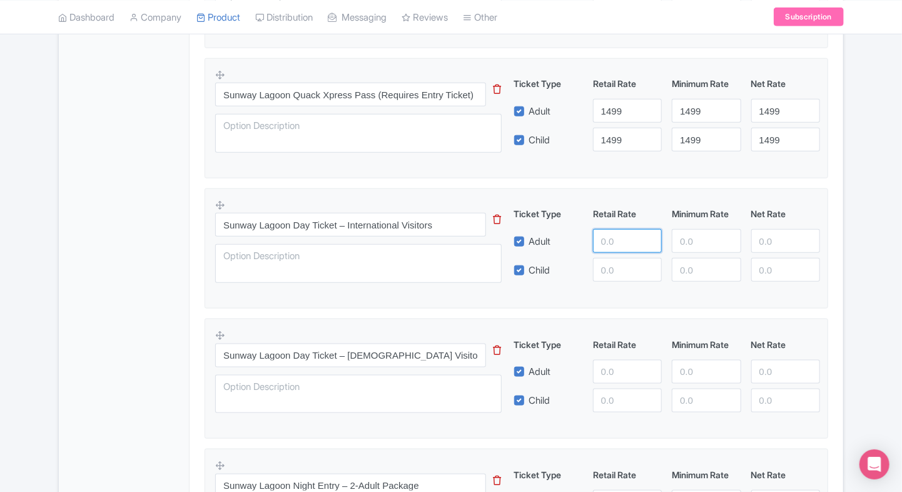
click at [612, 237] on input "number" at bounding box center [627, 241] width 69 height 24
type input "2889"
click at [609, 274] on input "number" at bounding box center [627, 270] width 69 height 24
paste input "2889"
type input "2889"
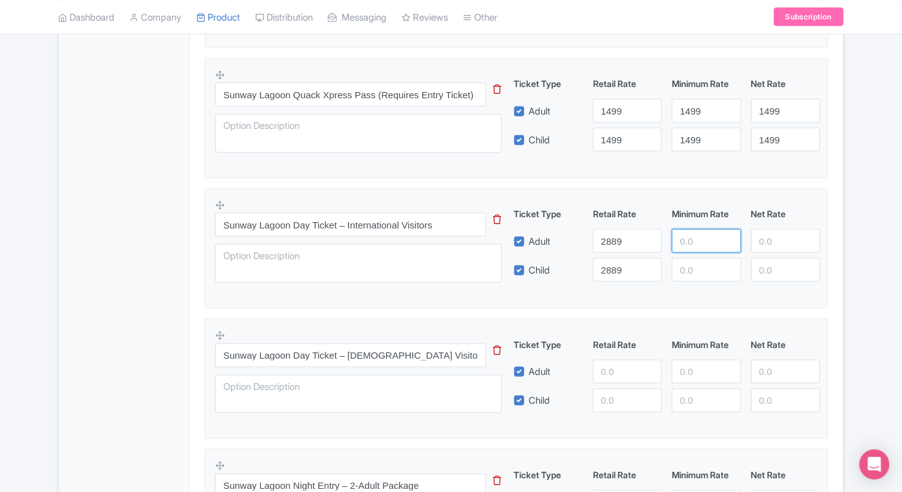
paste input "2889"
click at [715, 237] on input "2889" at bounding box center [706, 241] width 69 height 24
type input "2889"
click at [704, 261] on input "number" at bounding box center [706, 270] width 69 height 24
paste input "2889"
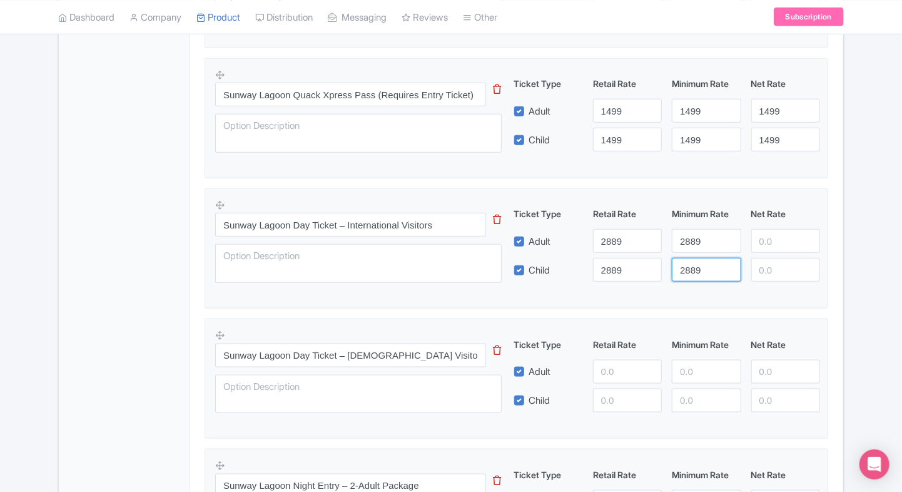
type input "2889"
paste input "2889"
click at [786, 240] on input "2889" at bounding box center [785, 241] width 69 height 24
type input "2889"
paste input "2889"
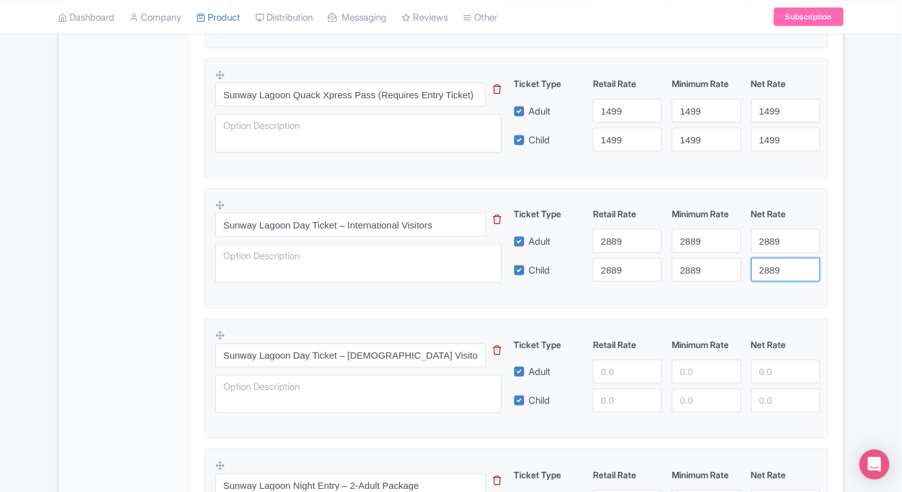
click at [775, 265] on input "2889" at bounding box center [785, 270] width 69 height 24
type input "2889"
click at [575, 278] on div "Child" at bounding box center [548, 270] width 79 height 24
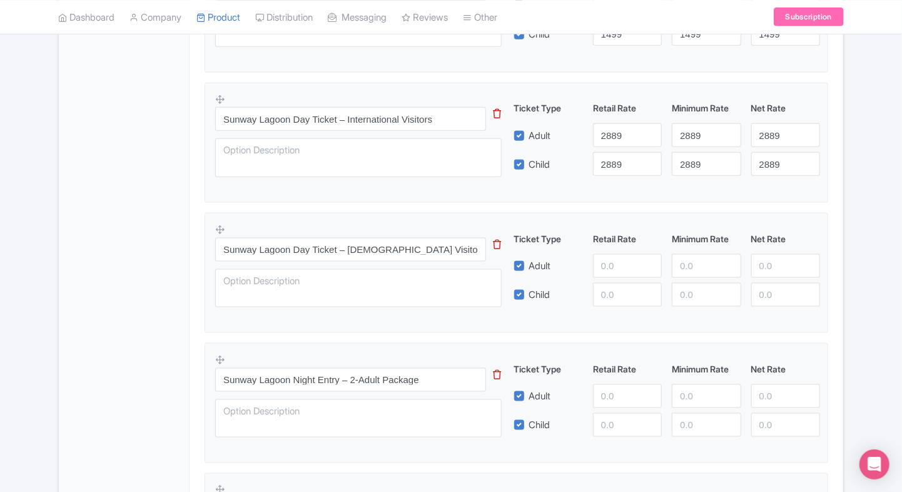
scroll to position [664, 0]
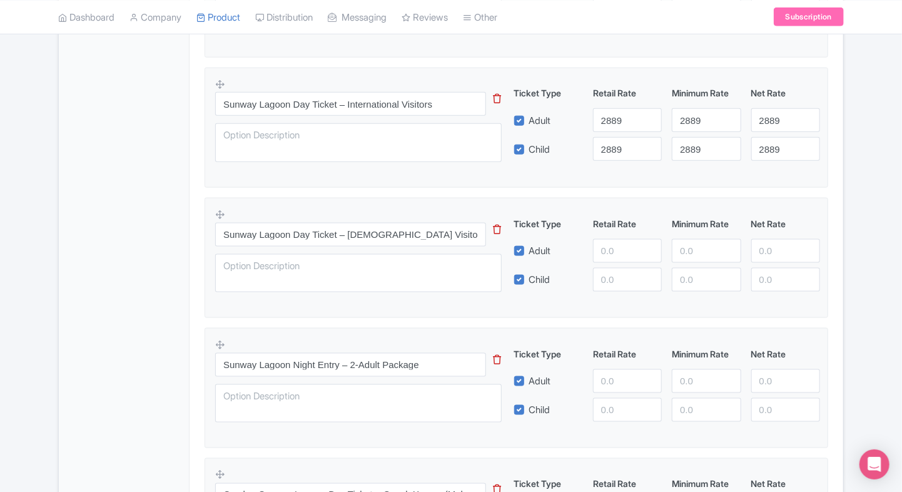
click at [339, 245] on div "Sunway Lagoon Day Ticket – Malaysian Visitors This tip has not data. Code: tip_…" at bounding box center [365, 253] width 301 height 91
click at [323, 226] on input "Sunway Lagoon Day Ticket – [DEMOGRAPHIC_DATA] Visitors" at bounding box center [350, 235] width 271 height 24
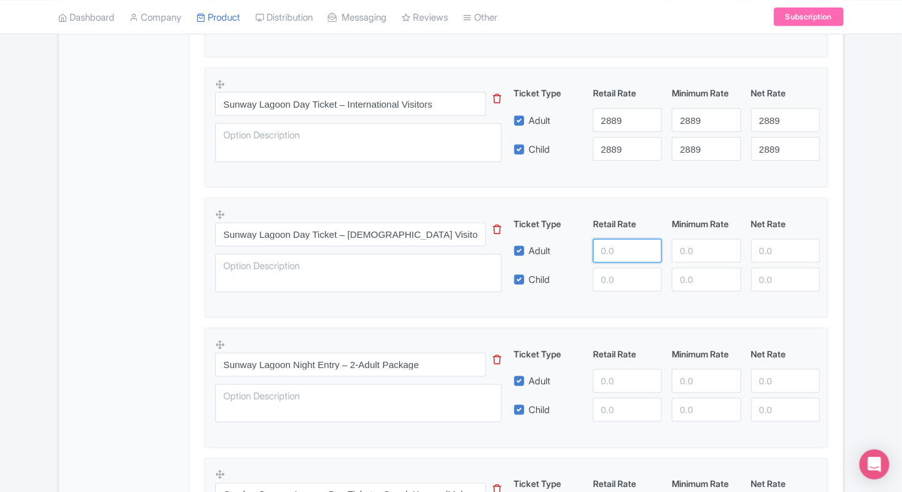
click at [610, 245] on input "number" at bounding box center [627, 251] width 69 height 24
type input "3000"
click at [617, 283] on input "number" at bounding box center [627, 280] width 69 height 24
paste input "3000"
type input "3000"
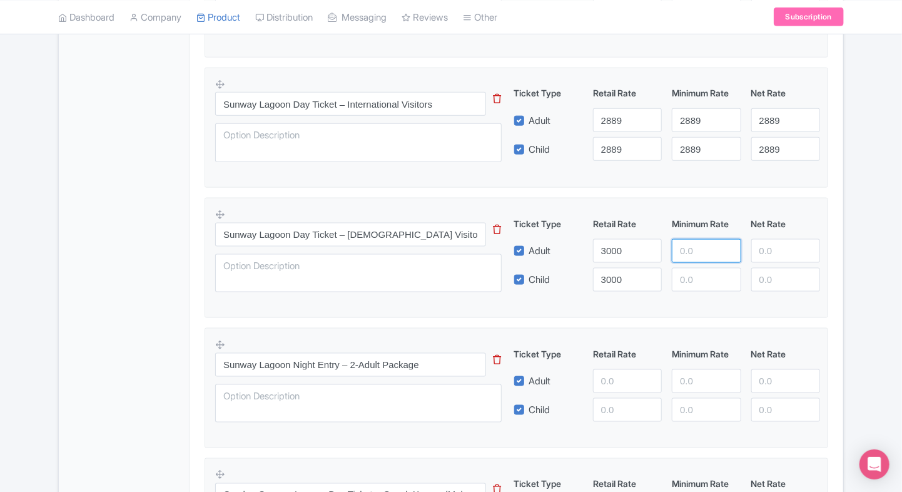
click at [697, 255] on input "number" at bounding box center [706, 251] width 69 height 24
paste input "3000"
drag, startPoint x: 697, startPoint y: 255, endPoint x: 695, endPoint y: 280, distance: 25.7
click at [695, 280] on div "Ticket Type Retail Rate Minimum Rate Net Rate Adult 3000 3000 Child 3000 This t…" at bounding box center [667, 254] width 301 height 74
type input "3000"
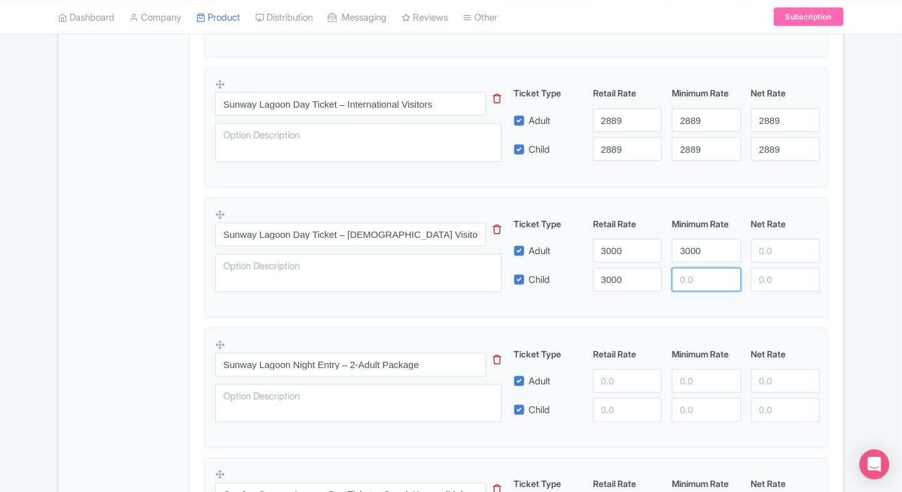
paste input "3000"
click at [695, 280] on input "number" at bounding box center [706, 280] width 69 height 24
type input "3000"
drag, startPoint x: 784, startPoint y: 236, endPoint x: 777, endPoint y: 241, distance: 8.4
click at [777, 241] on div "Ticket Type Retail Rate Minimum Rate Net Rate Adult 3000 3000 Child 3000 3000 T…" at bounding box center [667, 254] width 301 height 74
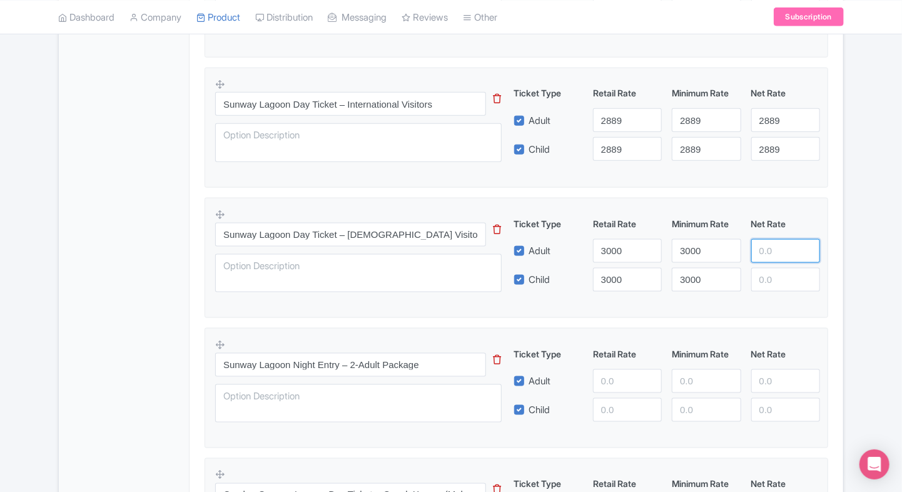
click at [777, 241] on input "number" at bounding box center [785, 251] width 69 height 24
paste input "3000"
type input "3000"
click at [770, 286] on input "number" at bounding box center [785, 280] width 69 height 24
paste input "3000"
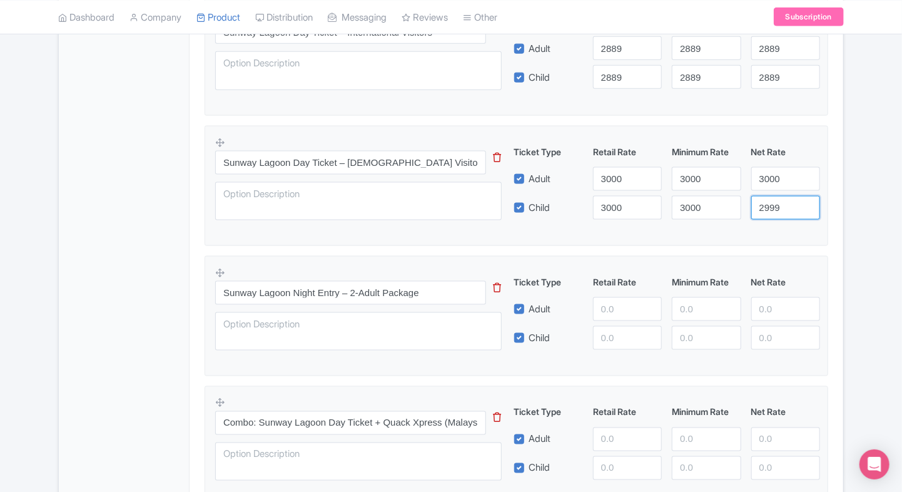
scroll to position [736, 0]
type input "2999"
click at [615, 309] on input "number" at bounding box center [627, 308] width 69 height 24
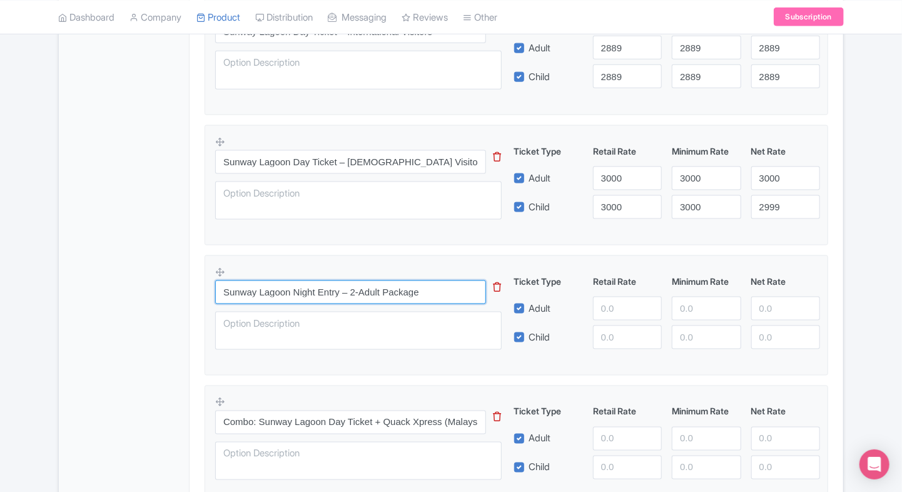
click at [381, 294] on input "Sunway Lagoon Night Entry – 2-Adult Package" at bounding box center [350, 292] width 271 height 24
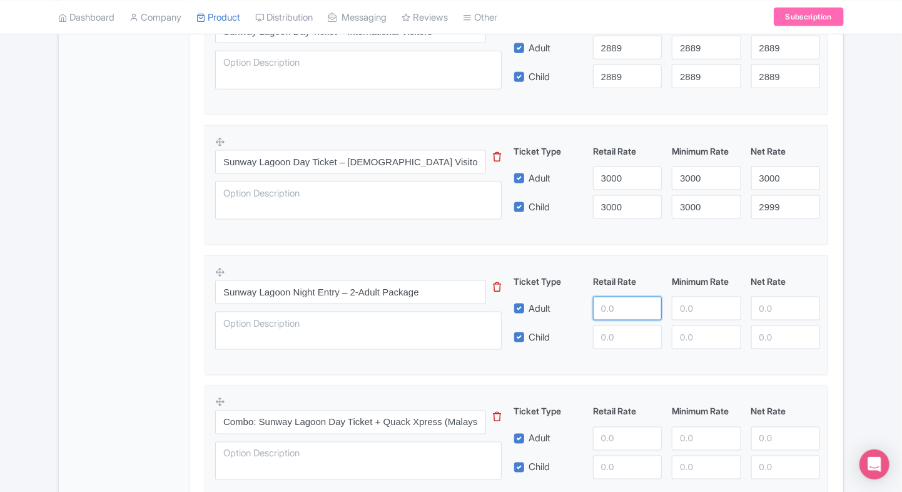
click at [609, 305] on input "number" at bounding box center [627, 308] width 69 height 24
type input "3700"
click at [606, 326] on input "number" at bounding box center [627, 337] width 69 height 24
paste input "3700"
type input "3700"
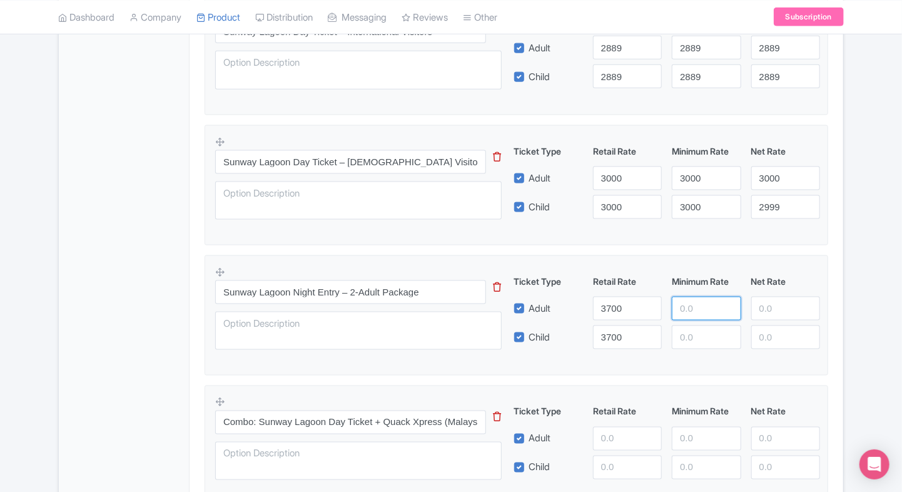
paste input "3700"
click at [702, 306] on input "3700" at bounding box center [706, 308] width 69 height 24
type input "3700"
paste input "3700"
click at [692, 331] on input "3700" at bounding box center [706, 337] width 69 height 24
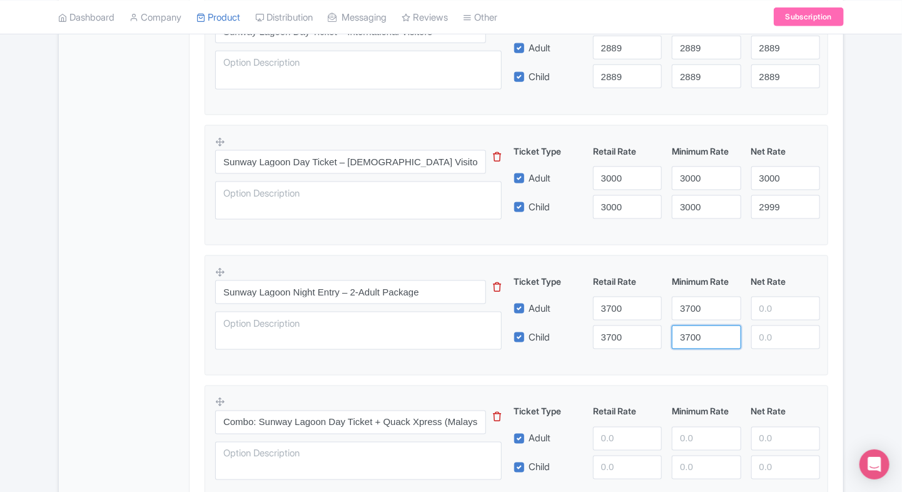
type input "3700"
click at [786, 308] on input "number" at bounding box center [785, 308] width 69 height 24
paste input "3700"
type input "3700"
paste input "3700"
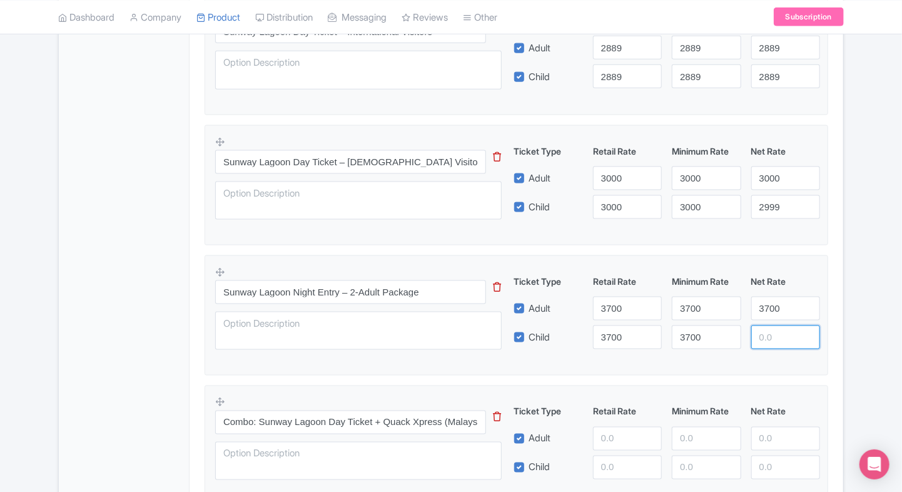
click at [765, 338] on input "number" at bounding box center [785, 337] width 69 height 24
type input "3700"
click at [843, 317] on div "[GEOGRAPHIC_DATA] Name * i [GEOGRAPHIC_DATA] Your product's name has 22 charact…" at bounding box center [516, 227] width 654 height 1507
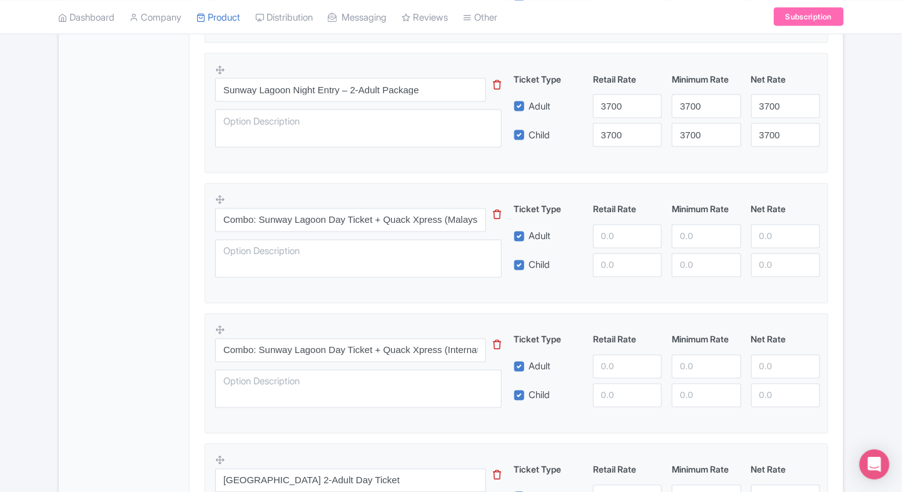
scroll to position [961, 0]
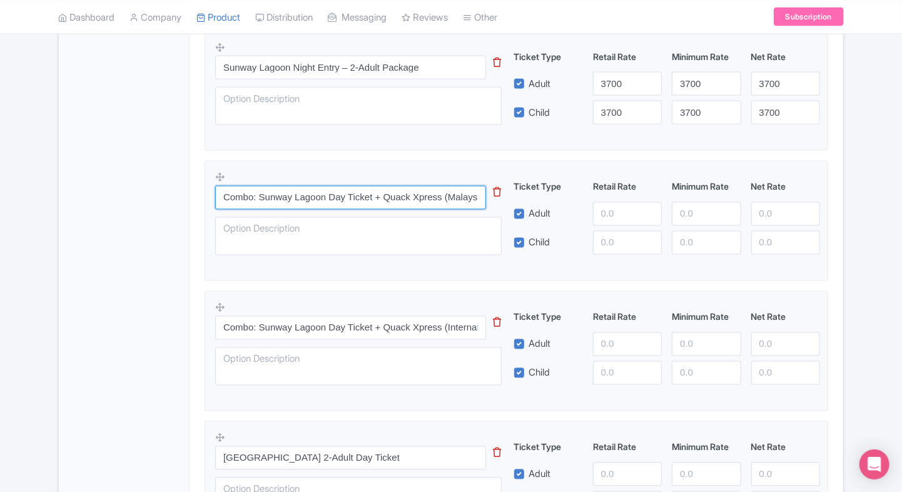
click at [360, 201] on input "Combo: Sunway Lagoon Day Ticket + Quack Xpress (Malaysian Visitors)" at bounding box center [350, 198] width 271 height 24
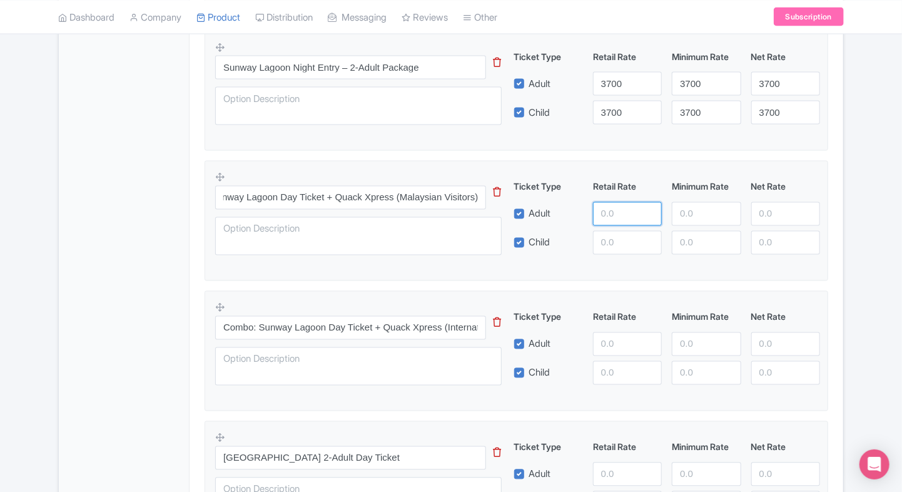
scroll to position [0, 0]
click at [612, 214] on input "number" at bounding box center [627, 214] width 69 height 24
type input "4599"
click at [617, 236] on input "number" at bounding box center [627, 243] width 69 height 24
paste input "4599"
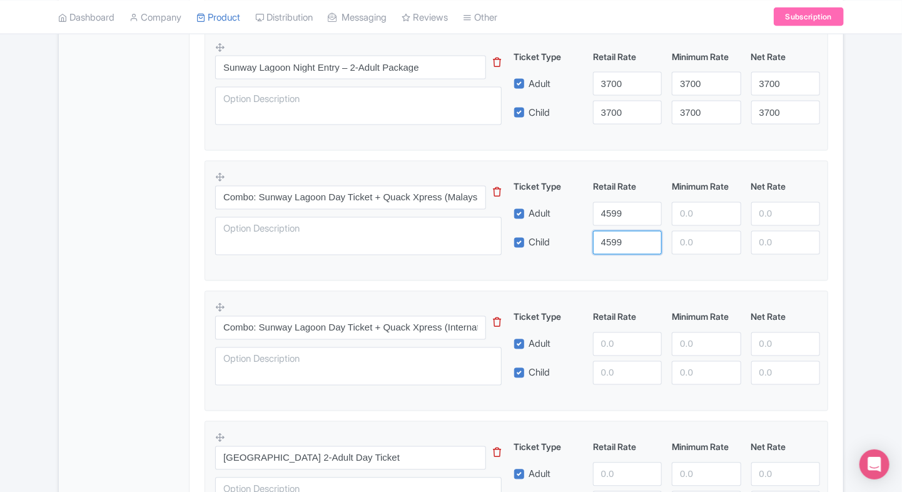
type input "4599"
paste input "4599"
click at [691, 211] on input "4599" at bounding box center [706, 214] width 69 height 24
type input "4599"
paste input "4599"
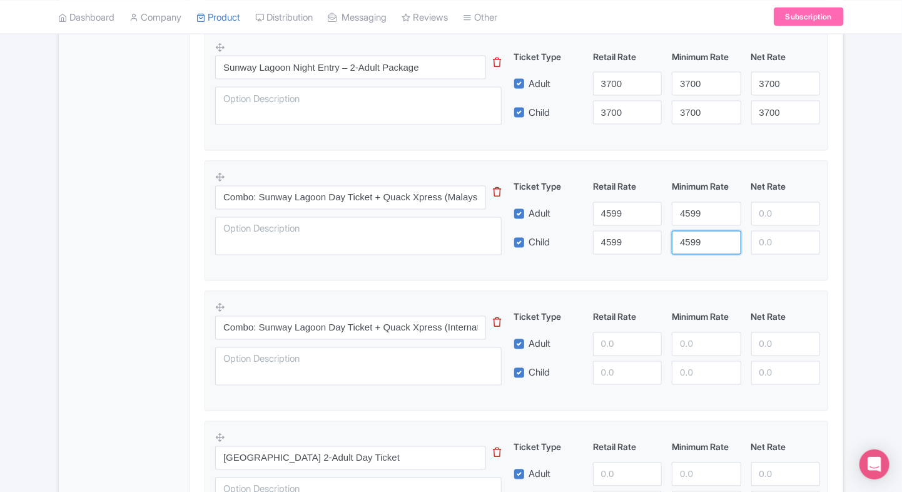
click at [694, 239] on input "4599" at bounding box center [706, 243] width 69 height 24
type input "4599"
click at [780, 210] on input "number" at bounding box center [785, 214] width 69 height 24
paste input "4599"
type input "4599"
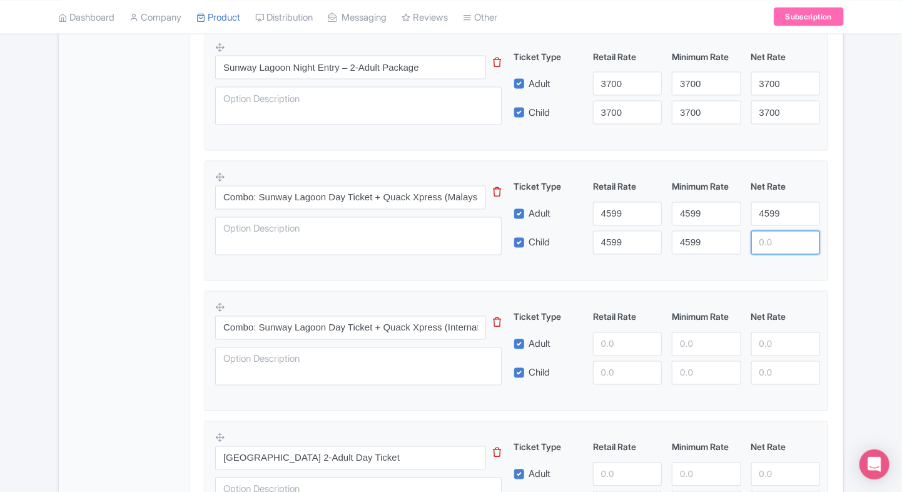
paste input "4599"
click at [774, 240] on input "4599" at bounding box center [785, 243] width 69 height 24
type input "4599"
click at [832, 235] on div "Product Options i [GEOGRAPHIC_DATA] Night Entry Pass This tip has not data. Cod…" at bounding box center [516, 96] width 639 height 1207
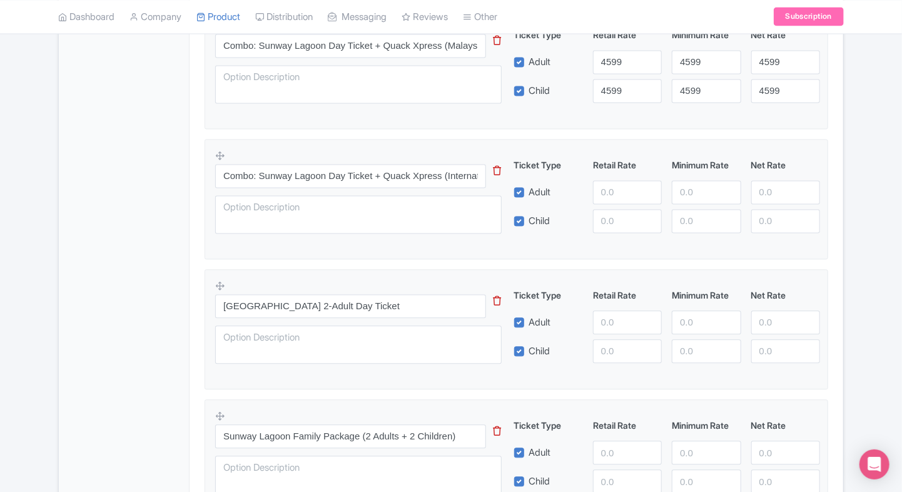
scroll to position [1114, 0]
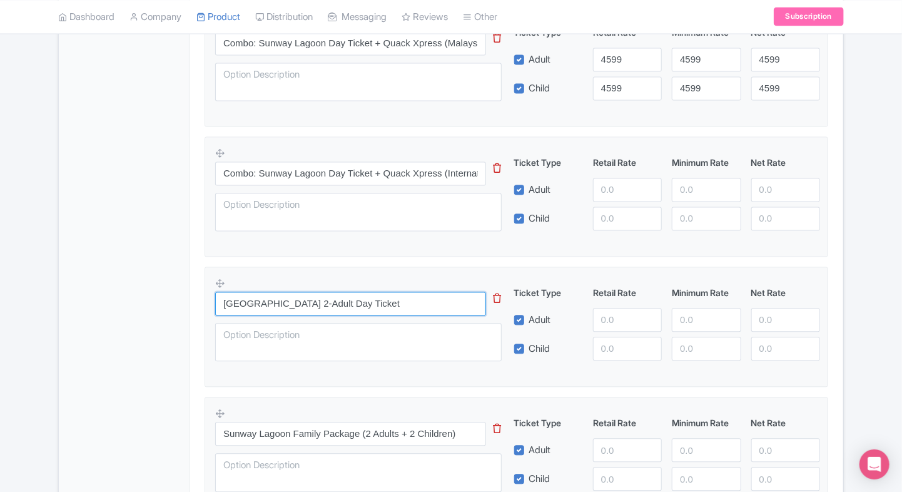
click at [294, 301] on input "[GEOGRAPHIC_DATA] 2-Adult Day Ticket" at bounding box center [350, 304] width 271 height 24
paste input "Combo: Sunway Lagoon Day Ticket + Quack Xpress (International Visitors)"
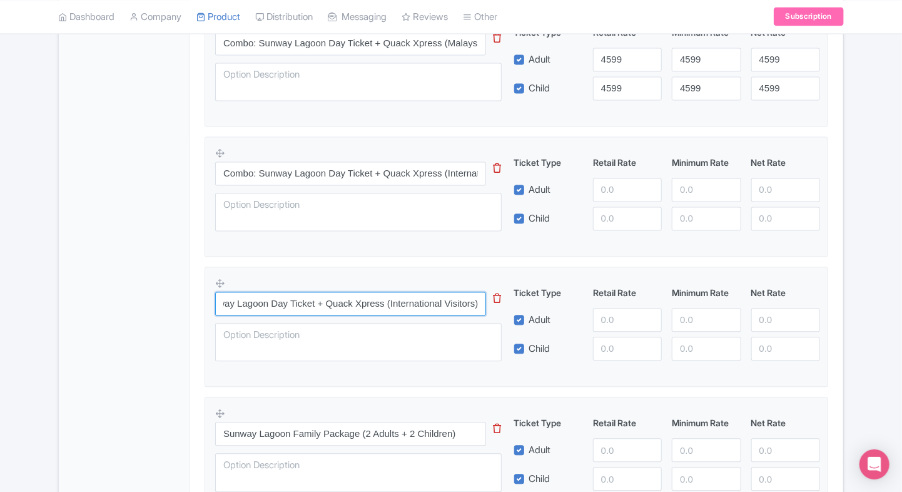
type input "Combo: Sunway Lagoon Day Ticket + Quack Xpress (International Visitors)"
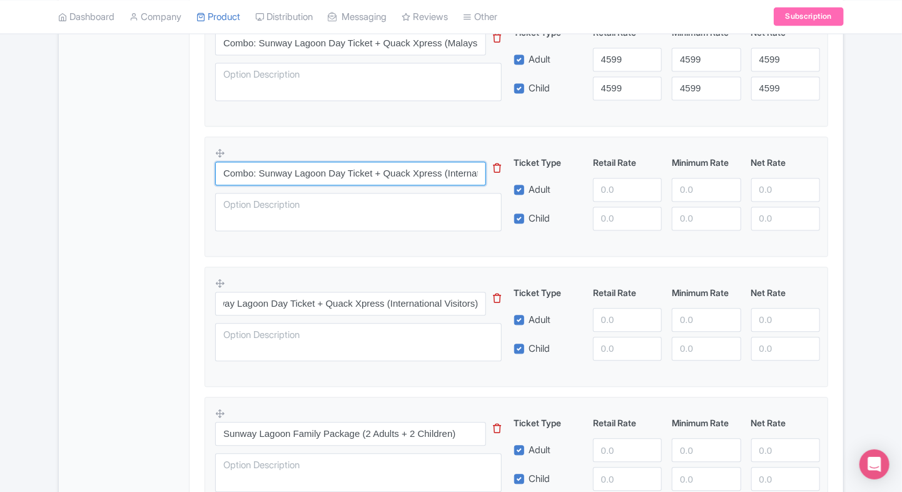
scroll to position [0, 0]
click at [290, 164] on input "Combo: Sunway Lagoon Day Ticket + Quack Xpress (International Visitors)" at bounding box center [350, 174] width 271 height 24
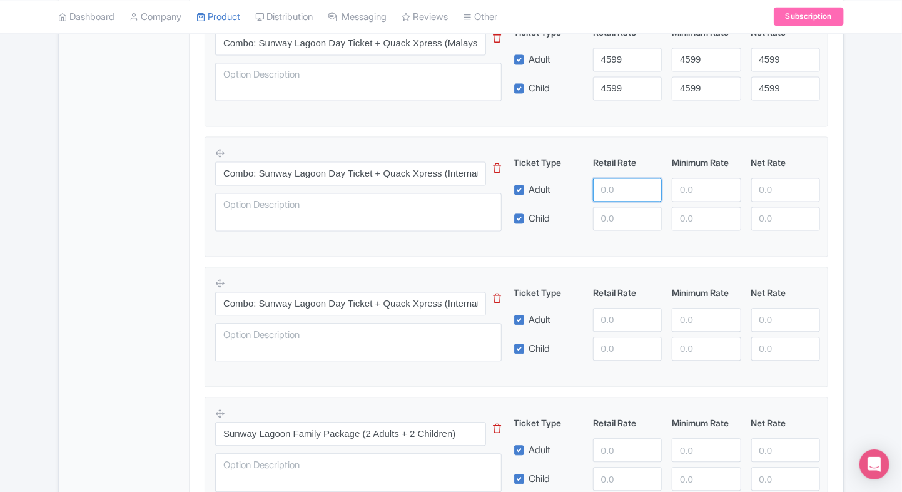
click at [612, 184] on input "number" at bounding box center [627, 190] width 69 height 24
type input "4899"
click at [613, 210] on input "number" at bounding box center [627, 219] width 69 height 24
paste input "4899"
type input "4899"
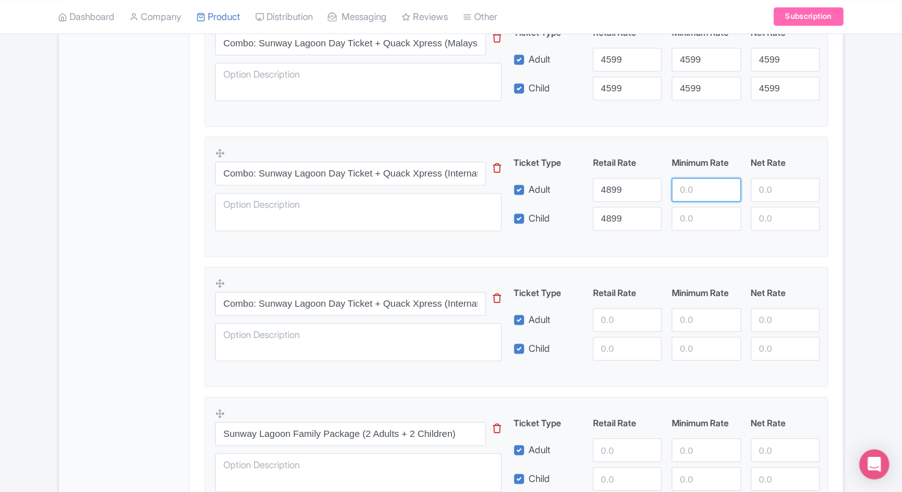
paste input "4899"
click at [714, 187] on input "4899" at bounding box center [706, 190] width 69 height 24
type input "4899"
paste input "4899"
click at [703, 212] on input "4899" at bounding box center [706, 219] width 69 height 24
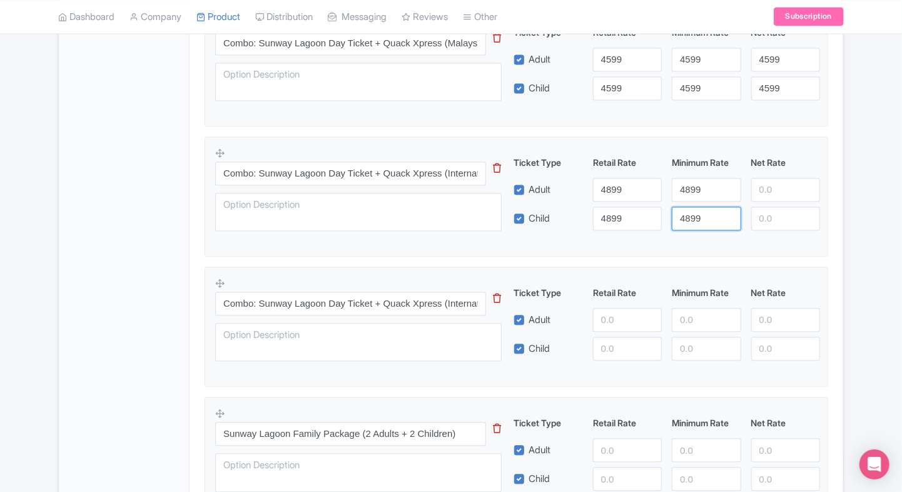
type input "4899"
click at [779, 196] on input "number" at bounding box center [785, 190] width 69 height 24
paste input "4899"
type input "4899"
paste input "4899"
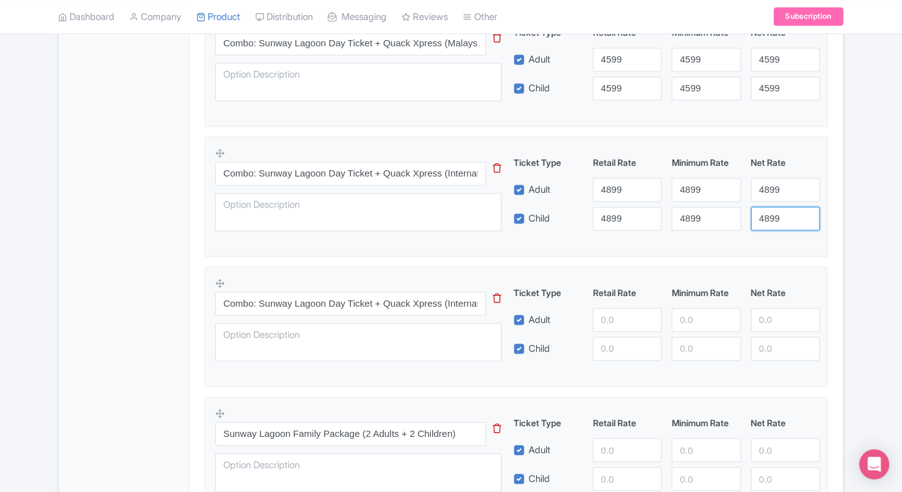
click at [772, 227] on input "4899" at bounding box center [785, 219] width 69 height 24
type input "4899"
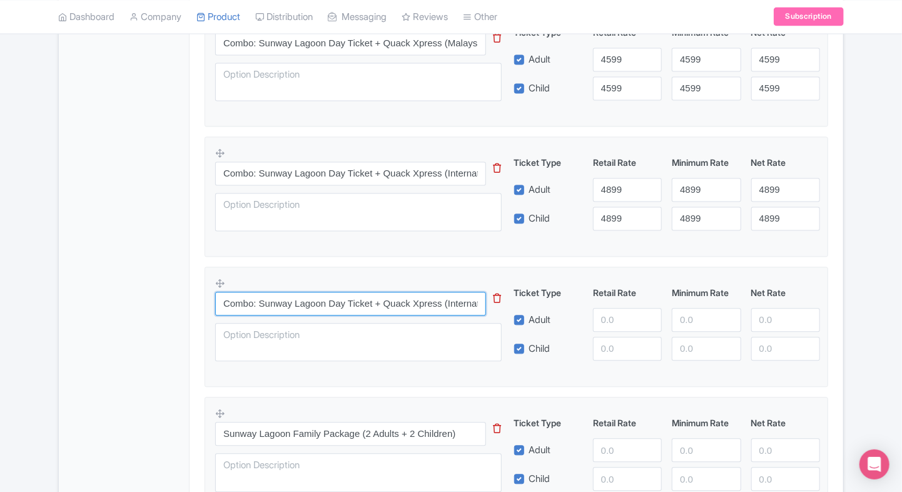
click at [293, 311] on input "Combo: Sunway Lagoon Day Ticket + Quack Xpress (International Visitors)" at bounding box center [350, 304] width 271 height 24
paste input "[GEOGRAPHIC_DATA] 2-Adult Day Ticket"
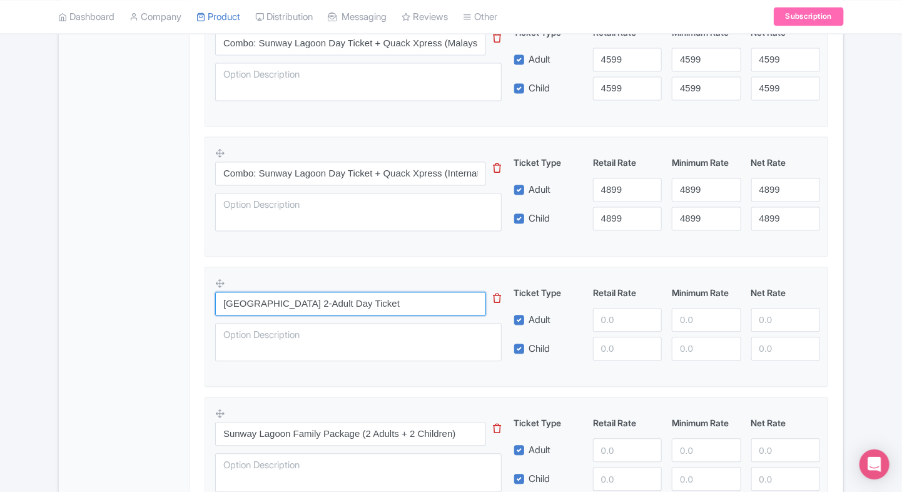
type input "[GEOGRAPHIC_DATA] 2-Adult Day Ticket"
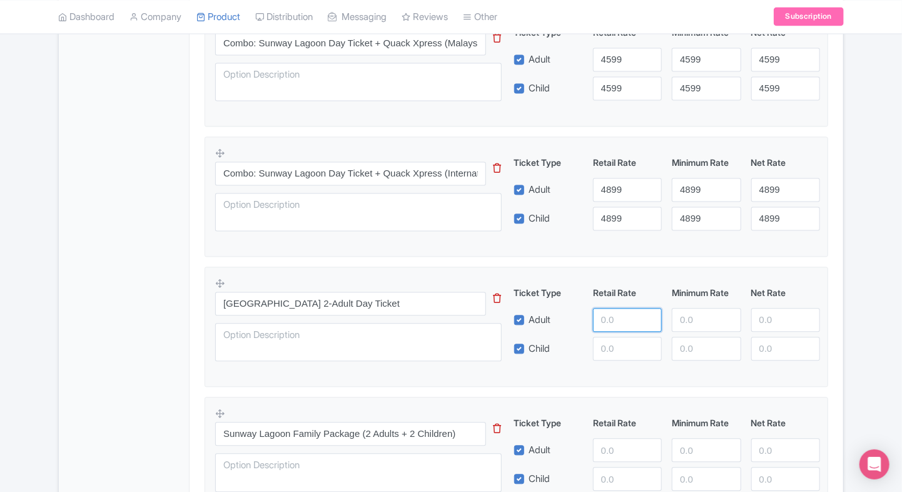
click at [595, 315] on input "number" at bounding box center [627, 320] width 69 height 24
type input "8800"
paste input "8800"
click at [624, 344] on input "8800" at bounding box center [627, 349] width 69 height 24
type input "8800"
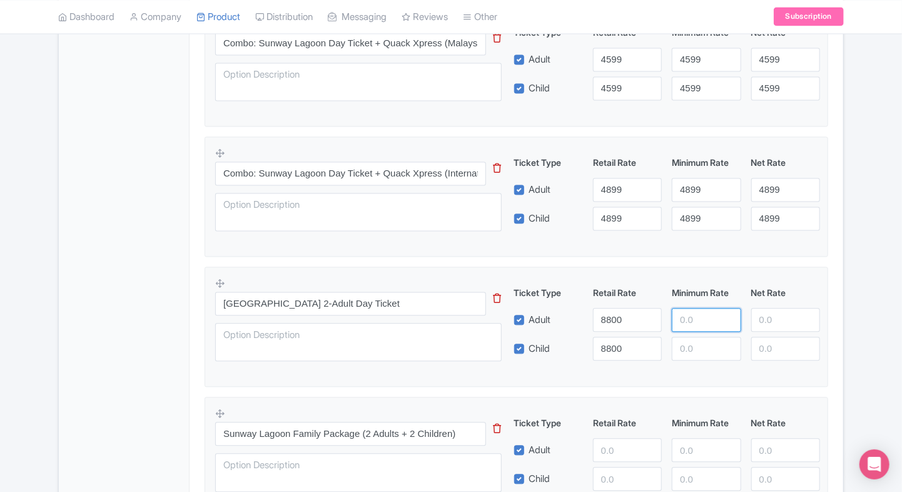
paste input "8800"
click at [689, 319] on input "8800" at bounding box center [706, 320] width 69 height 24
type input "8800"
click at [689, 341] on input "number" at bounding box center [706, 349] width 69 height 24
paste input "8800"
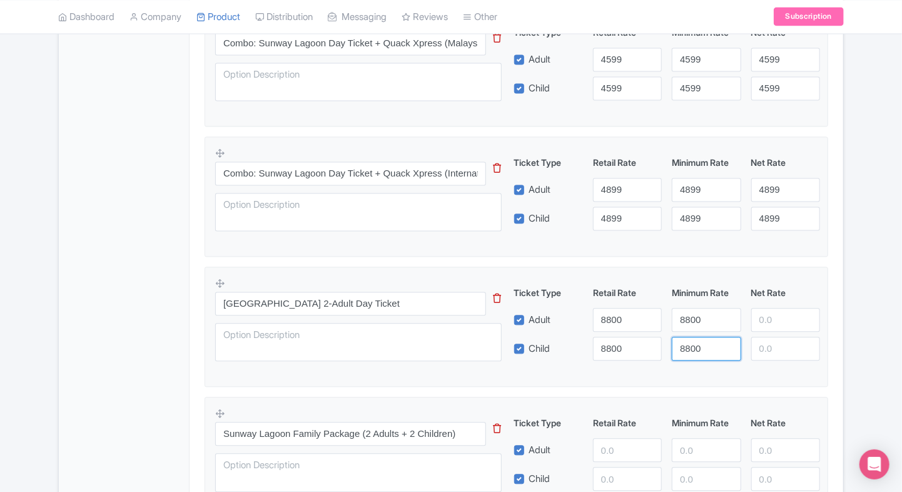
type input "8800"
paste input "8800"
click at [775, 316] on input "8800" at bounding box center [785, 320] width 69 height 24
type input "8800"
paste input "8800"
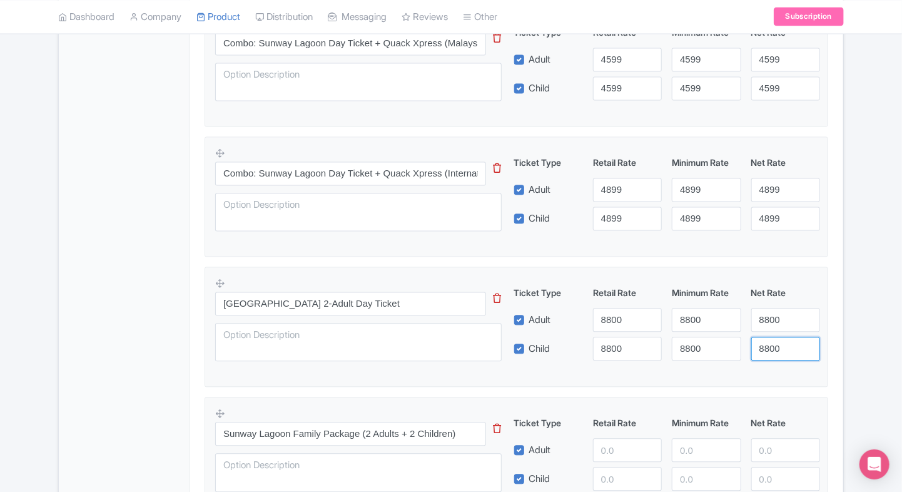
click at [770, 340] on input "8800" at bounding box center [785, 349] width 69 height 24
type input "8800"
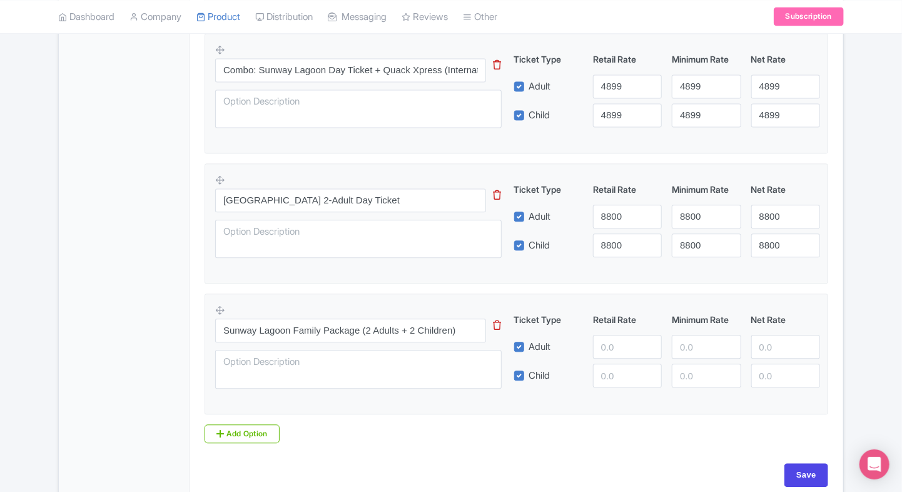
scroll to position [1222, 0]
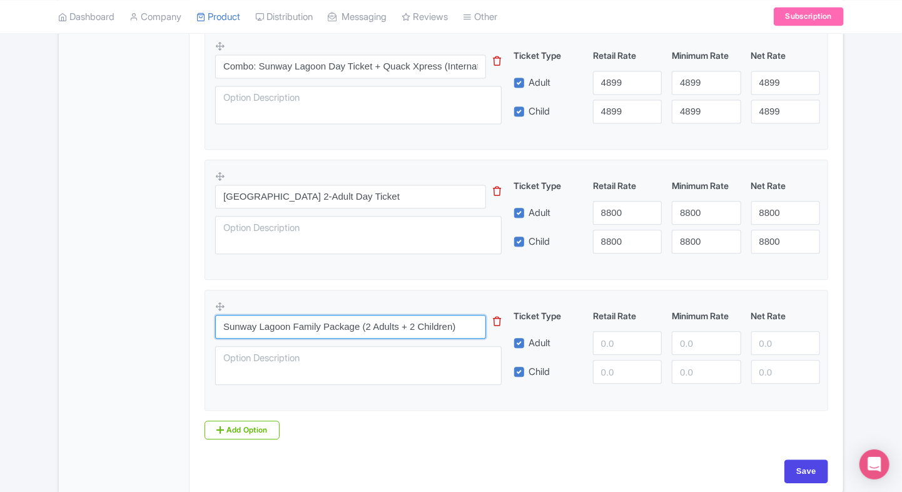
click at [336, 332] on input "Sunway Lagoon Family Package (2 Adults + 2 Children)" at bounding box center [350, 327] width 271 height 24
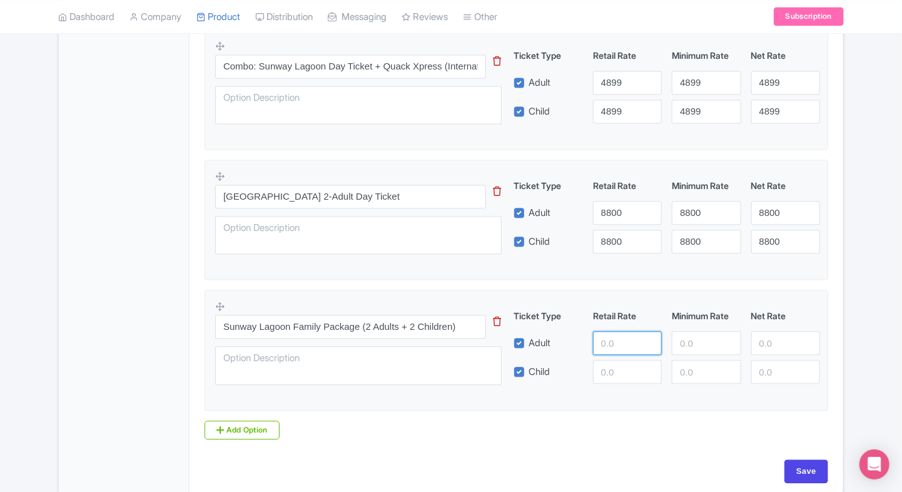
click at [631, 341] on input "number" at bounding box center [627, 343] width 69 height 24
type input "15900"
paste input "15900"
click at [621, 370] on input "15900" at bounding box center [627, 372] width 69 height 24
type input "15900"
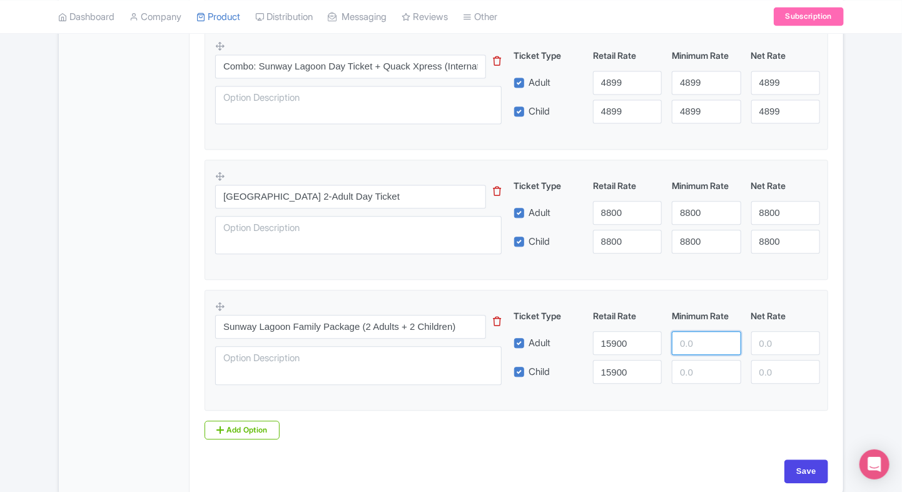
paste input "15900"
click at [685, 346] on input "15900" at bounding box center [706, 343] width 69 height 24
type input "15900"
click at [690, 361] on input "number" at bounding box center [706, 372] width 69 height 24
paste input "15900"
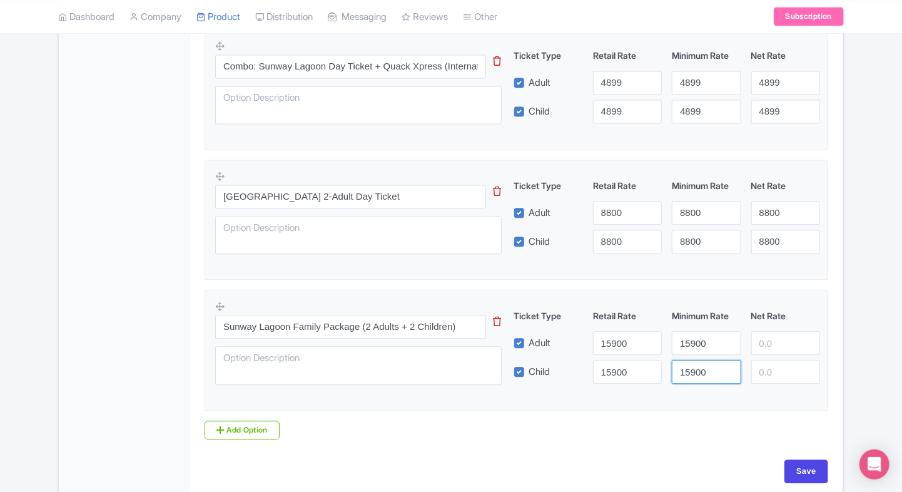
type input "15900"
paste input "15900"
click at [763, 342] on input "15900" at bounding box center [785, 343] width 69 height 24
type input "15900"
click at [764, 366] on input "number" at bounding box center [785, 372] width 69 height 24
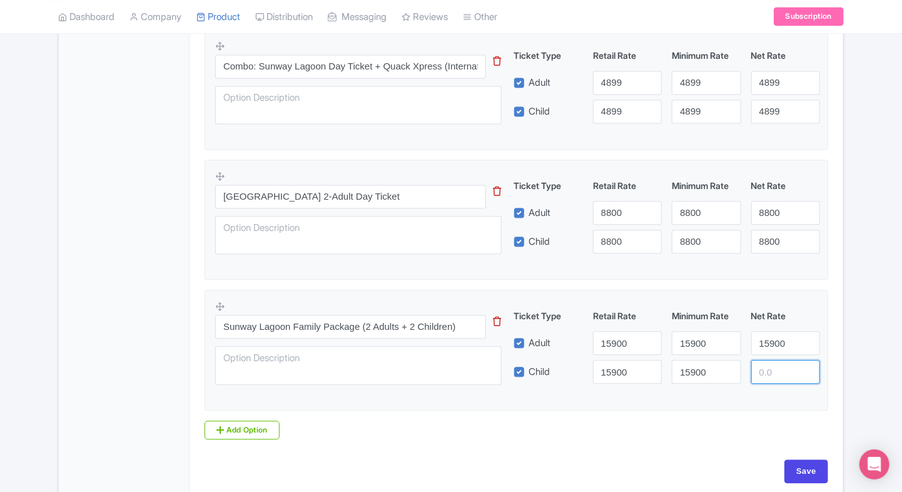
paste input "15900"
type input "15900"
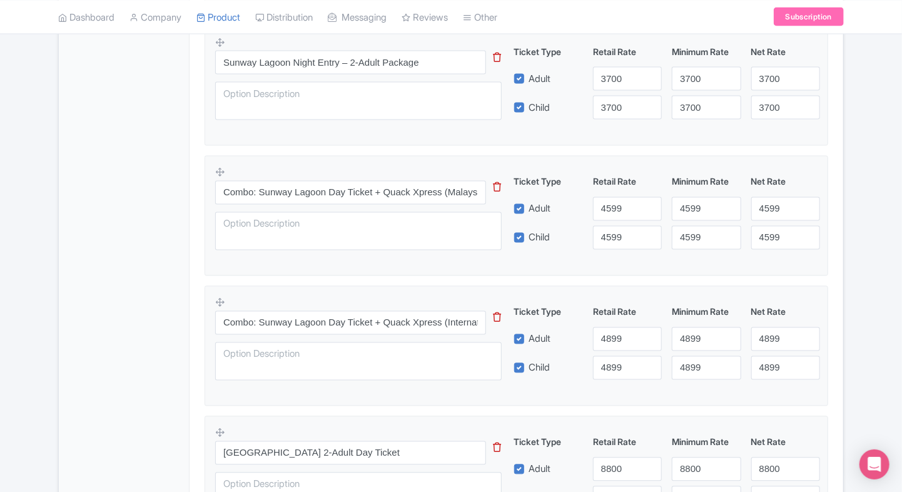
scroll to position [1276, 0]
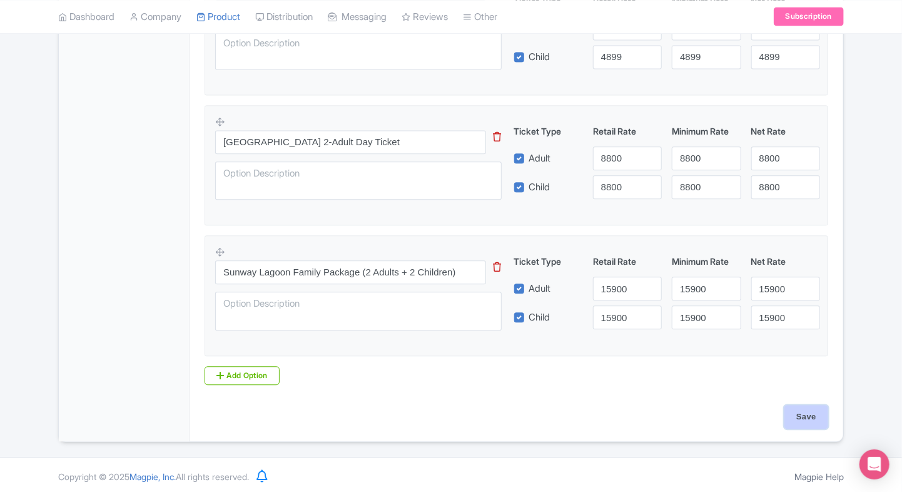
click at [806, 419] on input "Save" at bounding box center [806, 417] width 44 height 24
type input "Saving..."
